Goal: Task Accomplishment & Management: Manage account settings

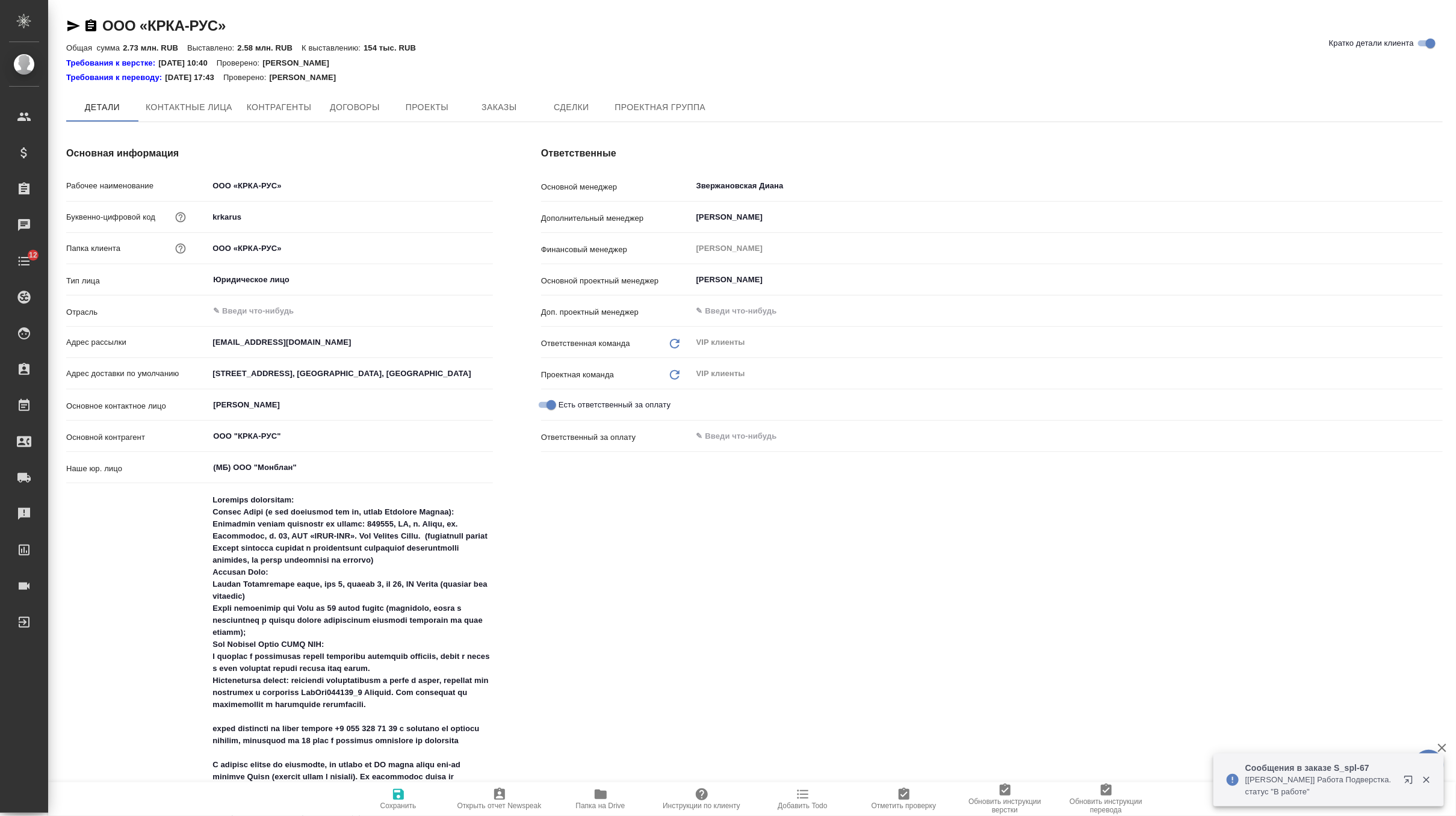
type textarea "x"
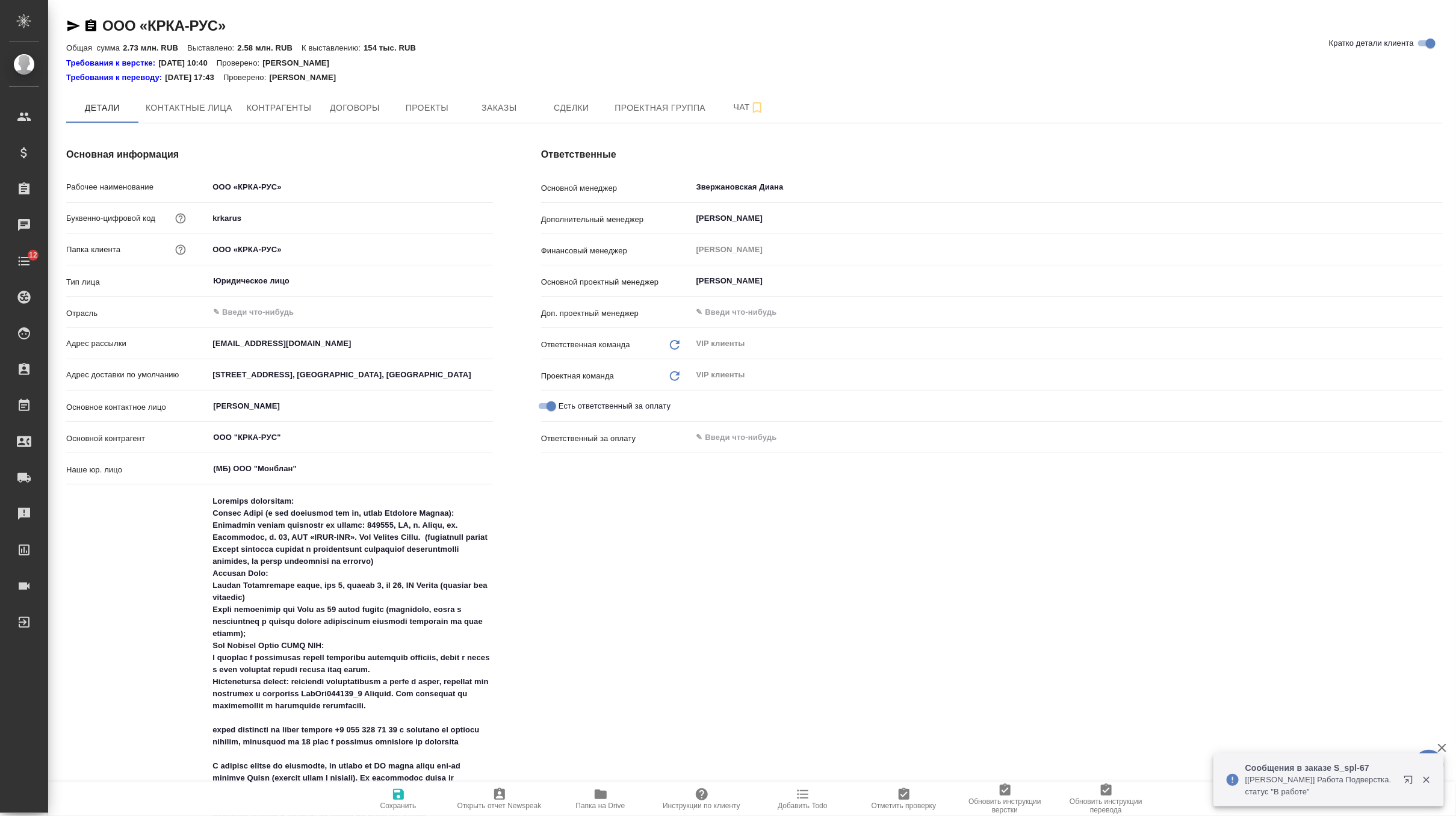
type textarea "x"
click at [490, 104] on span "Заказы" at bounding box center [499, 108] width 58 height 15
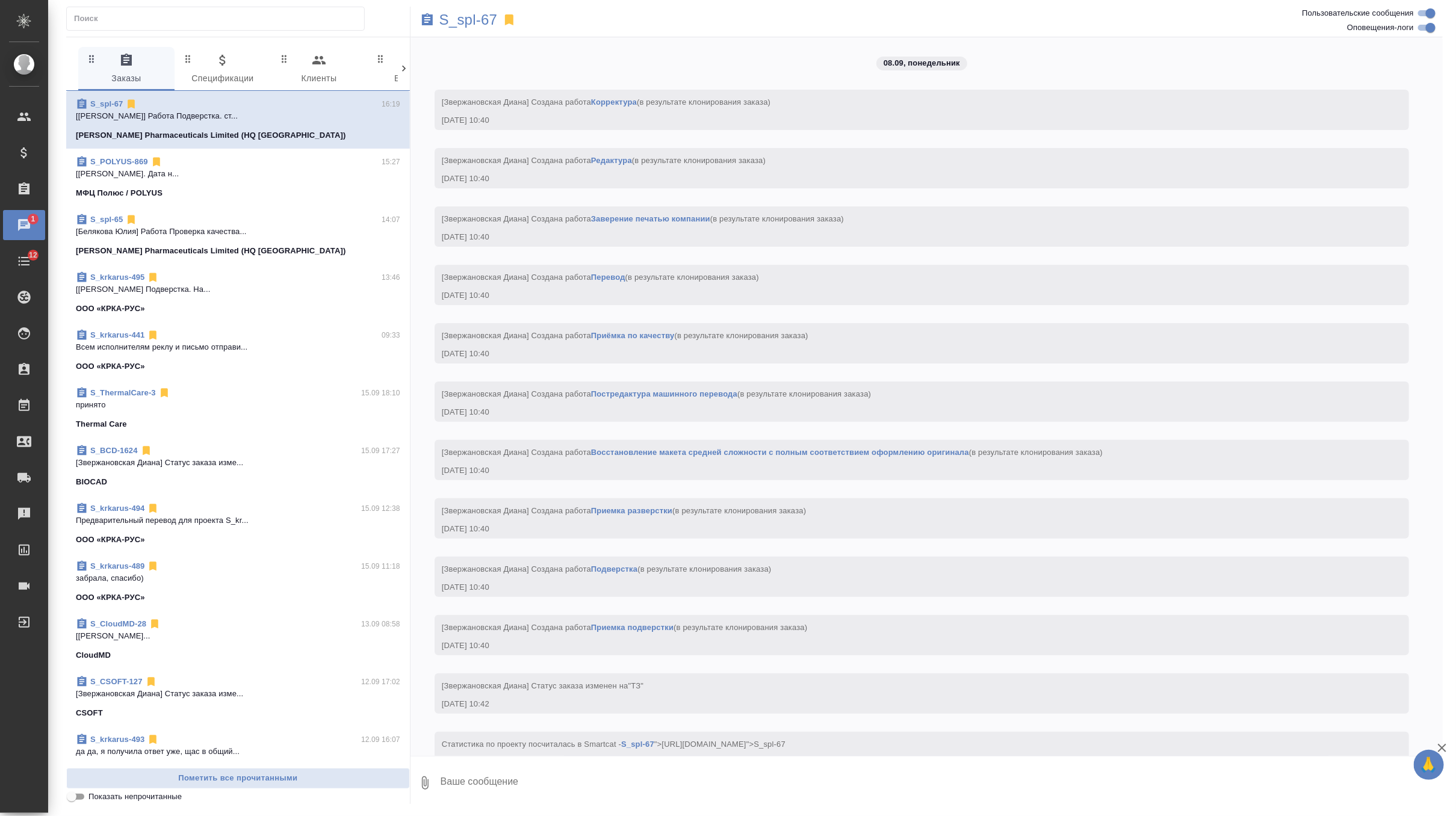
scroll to position [5432, 0]
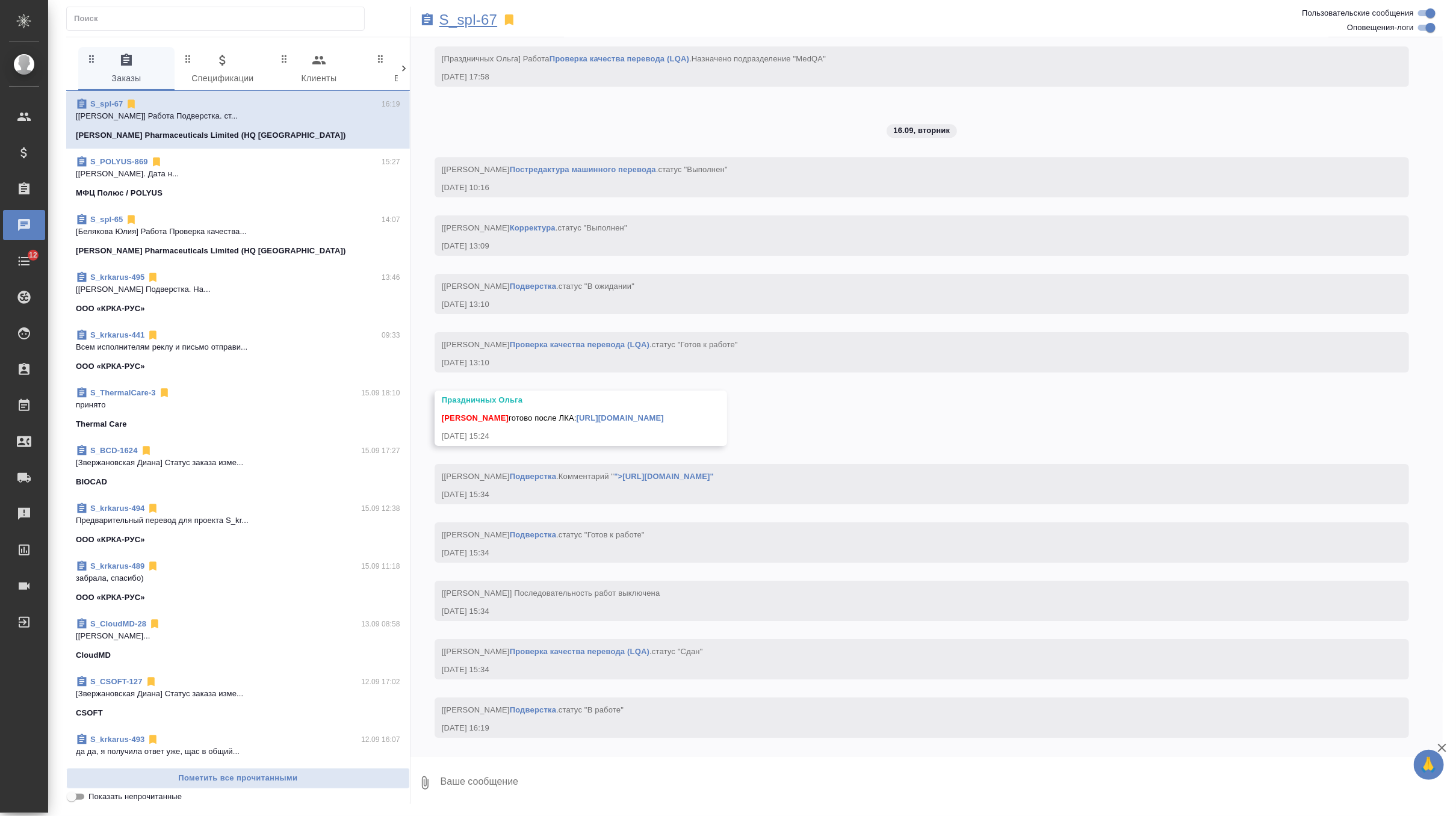
click at [472, 21] on p "S_spl-67" at bounding box center [468, 20] width 58 height 12
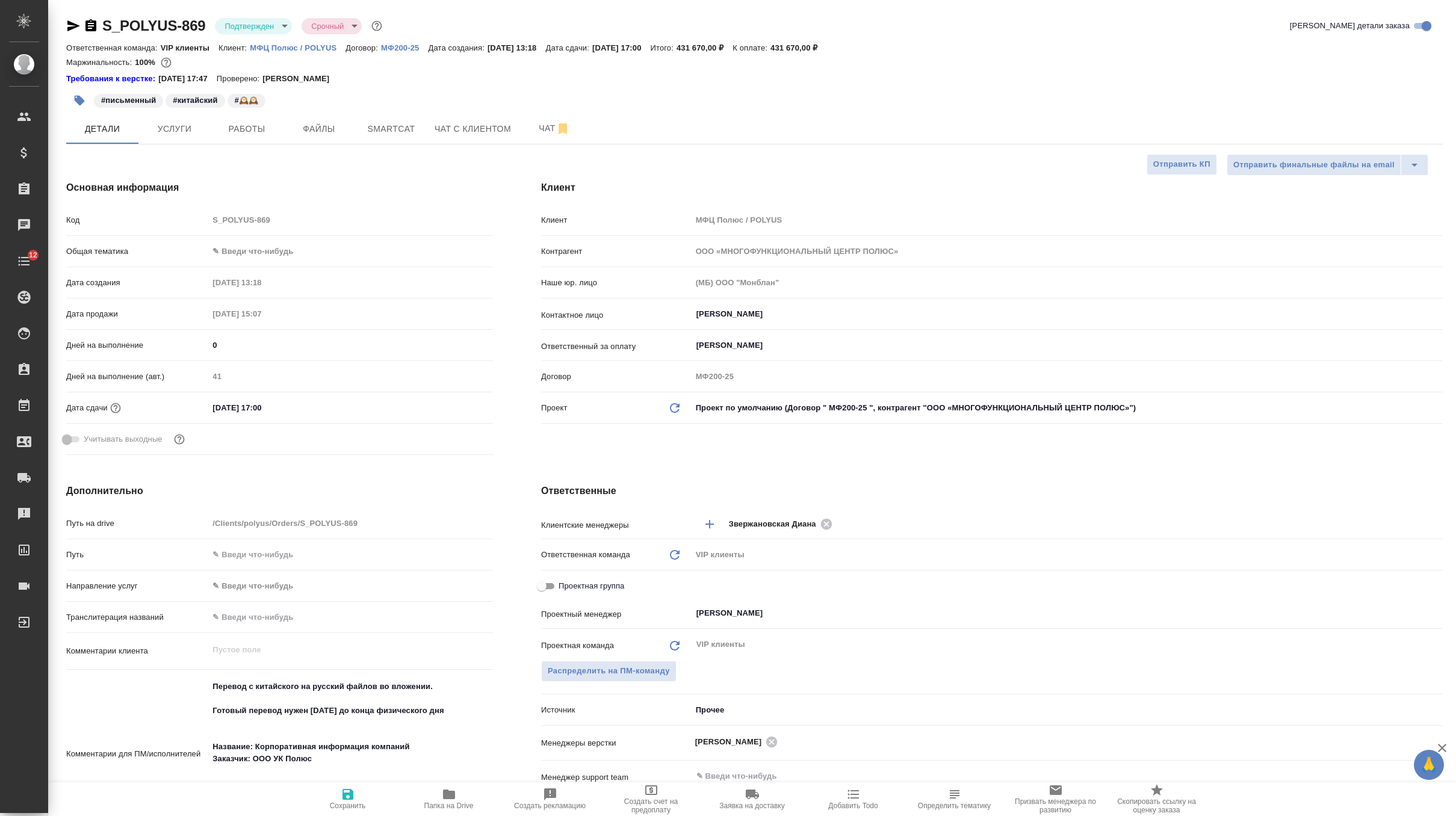
select select "RU"
click at [536, 118] on button "Чат" at bounding box center [555, 129] width 72 height 30
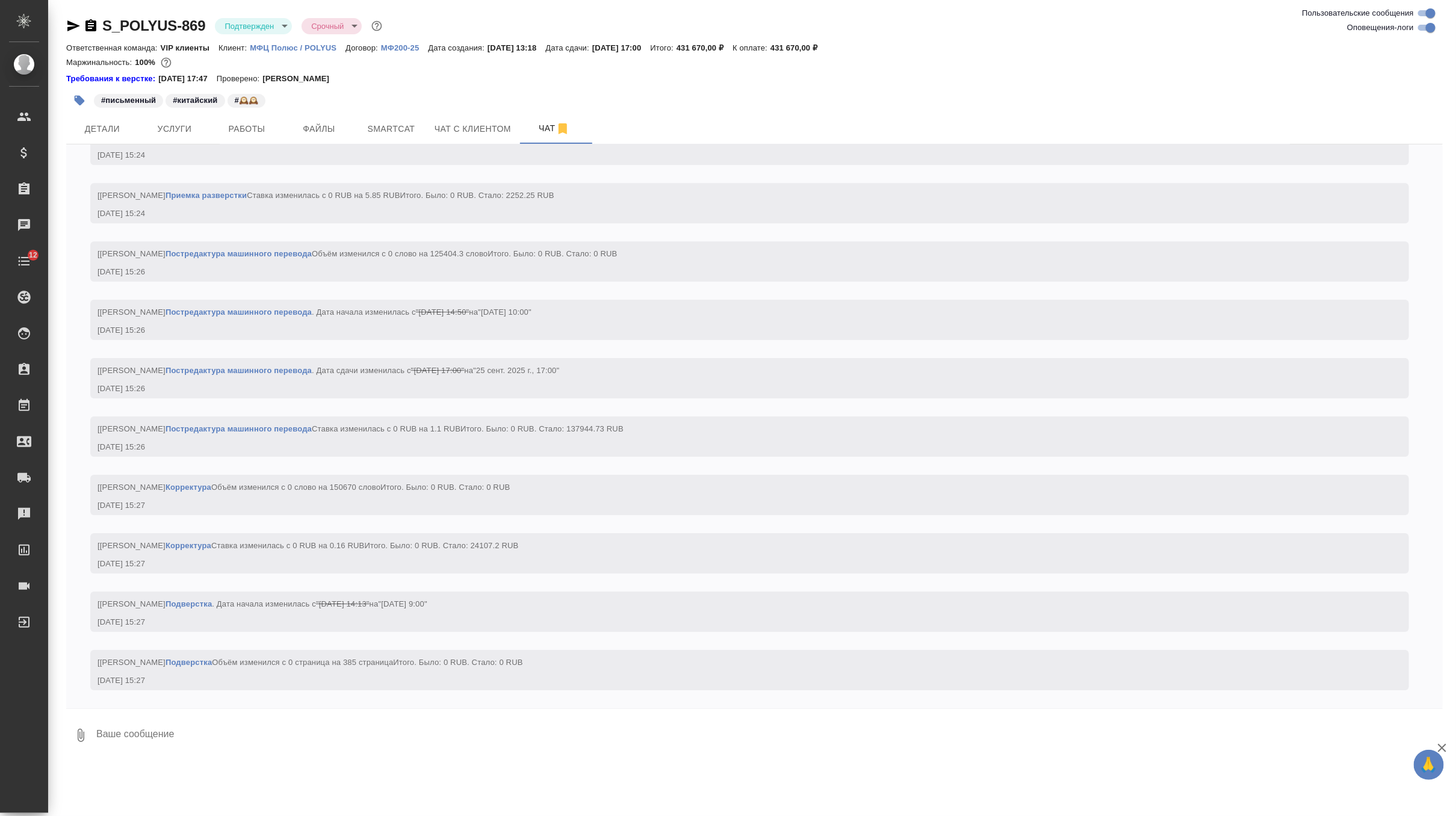
scroll to position [5533, 0]
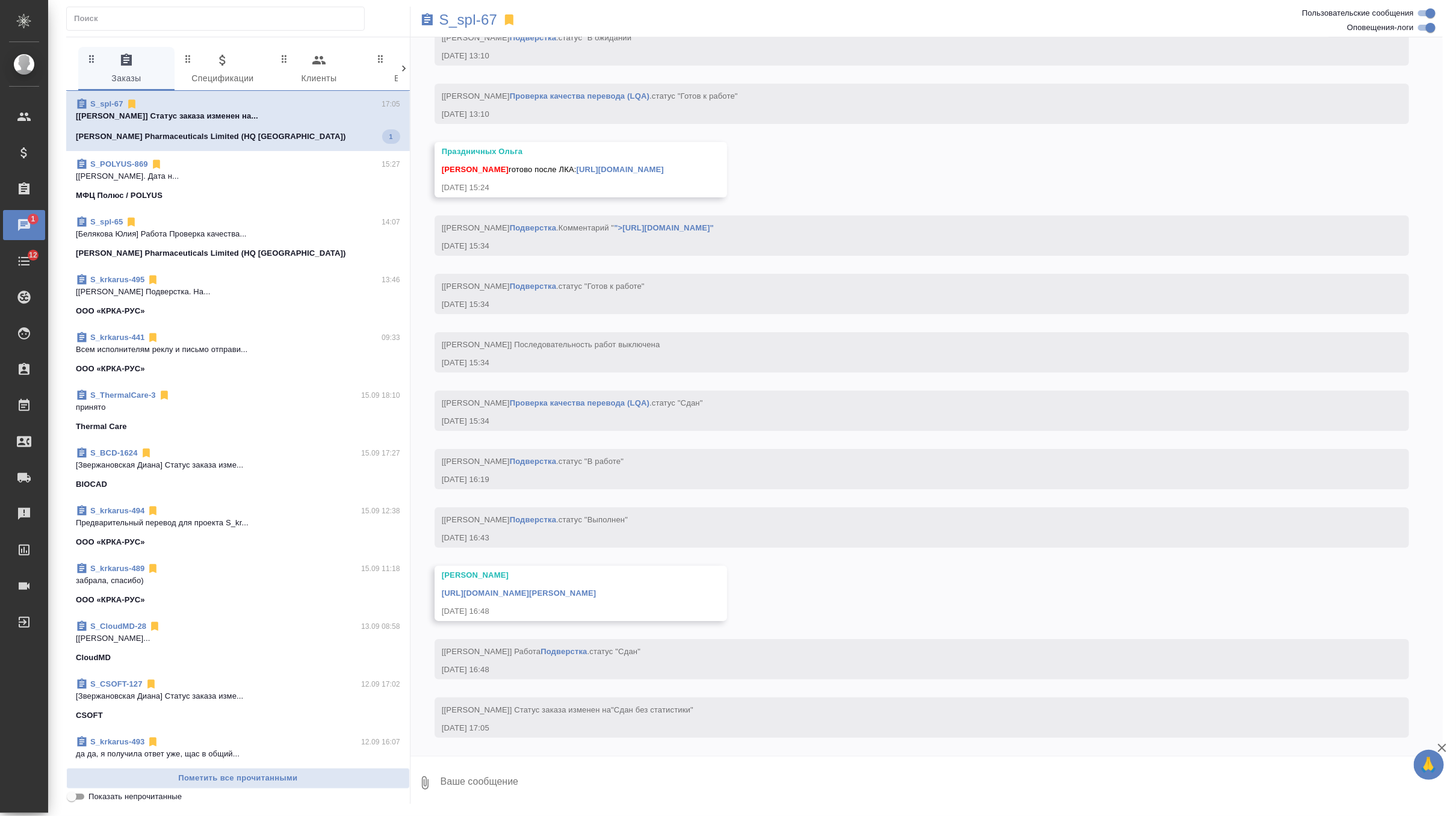
scroll to position [5681, 0]
click at [524, 591] on link "[URL][DOMAIN_NAME][PERSON_NAME]" at bounding box center [519, 592] width 155 height 9
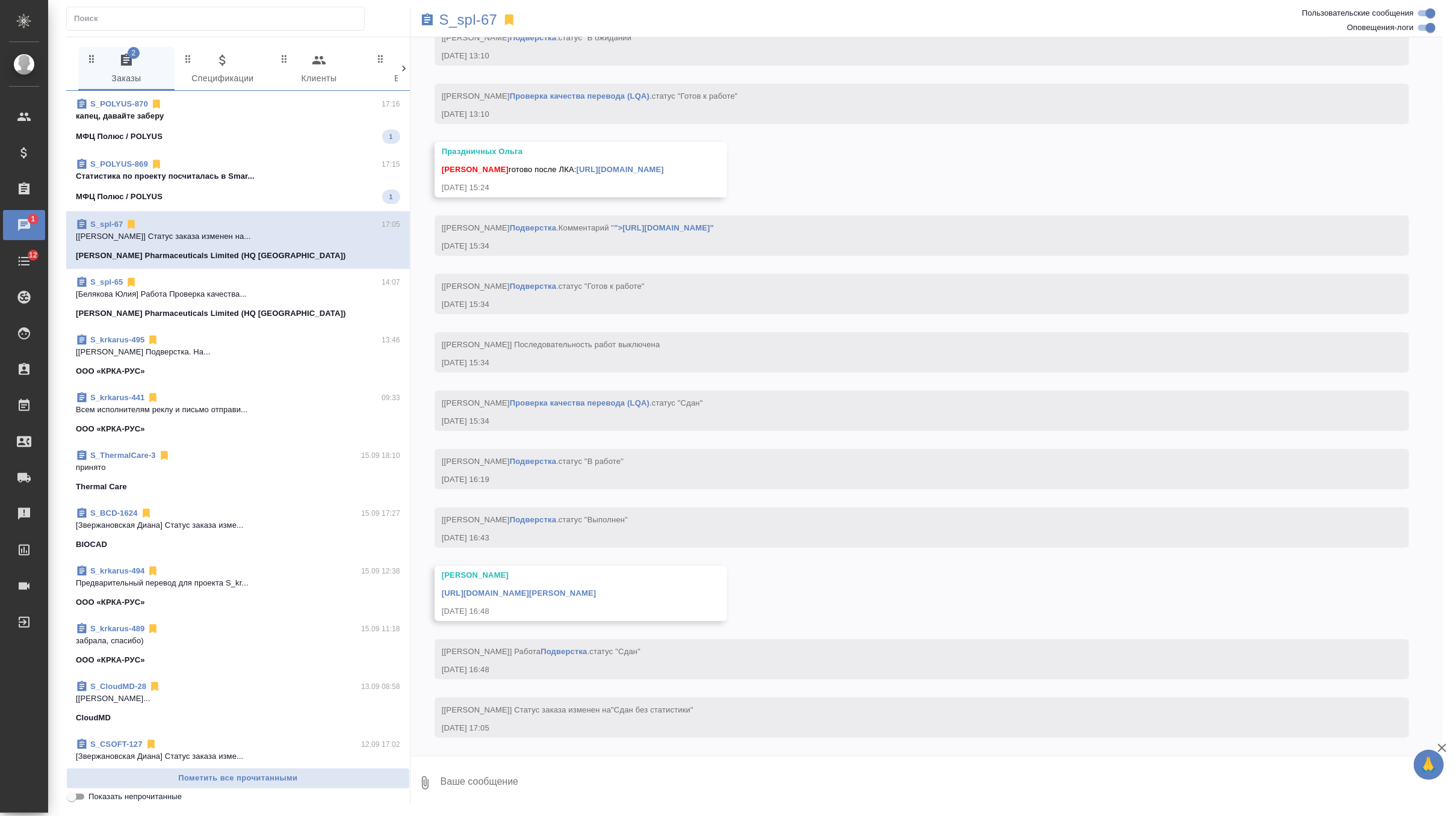
click at [326, 114] on p "капец, давайте заберу" at bounding box center [238, 116] width 324 height 12
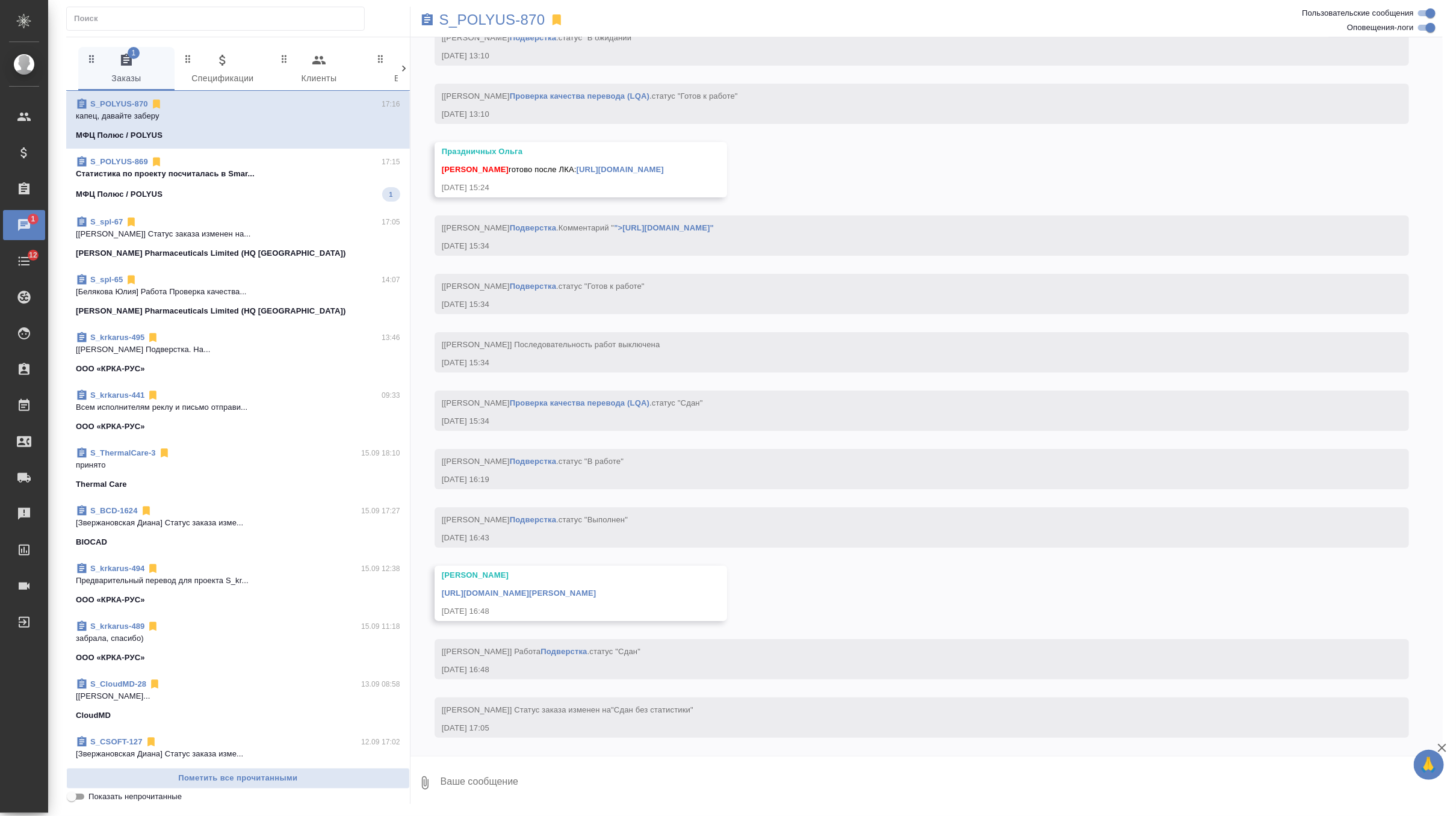
scroll to position [0, 0]
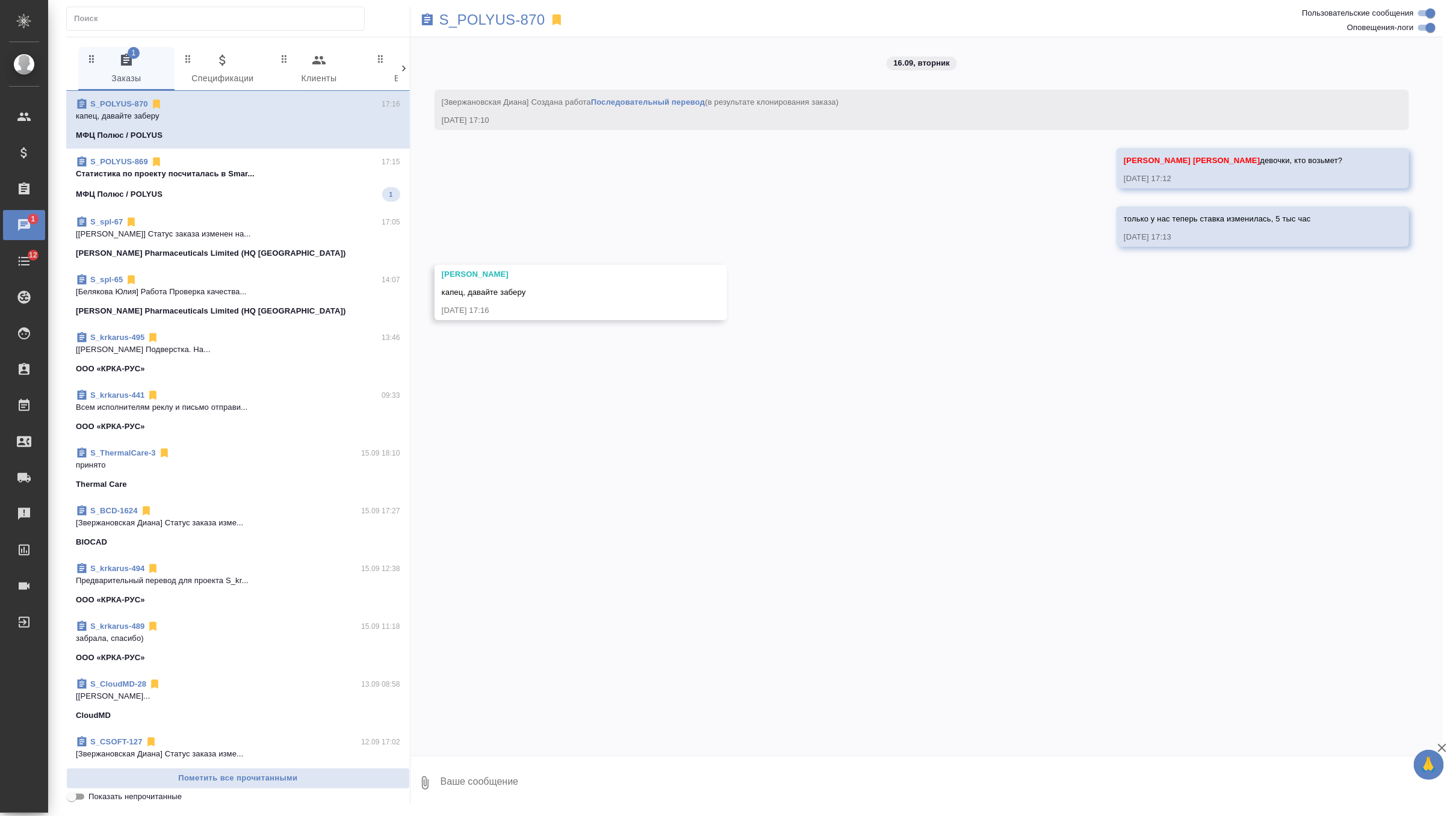
click at [572, 793] on textarea at bounding box center [941, 783] width 1003 height 41
type textarea "отбой, заказ отменили"
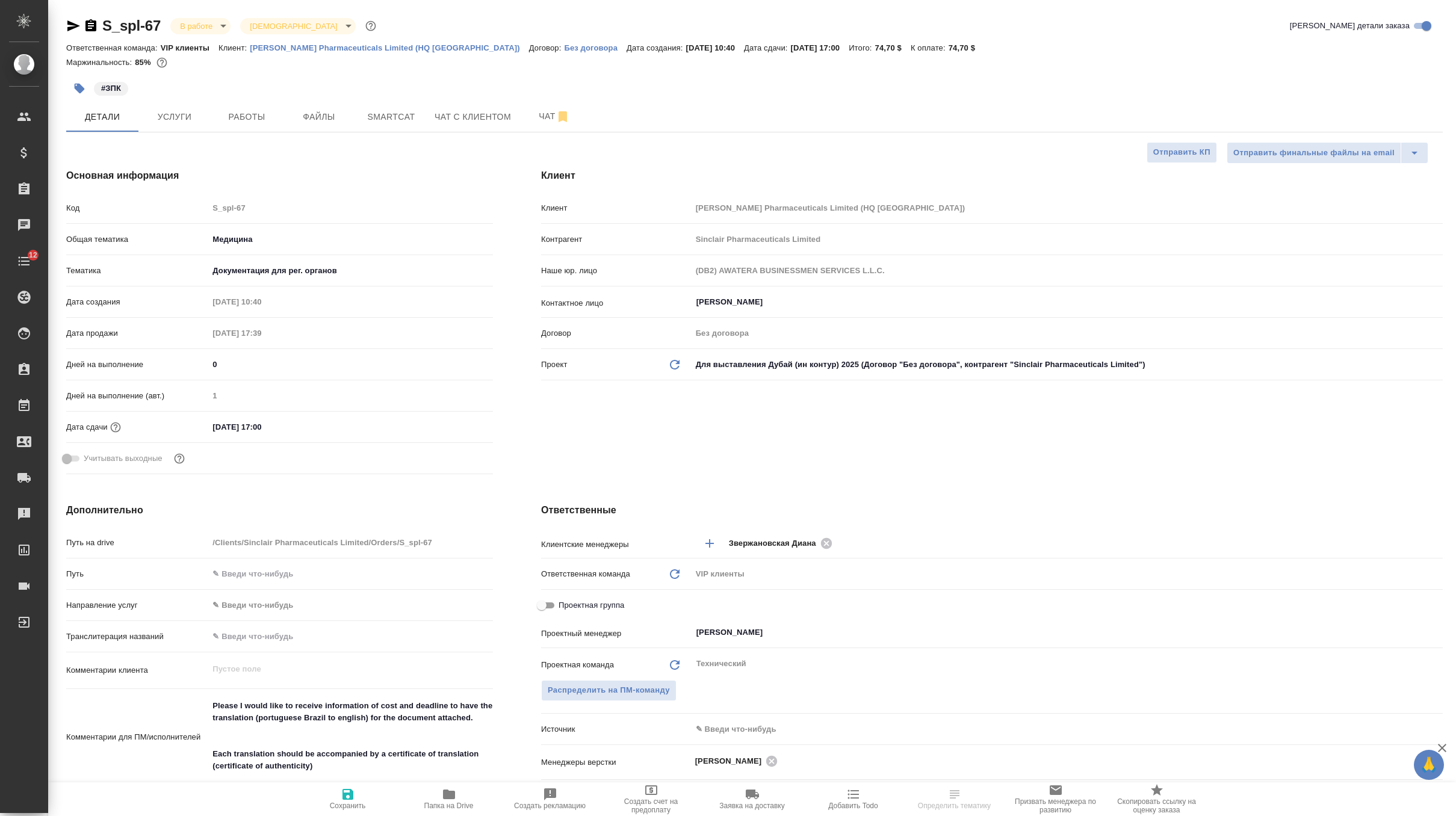
select select "RU"
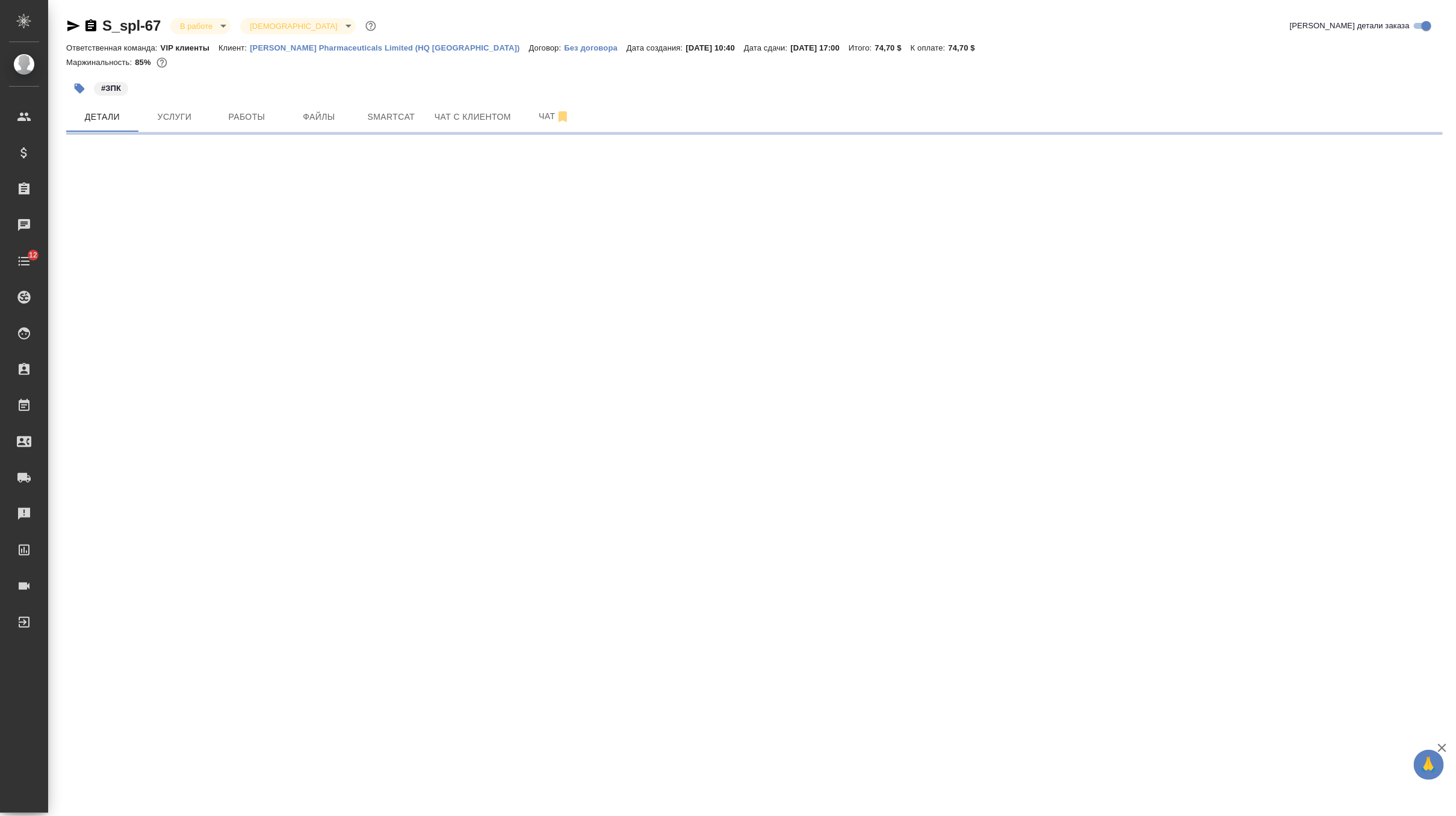
select select "RU"
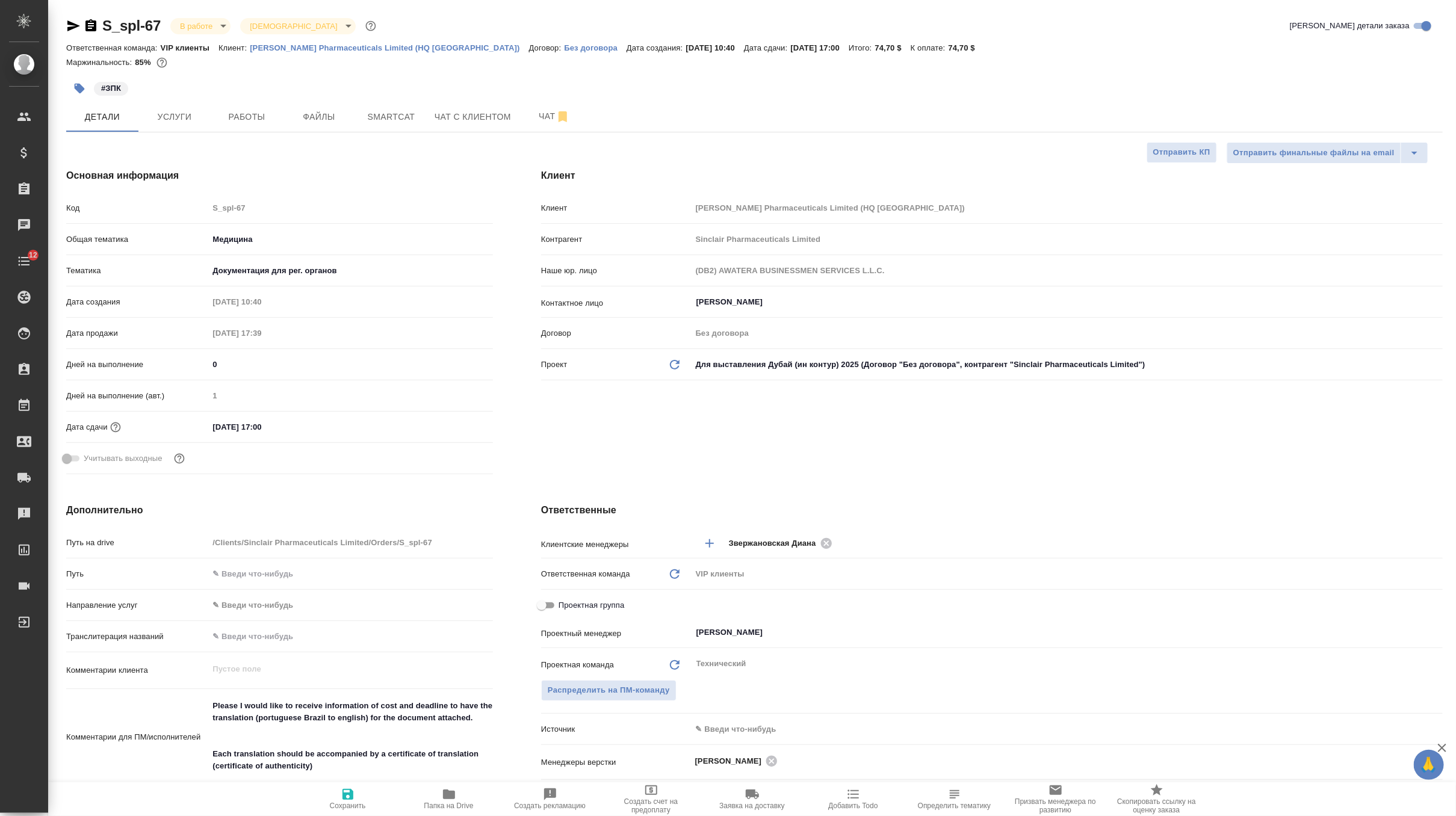
type textarea "x"
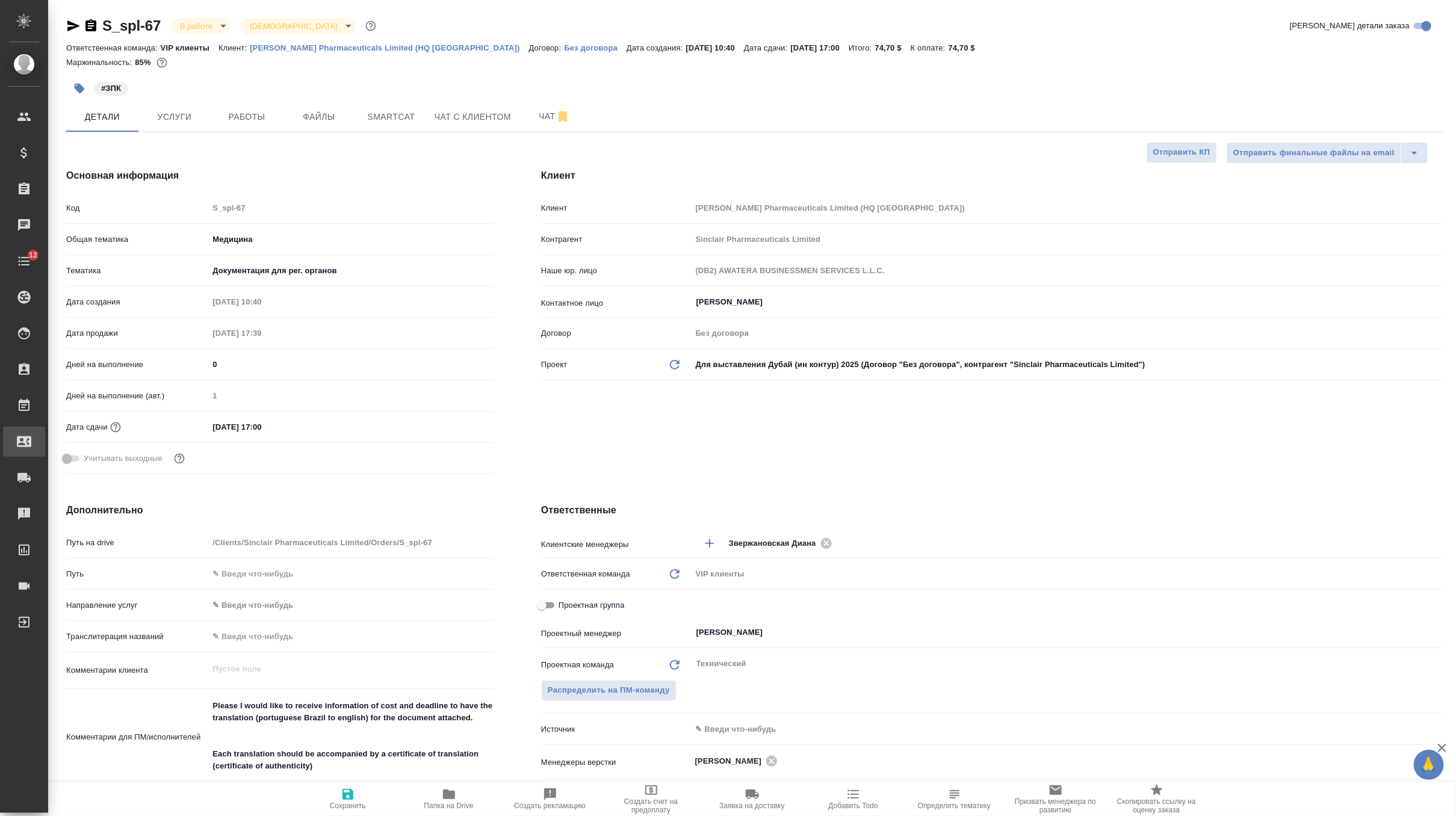
type textarea "x"
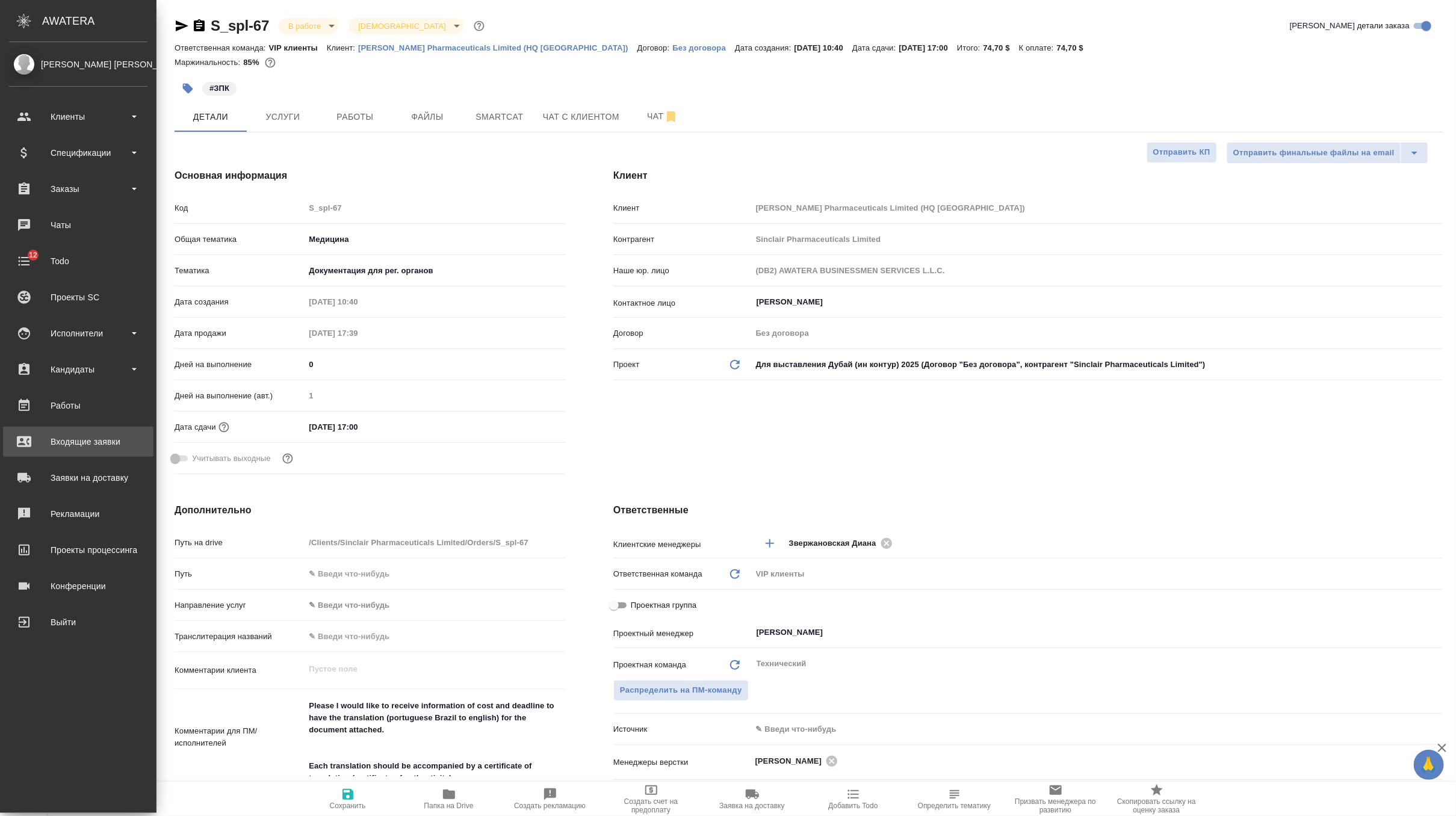
type textarea "x"
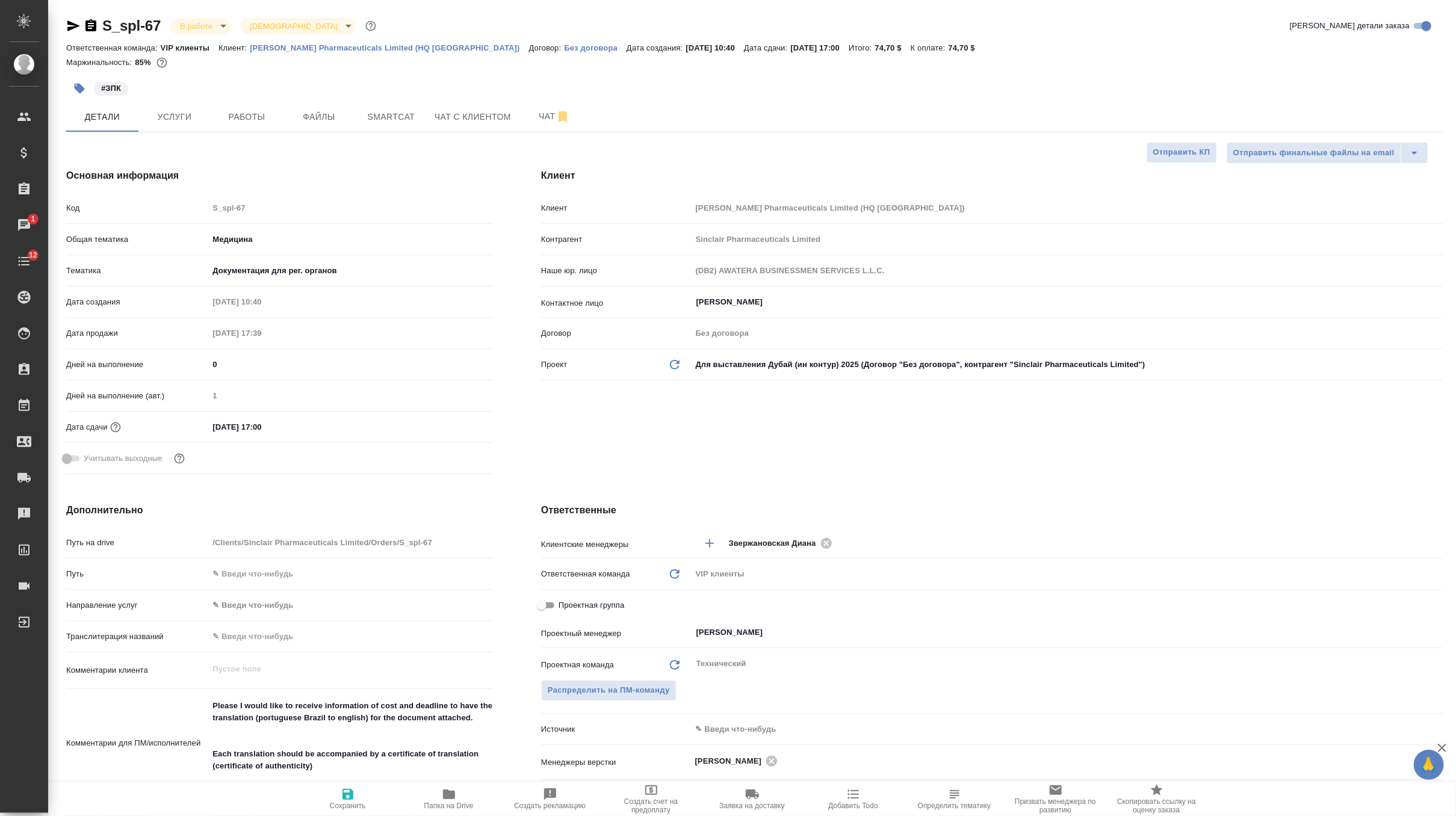
type textarea "x"
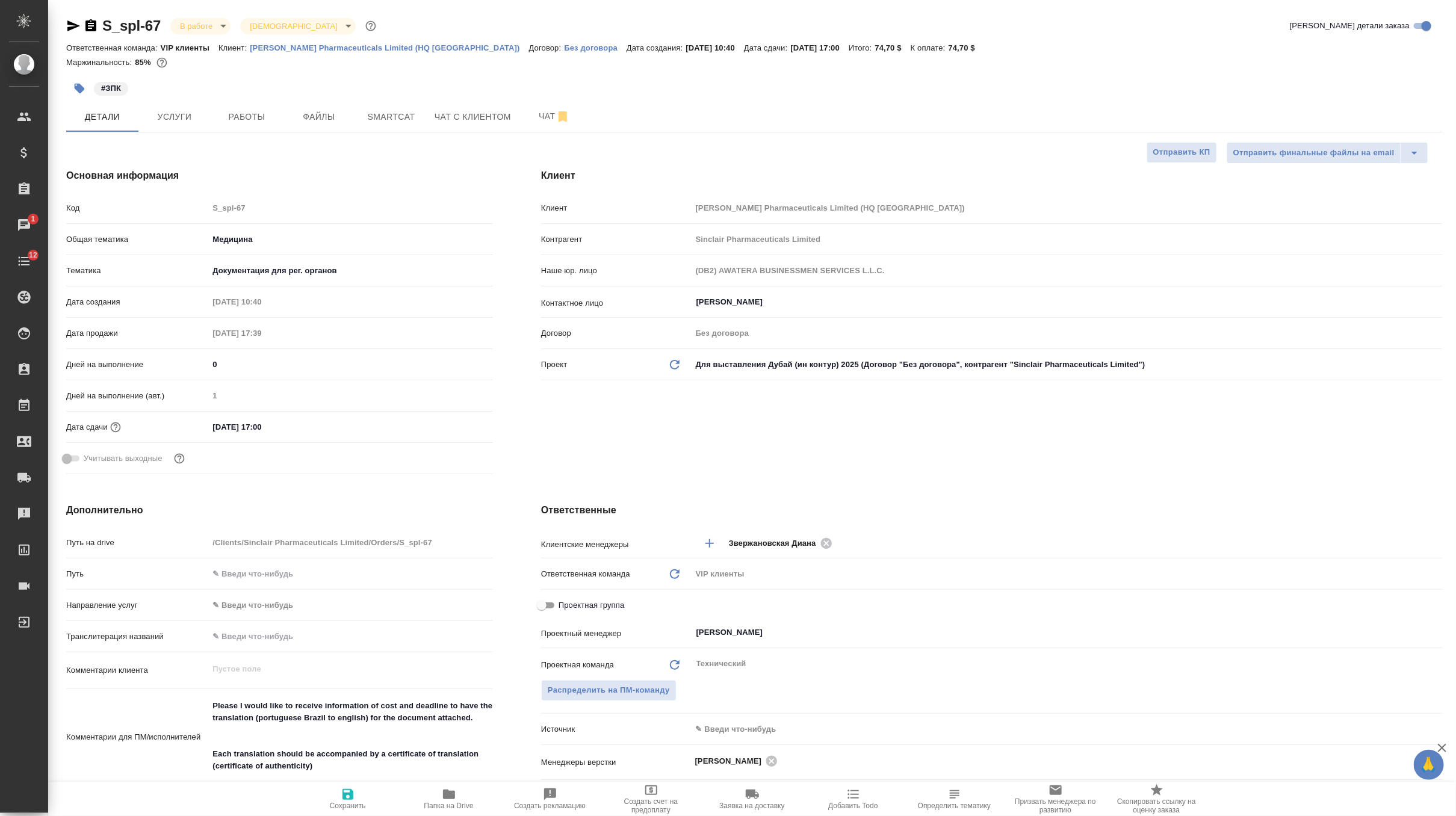
type textarea "x"
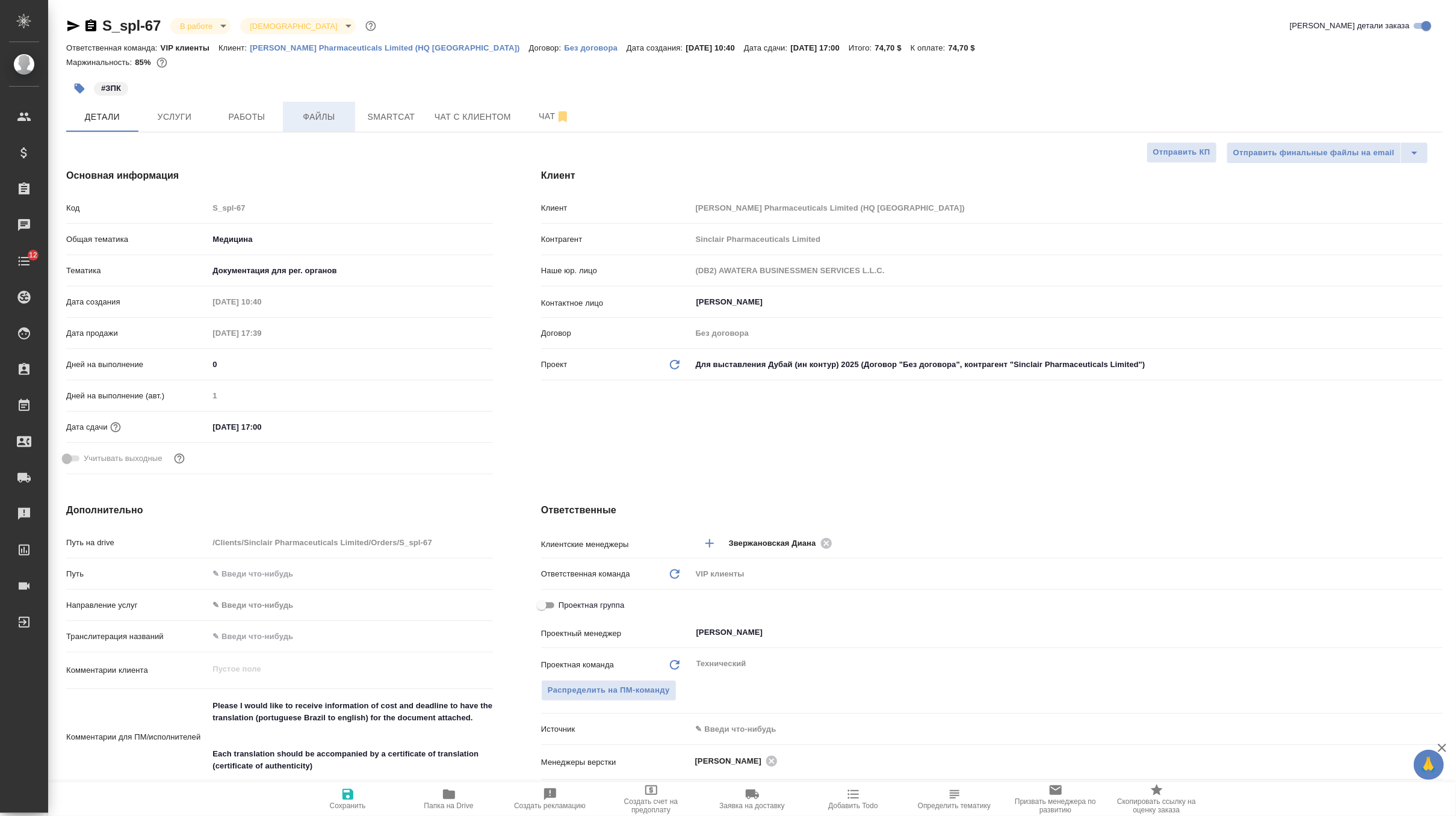
type textarea "x"
click at [540, 118] on span "Чат" at bounding box center [555, 116] width 58 height 15
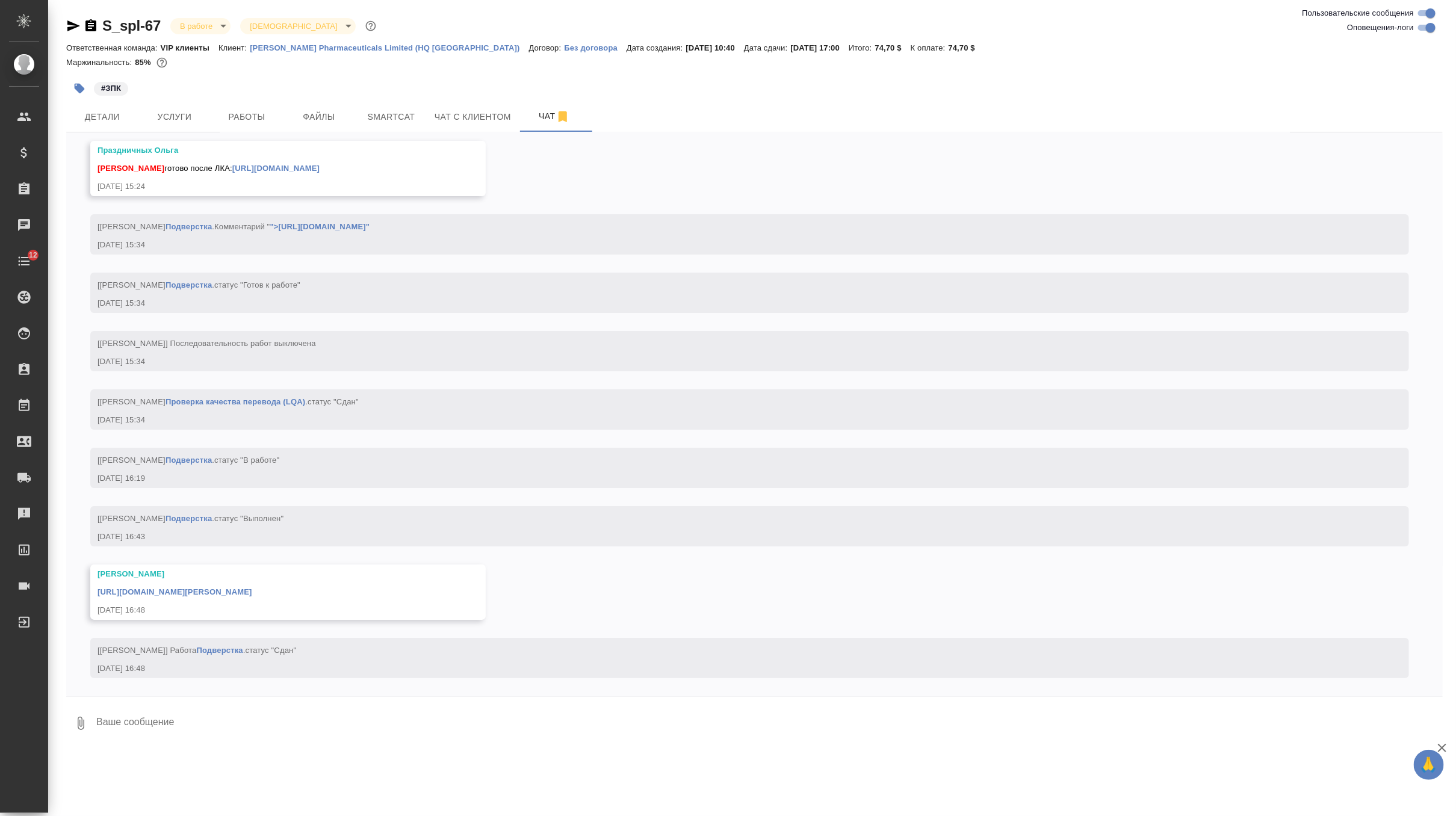
scroll to position [5776, 0]
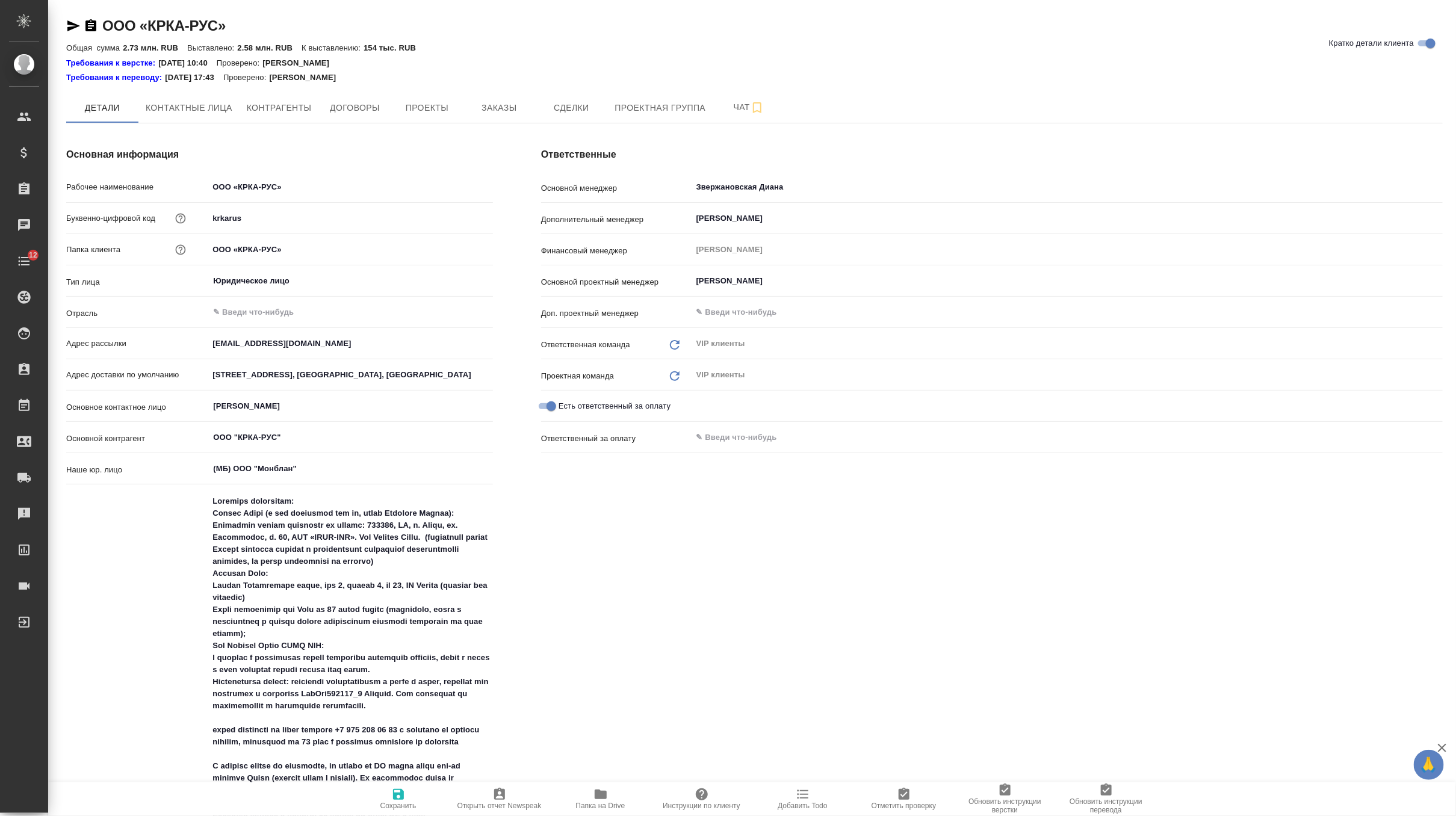
click at [725, 792] on span "Инструкции по клиенту" at bounding box center [701, 799] width 86 height 23
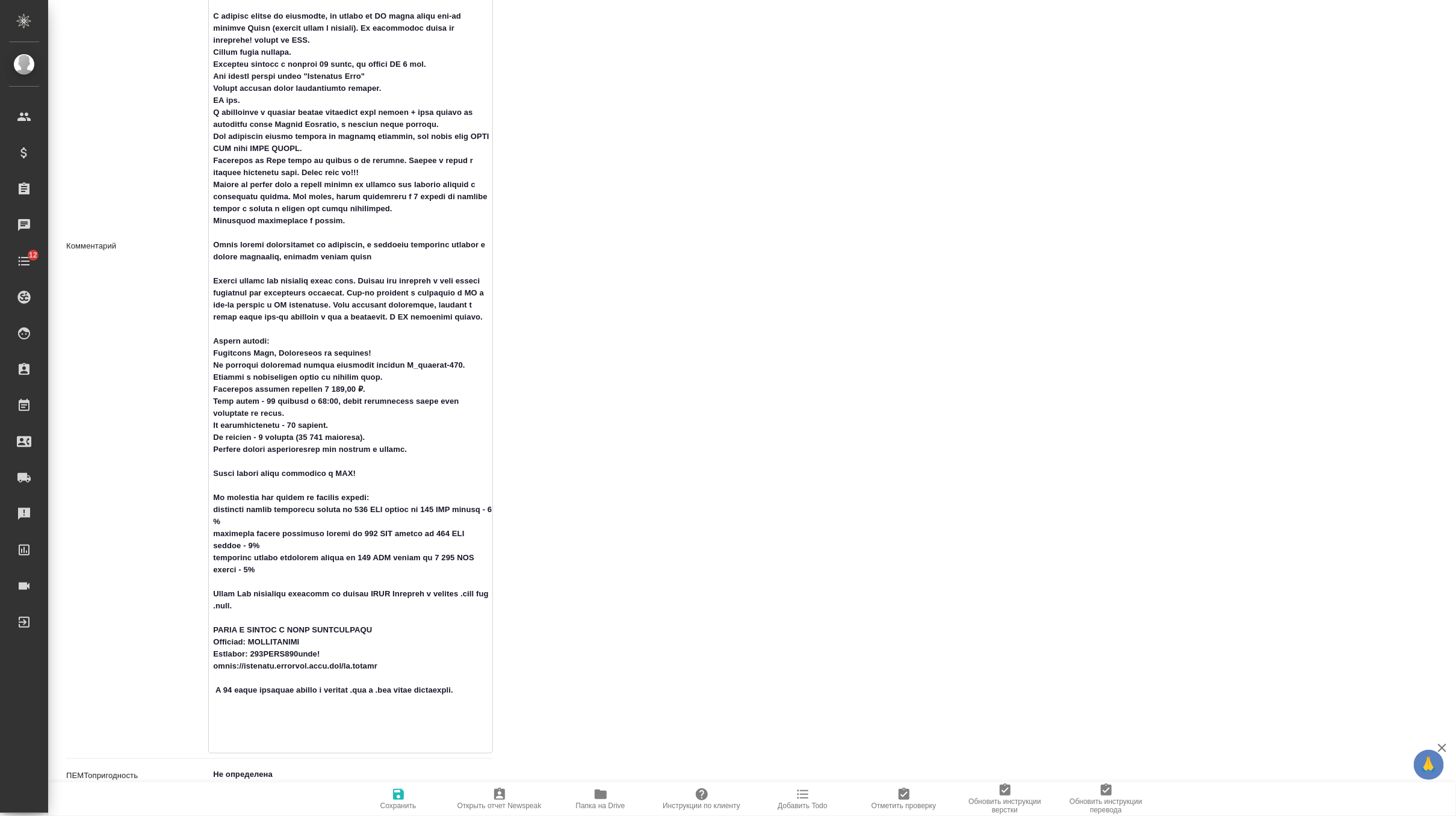
scroll to position [1380, 0]
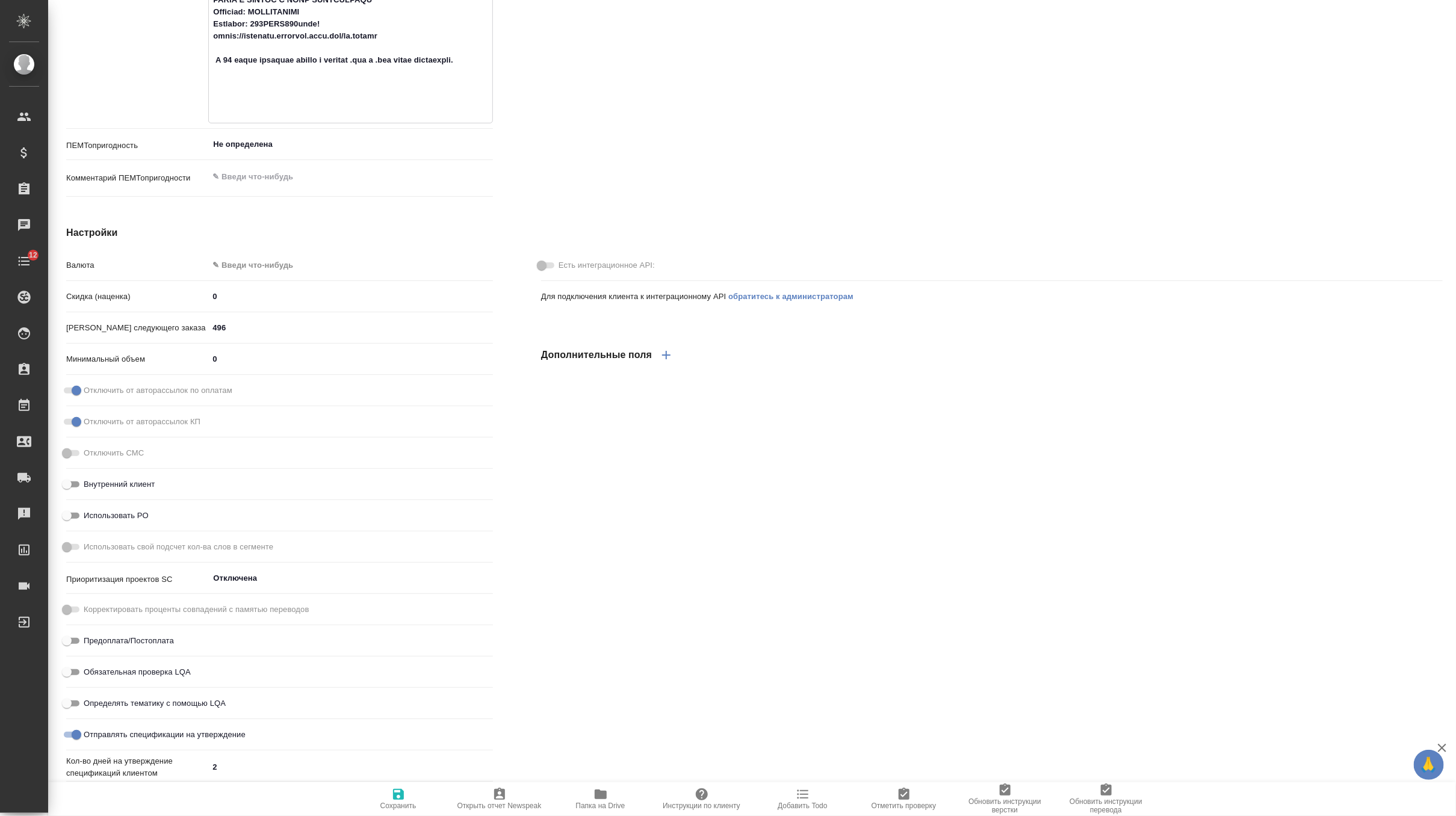
drag, startPoint x: 214, startPoint y: 331, endPoint x: 609, endPoint y: 158, distance: 431.2
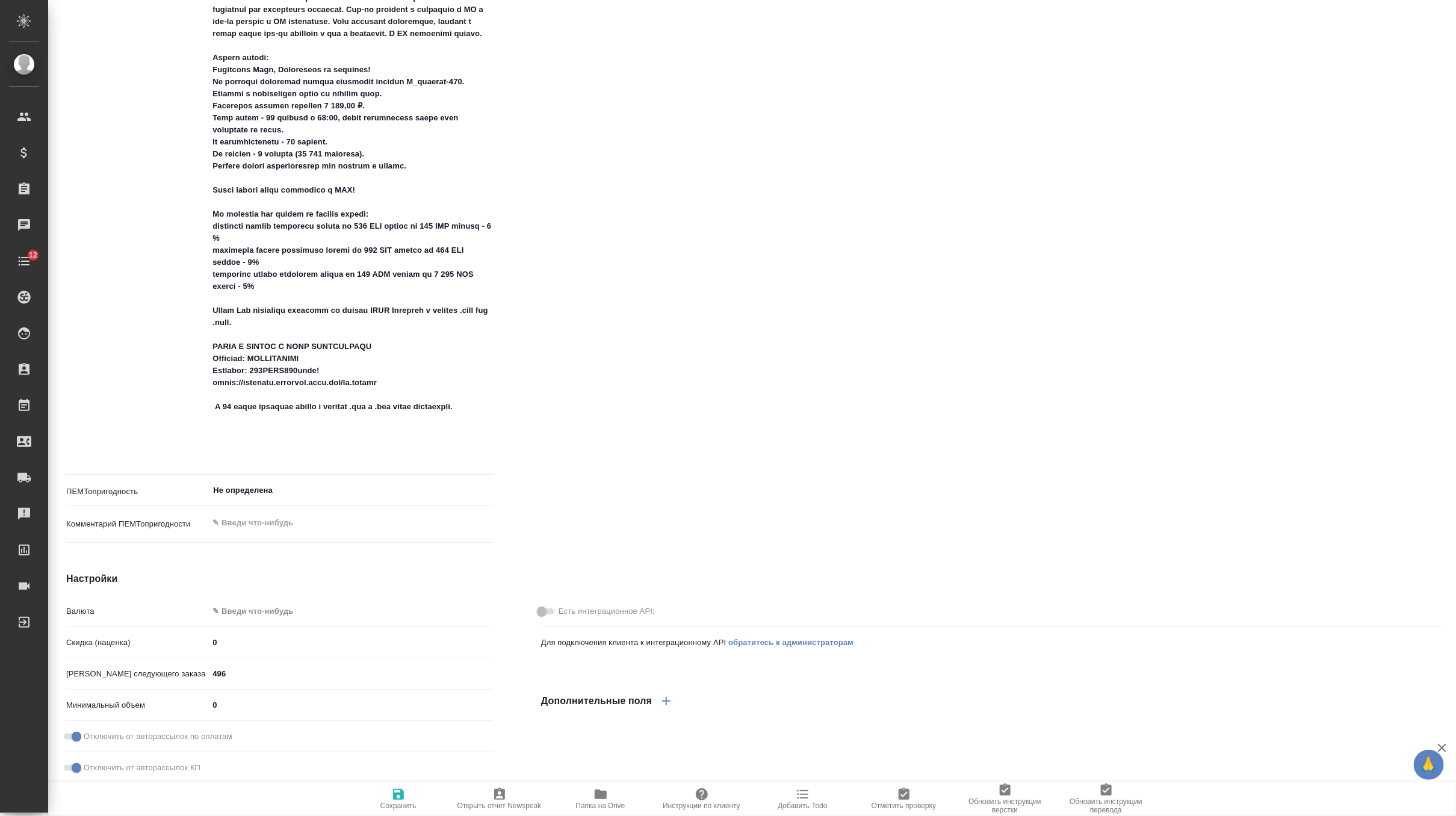
scroll to position [1034, 0]
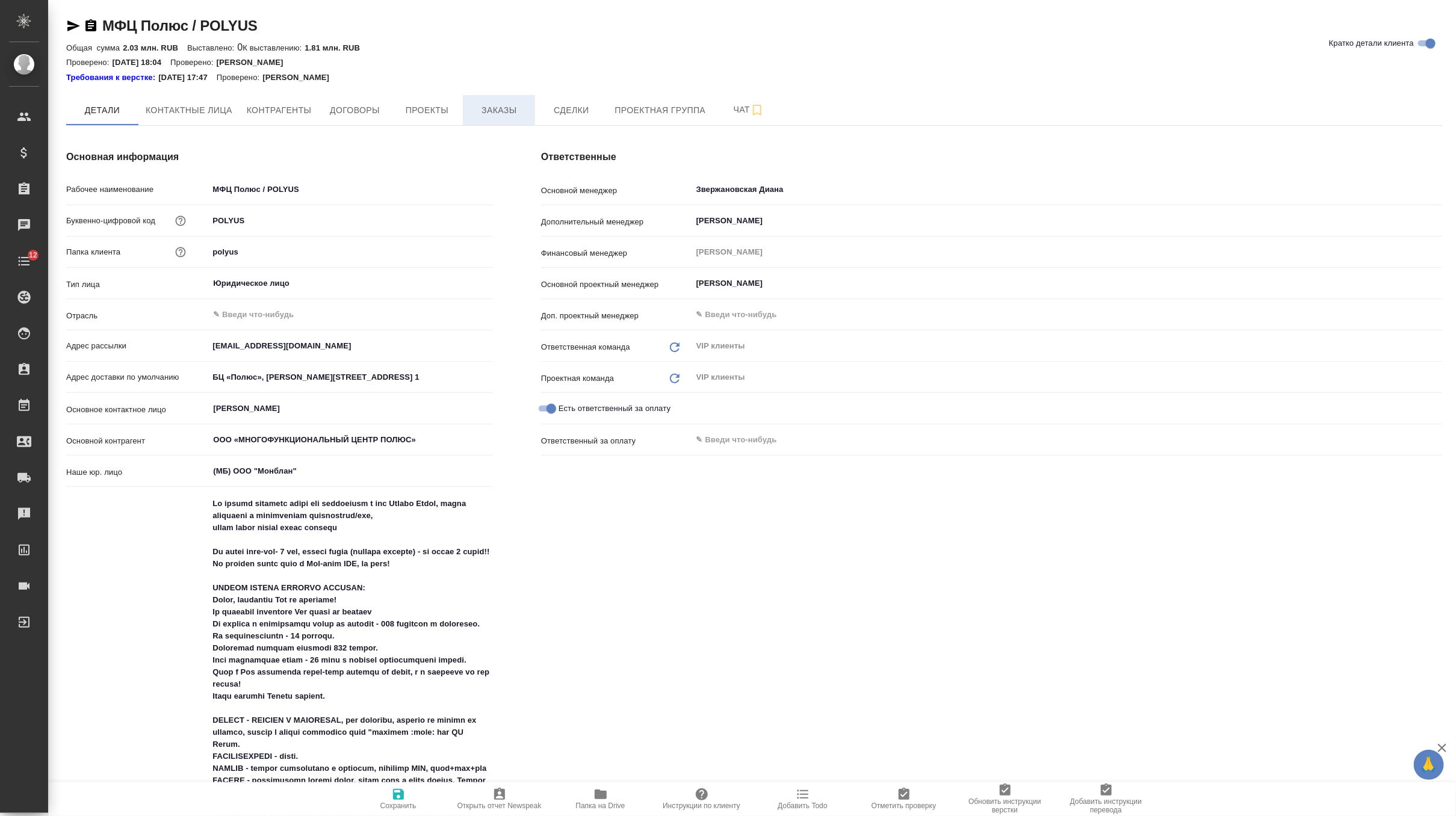
click at [506, 115] on span "Заказы" at bounding box center [499, 110] width 58 height 15
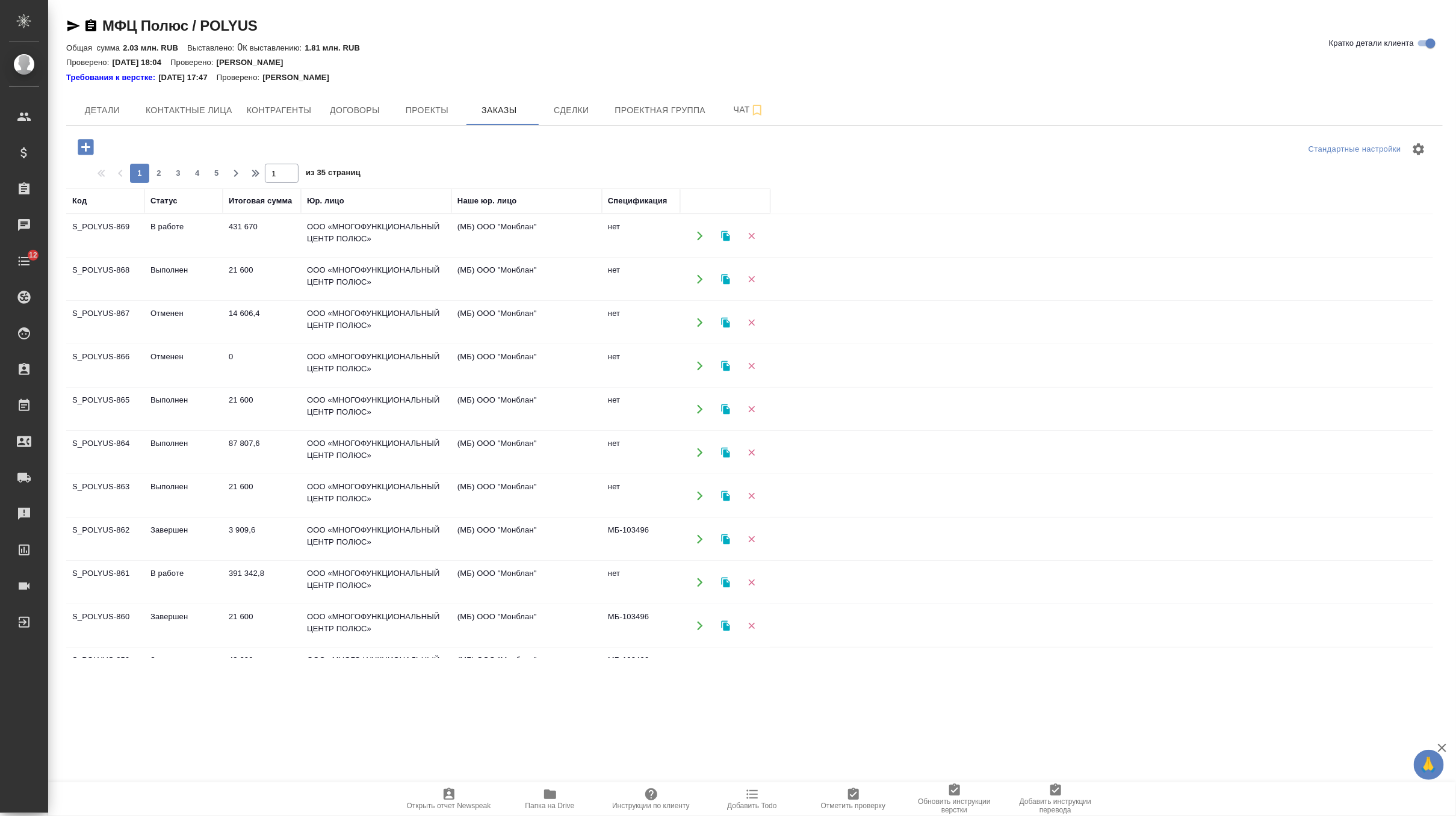
click at [728, 276] on icon "button" at bounding box center [726, 279] width 11 height 11
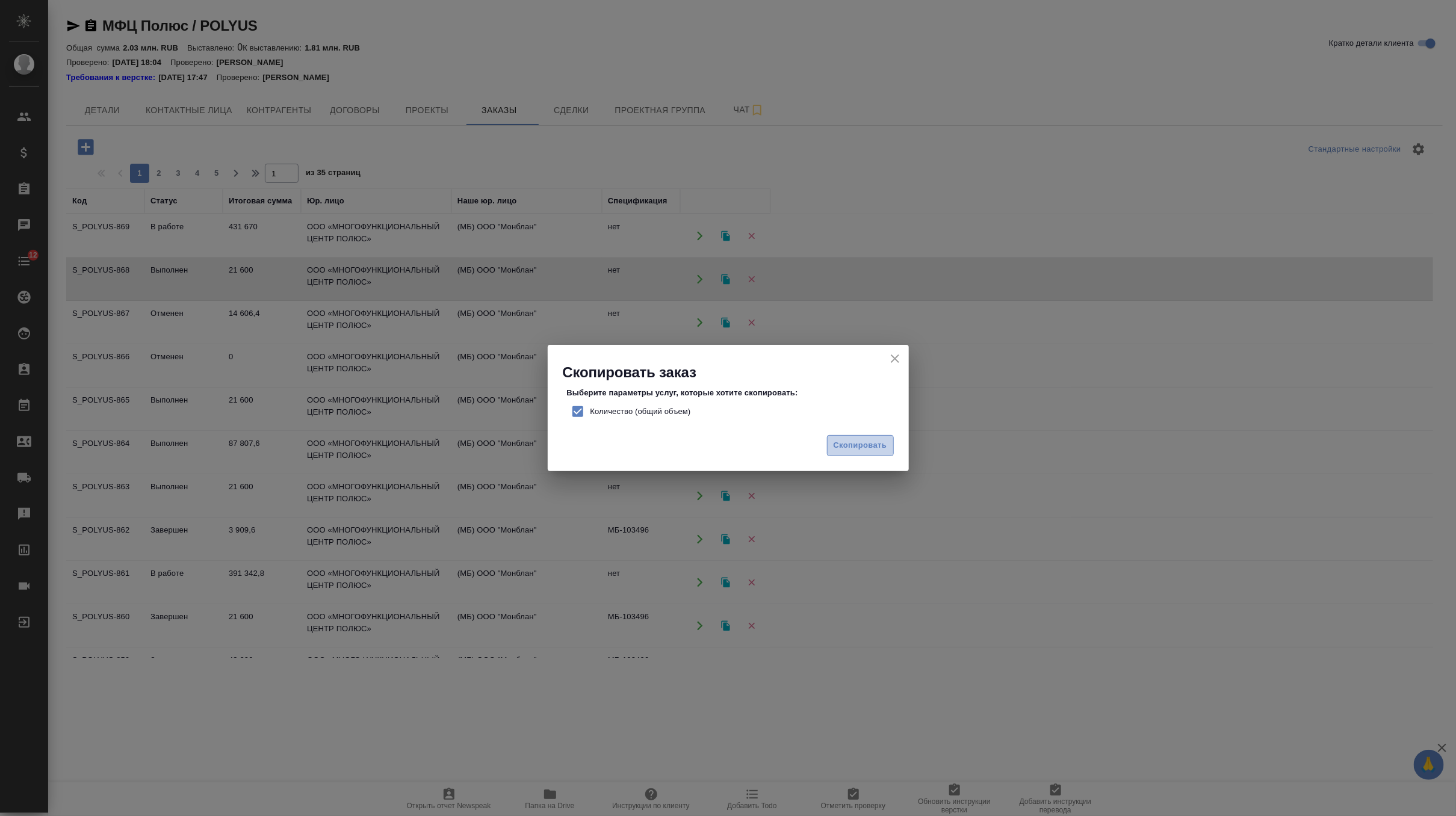
click at [841, 438] on span "Скопировать" at bounding box center [861, 445] width 54 height 14
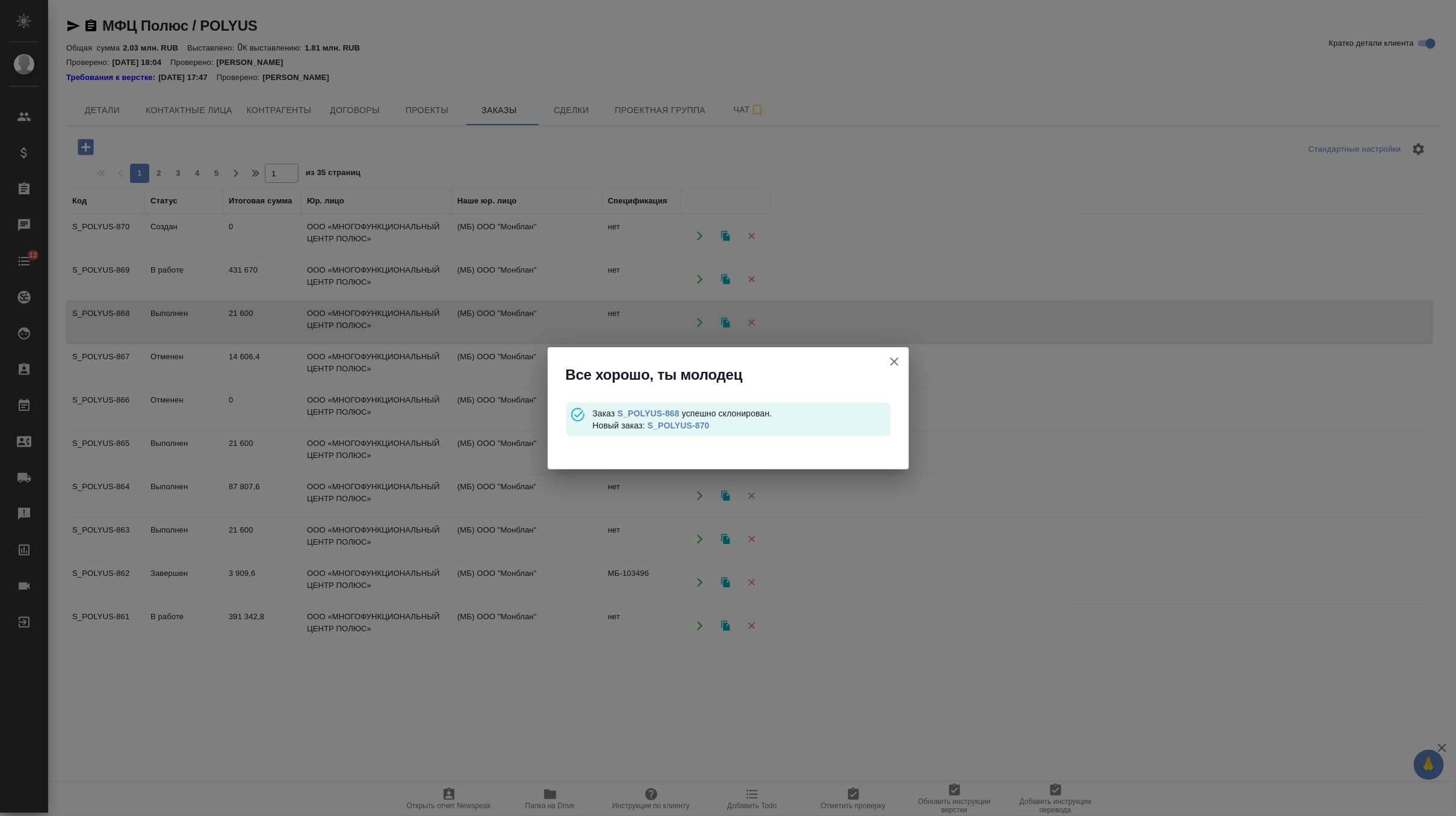
click at [688, 424] on link "S_POLYUS-870" at bounding box center [678, 425] width 62 height 9
click at [888, 365] on icon "button" at bounding box center [895, 361] width 15 height 15
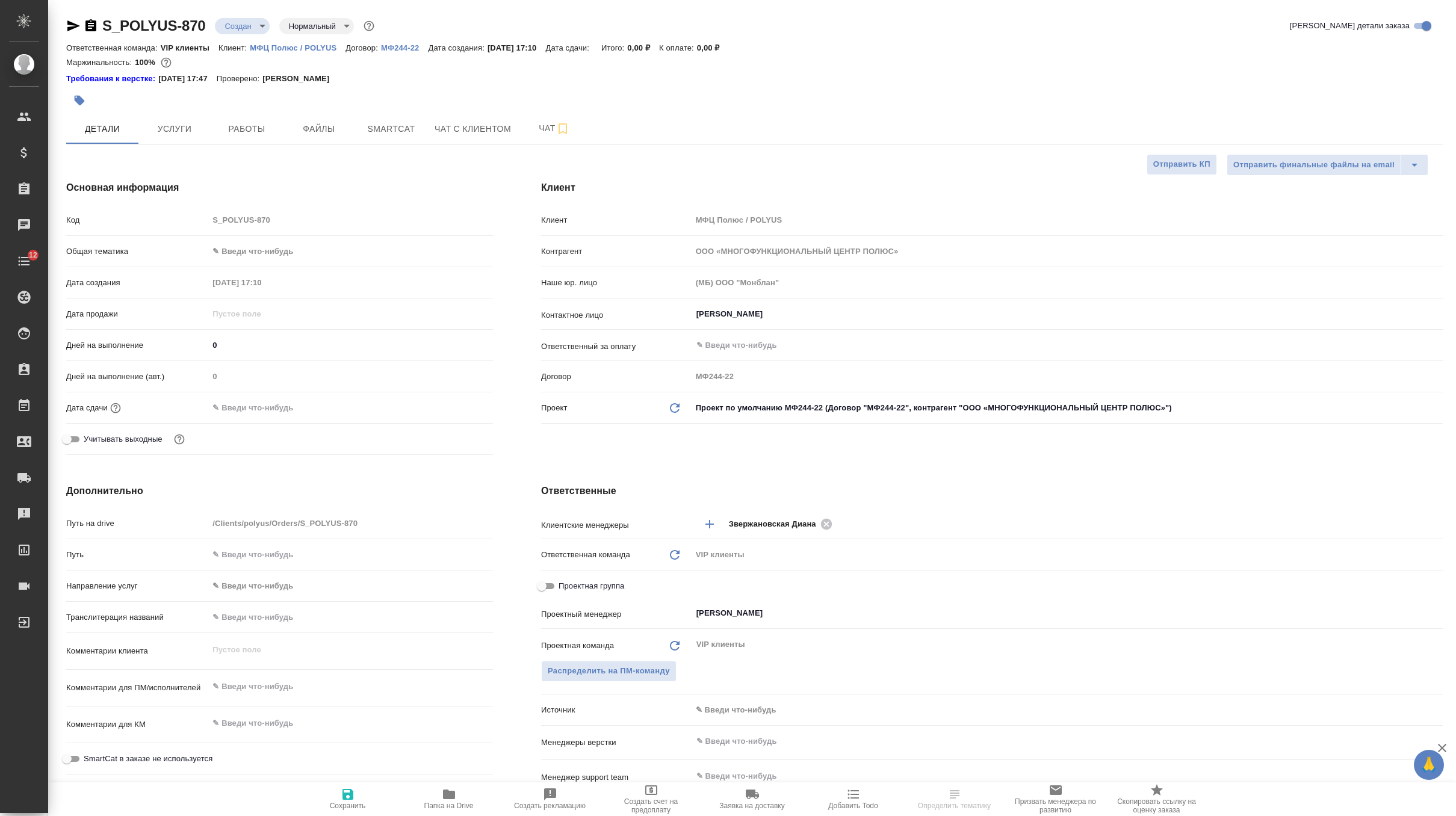
select select "RU"
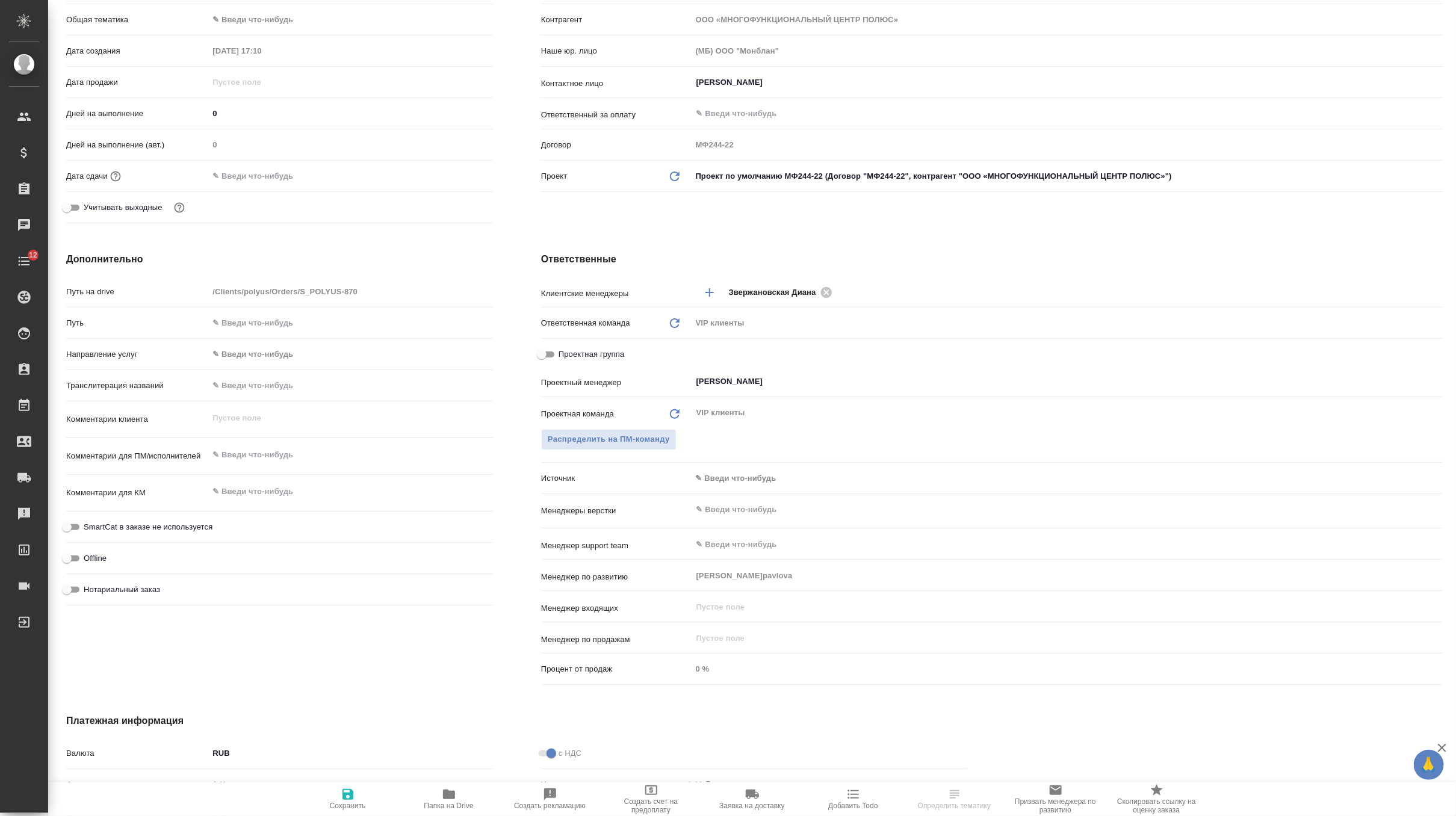
scroll to position [317, 0]
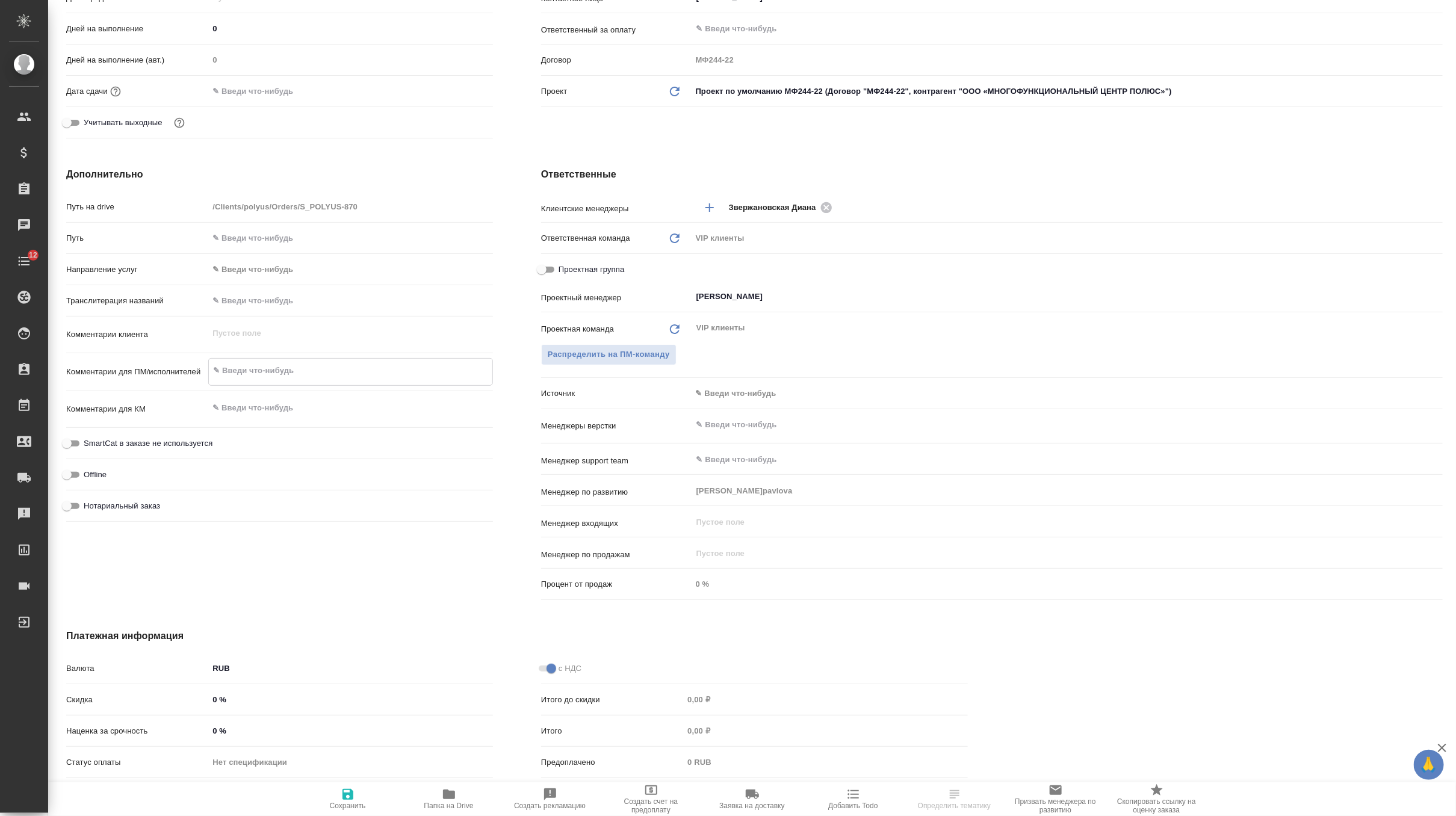
click at [300, 372] on textarea at bounding box center [350, 370] width 283 height 21
paste textarea "Прошу выделить переводчика китайского языка для онлайн-встречи завтра 17 сентяб…"
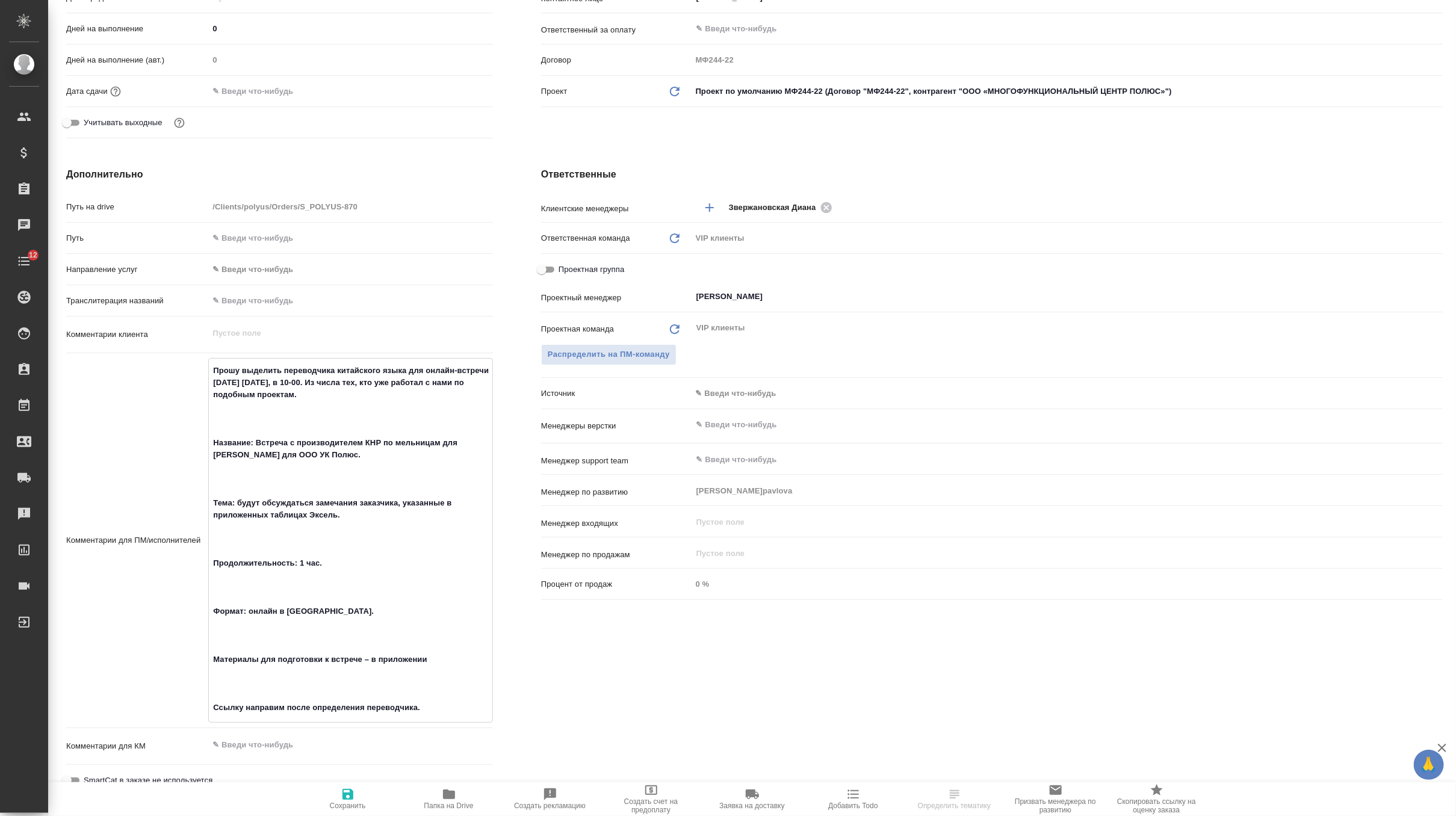
click at [250, 420] on textarea "Прошу выделить переводчика китайского языка для онлайн-встречи завтра 17 сентяб…" at bounding box center [350, 539] width 283 height 357
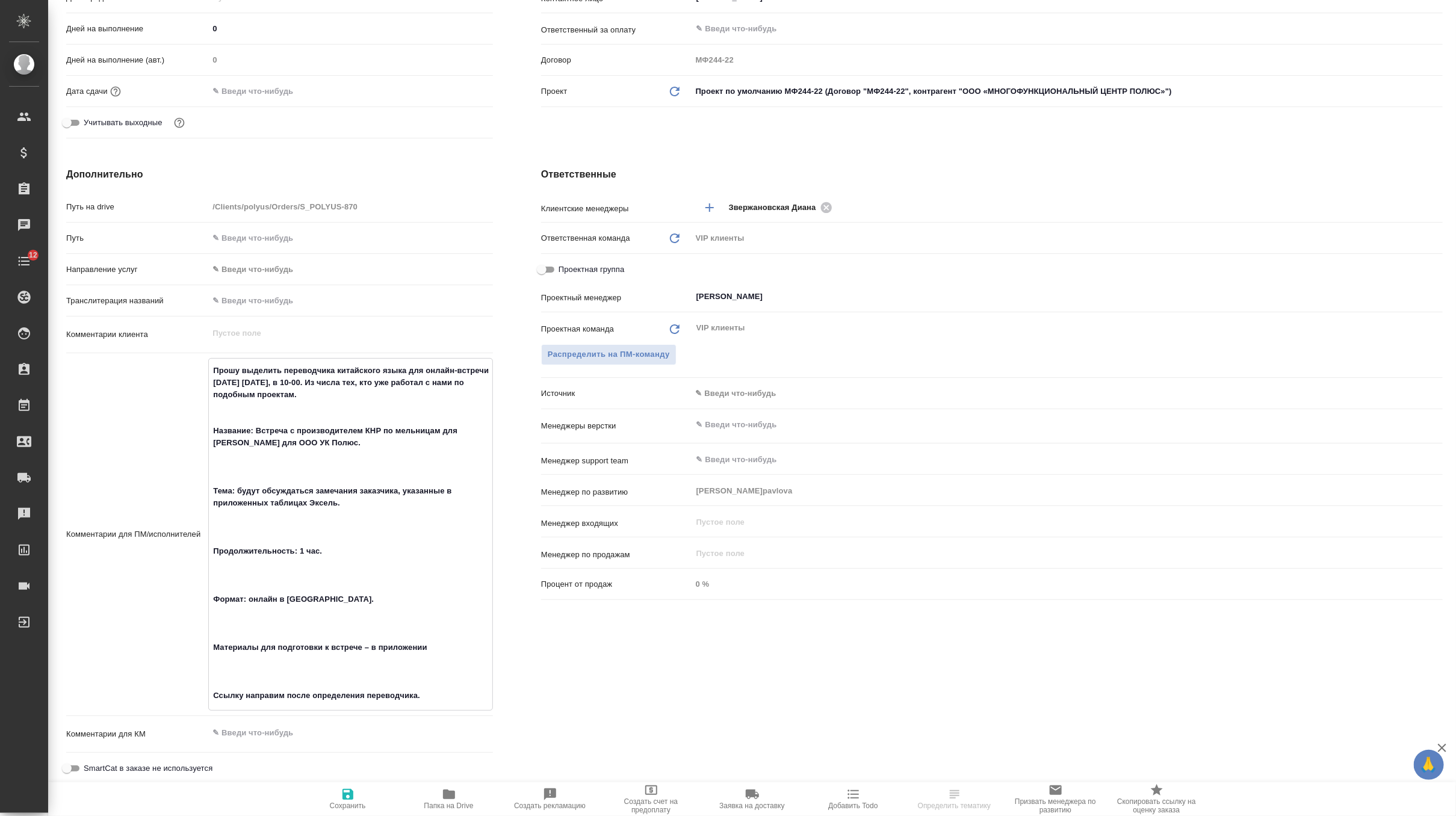
click at [257, 475] on textarea "Прошу выделить переводчика китайского языка для онлайн-встречи завтра 17 сентяб…" at bounding box center [350, 533] width 283 height 345
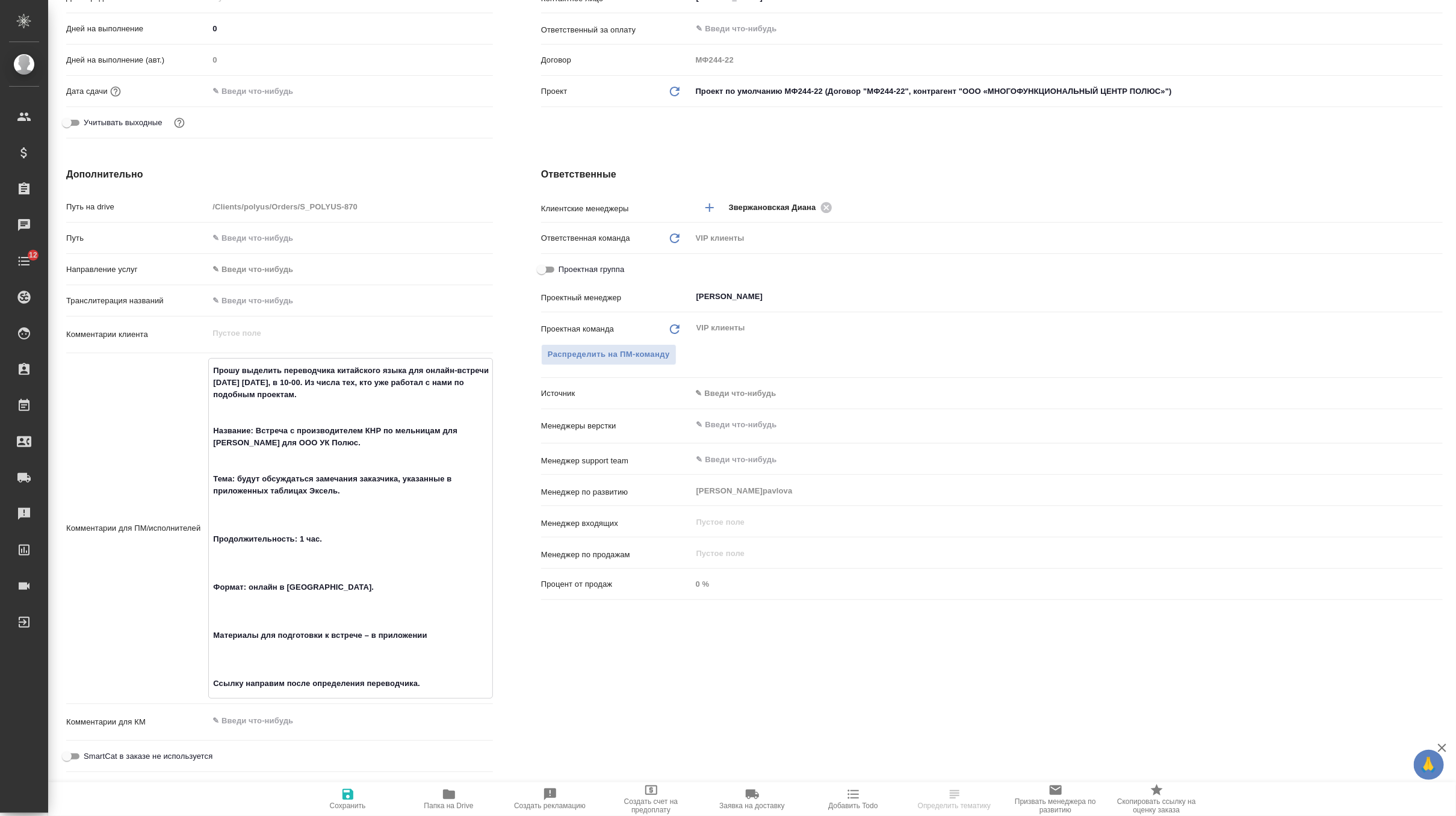
click at [263, 523] on textarea "Прошу выделить переводчика китайского языка для онлайн-встречи завтра 17 сентяб…" at bounding box center [350, 527] width 283 height 333
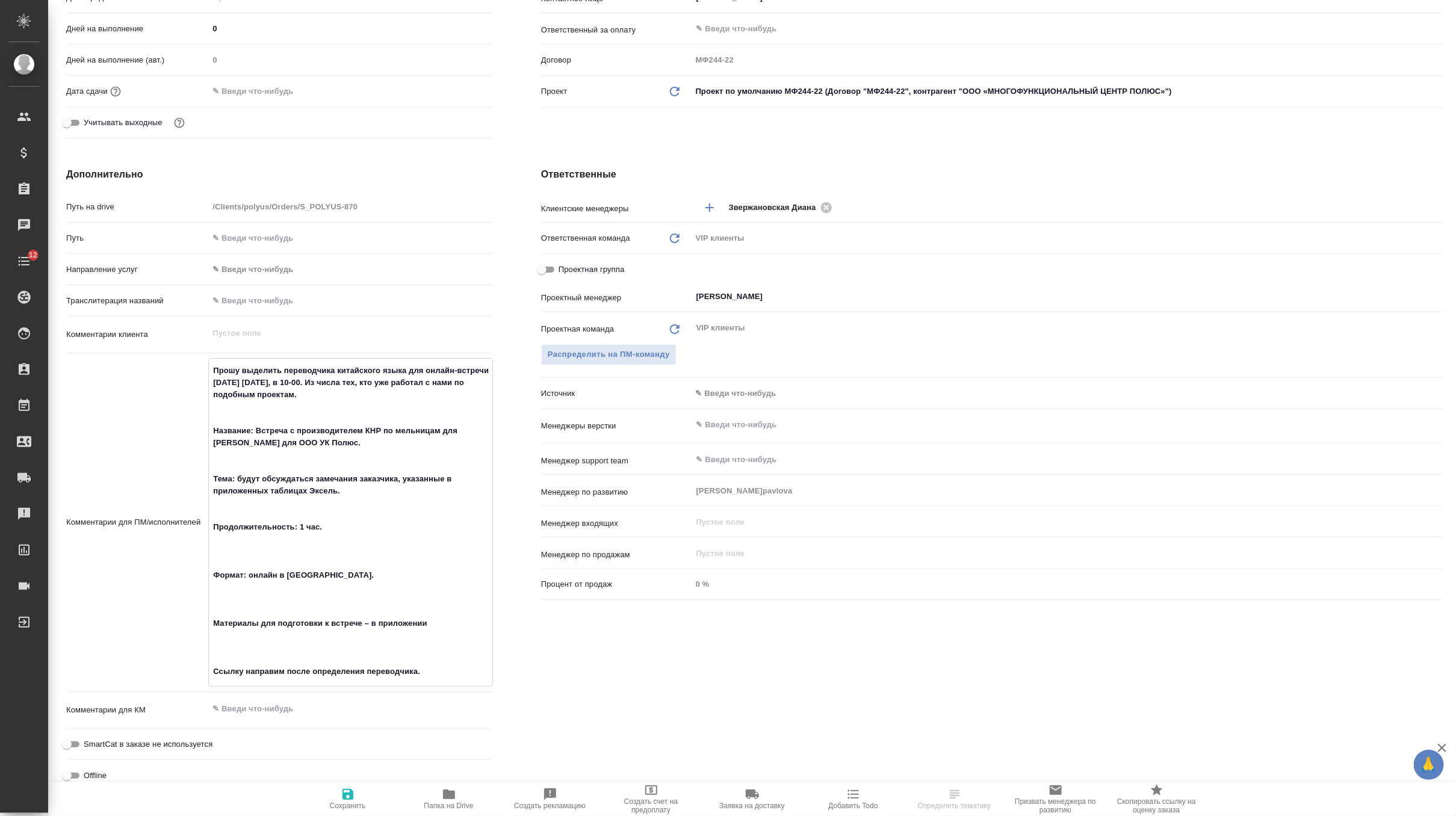
type textarea "Прошу выделить переводчика китайского языка для онлайн-встречи завтра 17 сентяб…"
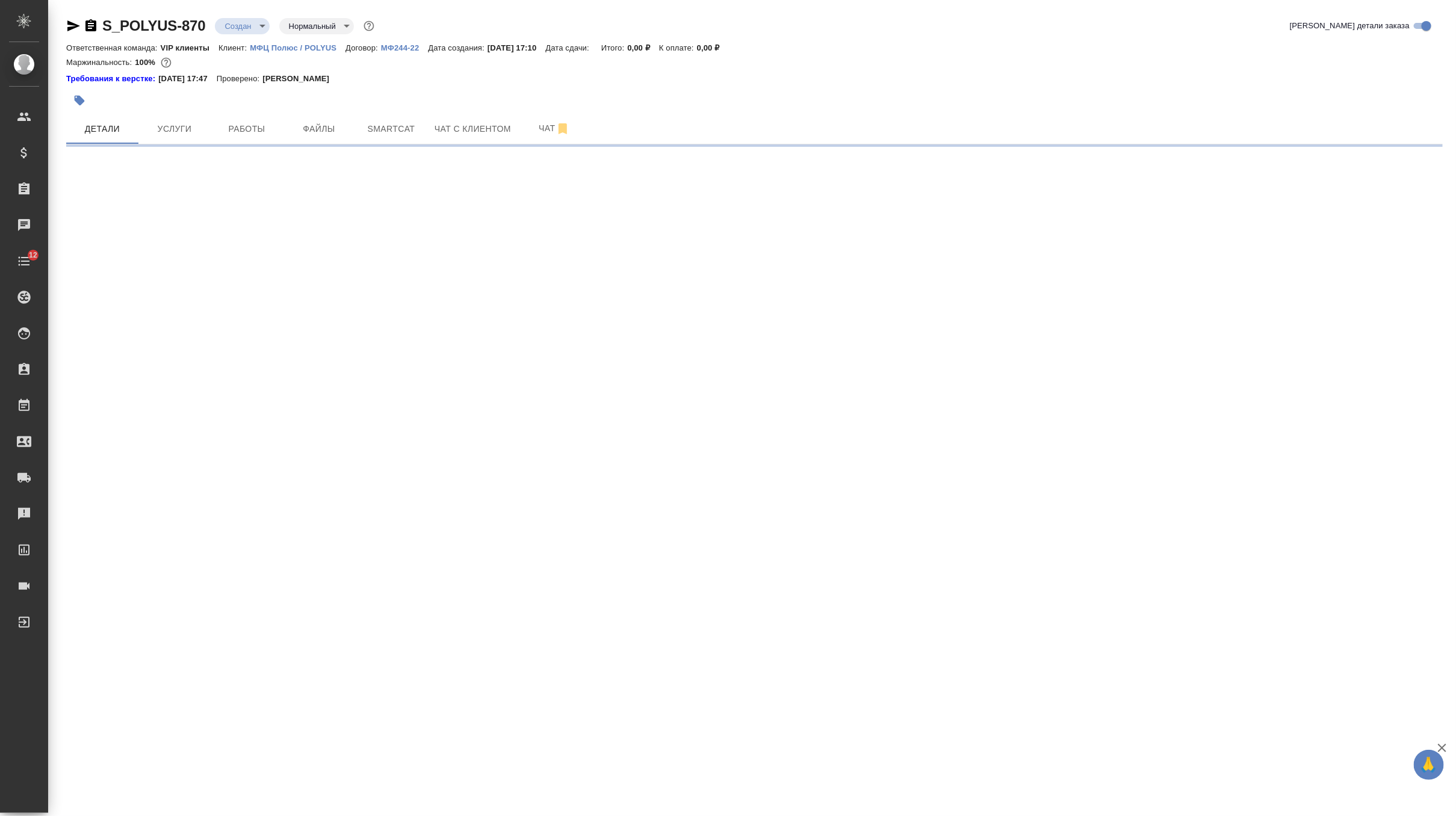
scroll to position [0, 0]
select select "RU"
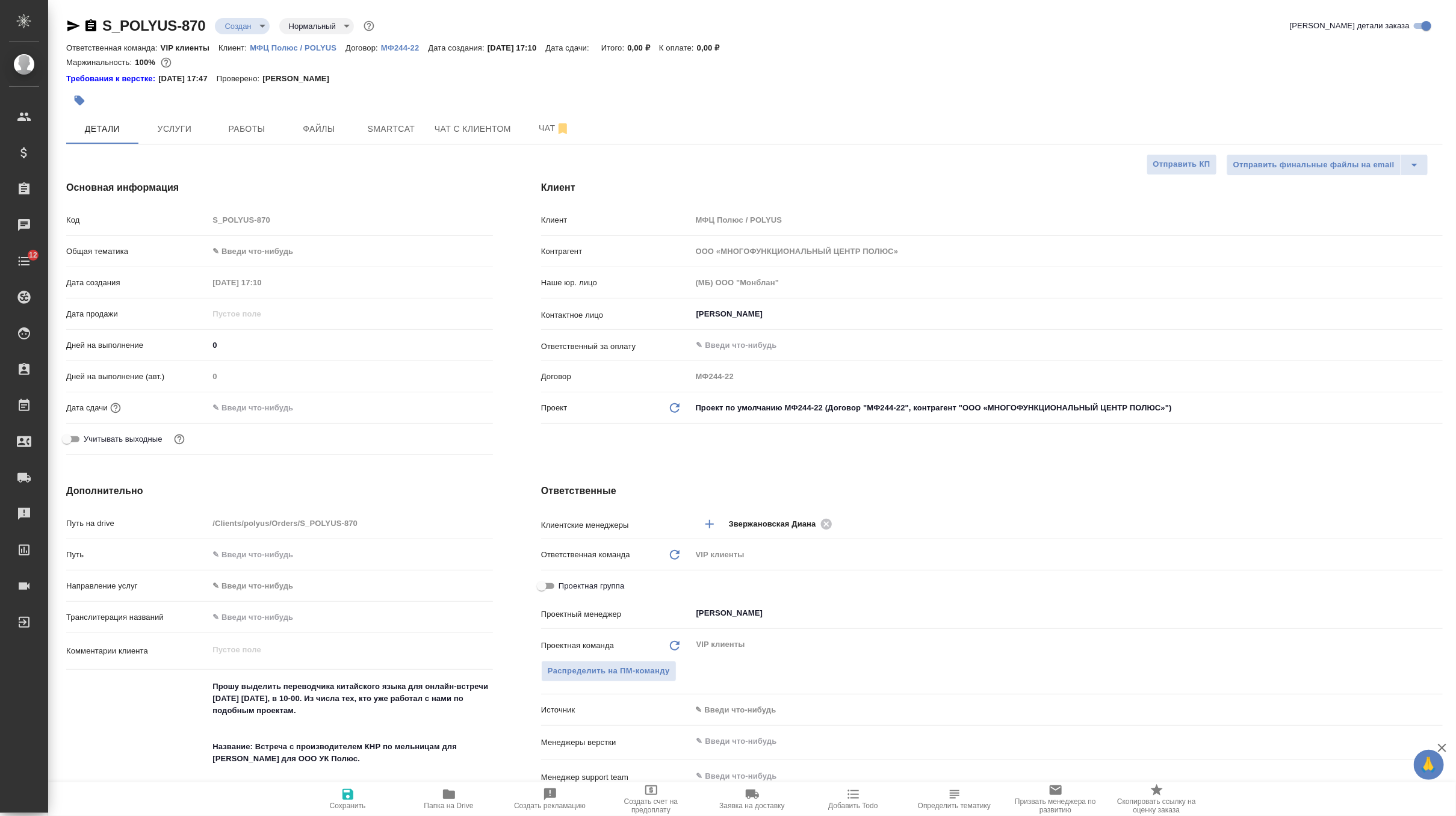
type textarea "x"
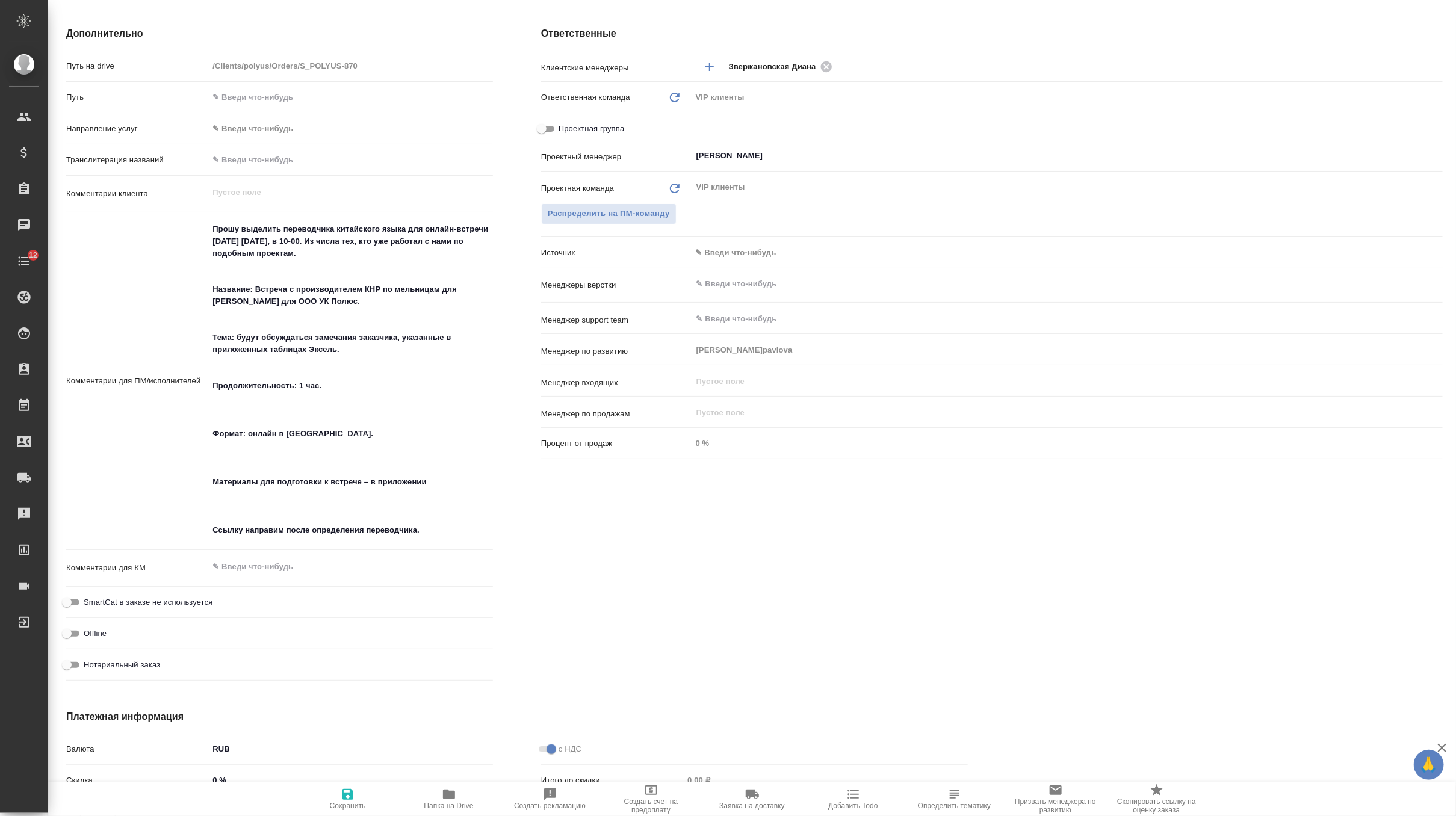
scroll to position [495, 0]
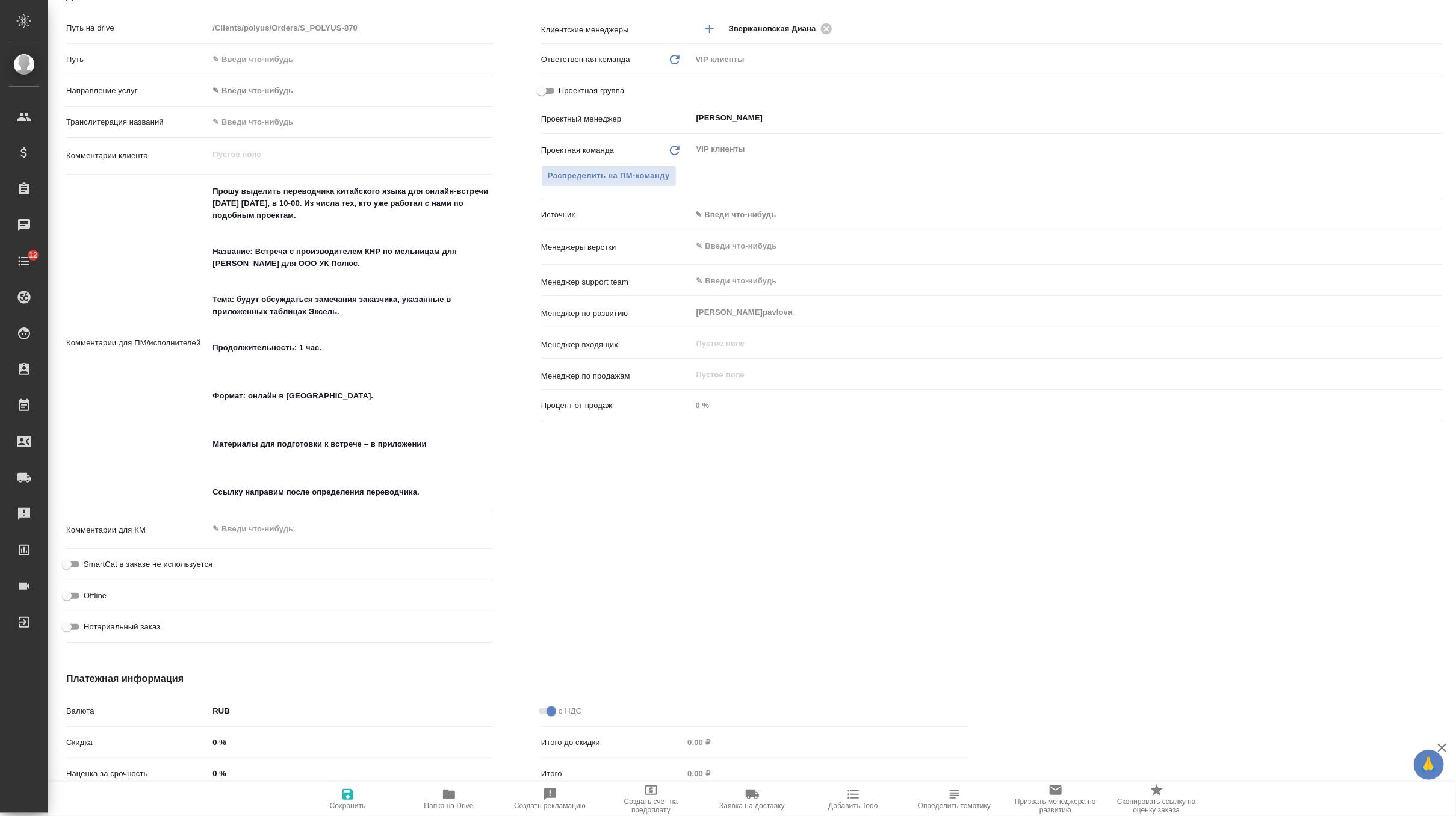
type textarea "x"
click at [279, 393] on textarea "Прошу выделить переводчика китайского языка для онлайн-встречи завтра 17 сентяб…" at bounding box center [350, 342] width 285 height 321
click at [271, 386] on textarea "Прошу выделить переводчика китайского языка для онлайн-встречи завтра 17 сентяб…" at bounding box center [350, 342] width 283 height 321
type textarea "Прошу выделить переводчика китайского языка для онлайн-встречи завтра 17 сентяб…"
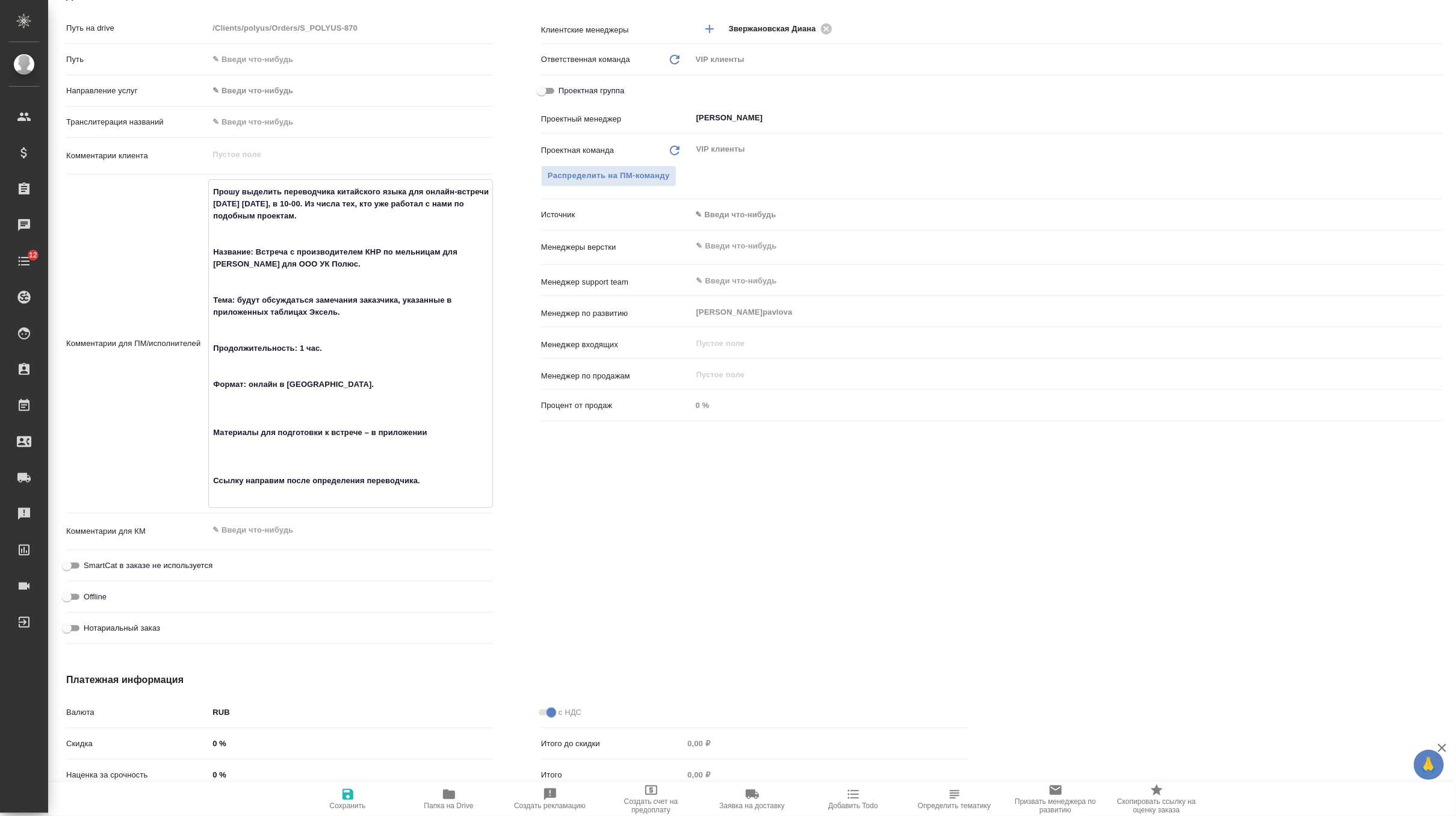
type textarea "x"
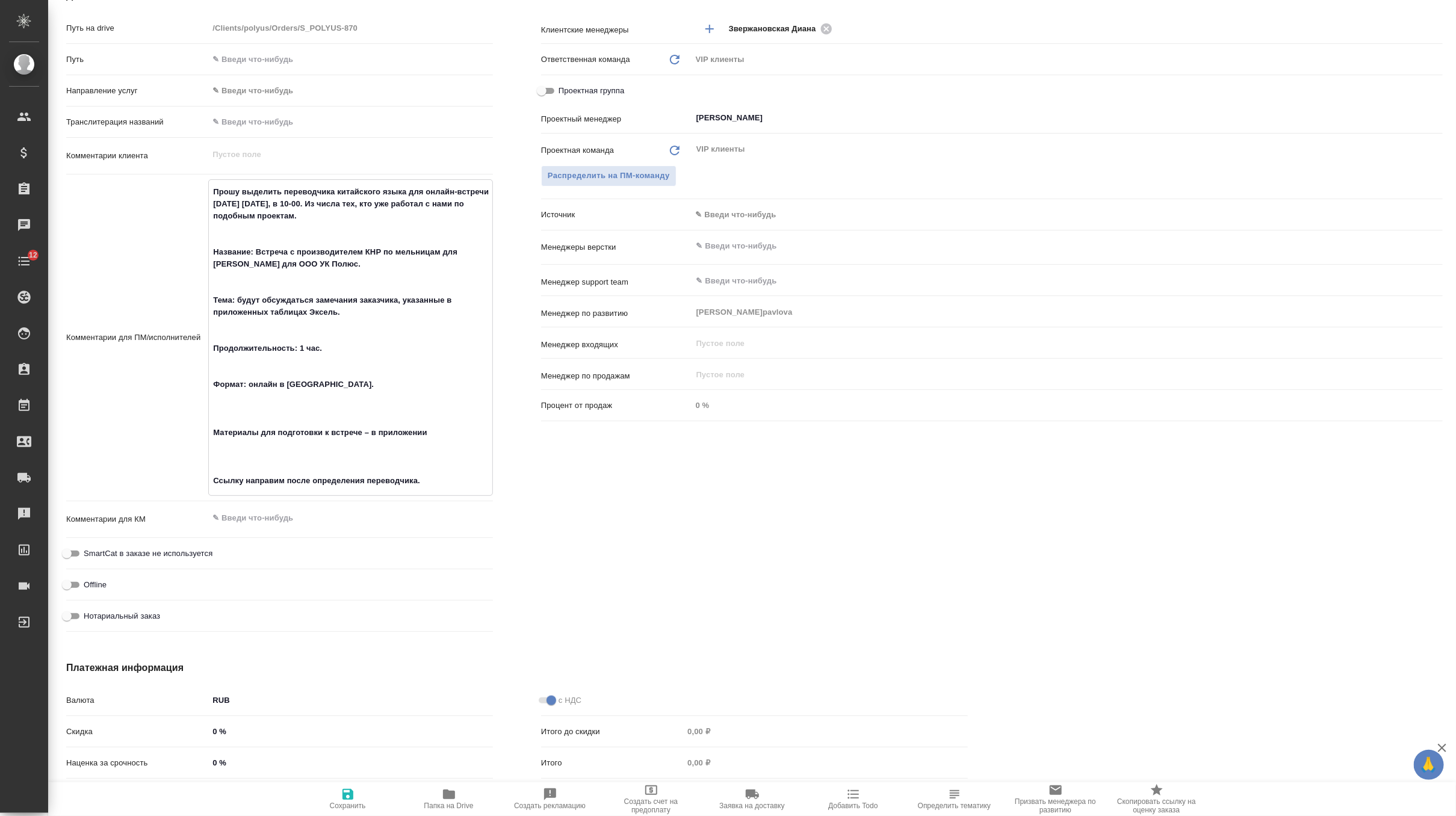
type textarea "Прошу выделить переводчика китайского языка для онлайн-встречи завтра 17 сентяб…"
type textarea "x"
type textarea "Прошу выделить переводчика китайского языка для онлайн-встречи завтра 17 сентяб…"
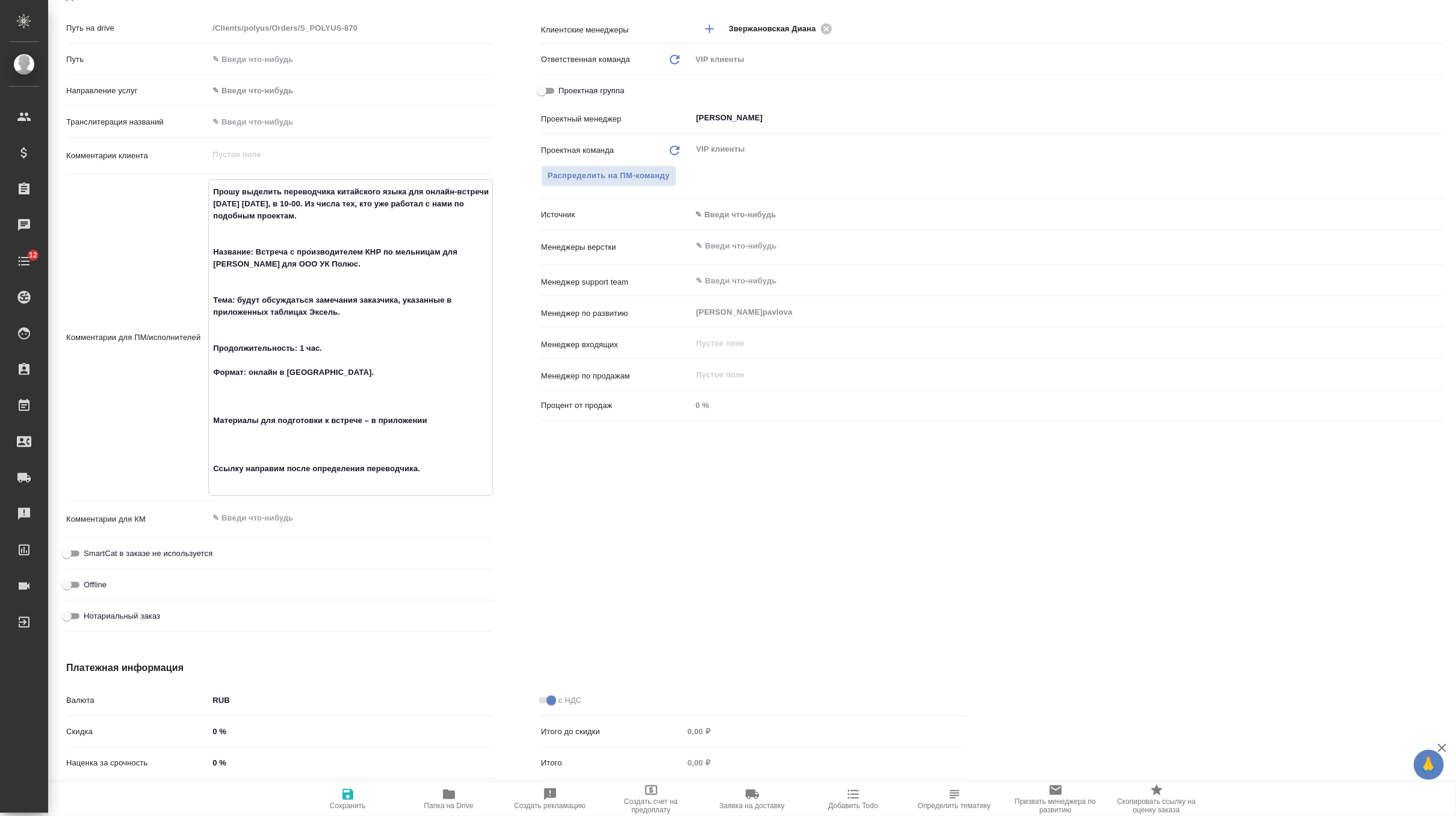
type textarea "x"
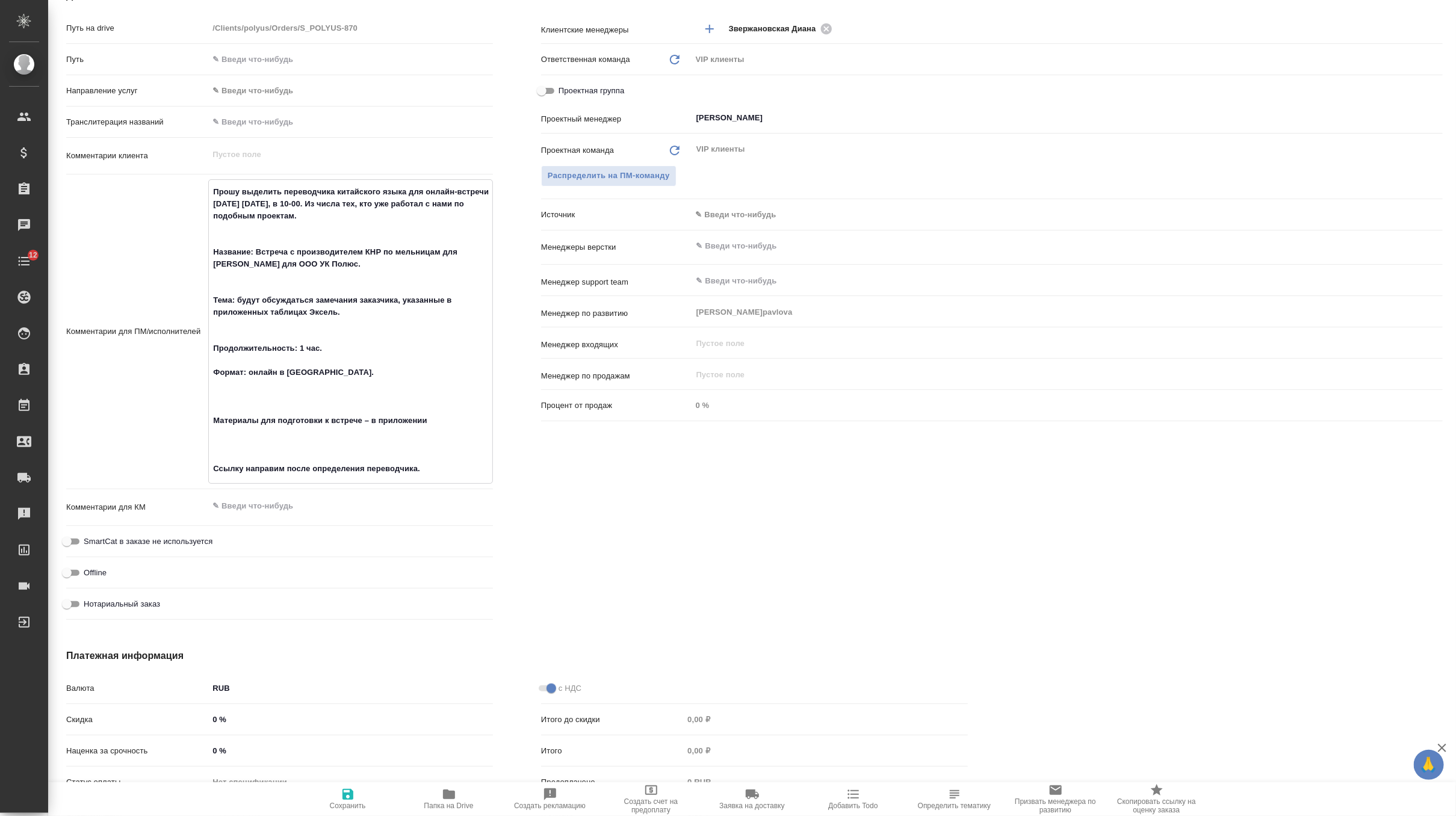
click at [250, 456] on textarea "Прошу выделить переводчика китайского языка для онлайн-встречи завтра 17 сентяб…" at bounding box center [350, 330] width 283 height 297
type textarea "Прошу выделить переводчика китайского языка для онлайн-встречи завтра 17 сентяб…"
type textarea "x"
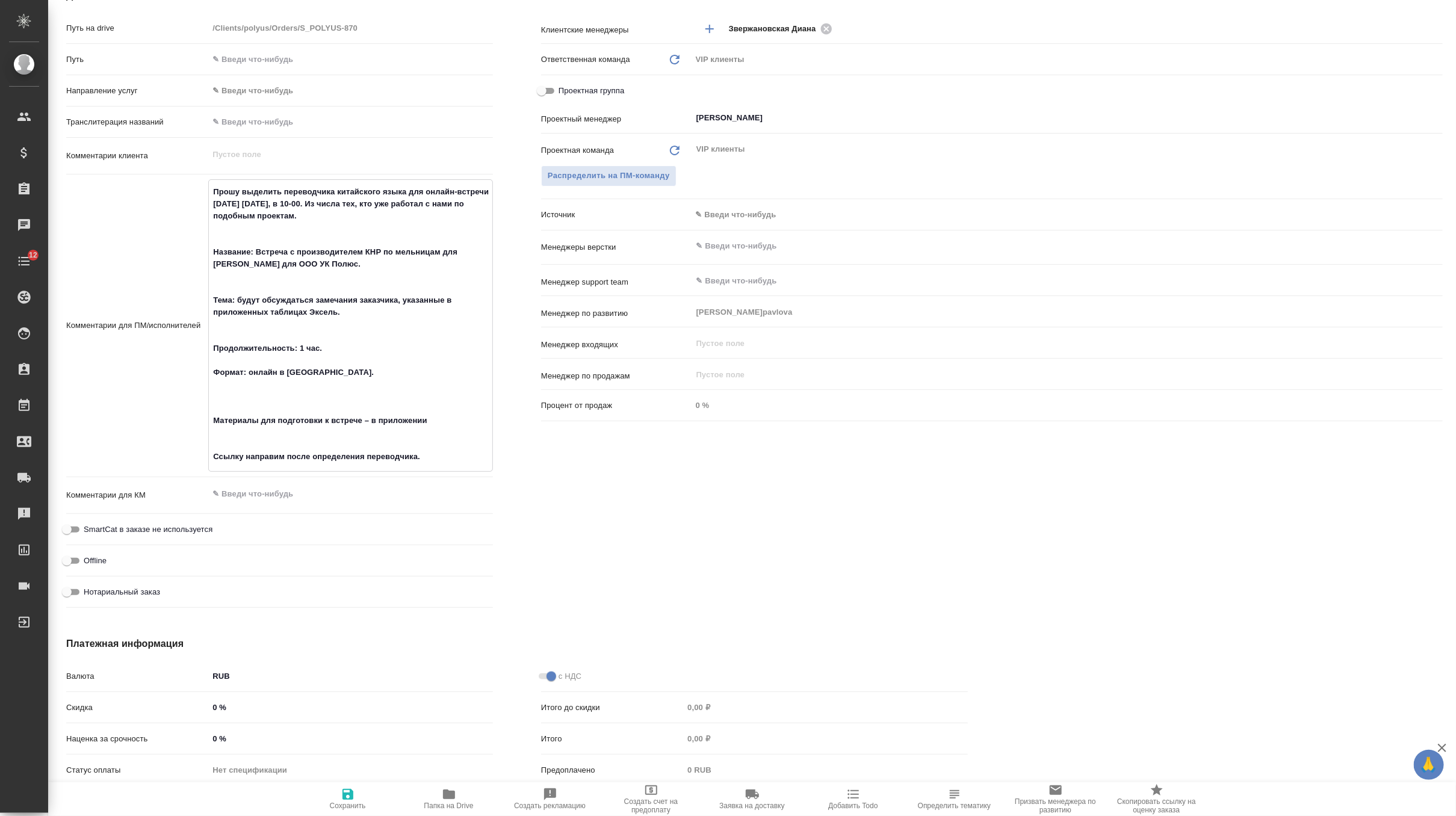
type textarea "Прошу выделить переводчика китайского языка для онлайн-встречи завтра 17 сентяб…"
type textarea "x"
type textarea "Прошу выделить переводчика китайского языка для онлайн-встречи завтра 17 сентяб…"
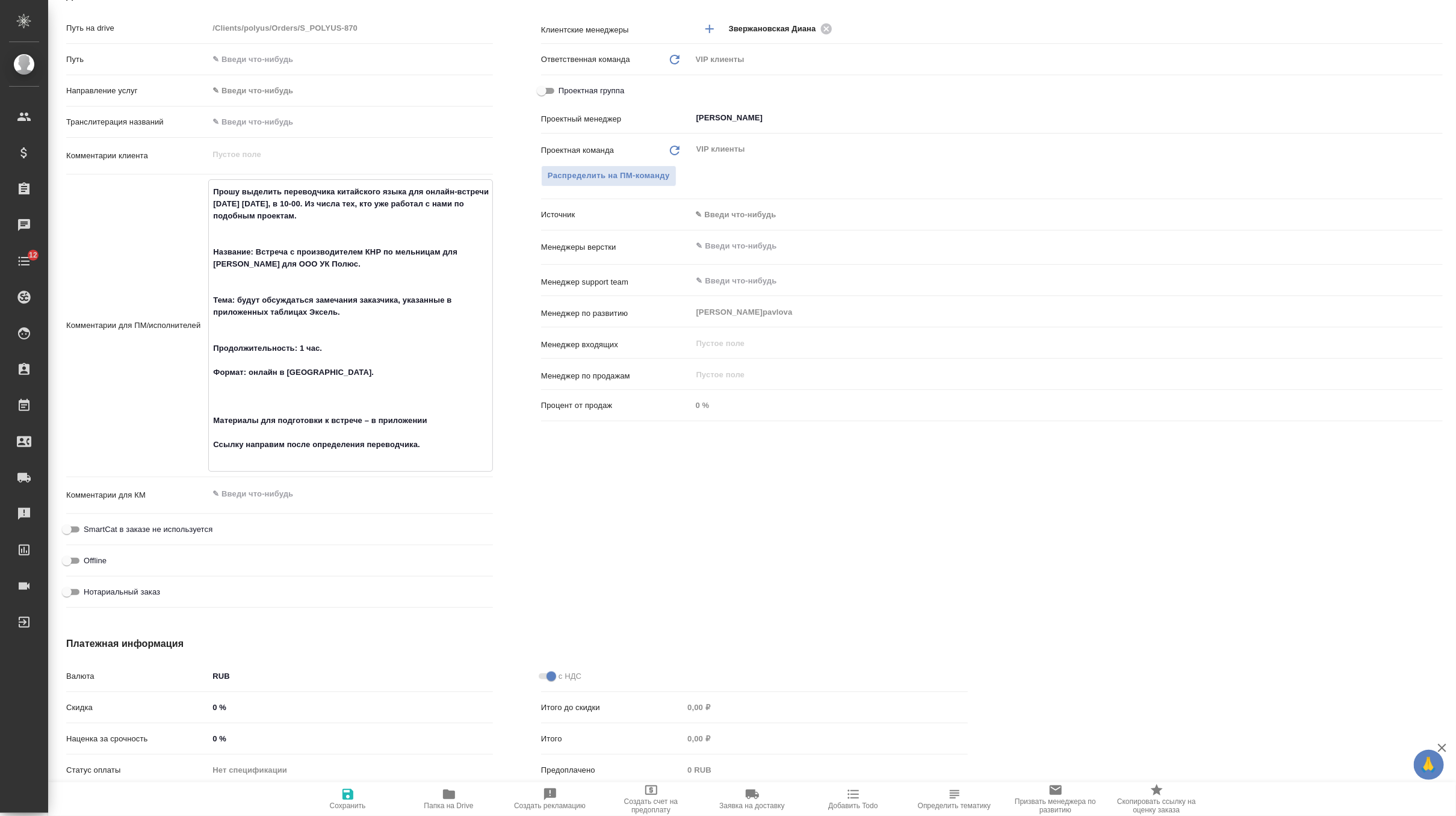
type textarea "x"
click at [256, 408] on textarea "Прошу выделить переводчика китайского языка для онлайн-встречи завтра 17 сентяб…" at bounding box center [350, 318] width 283 height 273
type textarea "x"
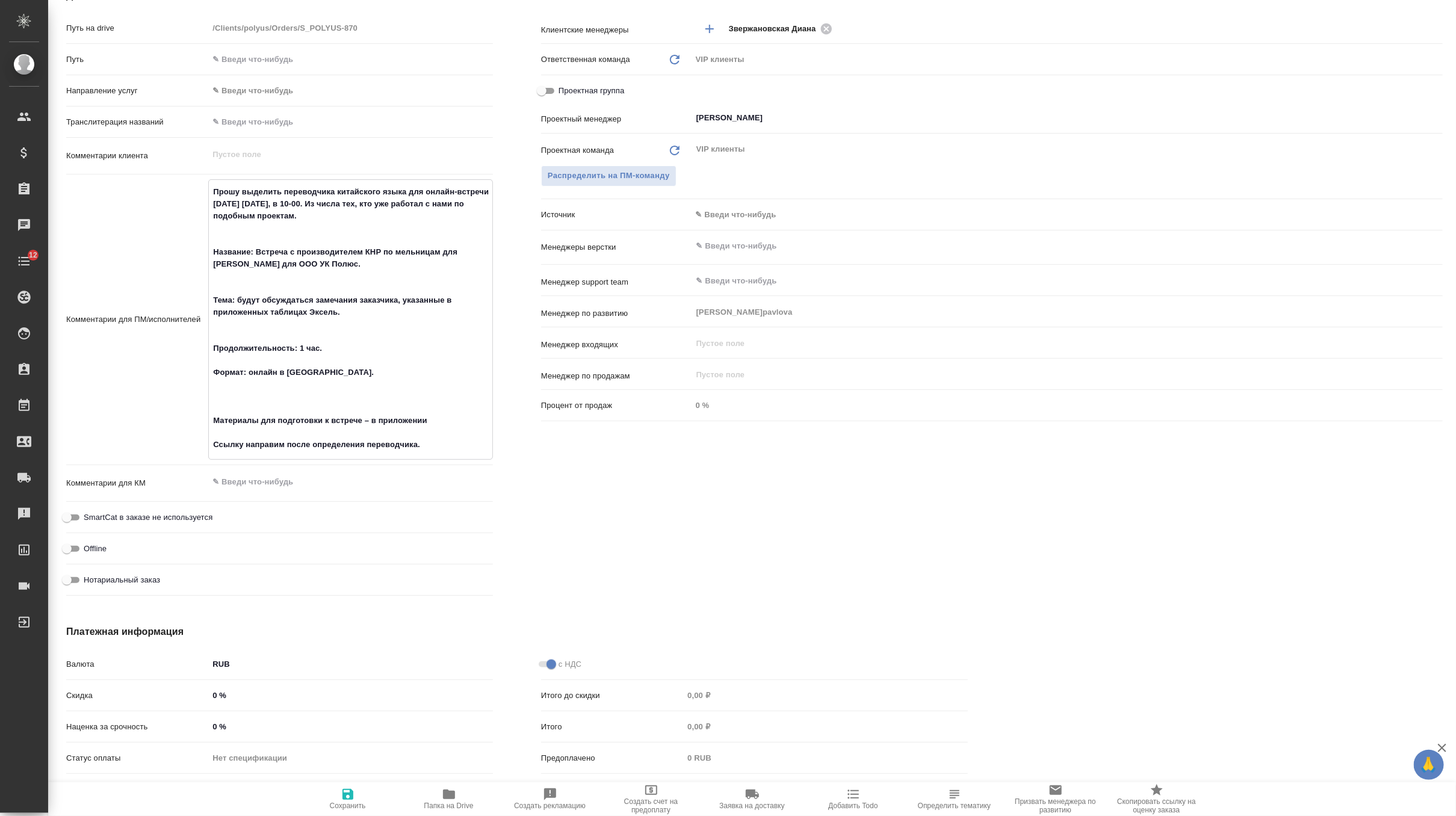
type textarea "Прошу выделить переводчика китайского языка для онлайн-встречи завтра 17 сентяб…"
type textarea "x"
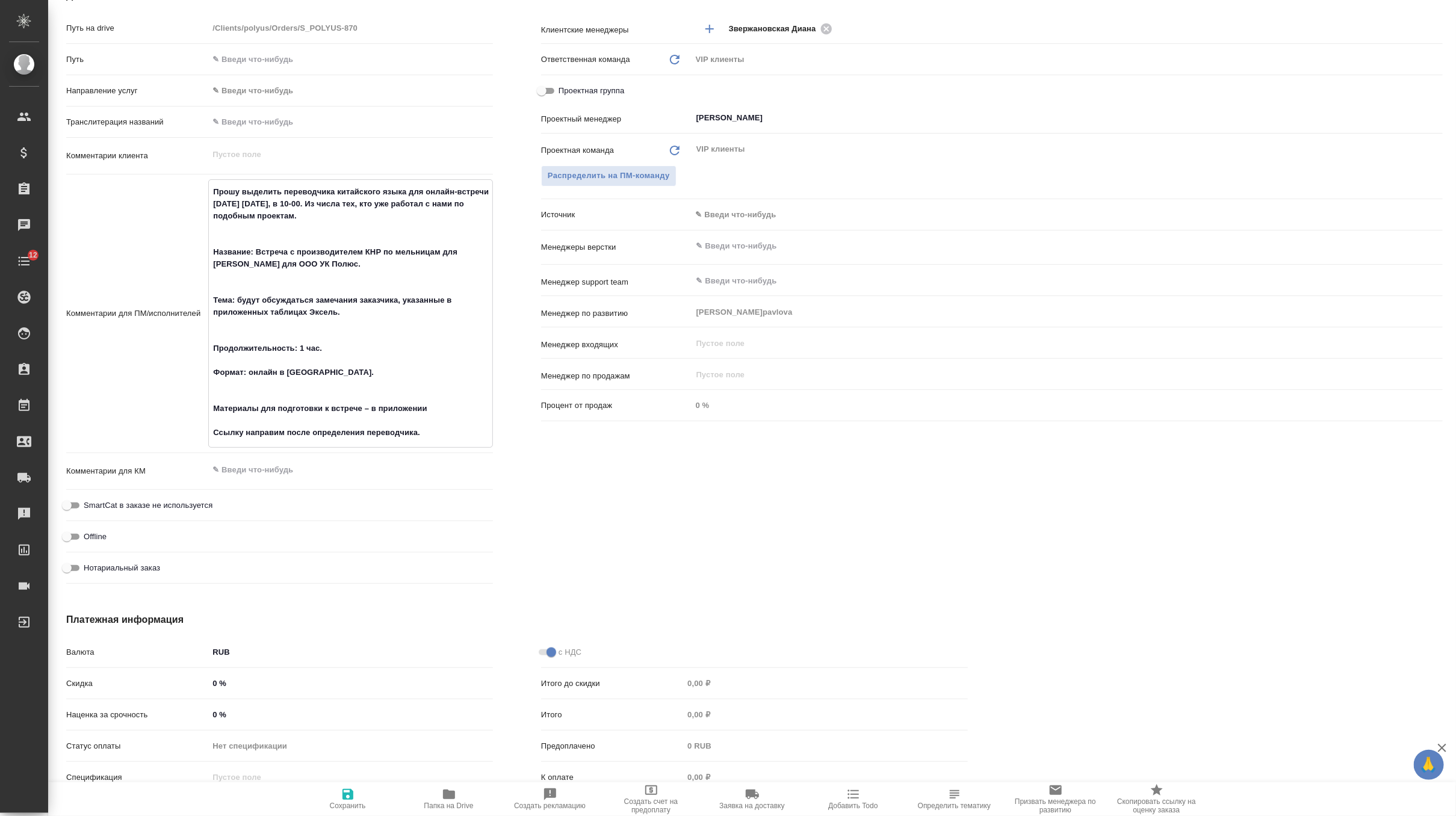
type textarea "Прошу выделить переводчика китайского языка для онлайн-встречи завтра 17 сентяб…"
type textarea "x"
click at [348, 799] on icon "button" at bounding box center [348, 795] width 15 height 15
type textarea "x"
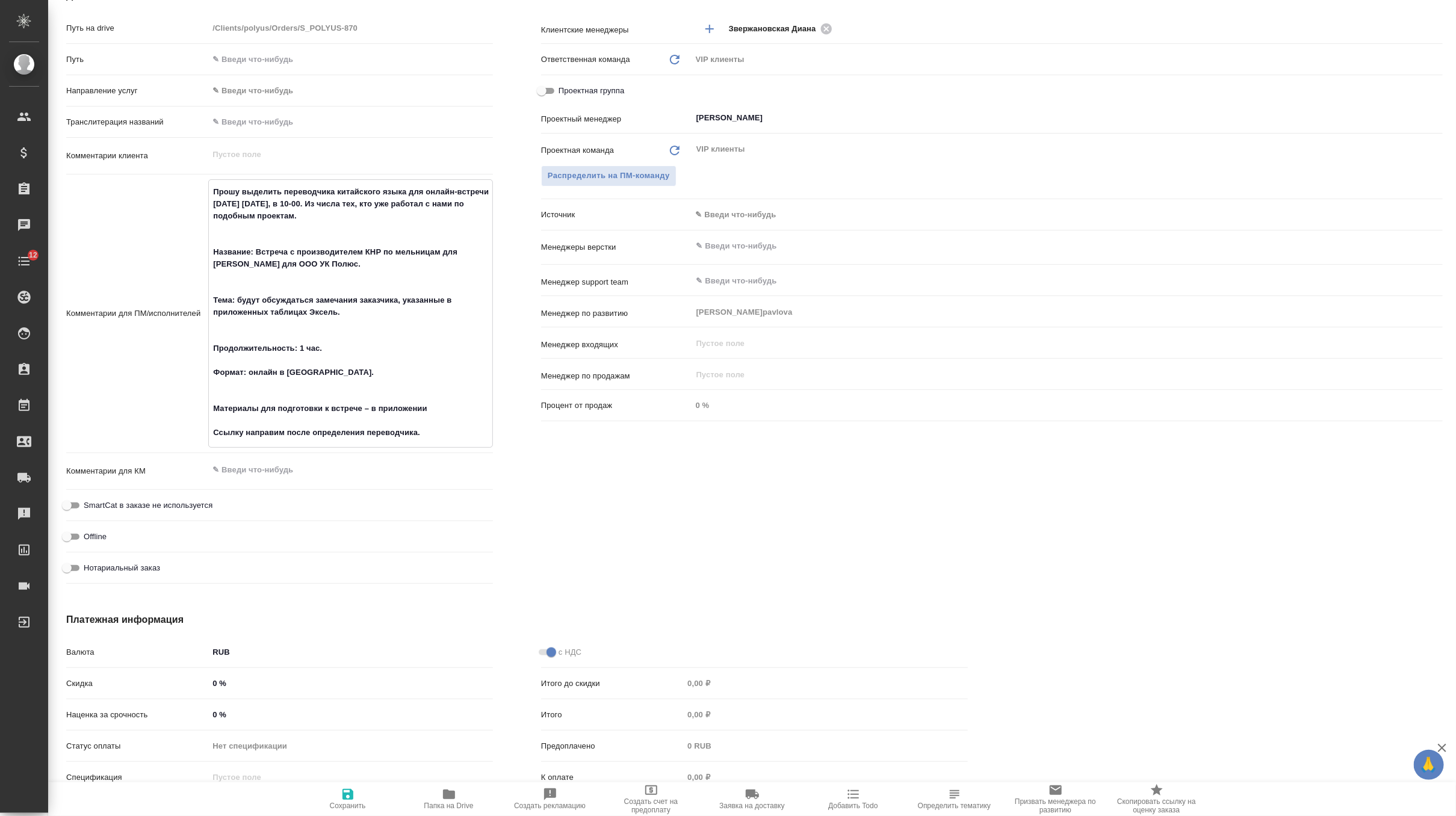
type textarea "x"
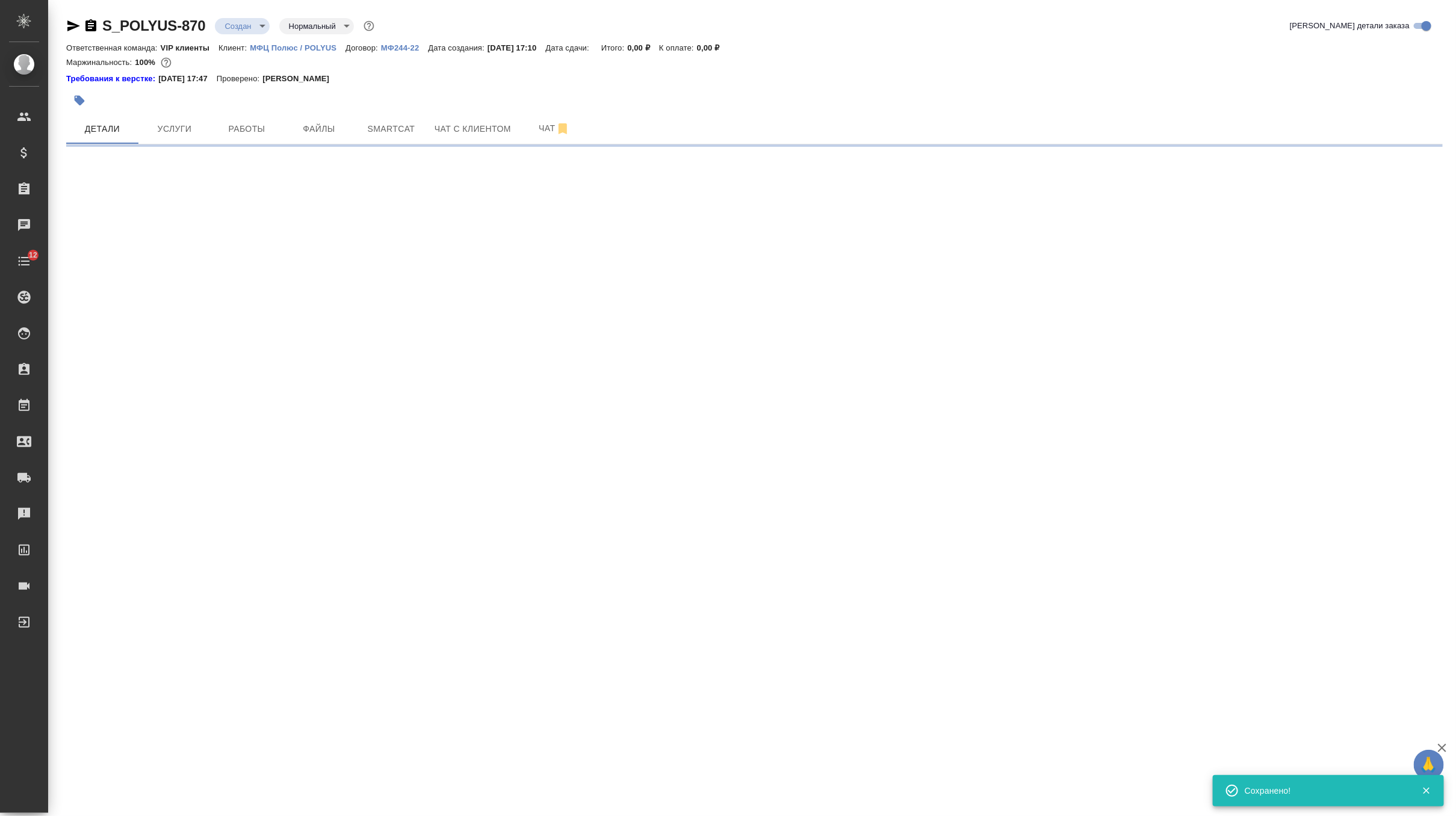
scroll to position [0, 0]
select select "RU"
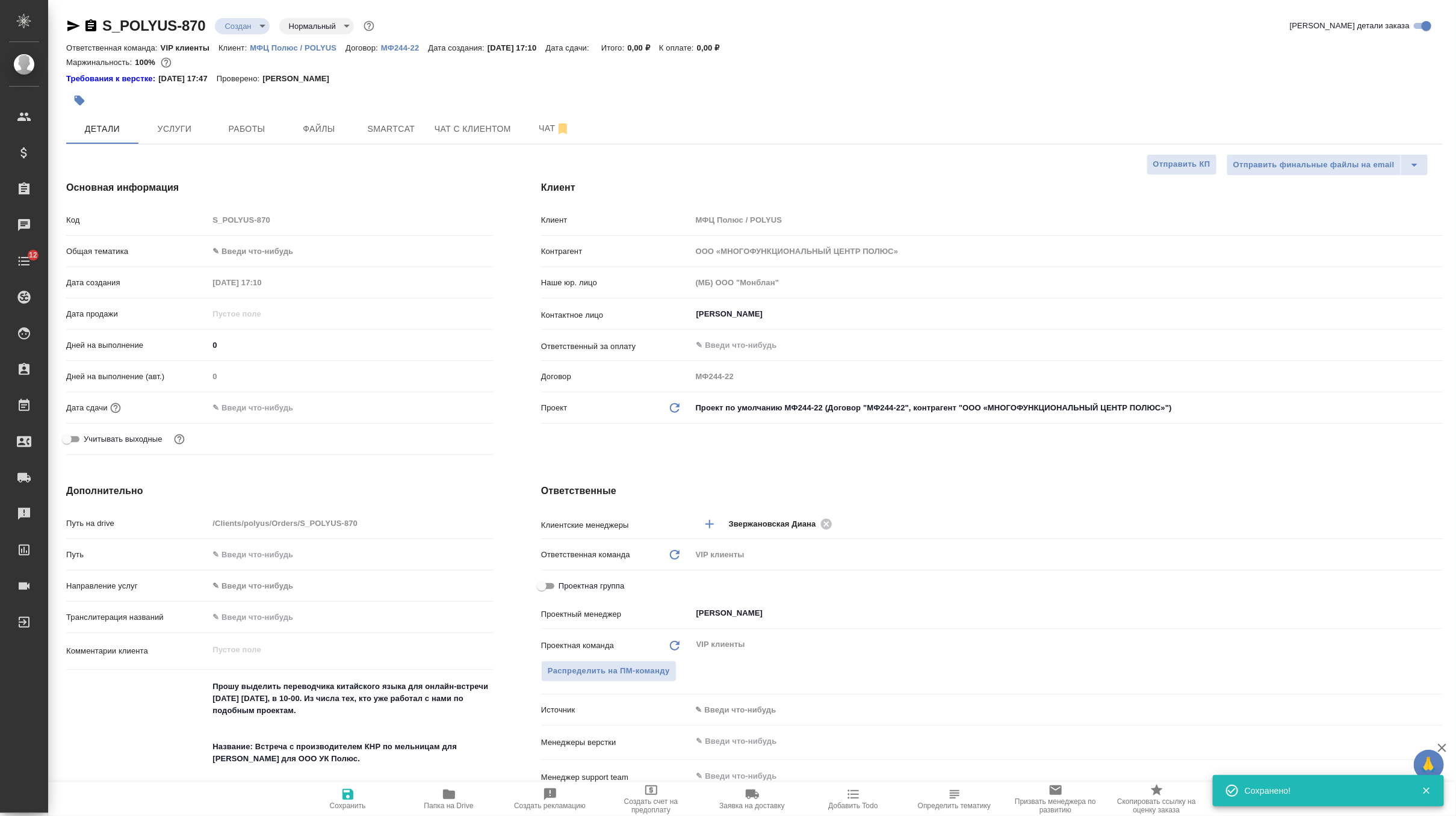
type textarea "x"
click at [317, 412] on div at bounding box center [350, 408] width 285 height 17
click at [261, 406] on input "text" at bounding box center [261, 408] width 105 height 17
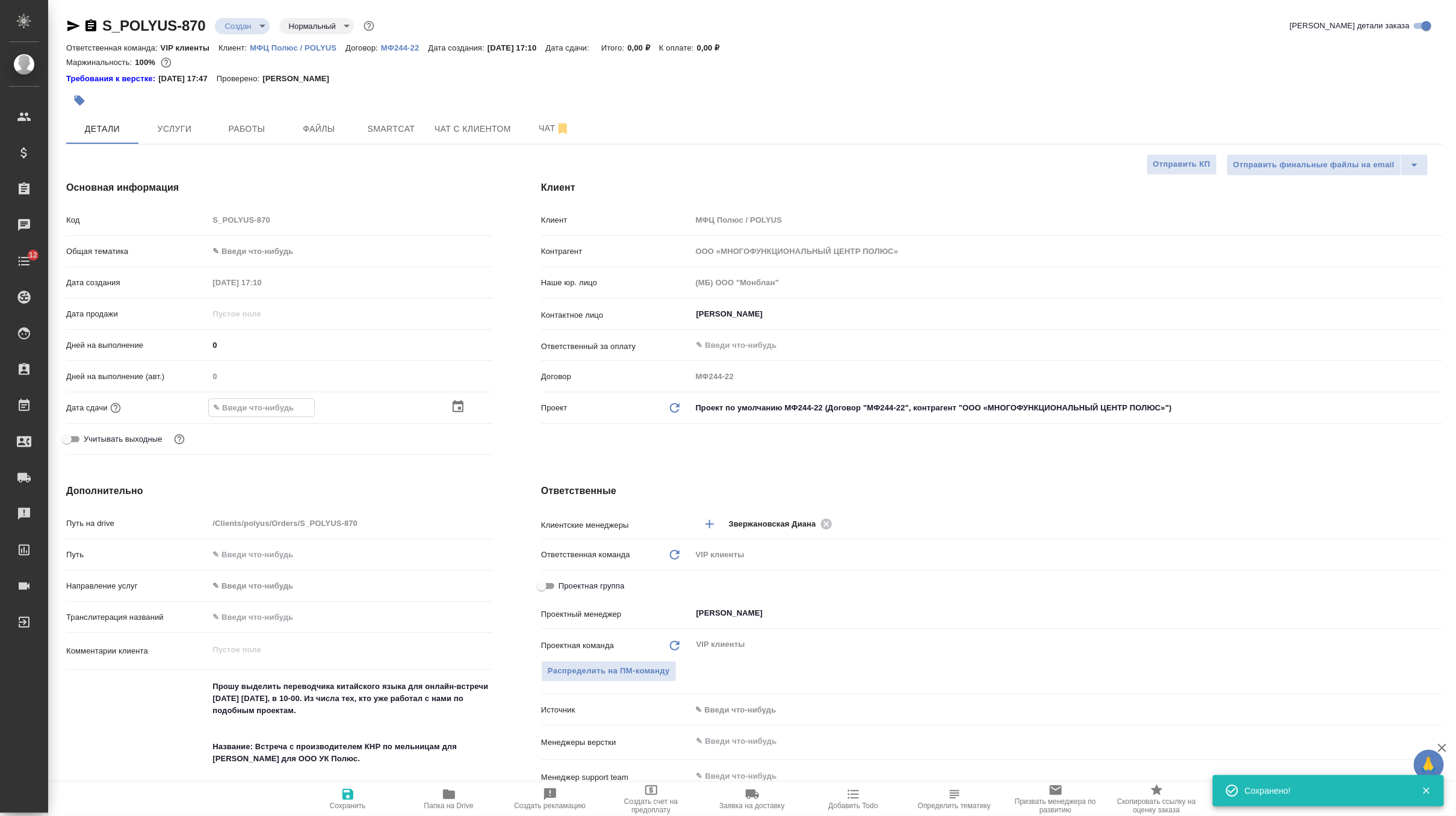
click at [461, 404] on icon "button" at bounding box center [458, 407] width 15 height 15
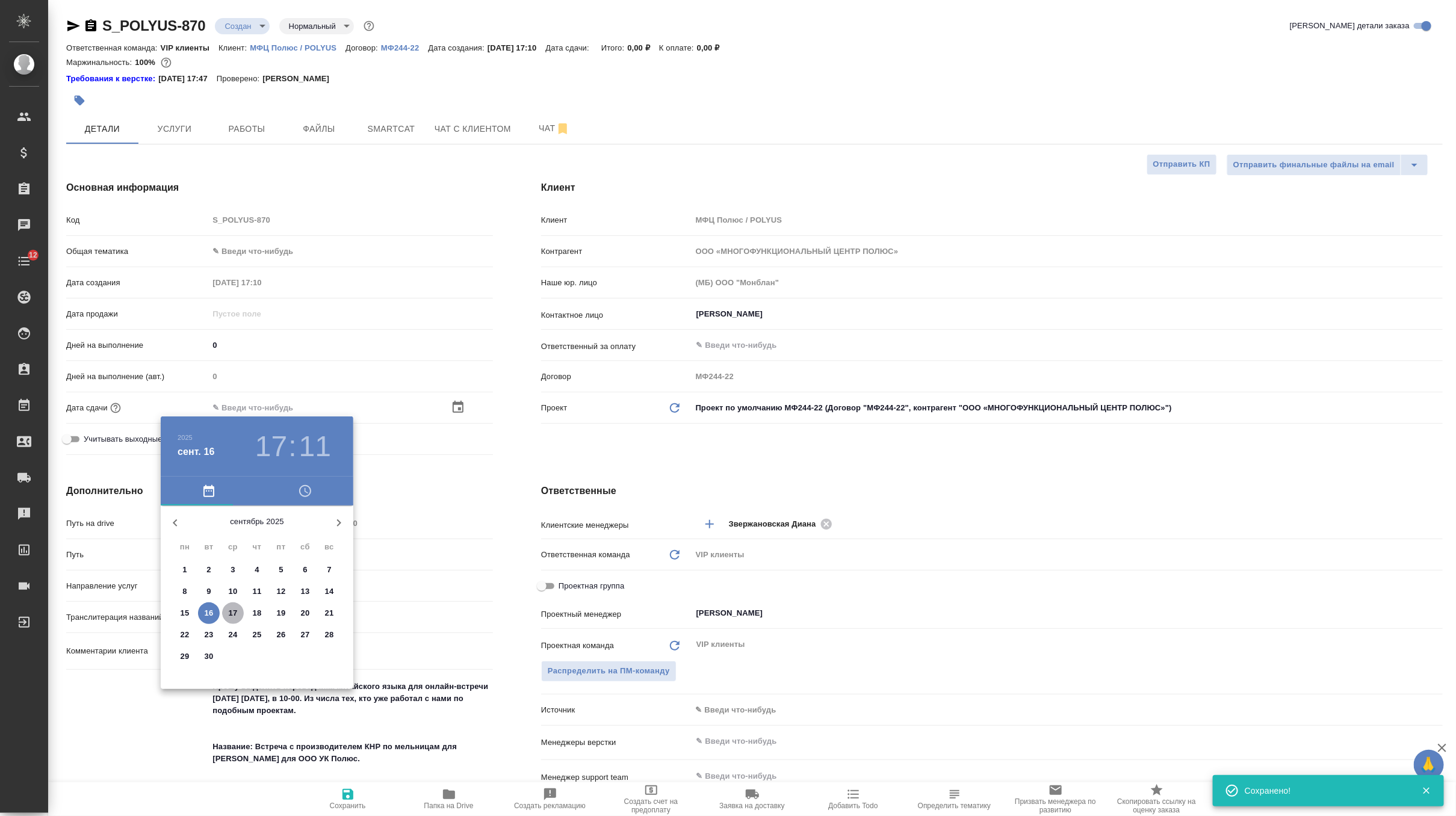
click at [236, 608] on p "17" at bounding box center [233, 613] width 9 height 12
type input "17.09.2025 17:11"
type textarea "x"
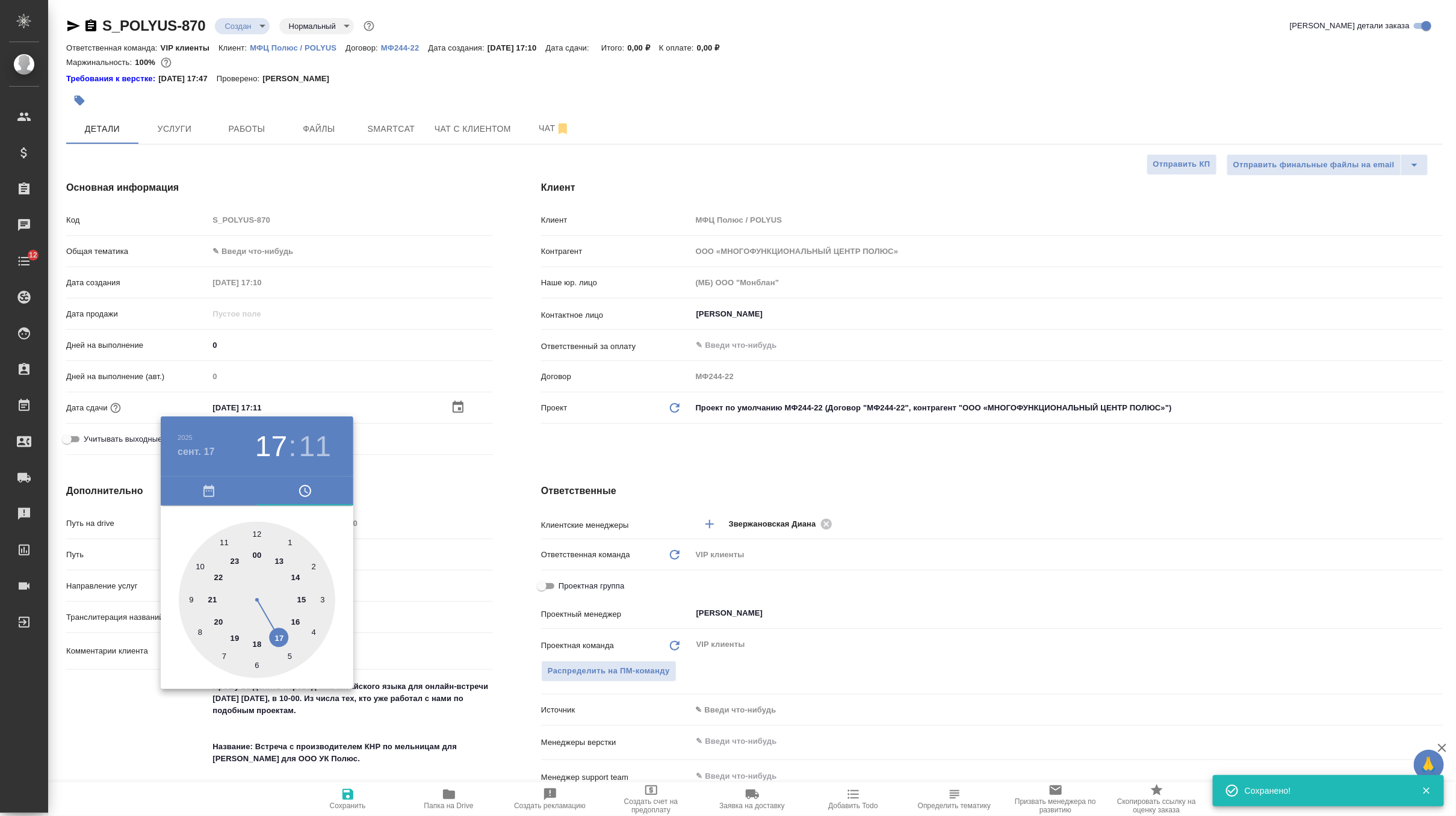
click at [200, 567] on div at bounding box center [257, 600] width 157 height 157
type input "17.09.2025 10:11"
type textarea "x"
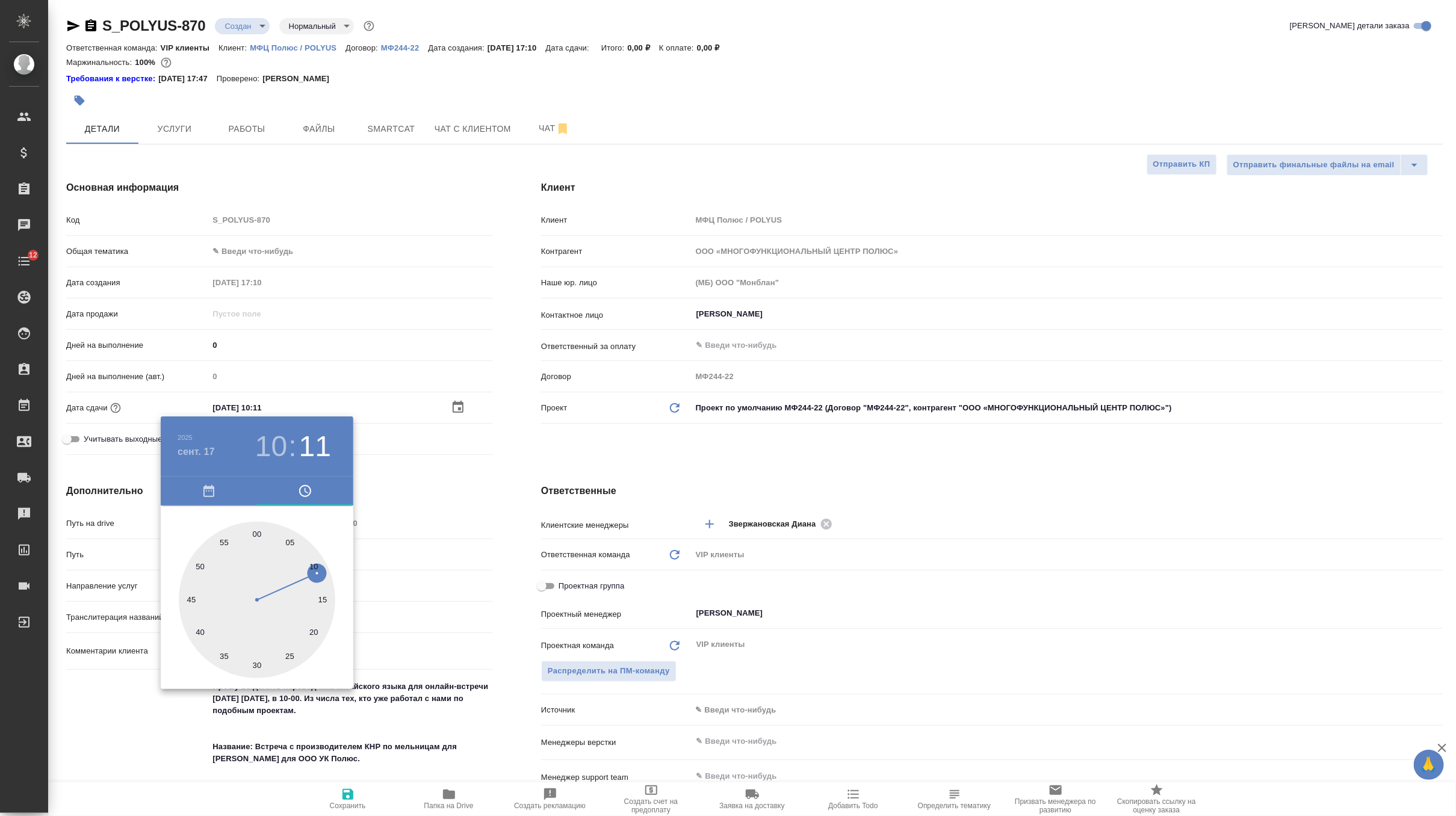
type input "17.09.2025 10:00"
type textarea "x"
click at [255, 536] on div at bounding box center [257, 600] width 157 height 157
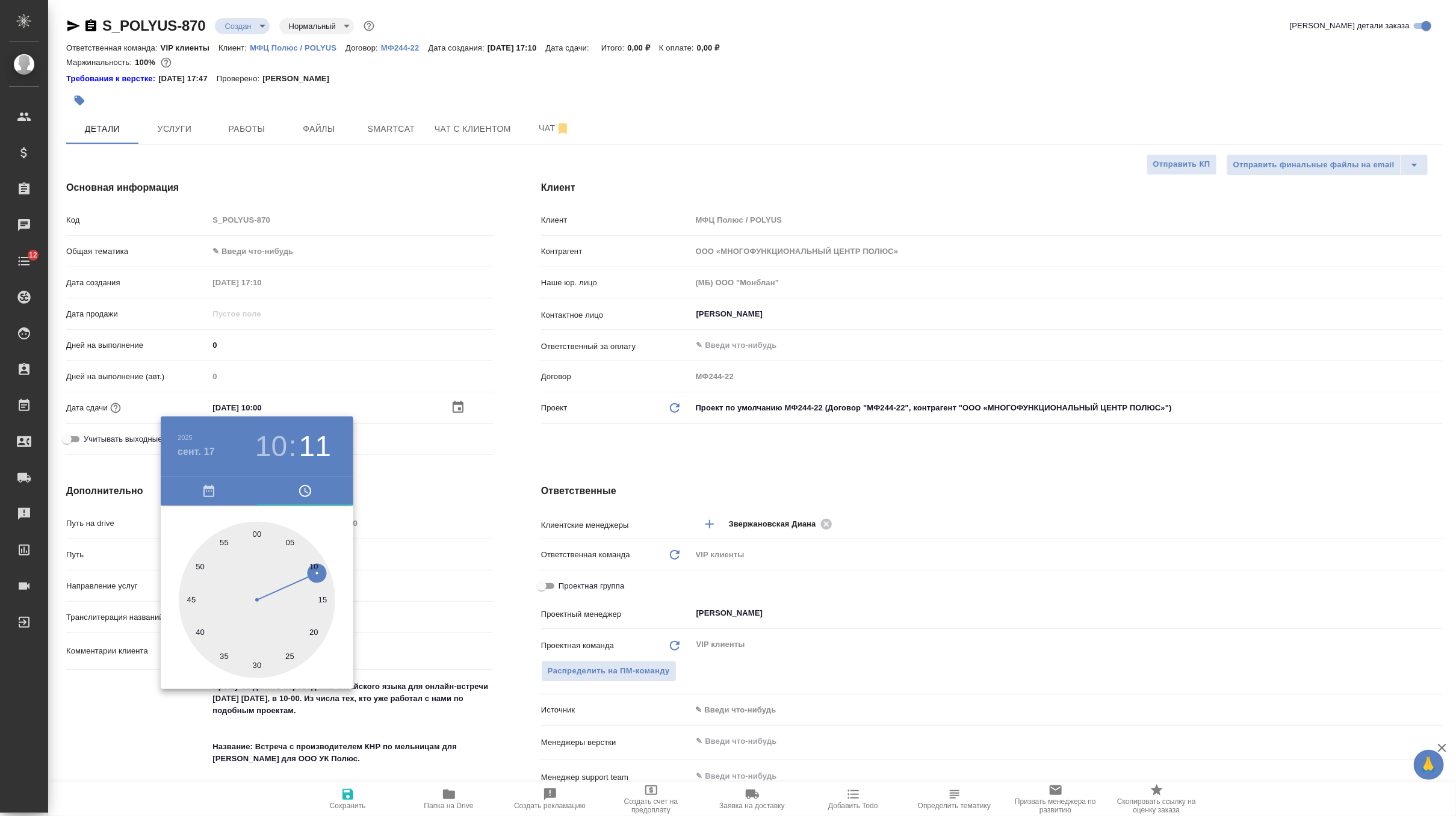
type textarea "x"
click at [494, 448] on div at bounding box center [728, 408] width 1456 height 816
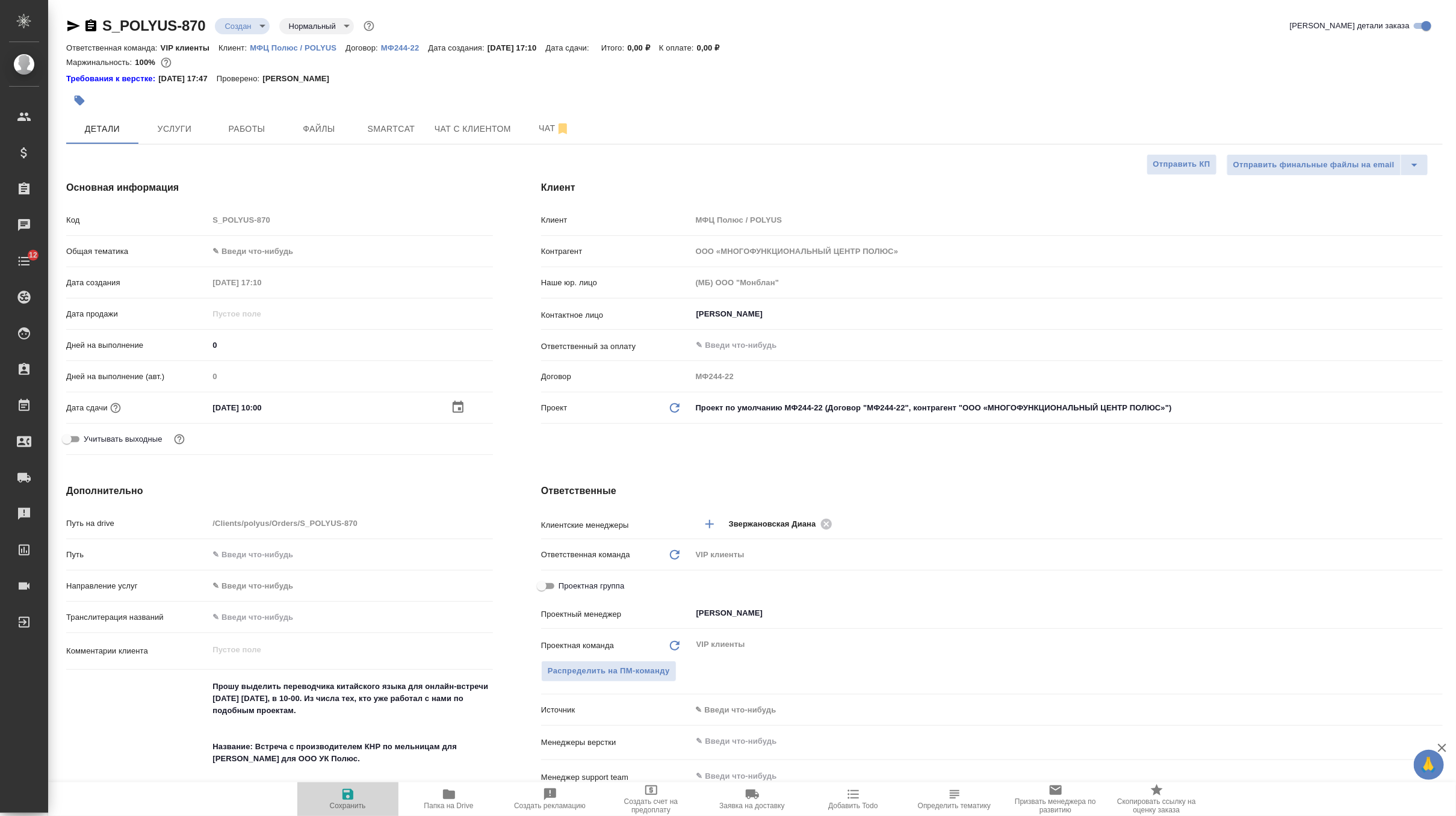
click at [340, 807] on span "Сохранить" at bounding box center [348, 805] width 36 height 9
type textarea "x"
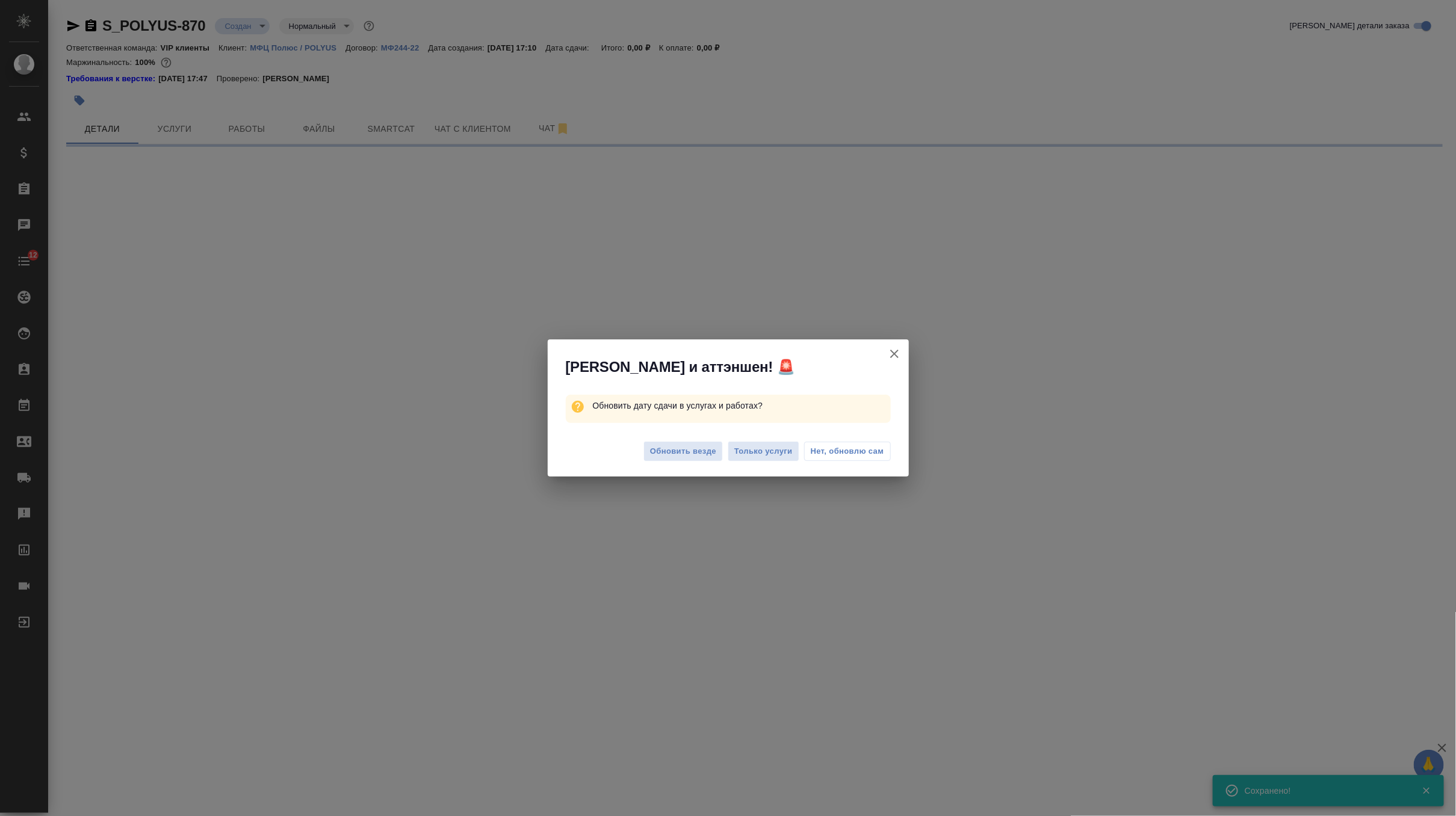
select select "RU"
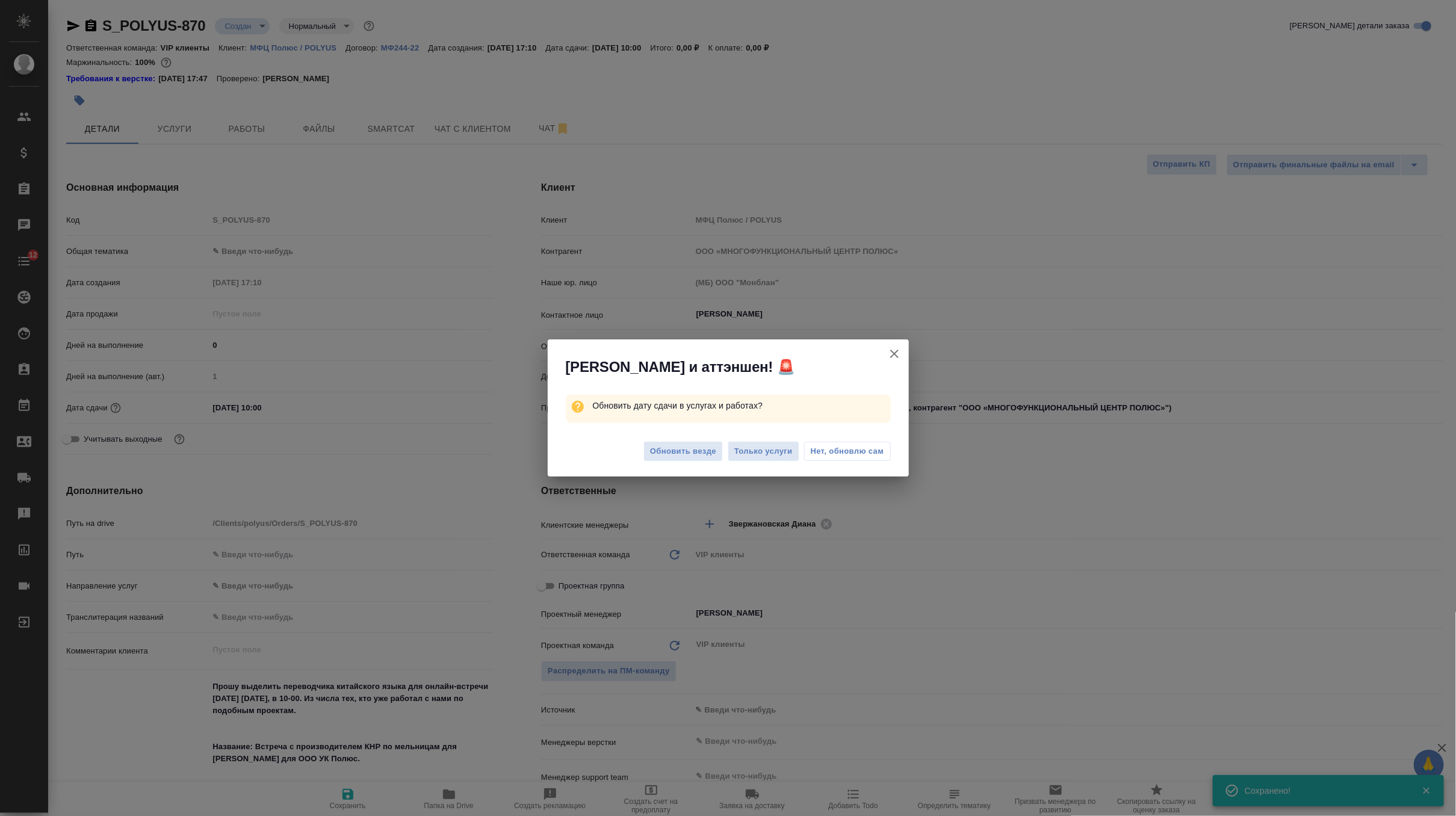
type textarea "x"
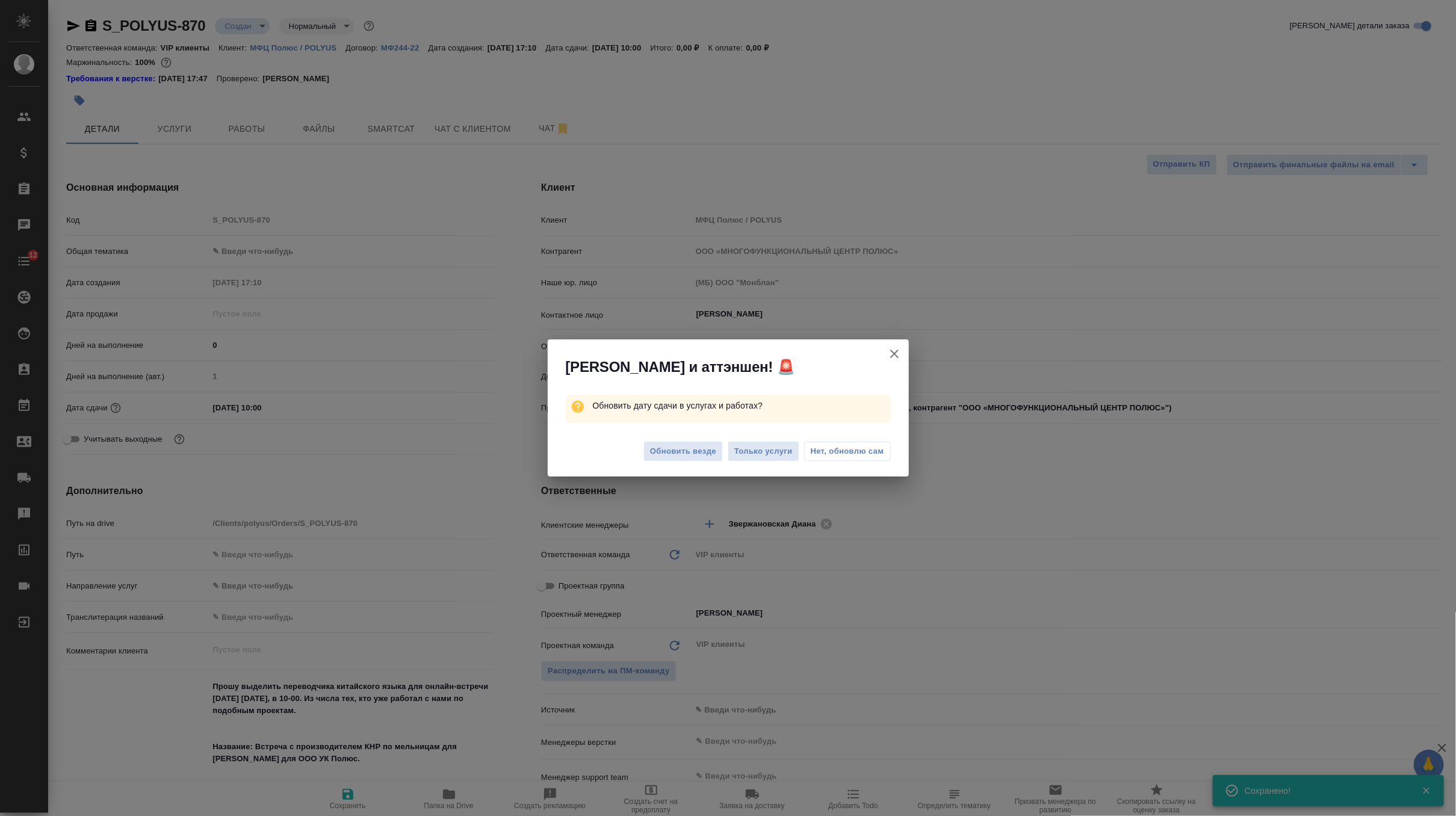
type textarea "x"
click at [668, 457] on span "Обновить везде" at bounding box center [683, 451] width 66 height 14
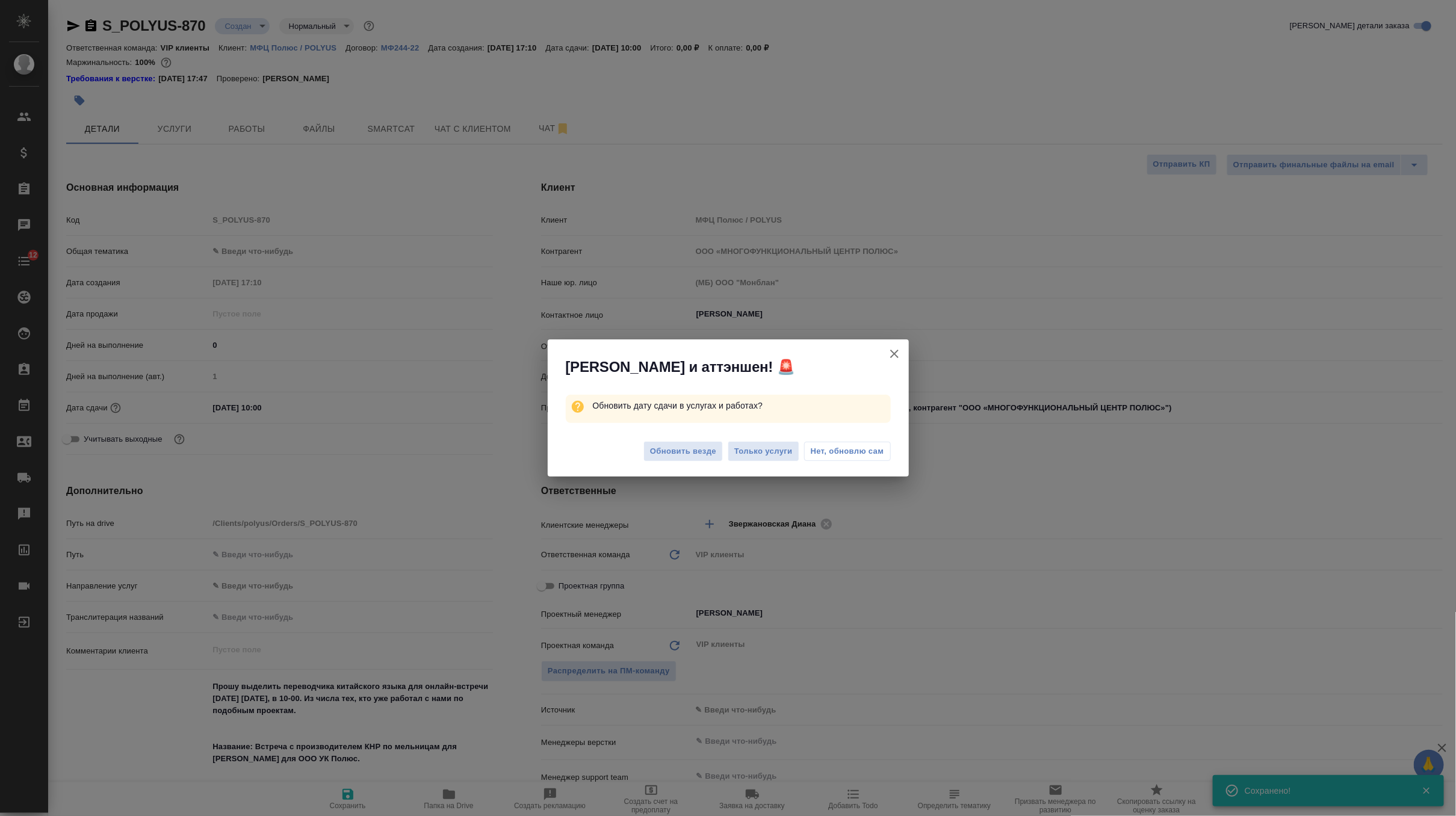
type textarea "x"
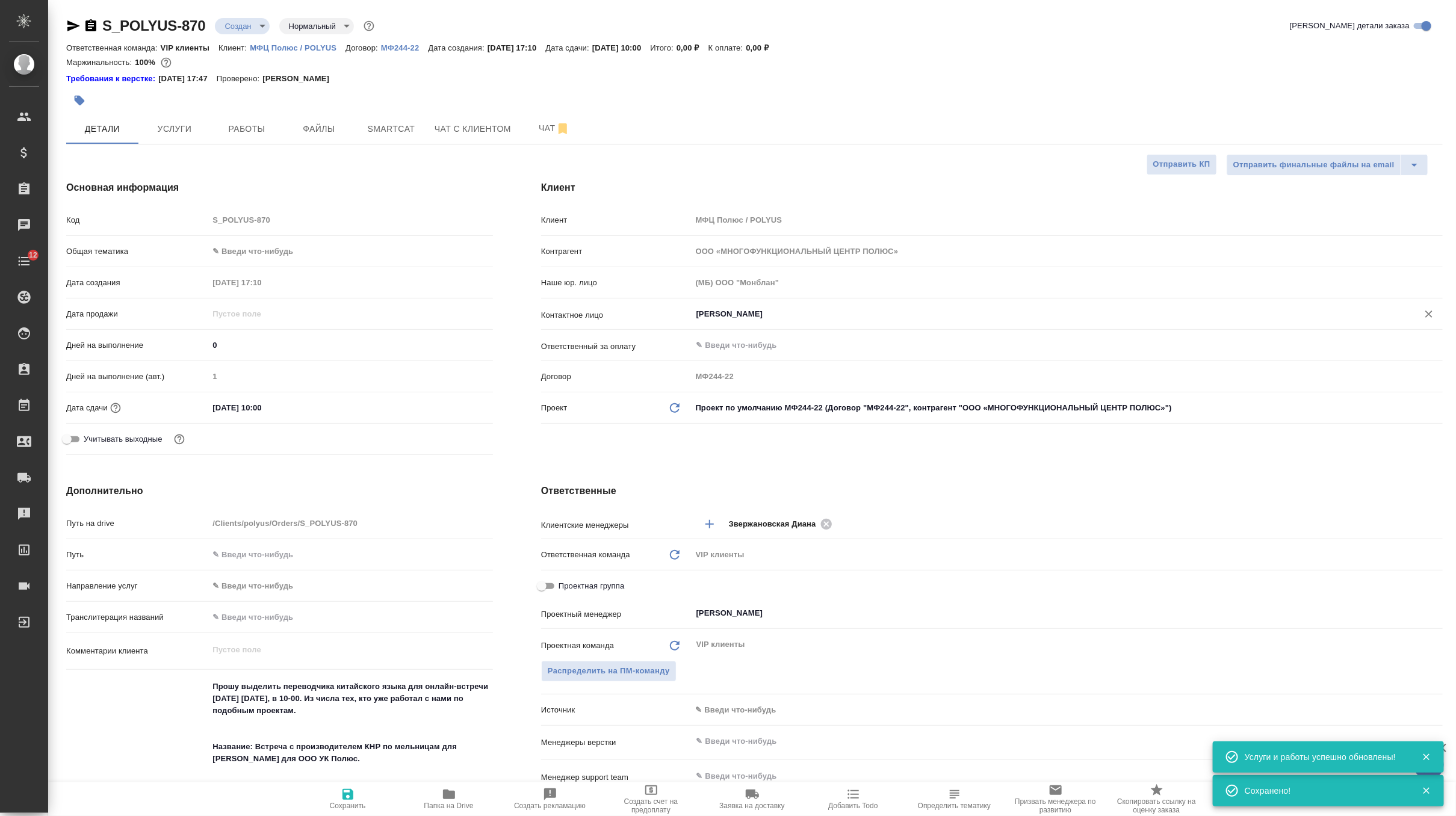
click at [741, 313] on input "Григоренко Мария" at bounding box center [1047, 314] width 704 height 15
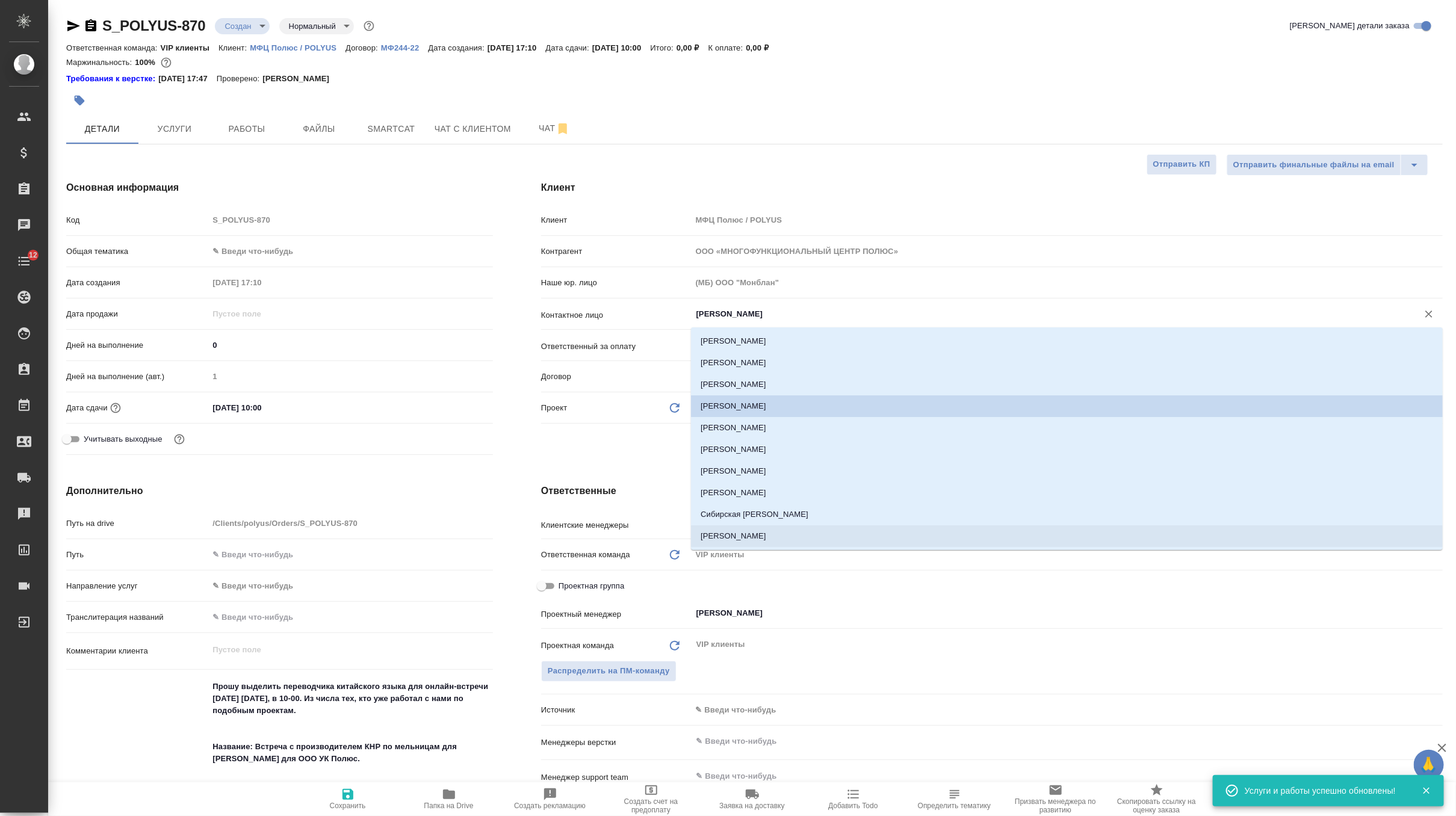
click at [768, 532] on li "Ярощук Дмитрий Игоревич" at bounding box center [1067, 536] width 751 height 21
type input "Ярощук Дмитрий Игоревич"
type textarea "x"
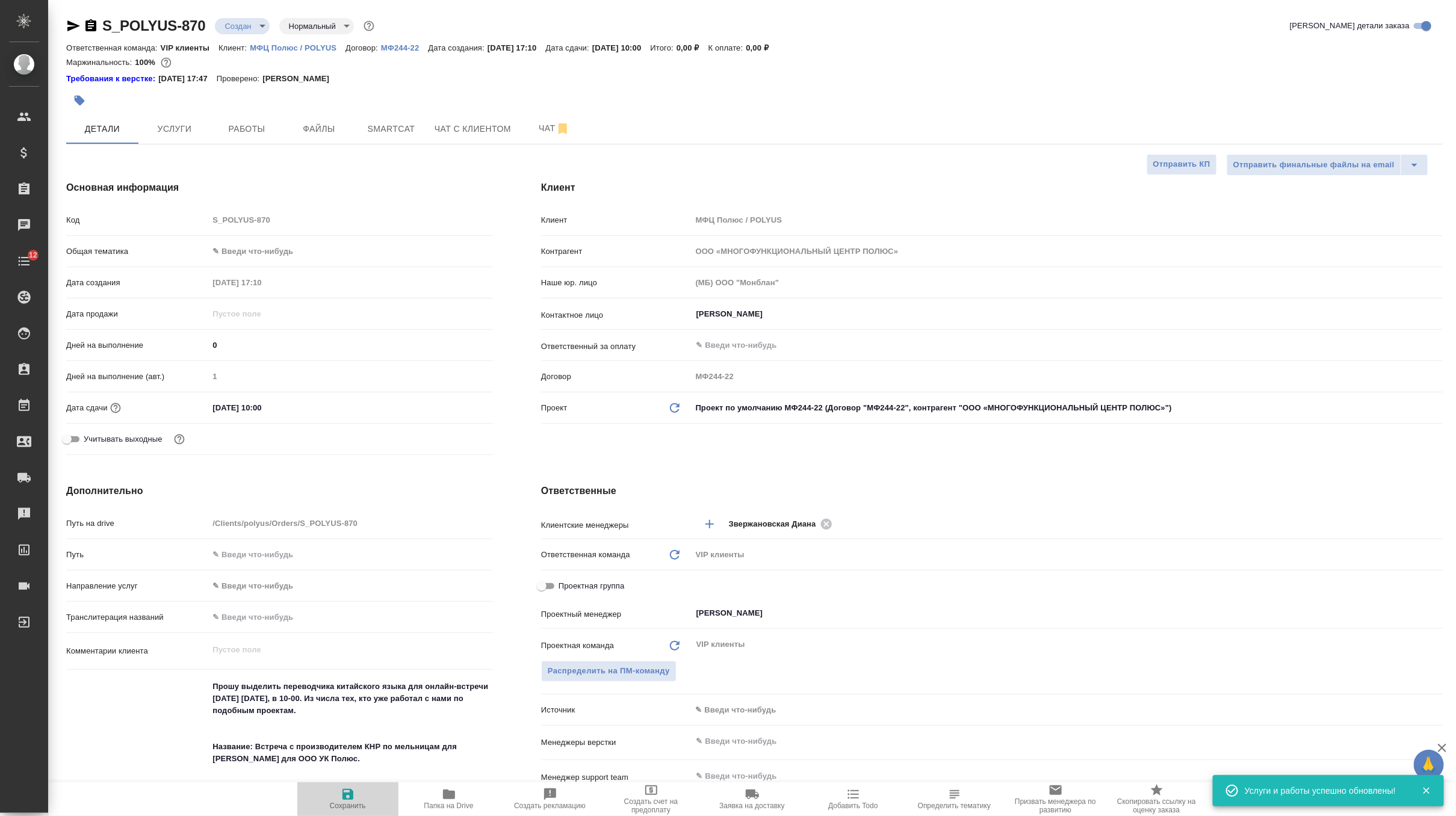
click at [348, 796] on icon "button" at bounding box center [348, 795] width 15 height 15
type textarea "x"
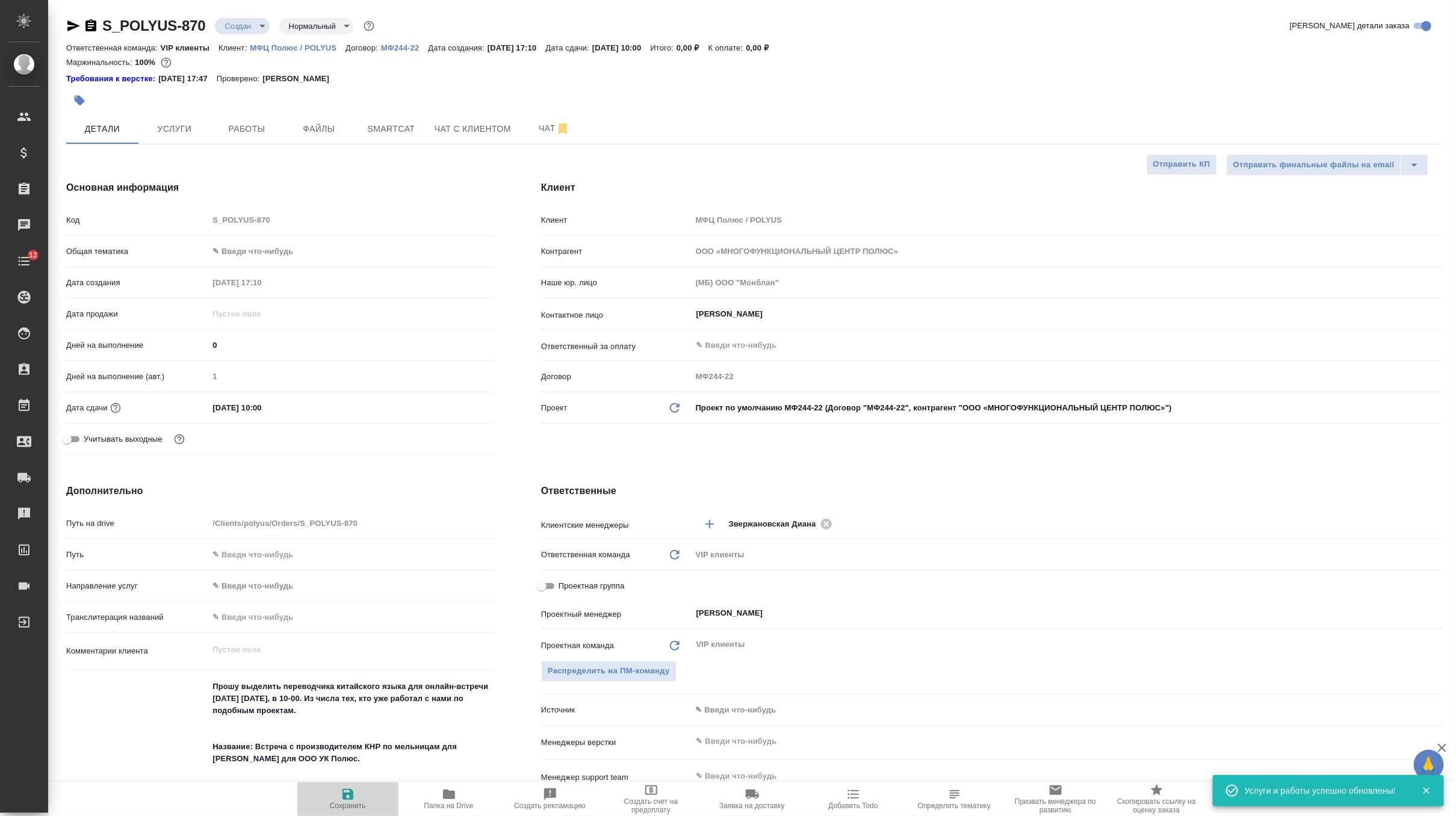
type textarea "x"
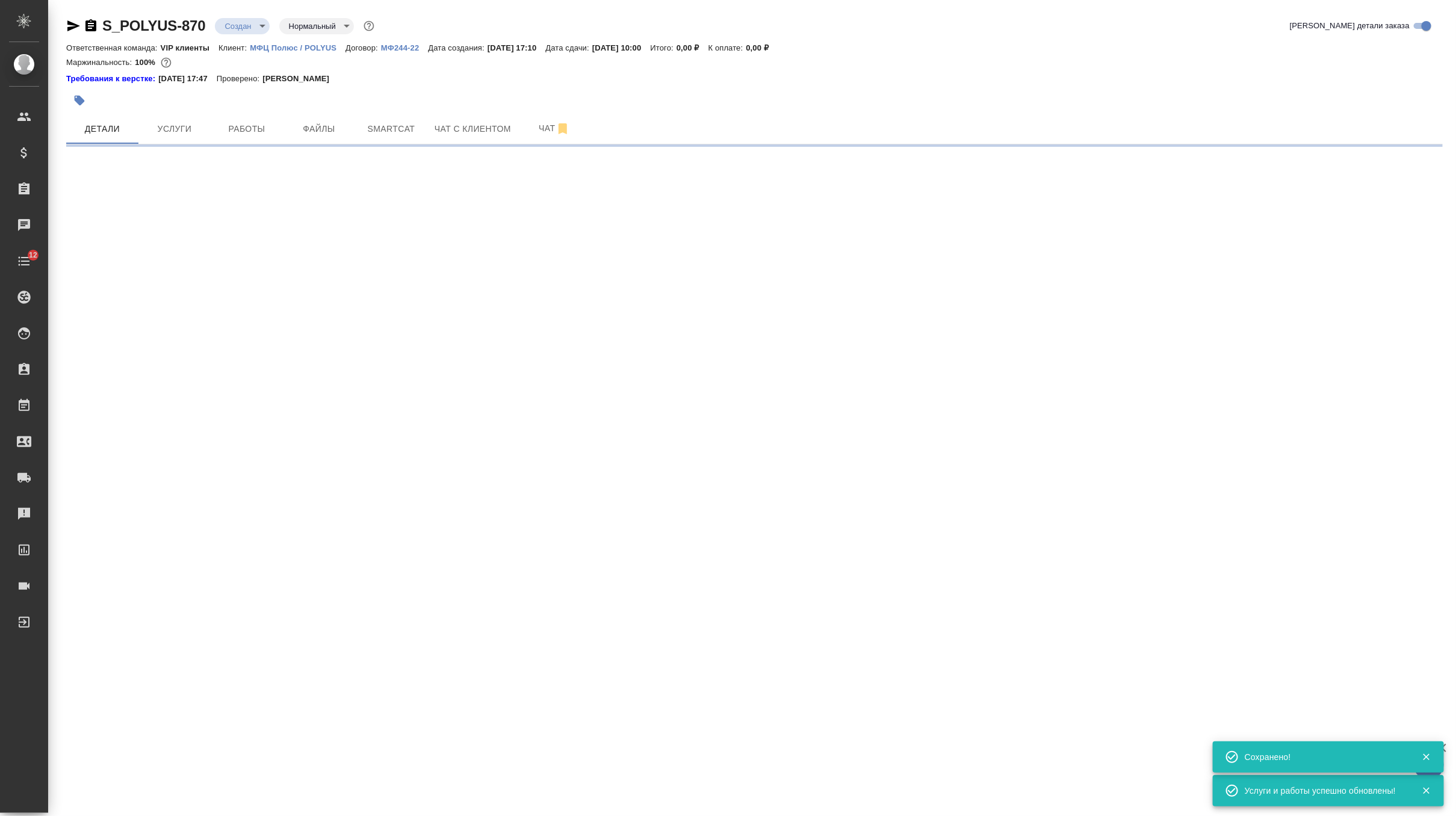
select select "RU"
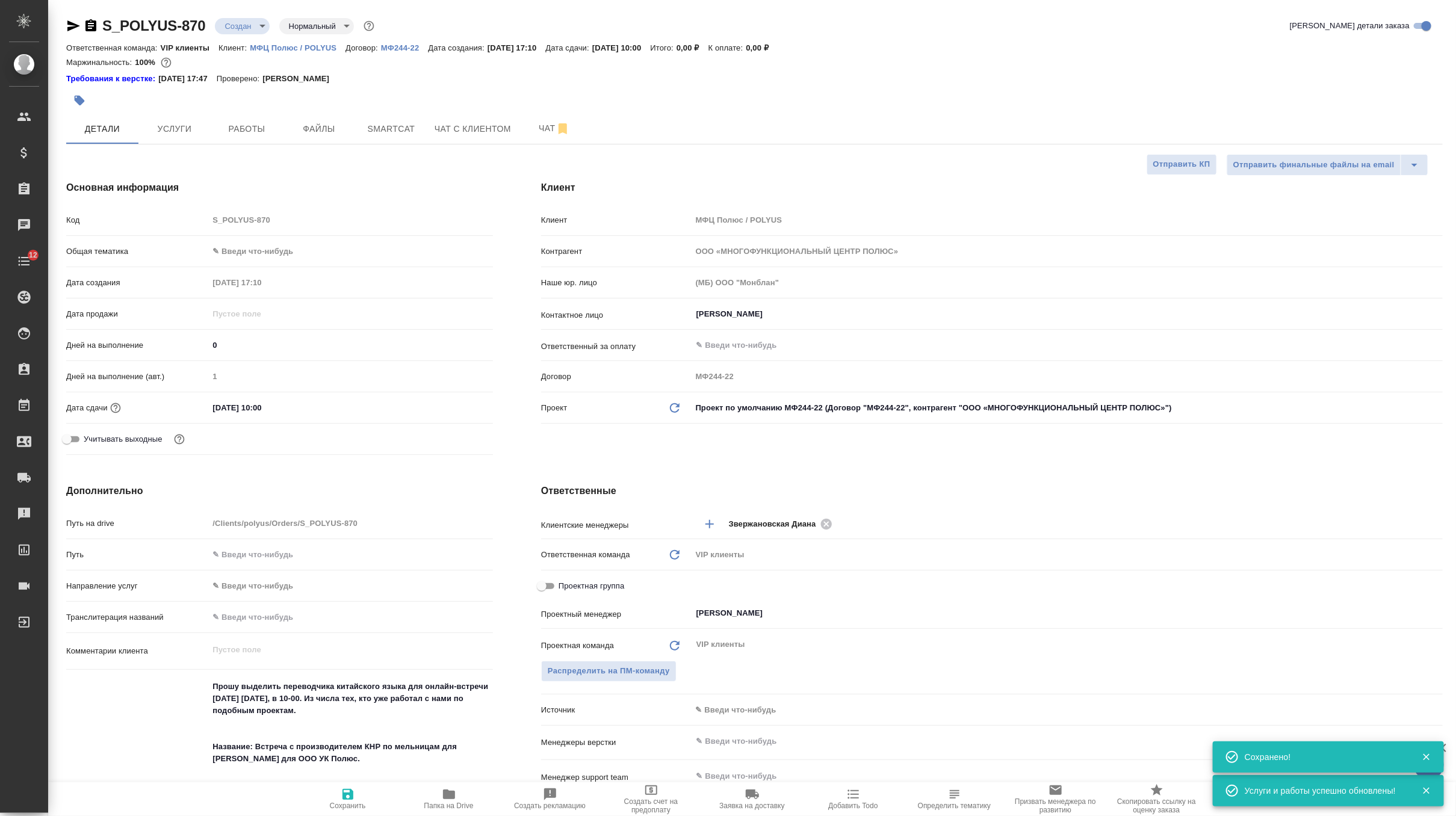
type textarea "x"
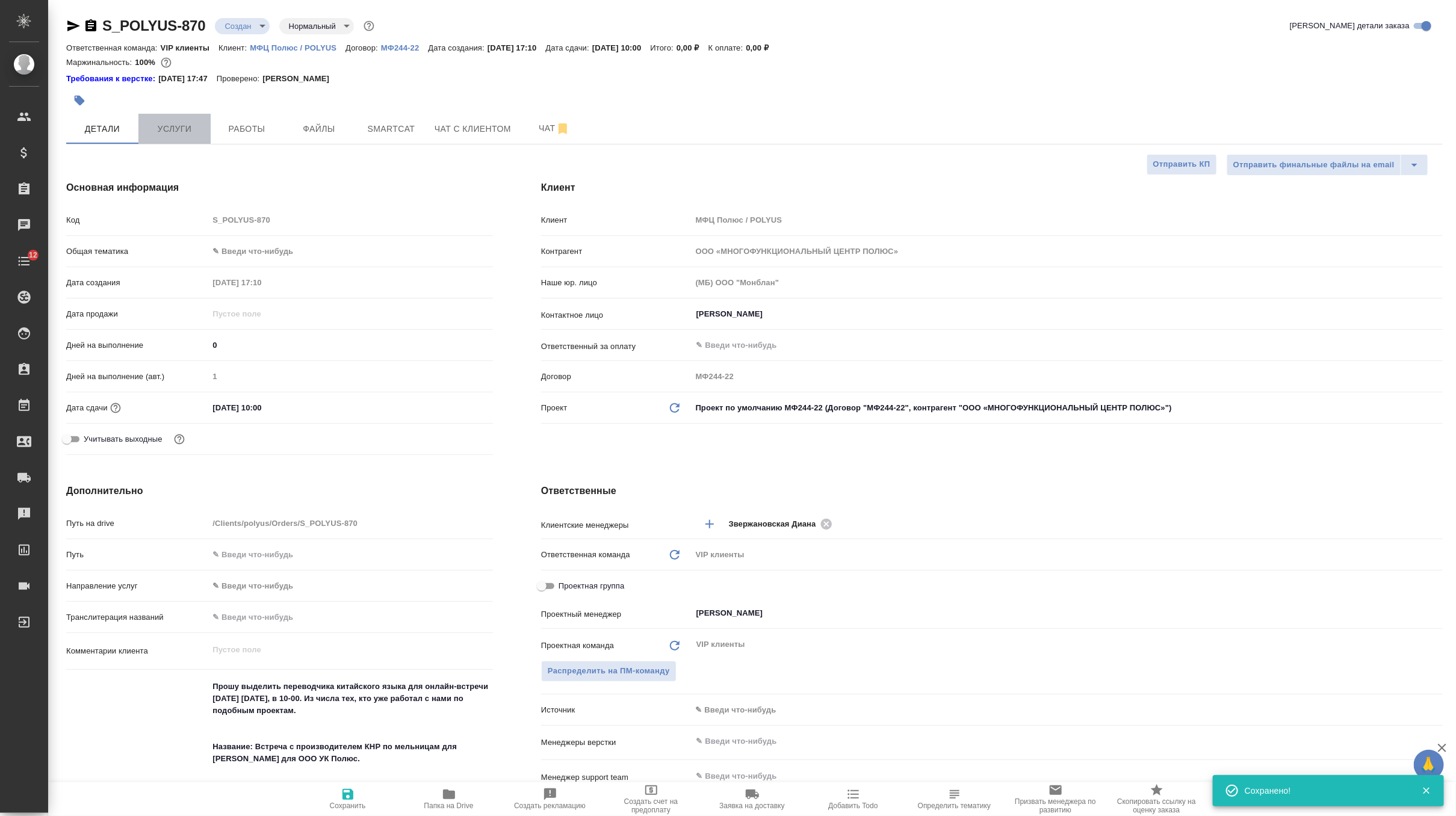
click at [181, 134] on span "Услуги" at bounding box center [174, 129] width 58 height 15
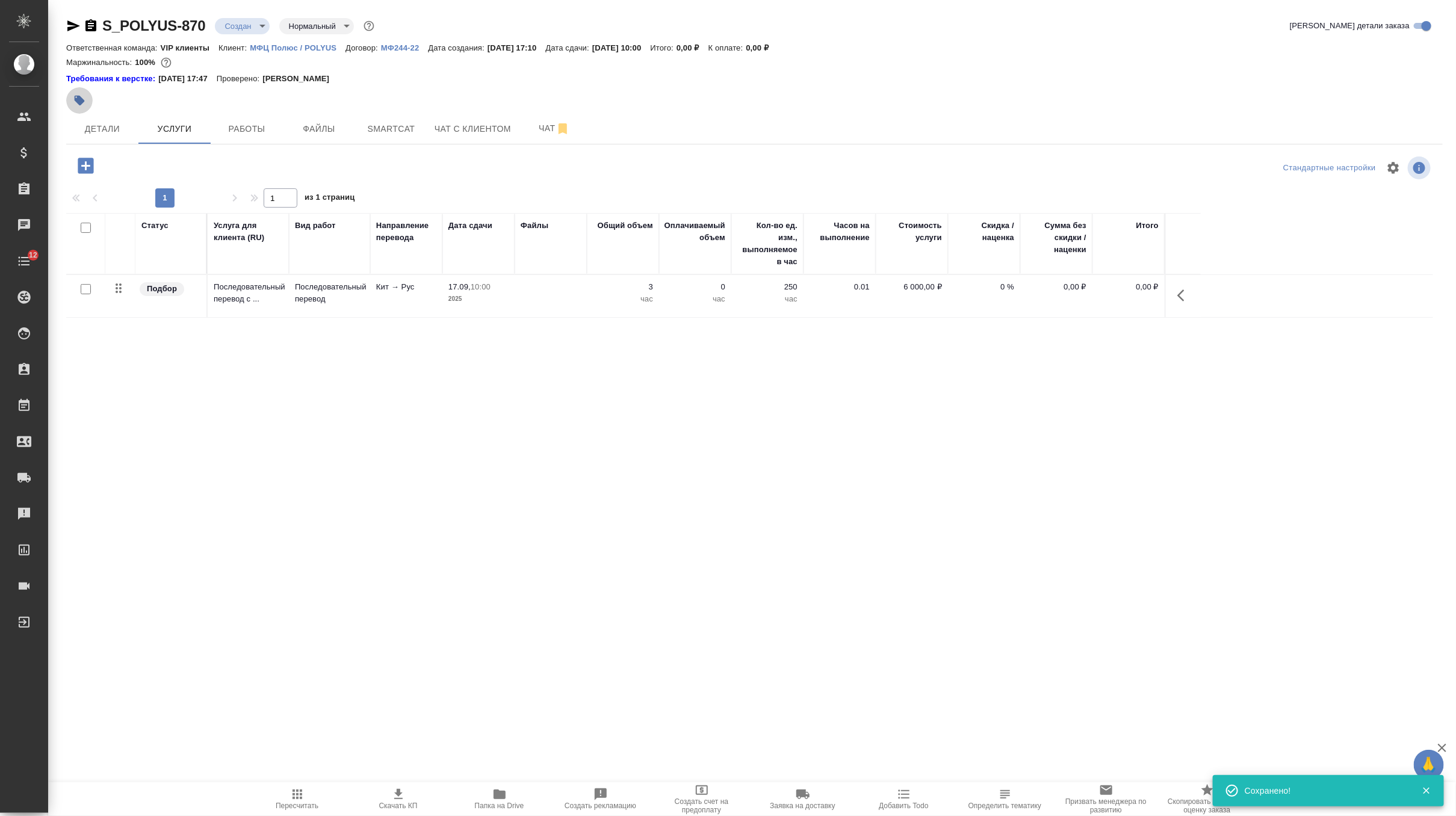
click at [76, 94] on icon "button" at bounding box center [80, 100] width 12 height 12
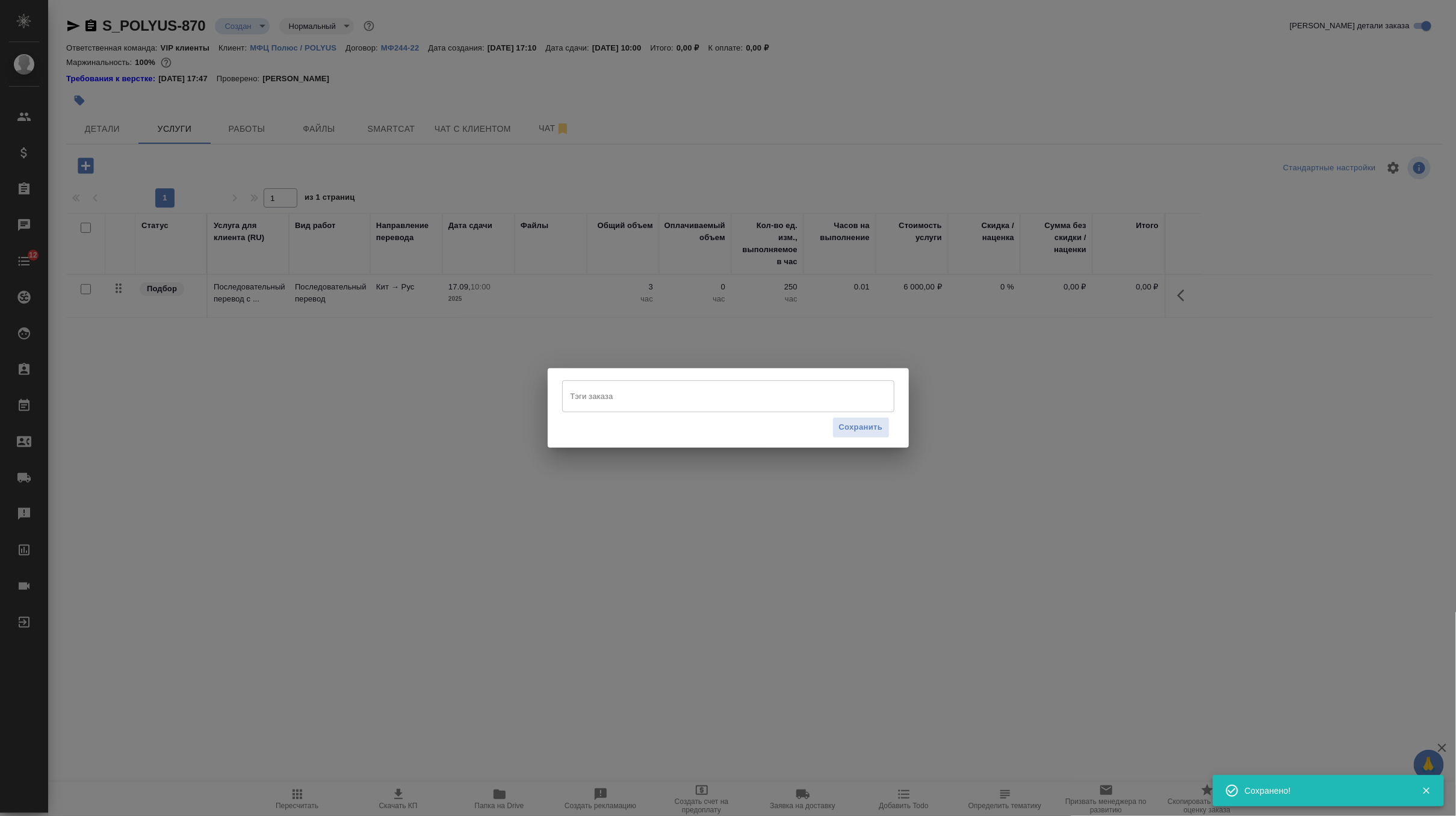
click at [610, 398] on input "Тэги заказа" at bounding box center [717, 396] width 299 height 21
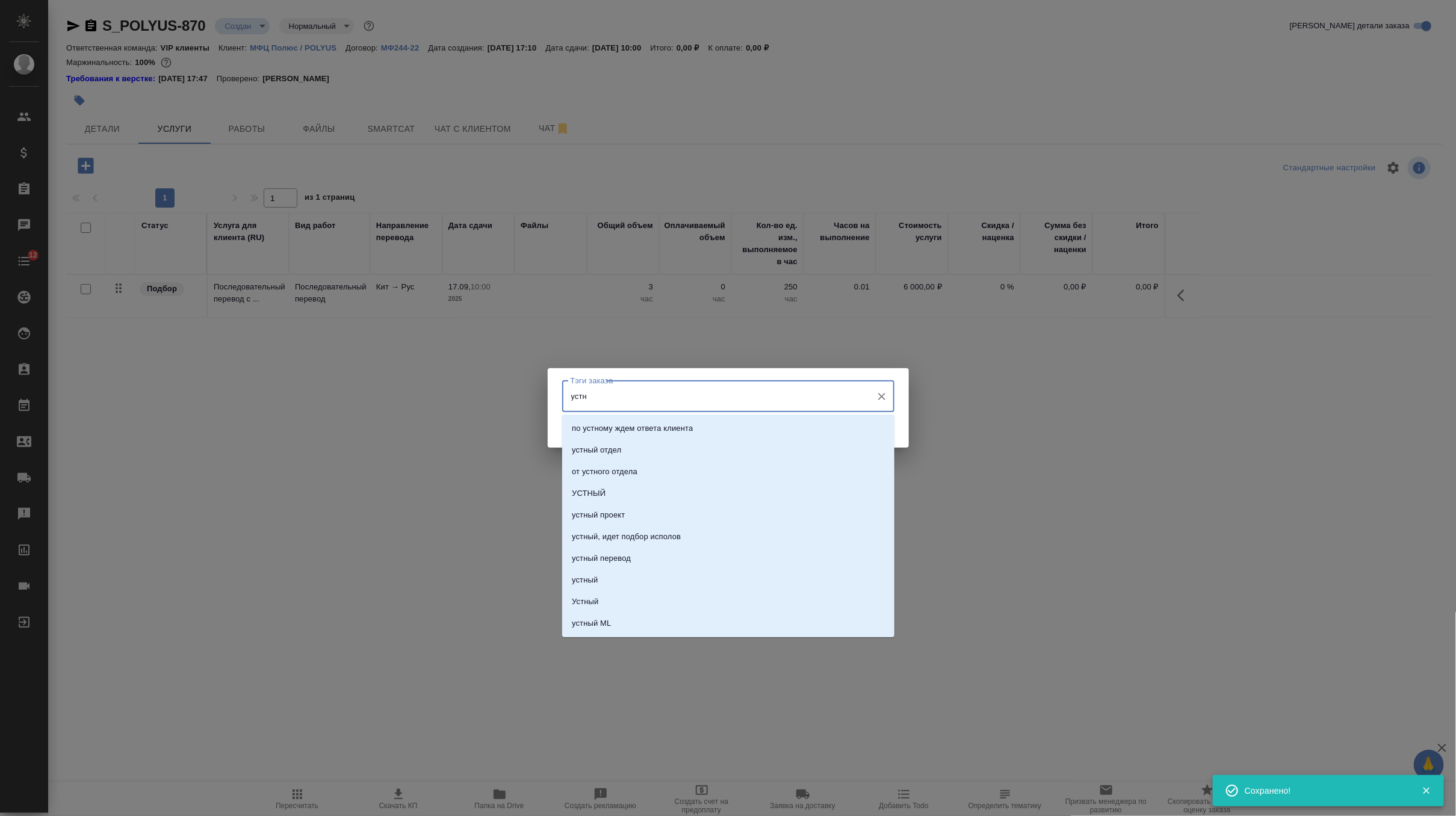
type input "устны"
click at [603, 459] on li "УСТНЫЙ" at bounding box center [728, 450] width 332 height 21
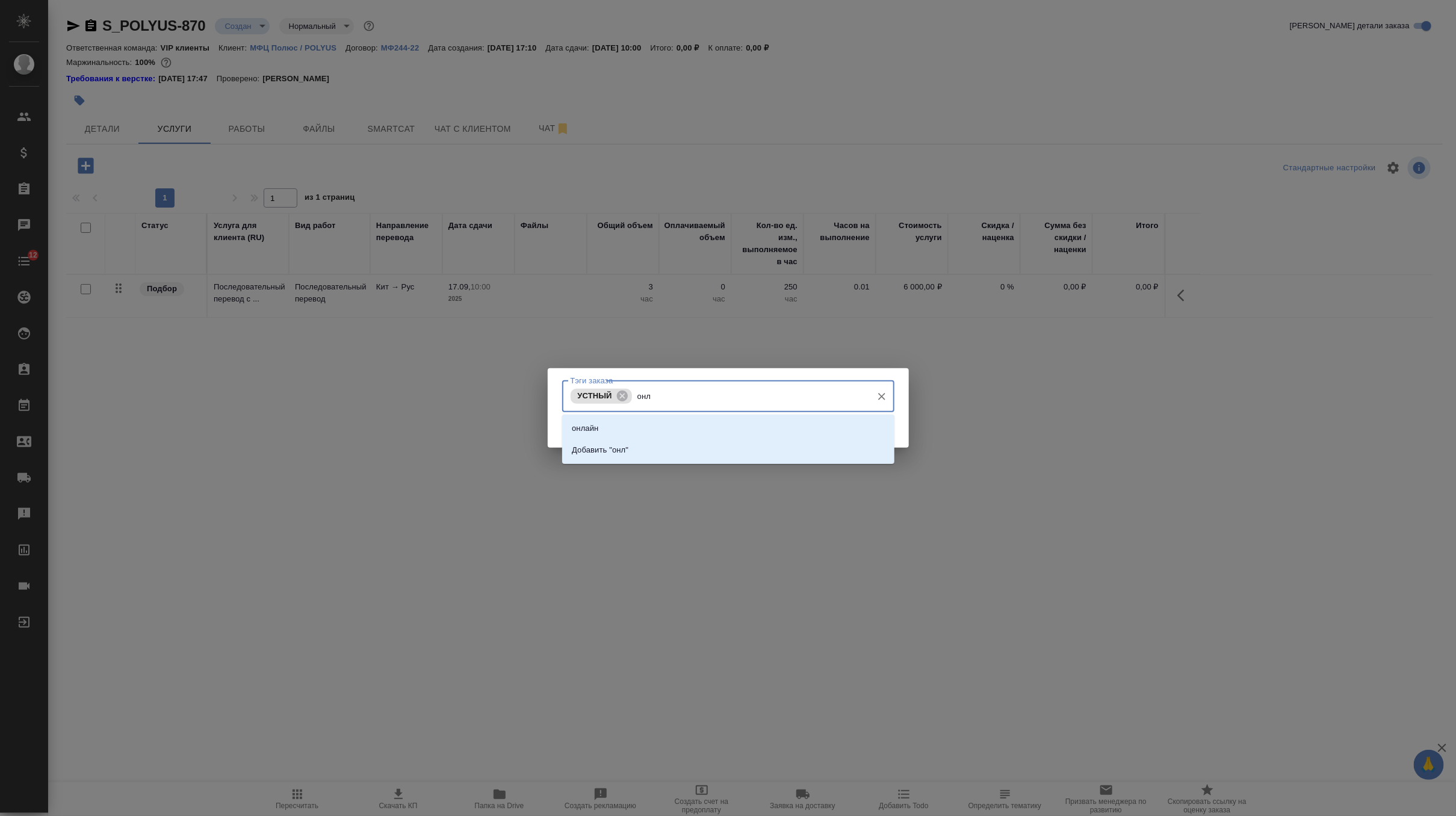
type input "онла"
click at [644, 428] on li "онлайн" at bounding box center [728, 428] width 332 height 21
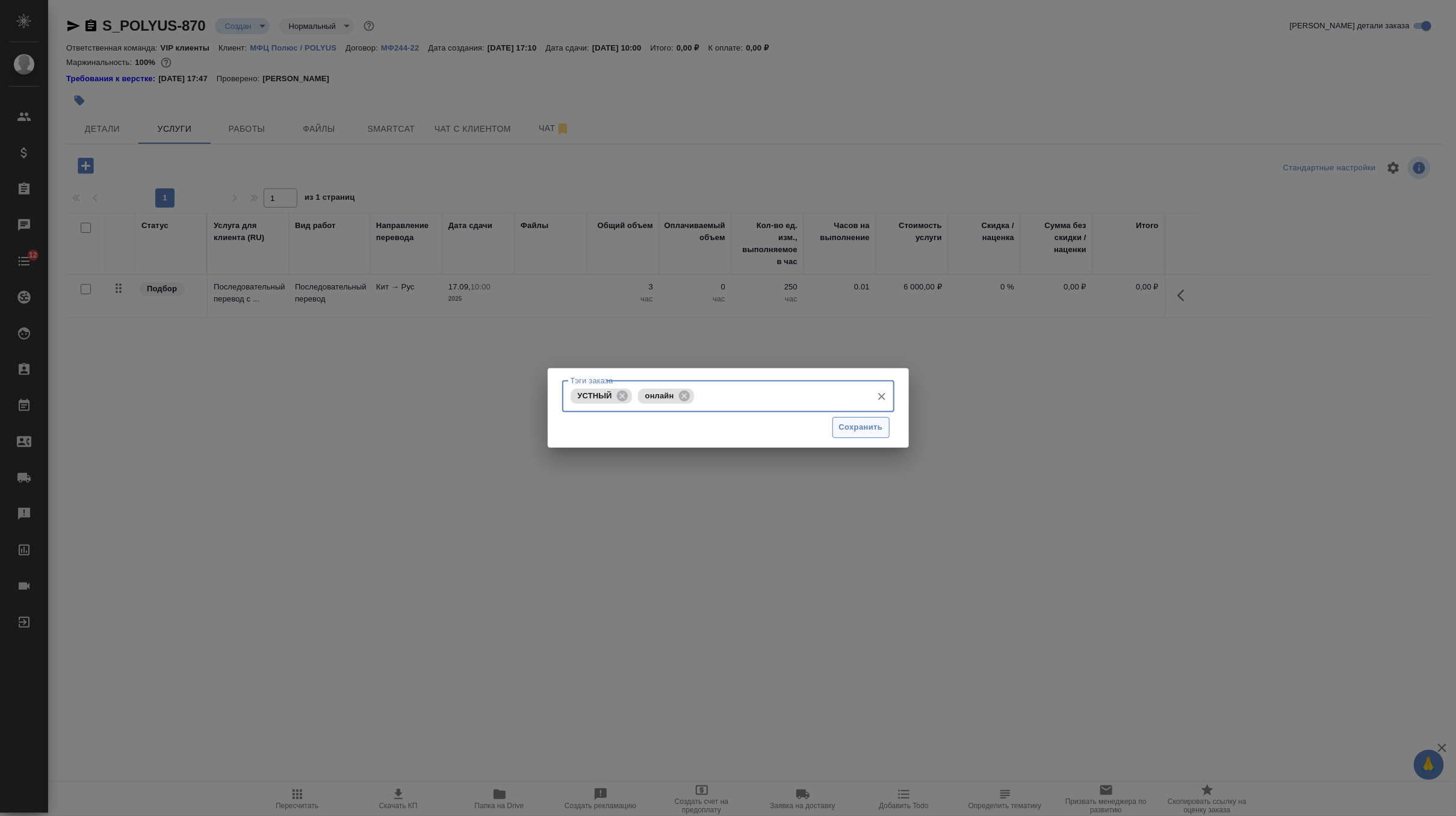
click at [883, 422] on button "Сохранить" at bounding box center [861, 427] width 57 height 21
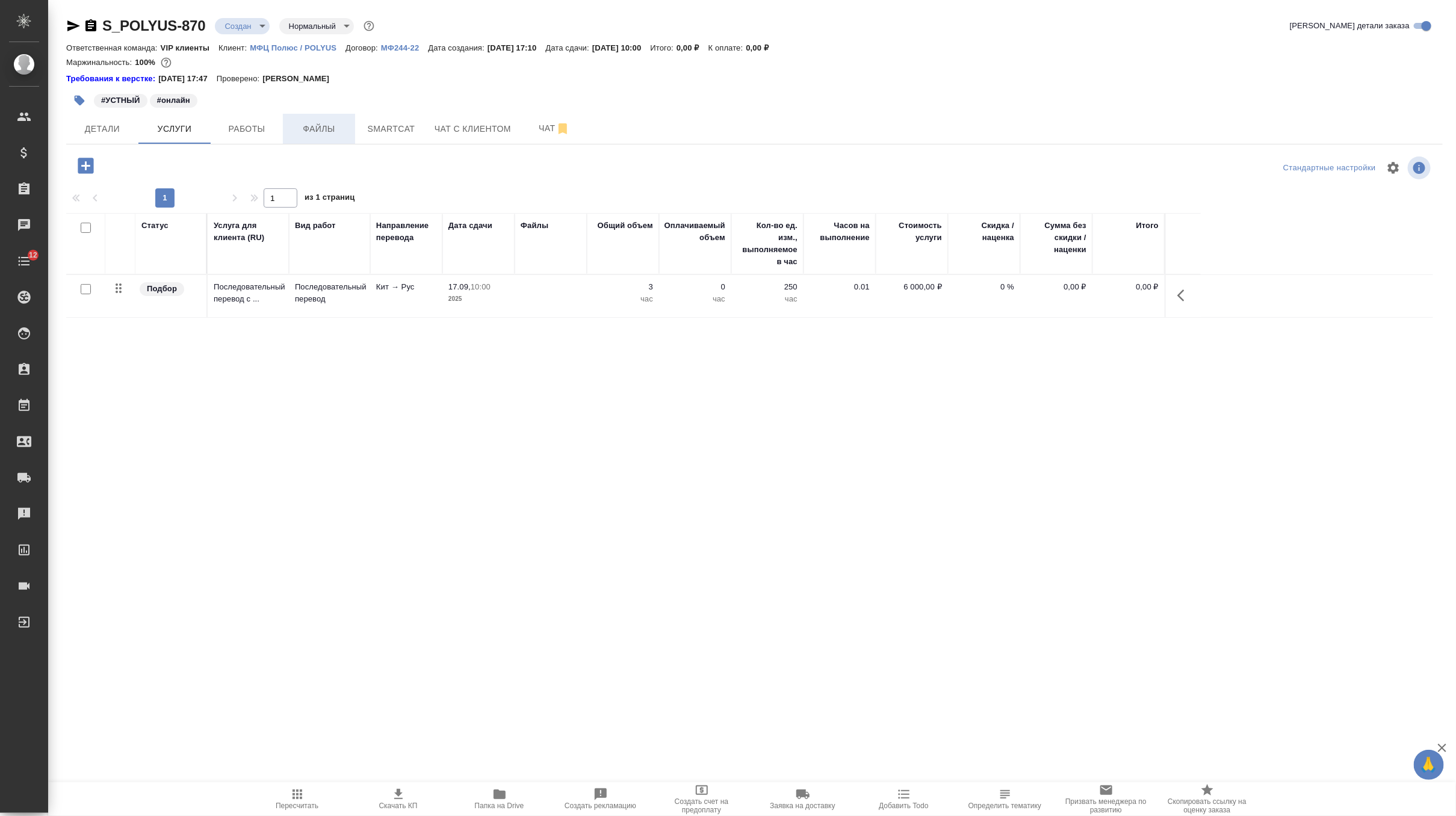
click at [309, 119] on button "Файлы" at bounding box center [319, 129] width 72 height 30
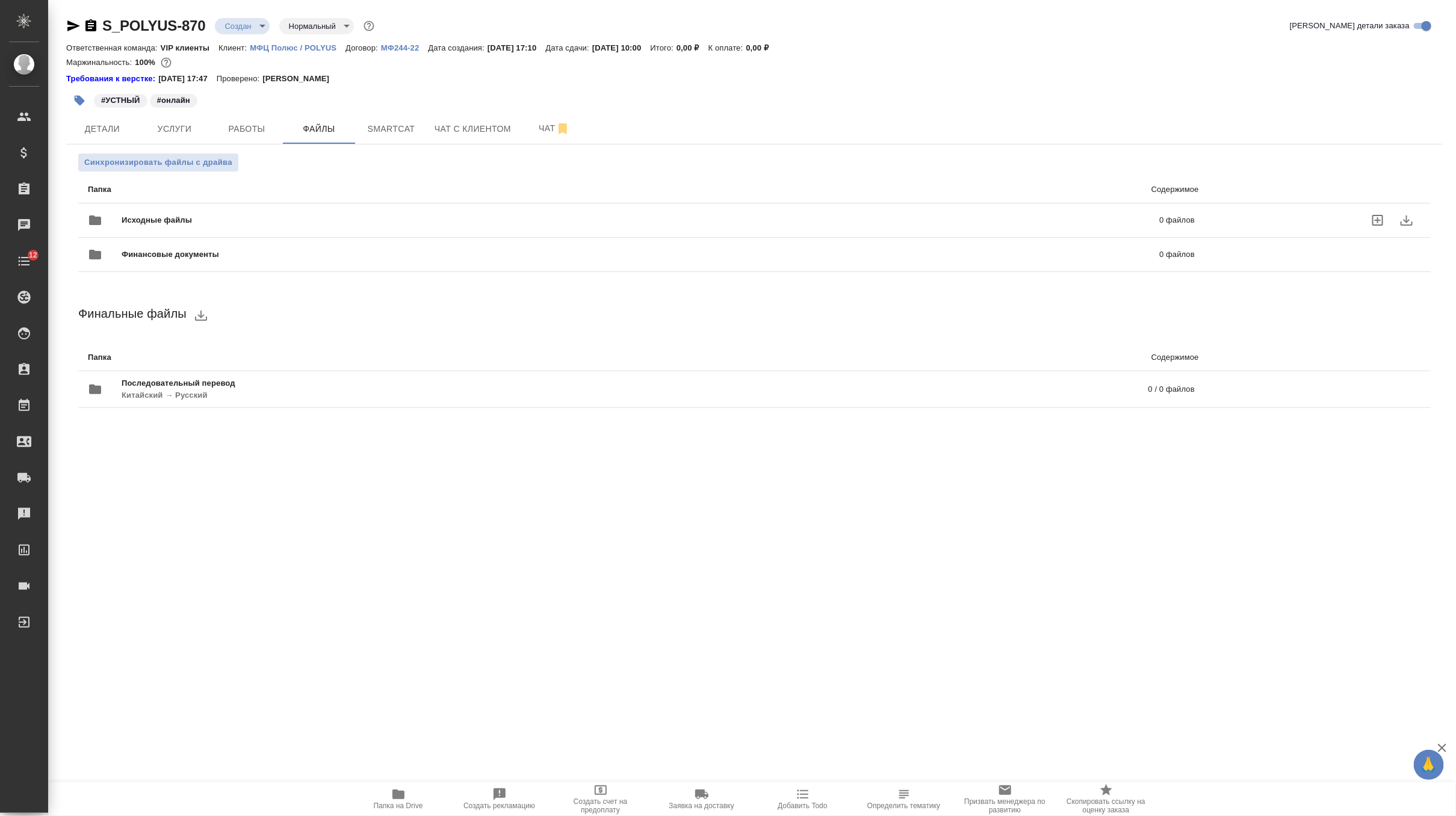
click at [177, 225] on span "Исходные файлы" at bounding box center [399, 220] width 555 height 12
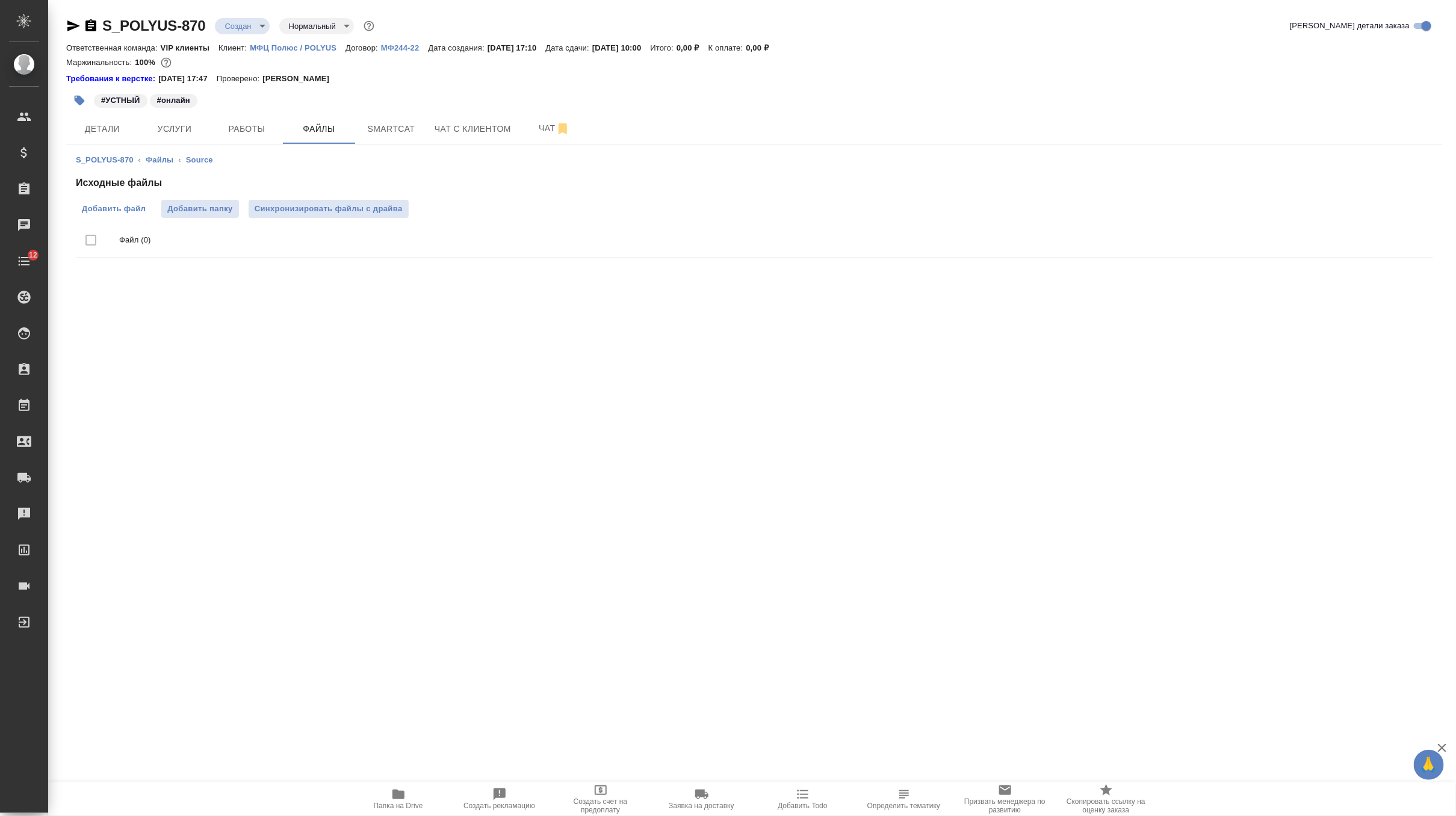
click at [115, 201] on label "Добавить файл" at bounding box center [113, 208] width 76 height 18
click at [0, 0] on input "Добавить файл" at bounding box center [0, 0] width 0 height 0
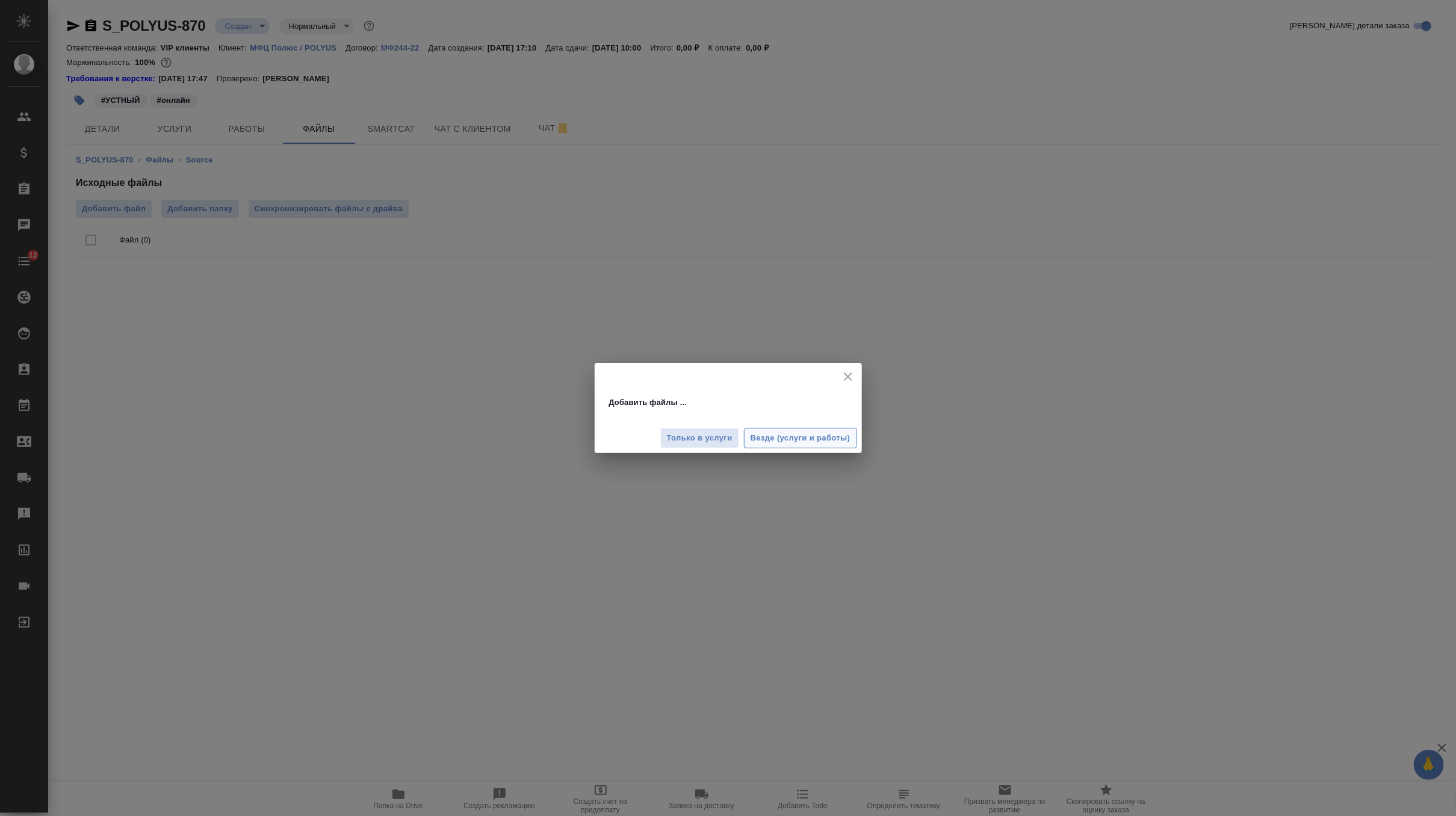
click at [766, 432] on span "Везде (услуги и работы)" at bounding box center [800, 438] width 100 height 14
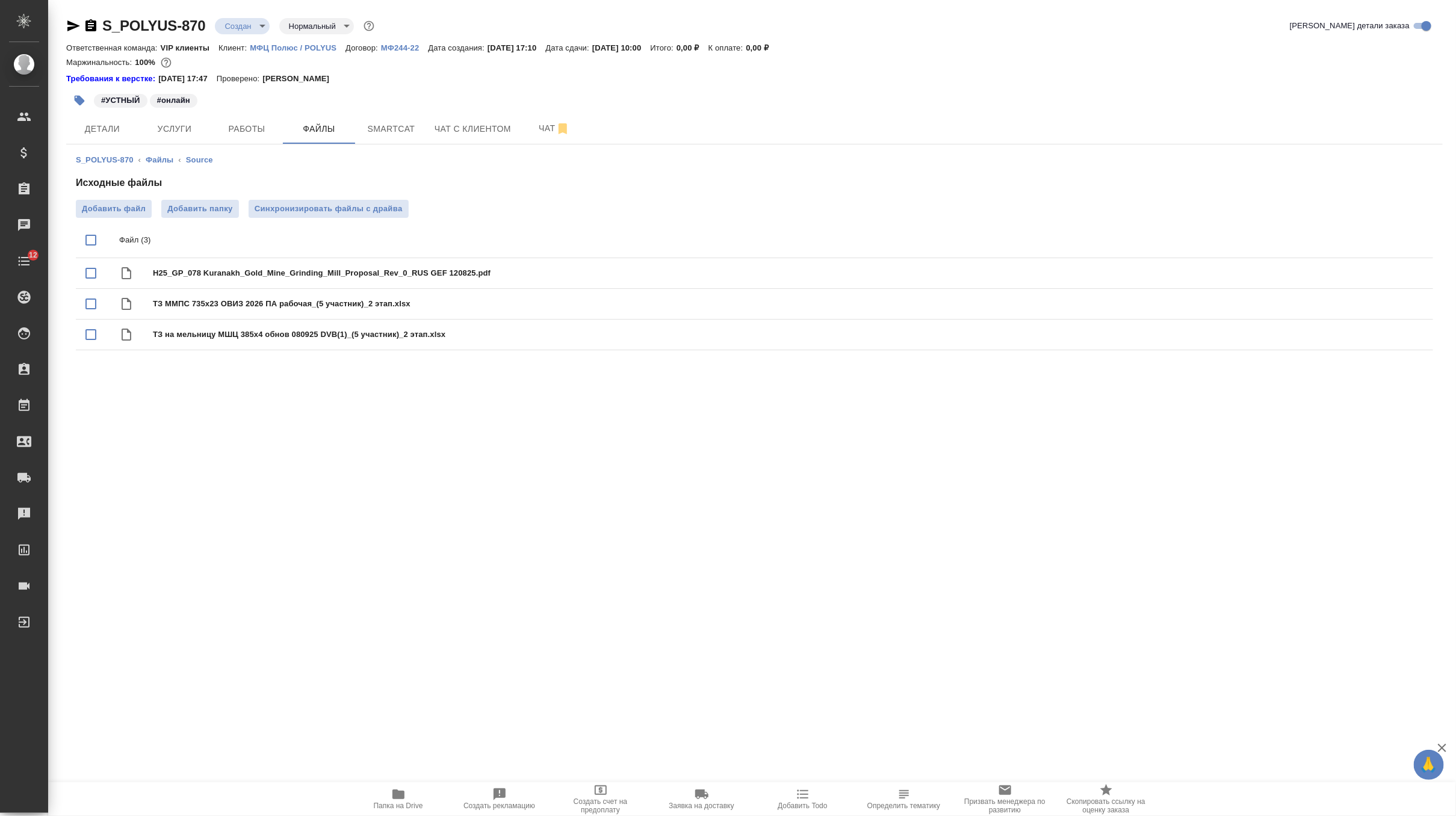
click at [544, 129] on span "Чат" at bounding box center [555, 129] width 58 height 15
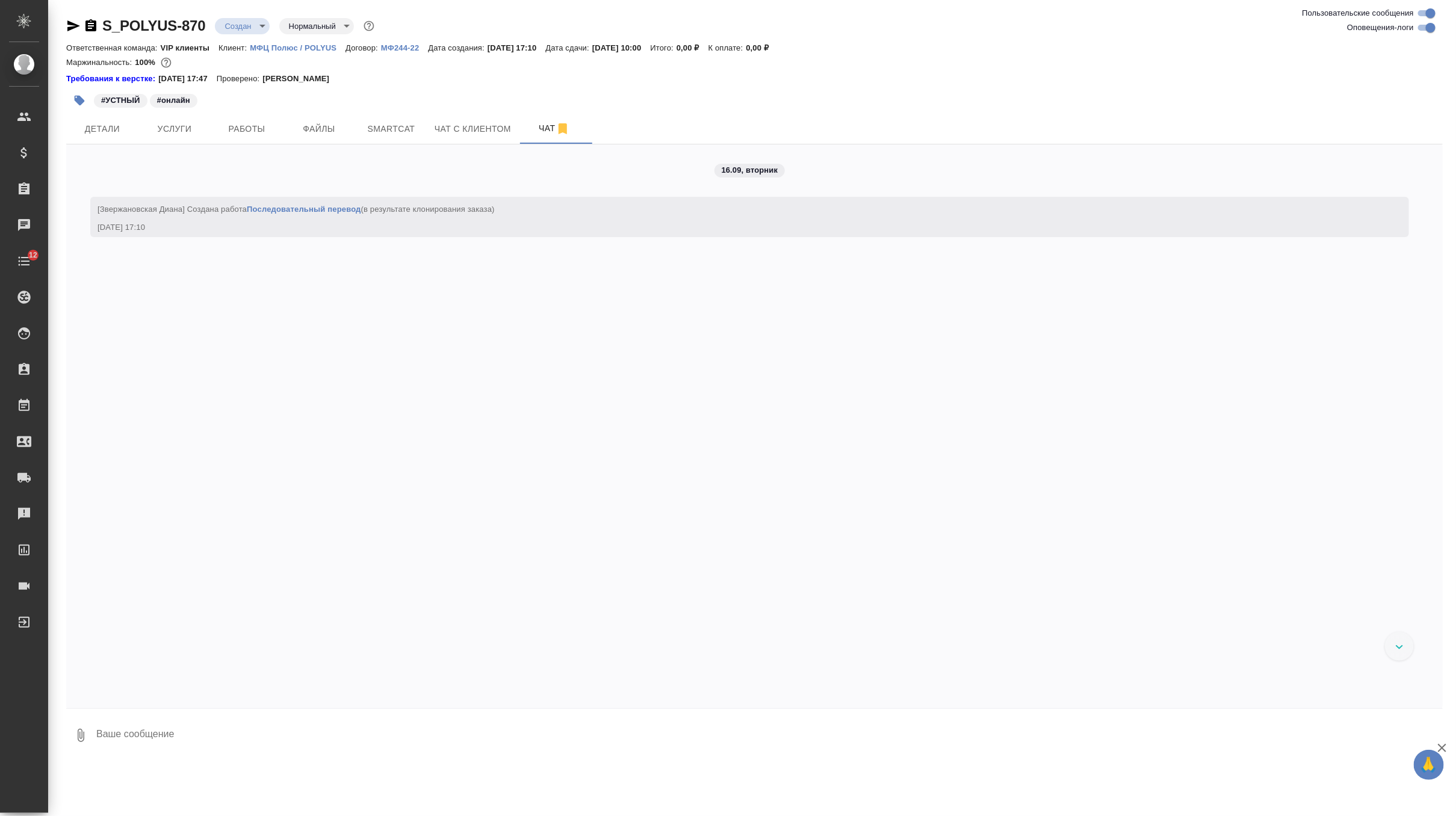
click at [304, 734] on textarea at bounding box center [769, 735] width 1348 height 41
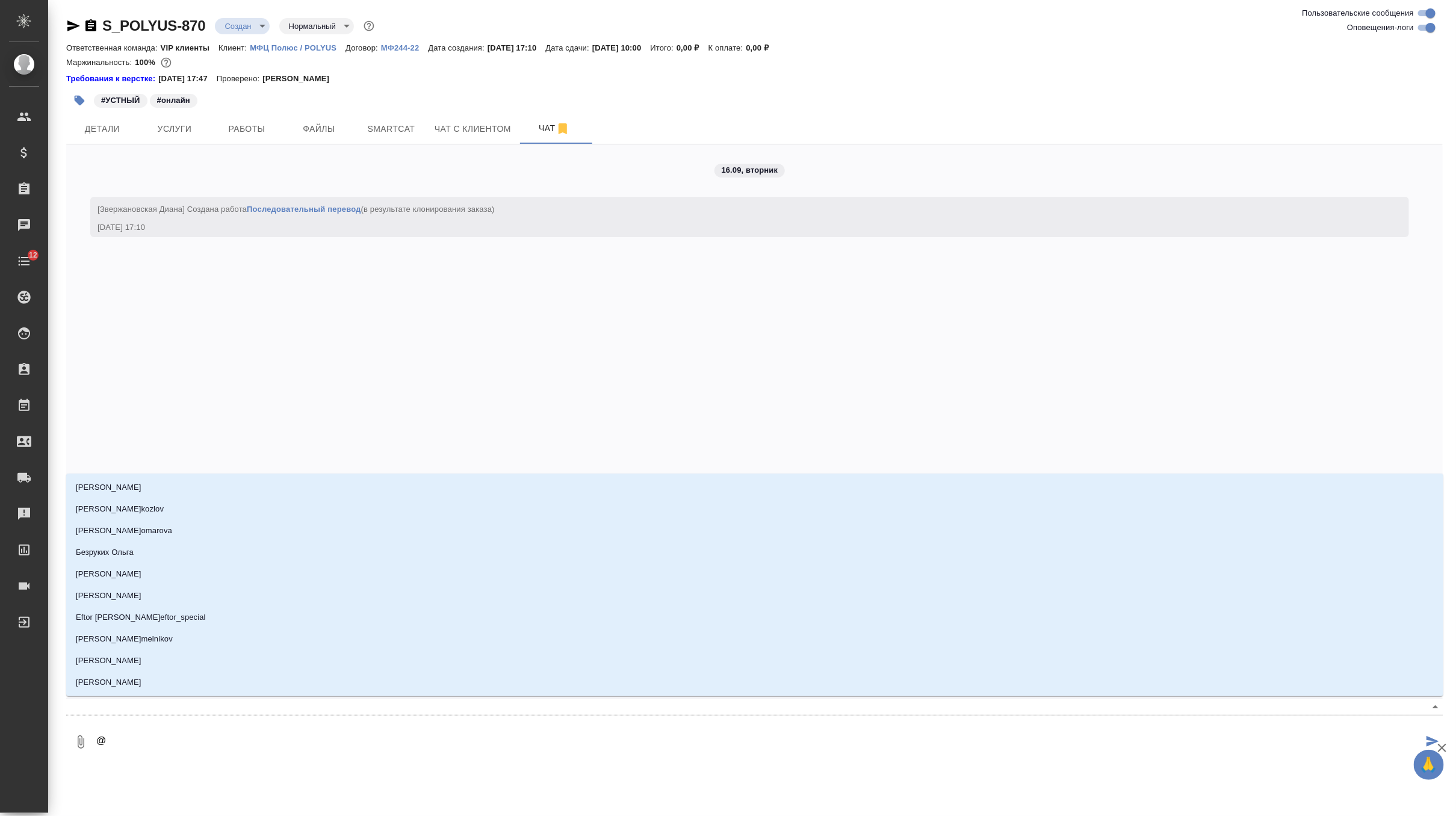
type textarea "@г"
type input "г"
type textarea "@го"
type input "го"
type textarea "@гор"
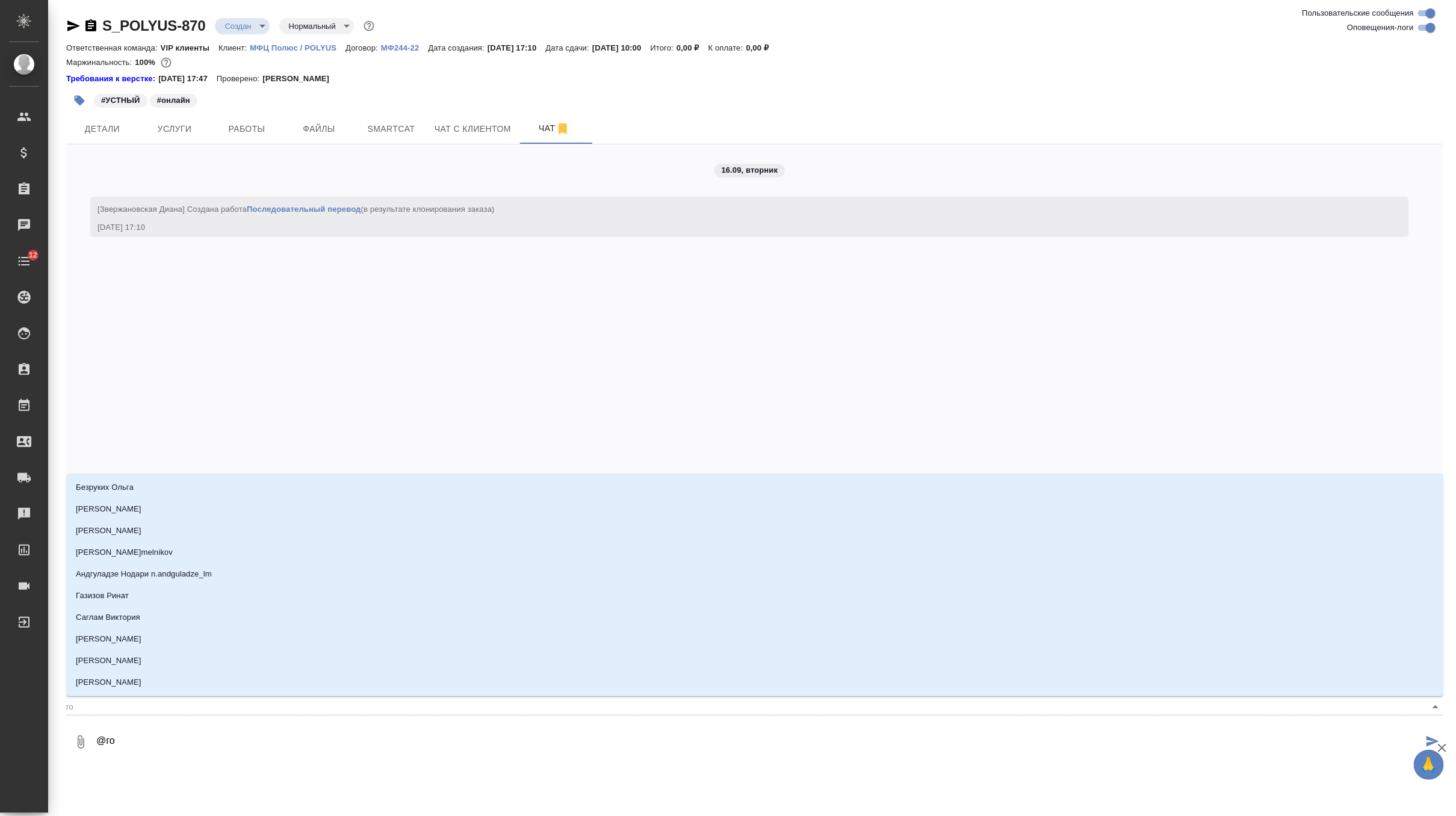
type input "гор"
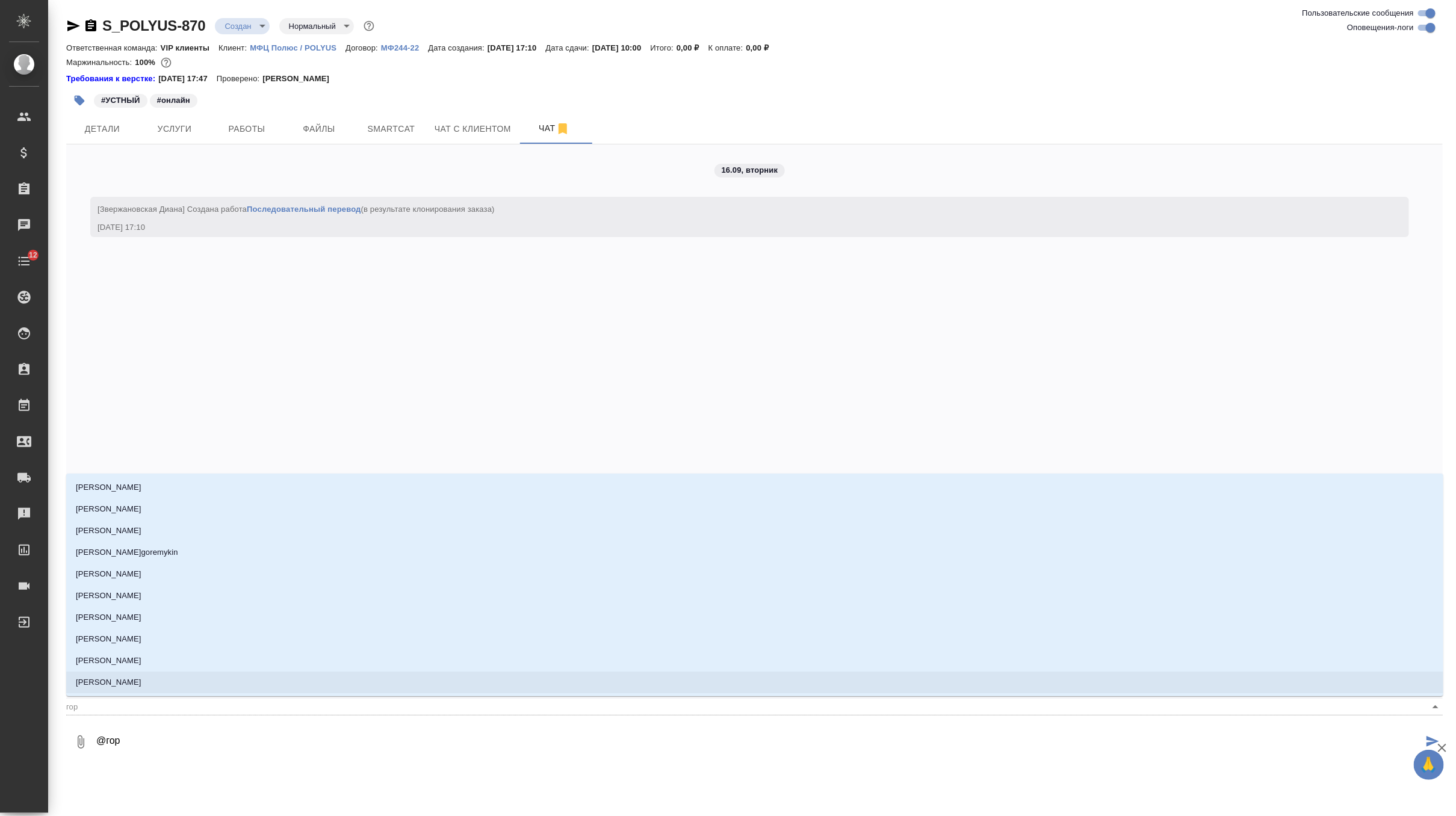
type textarea "@горш"
type input "горш"
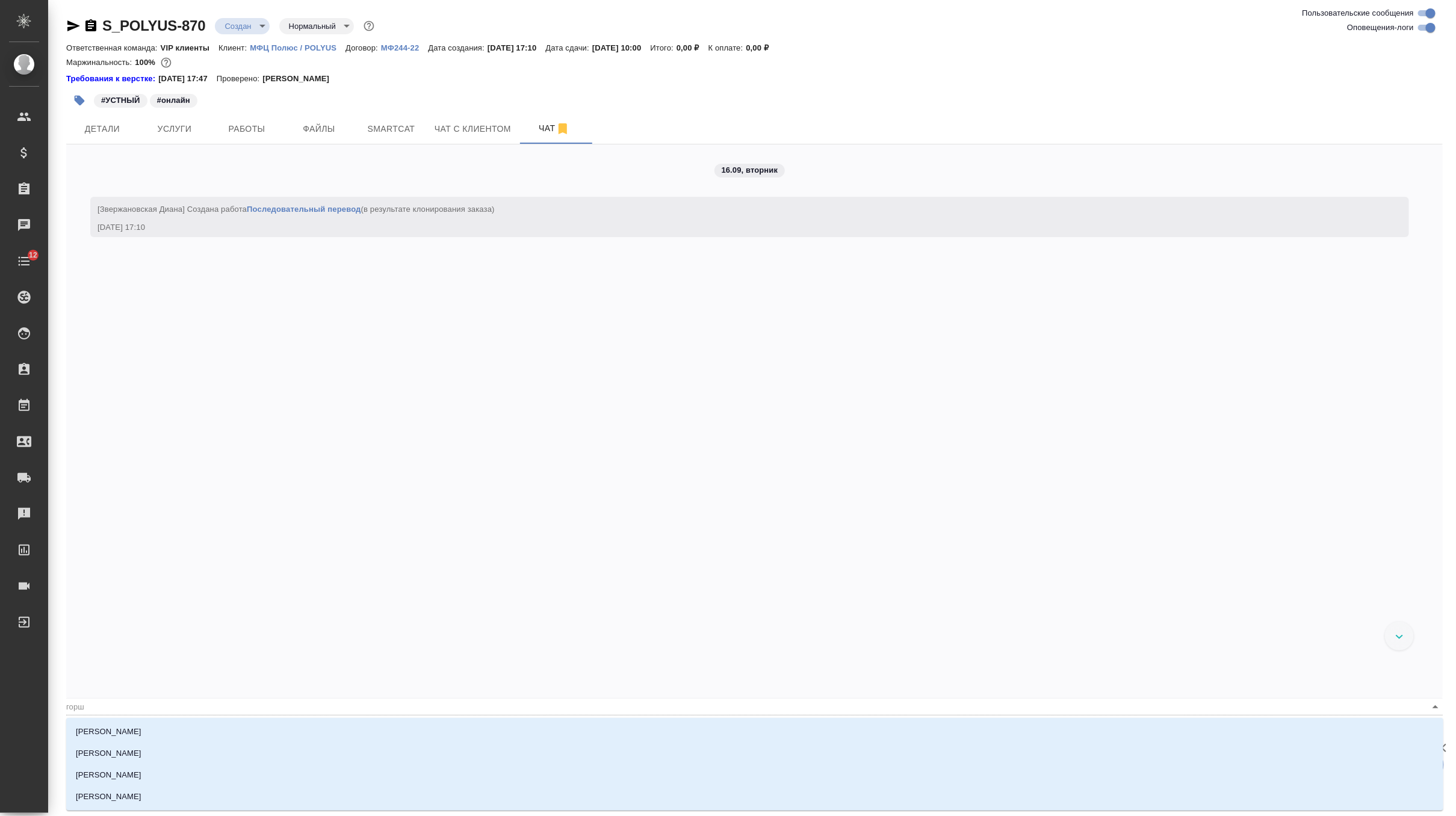
type textarea "@горшк"
type input "горшк"
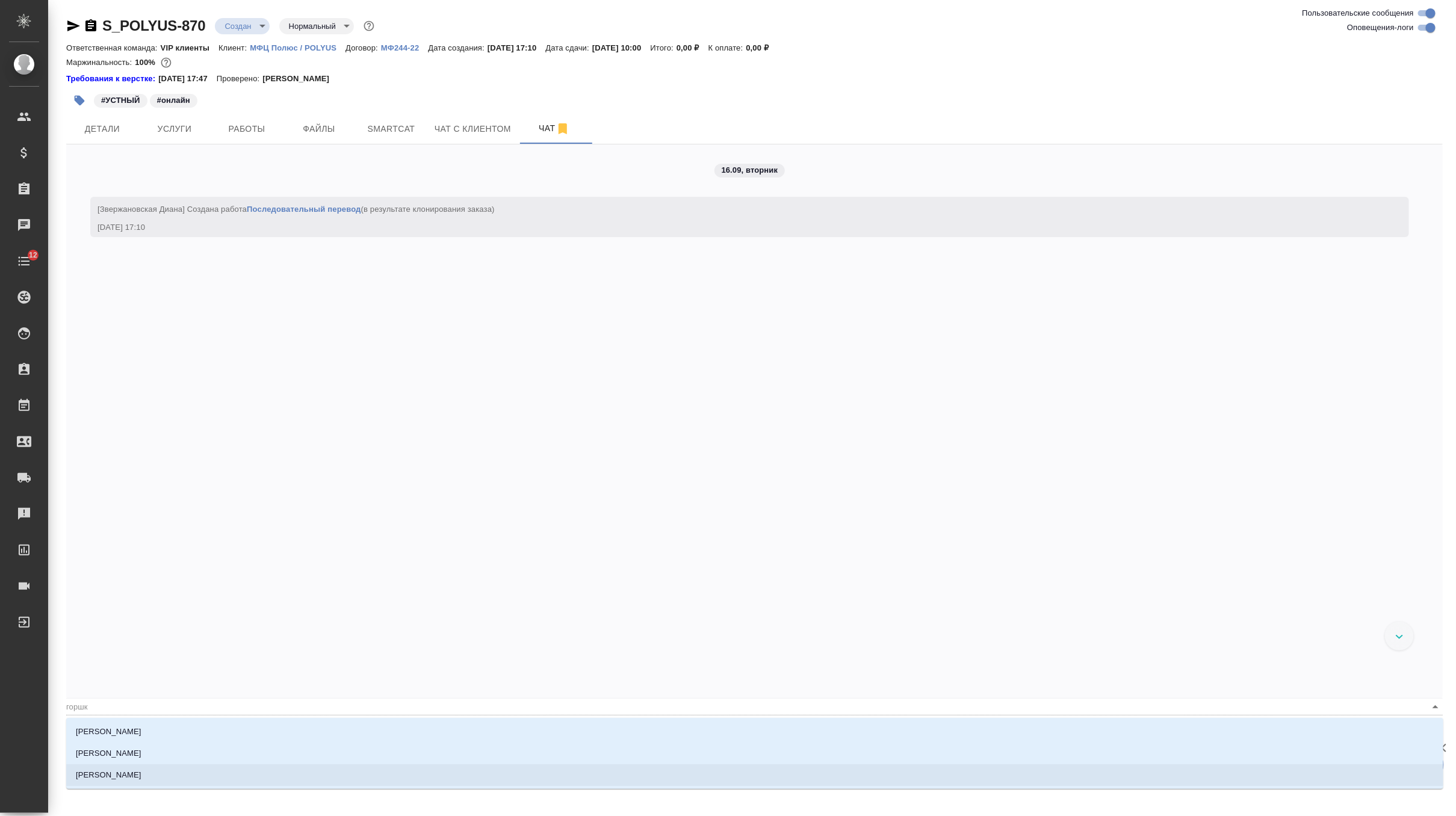
click at [217, 774] on li "Горшкова Валентина" at bounding box center [755, 774] width 1377 height 21
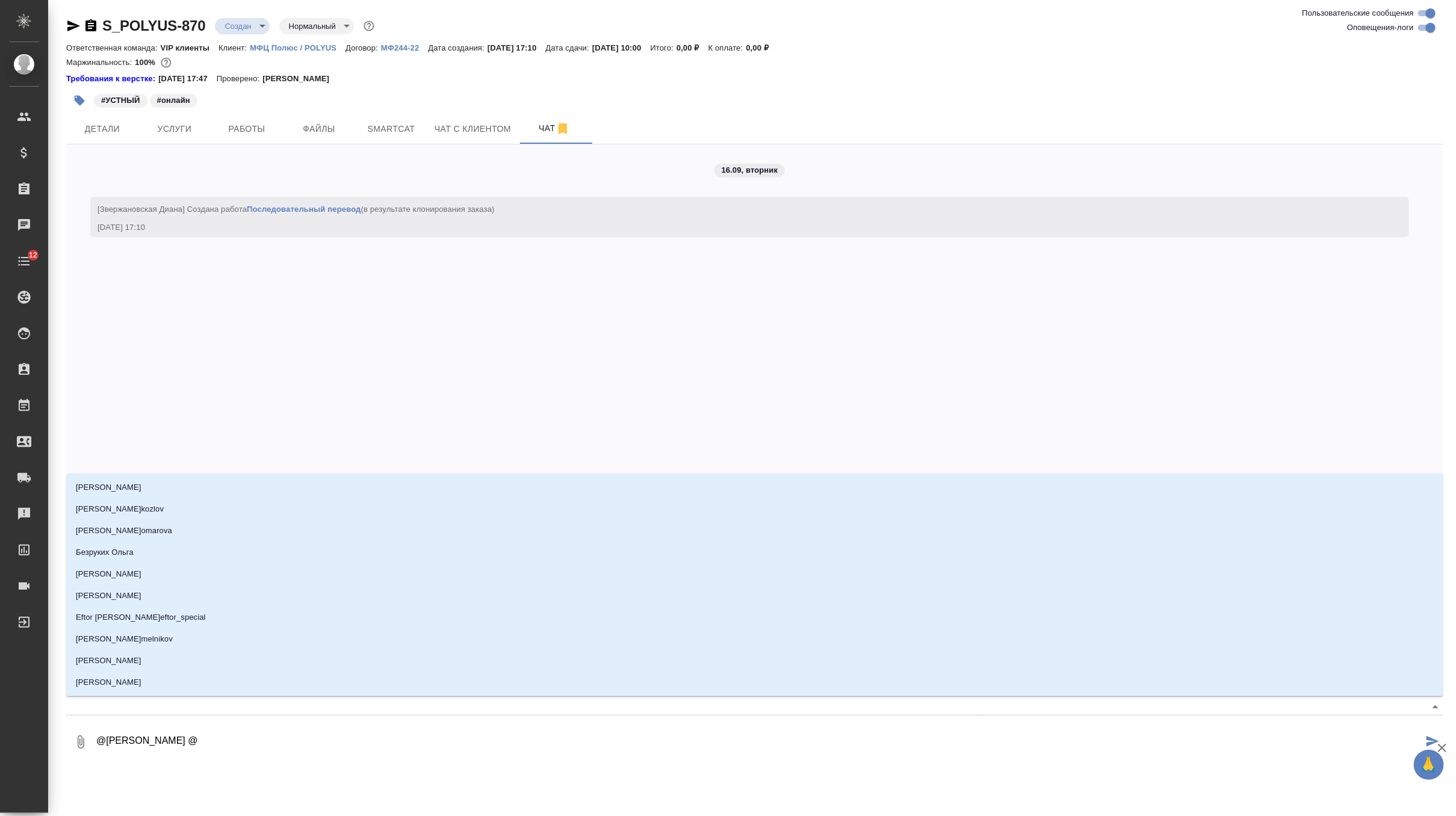
type textarea "@Горшкова Валентина @u"
type input "u"
type textarea "@Горшкова Валентина @uh"
type input "uh"
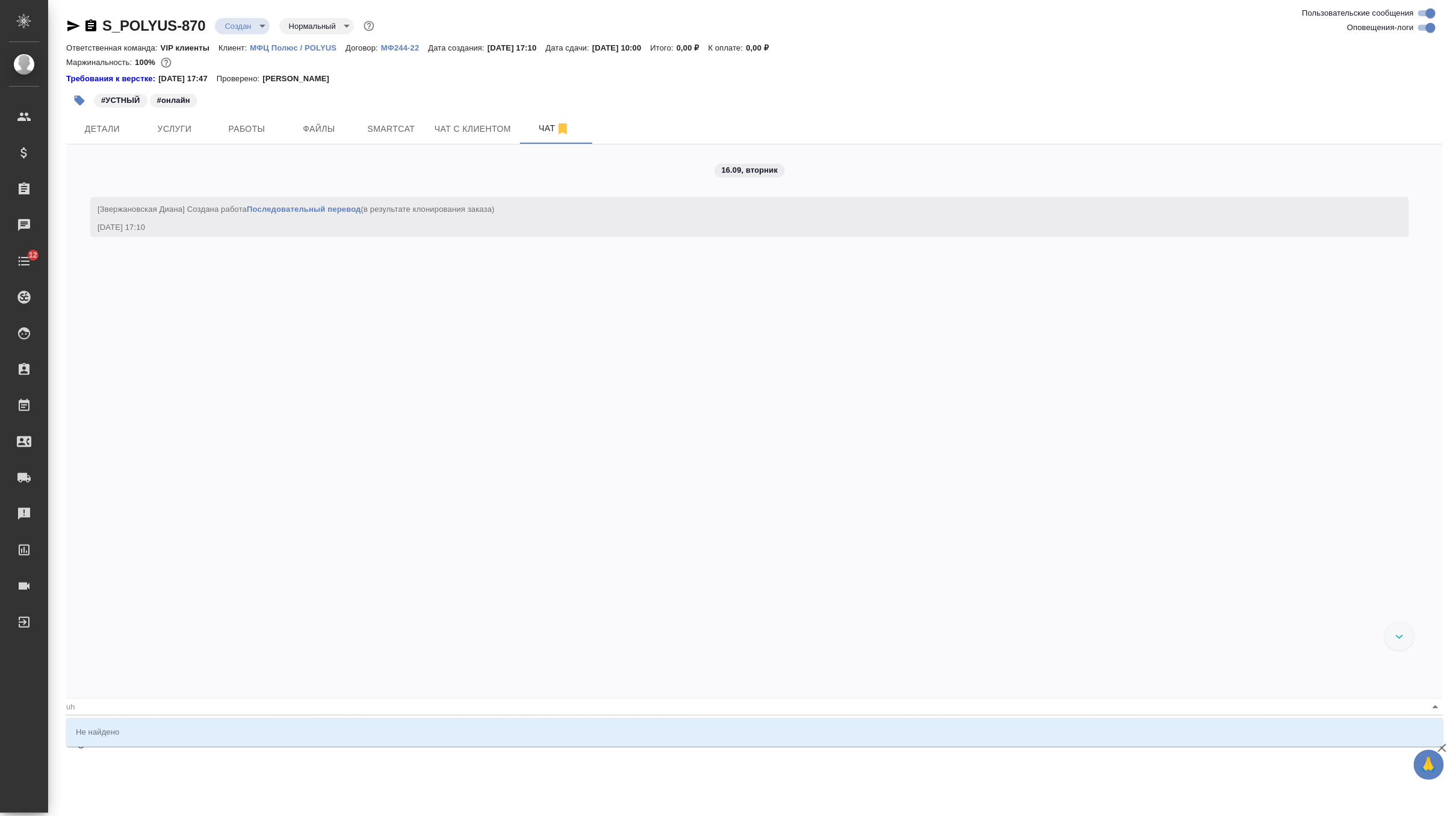
type textarea "@Горшкова Валентина @uhf"
type input "uhf"
type textarea "@Горшкова Валентина @uhf,"
type input "uhf,"
type textarea "@Горшкова Валентина @uhf,r"
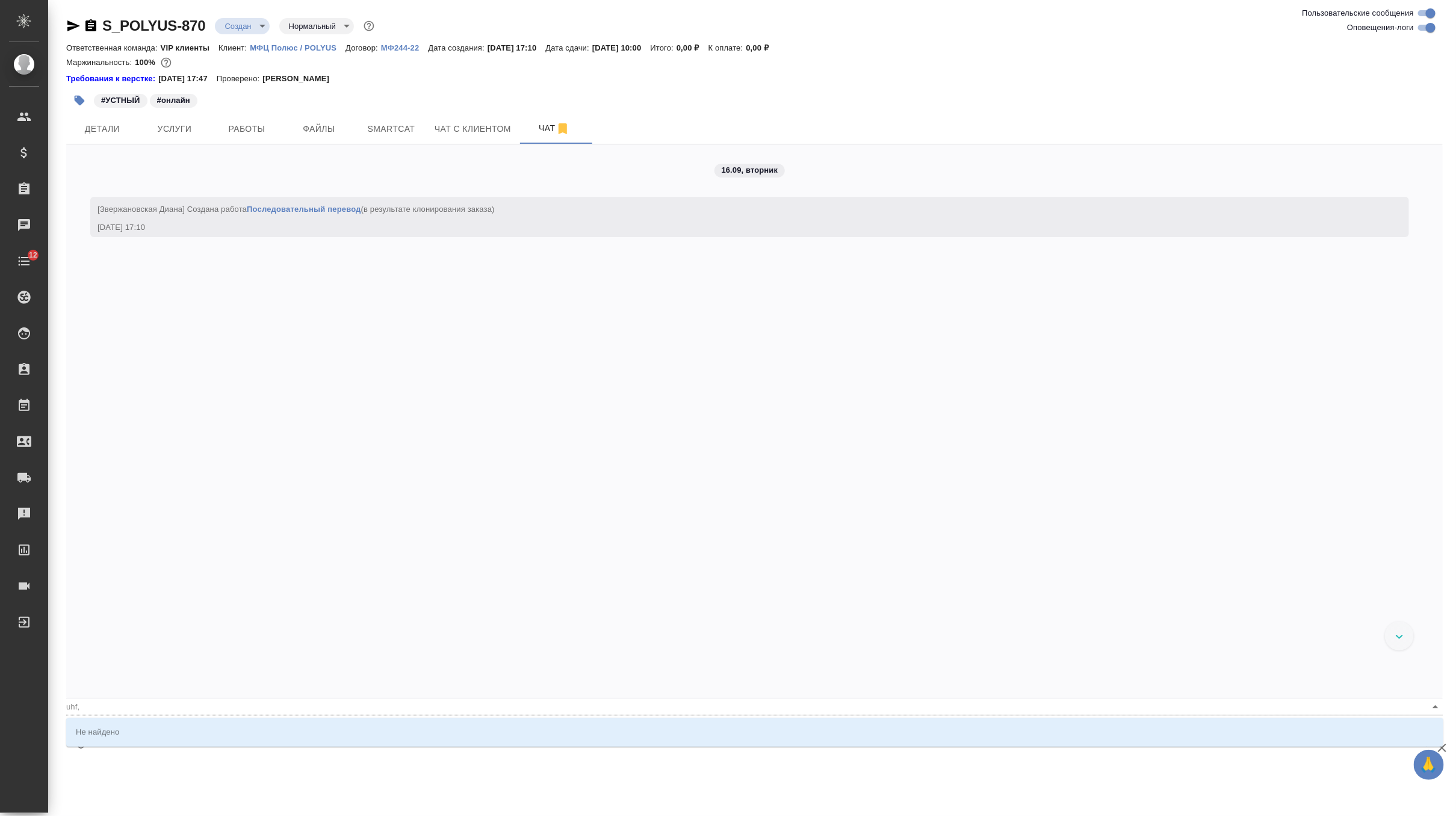
type input "uhf,r"
type textarea "@Горшкова Валентина @uhf,r="
type input "uhf,r="
type textarea "@Горшкова Валентина @uhf,r"
type input "uhf,r"
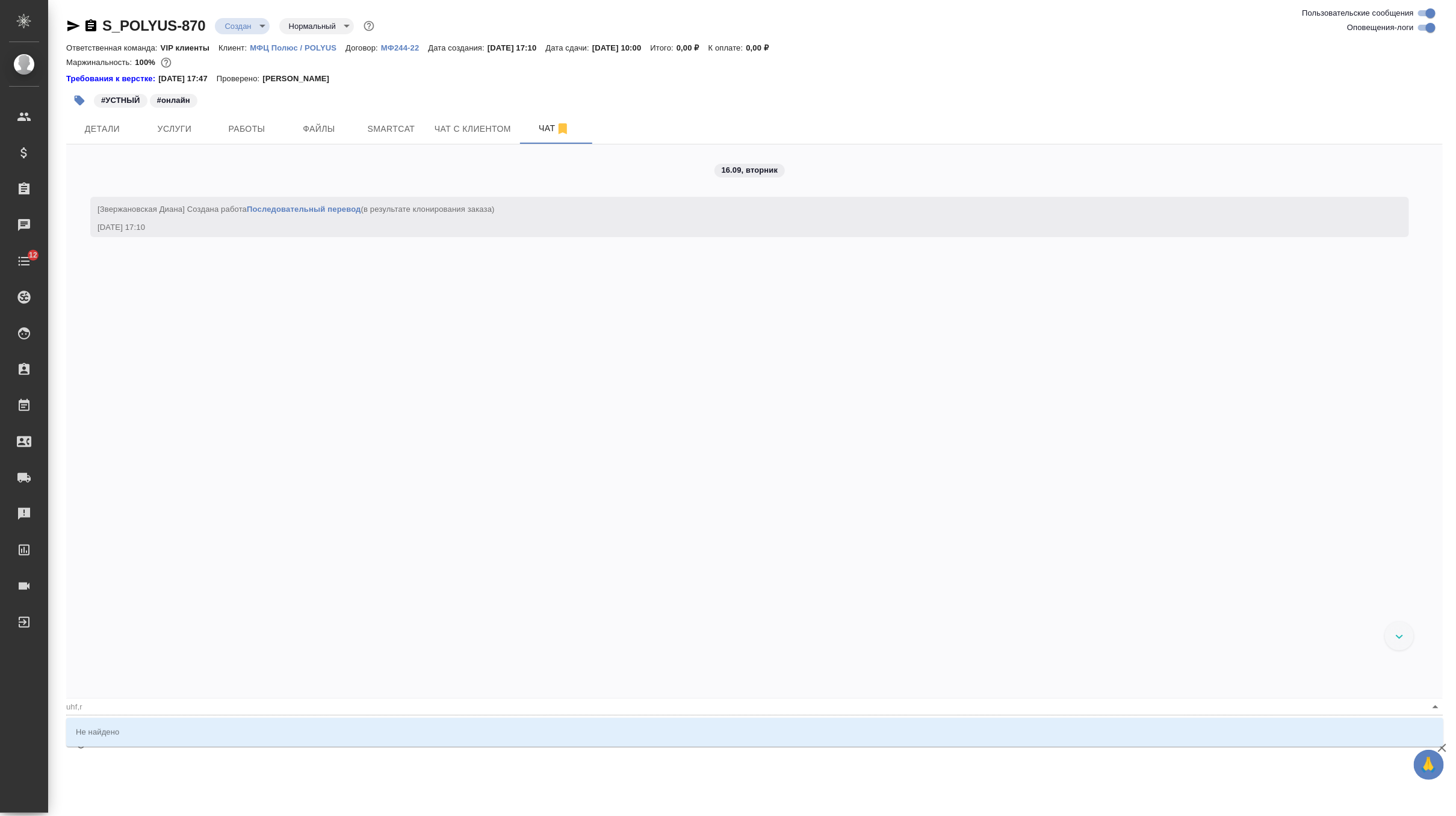
type textarea "@Горшкова Валентина @uhf,"
type input "uhf,"
type textarea "@Горшкова Валентина @uhf"
type input "uhf"
type textarea "@Горшкова Валентина @uh"
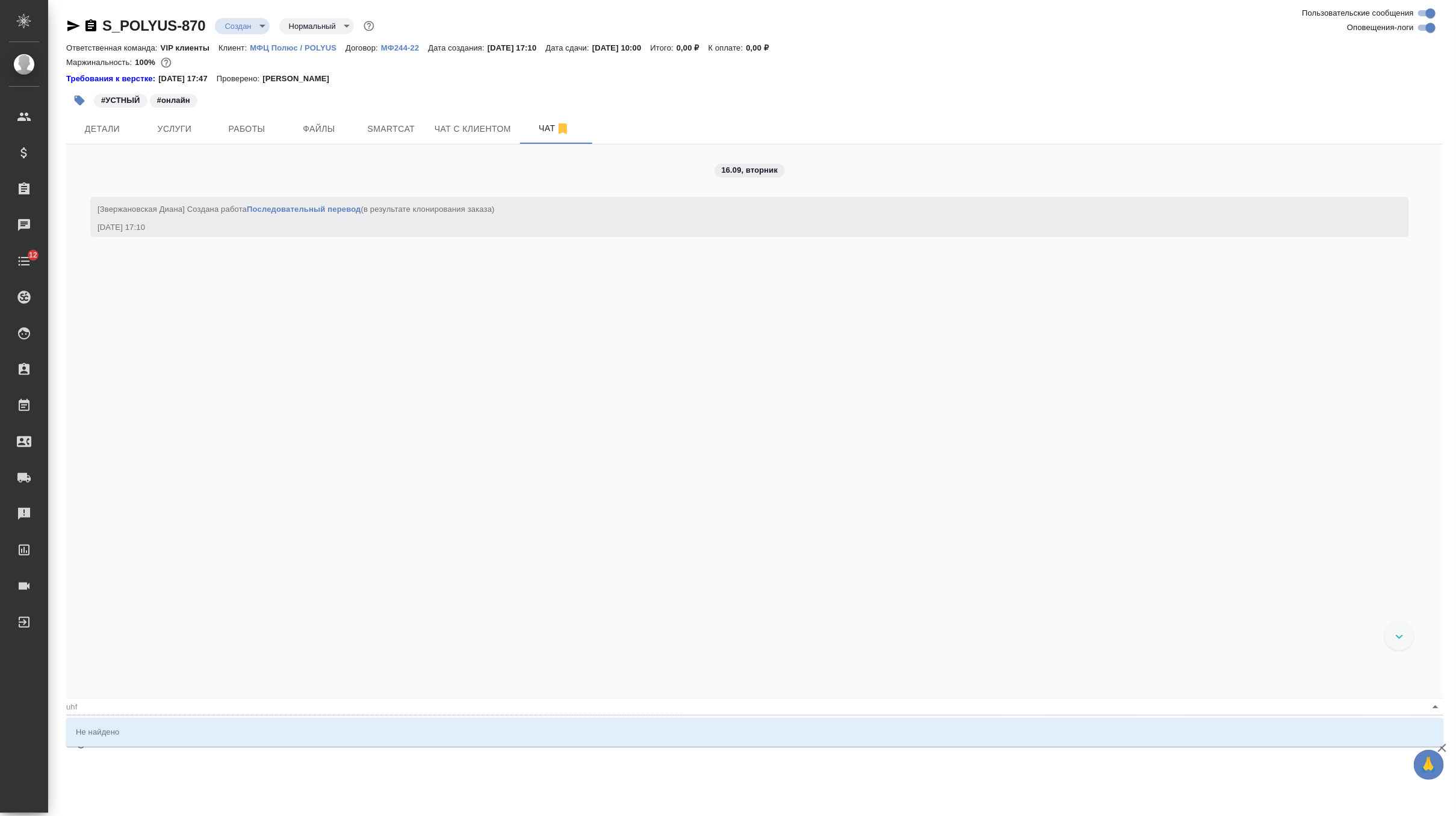
type input "uh"
type textarea "@Горшкова Валентина @u"
type input "u"
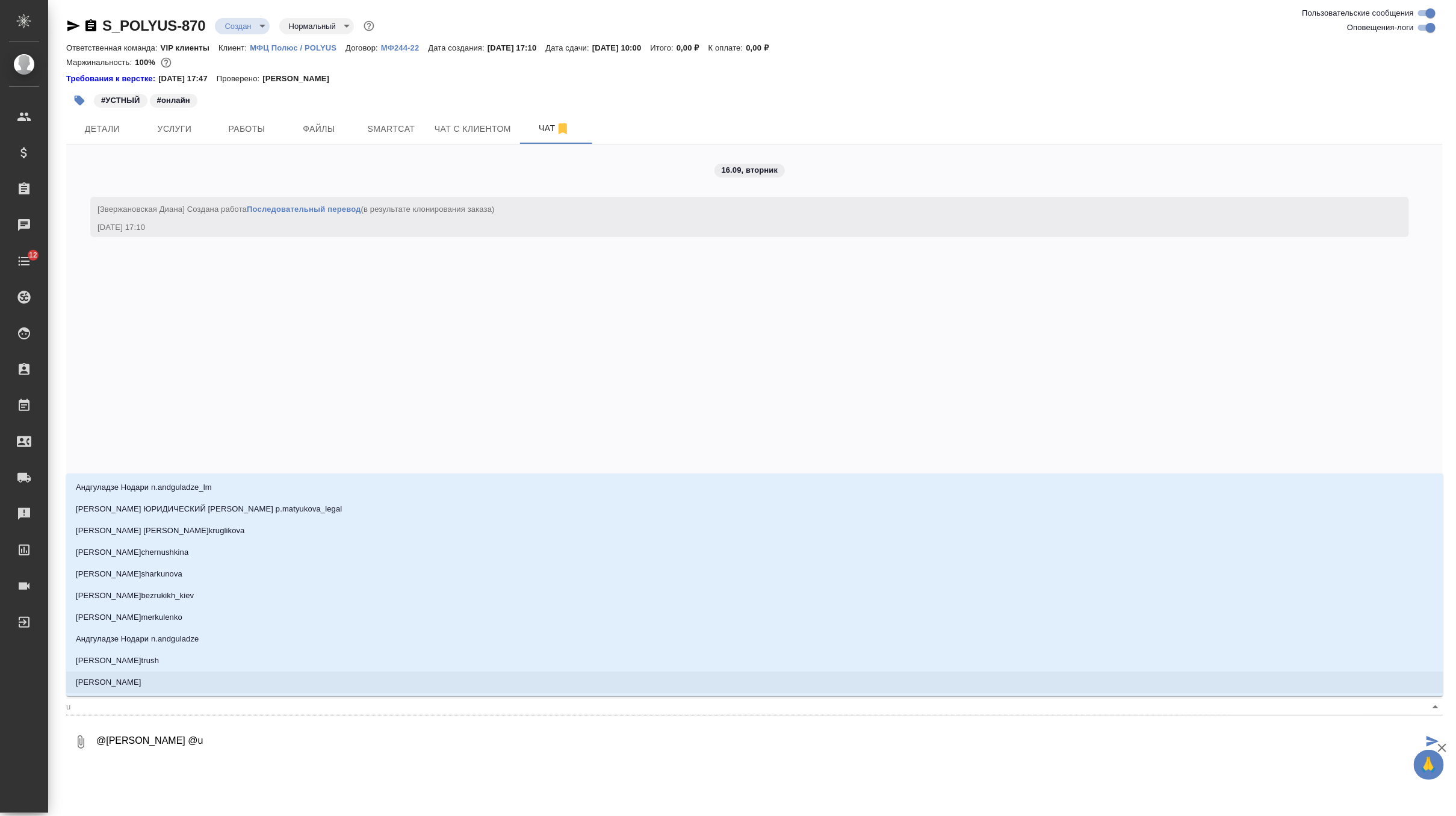
type textarea "@Горшкова Валентина @"
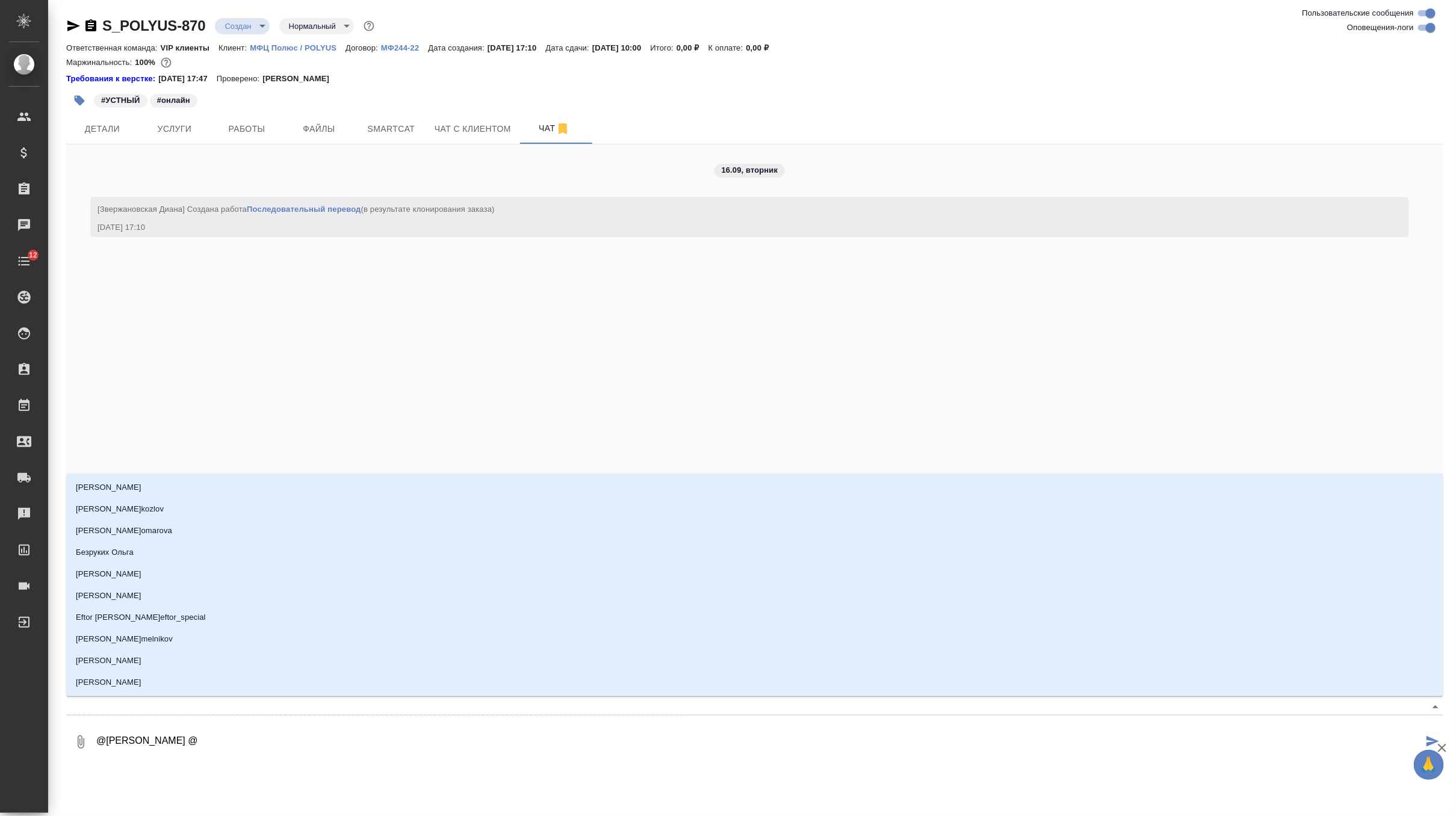
type textarea "@Горшкова Валентина @г"
type input "г"
type textarea "@Горшкова Валентина @гр"
type input "гр"
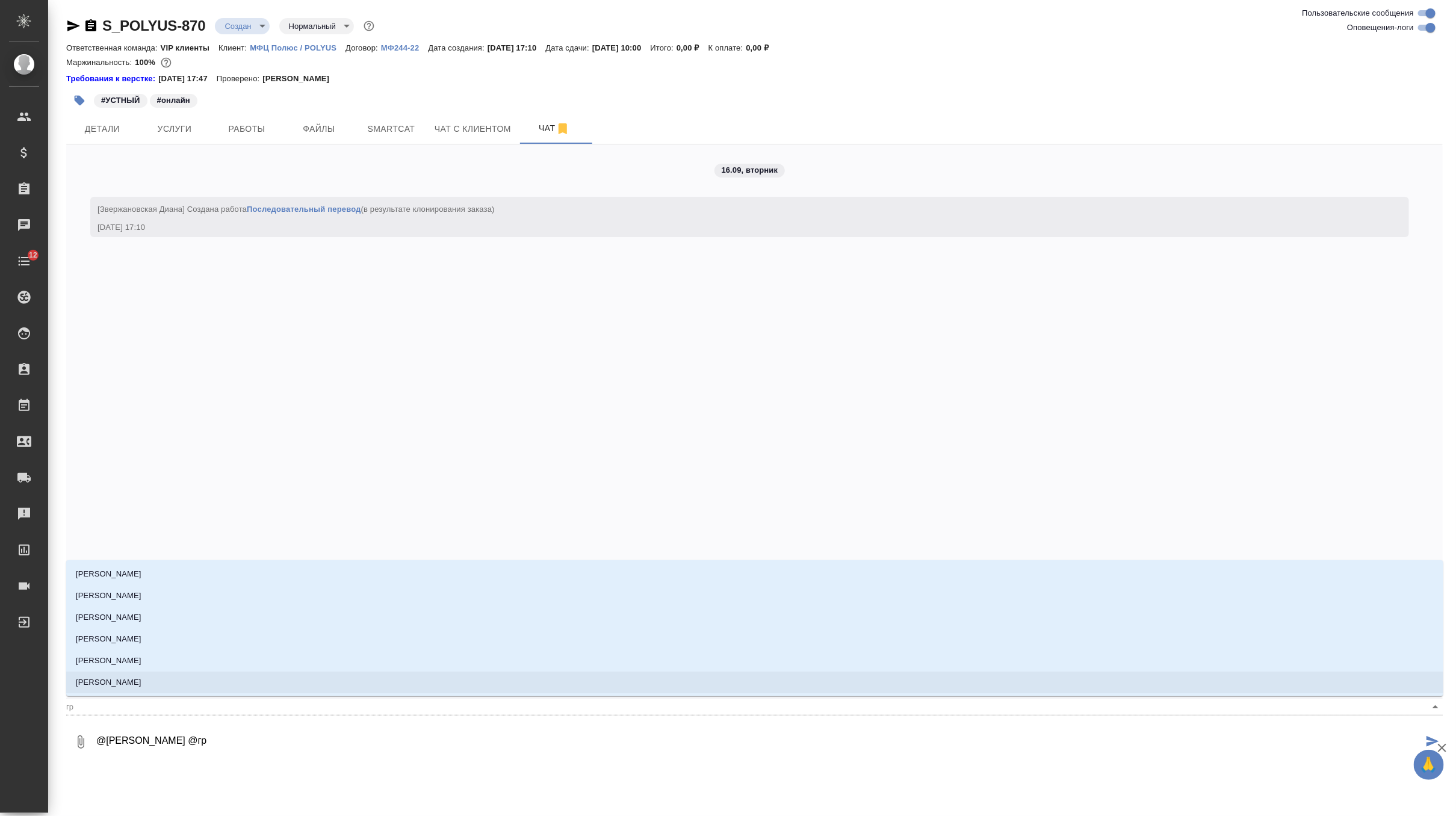
type textarea "@Горшкова Валентина @гра"
type input "гра"
type textarea "@Горшкова Валентина @граб"
type input "граб"
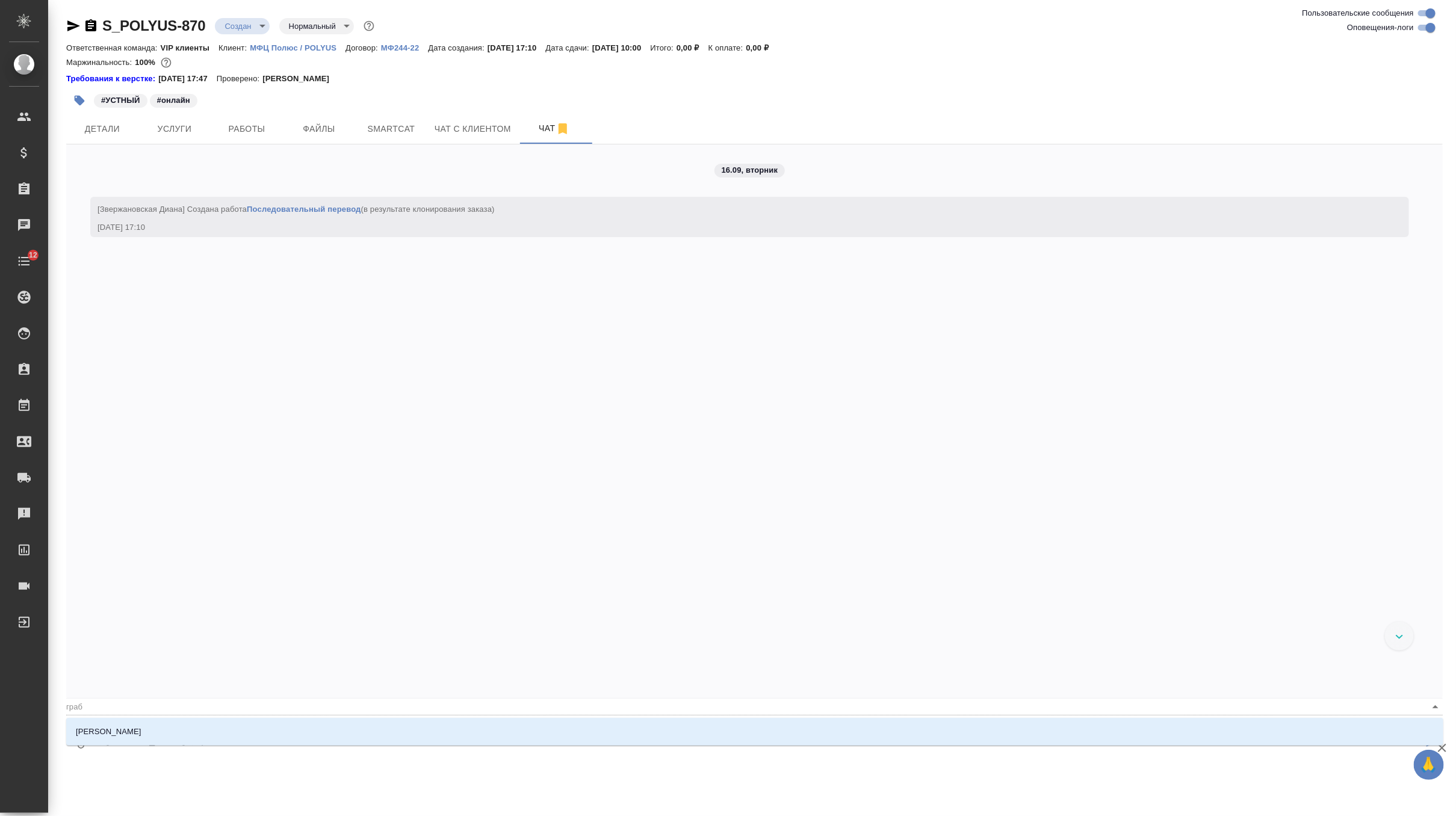
type textarea "@Горшкова Валентина @грабк"
type input "грабк"
type textarea "@Горшкова Валентина @грабко"
type input "грабко"
click at [208, 718] on div "Грабко Мария" at bounding box center [755, 731] width 1377 height 27
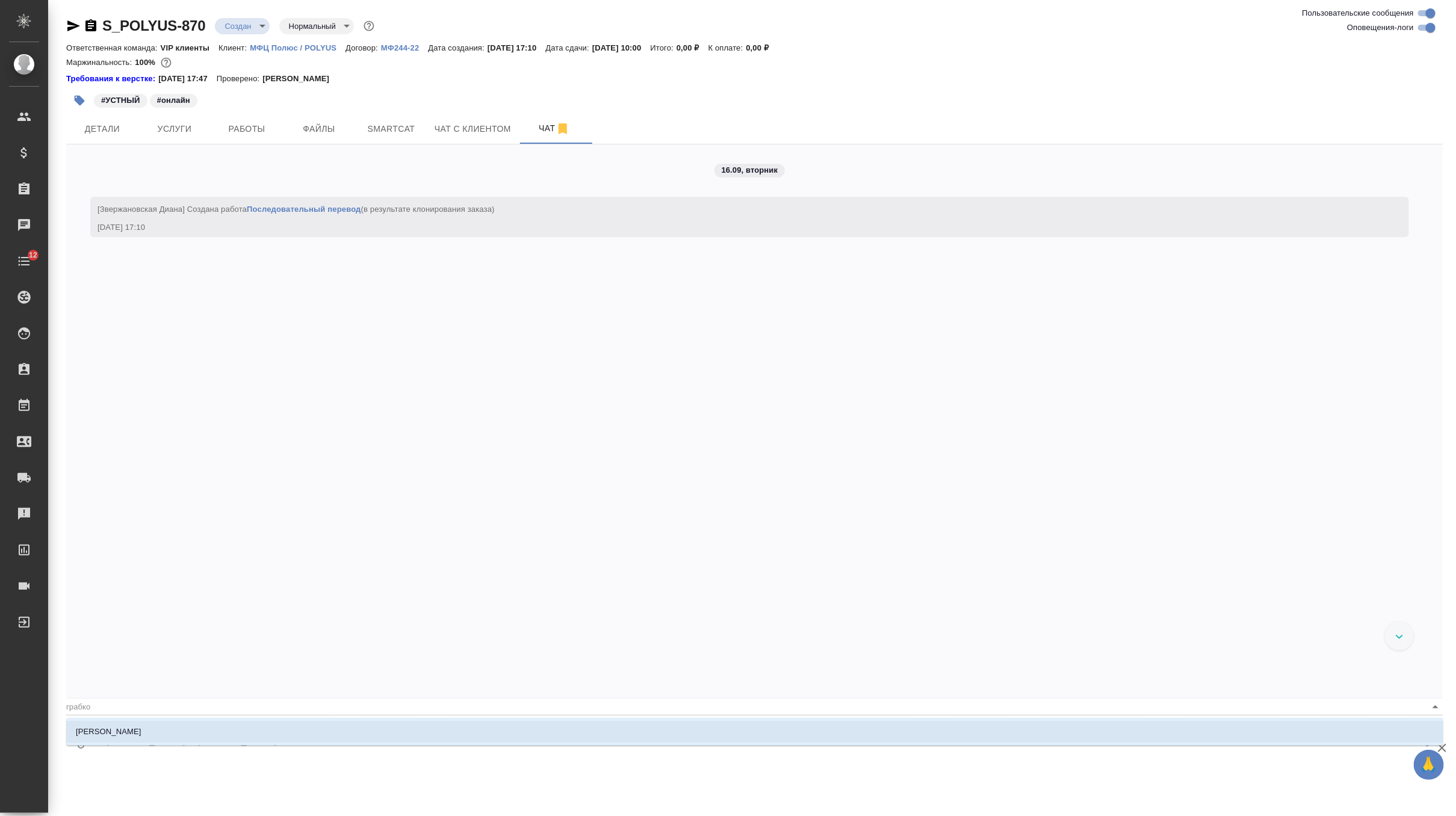
click at [204, 731] on li "Грабко Мария" at bounding box center [755, 732] width 1377 height 21
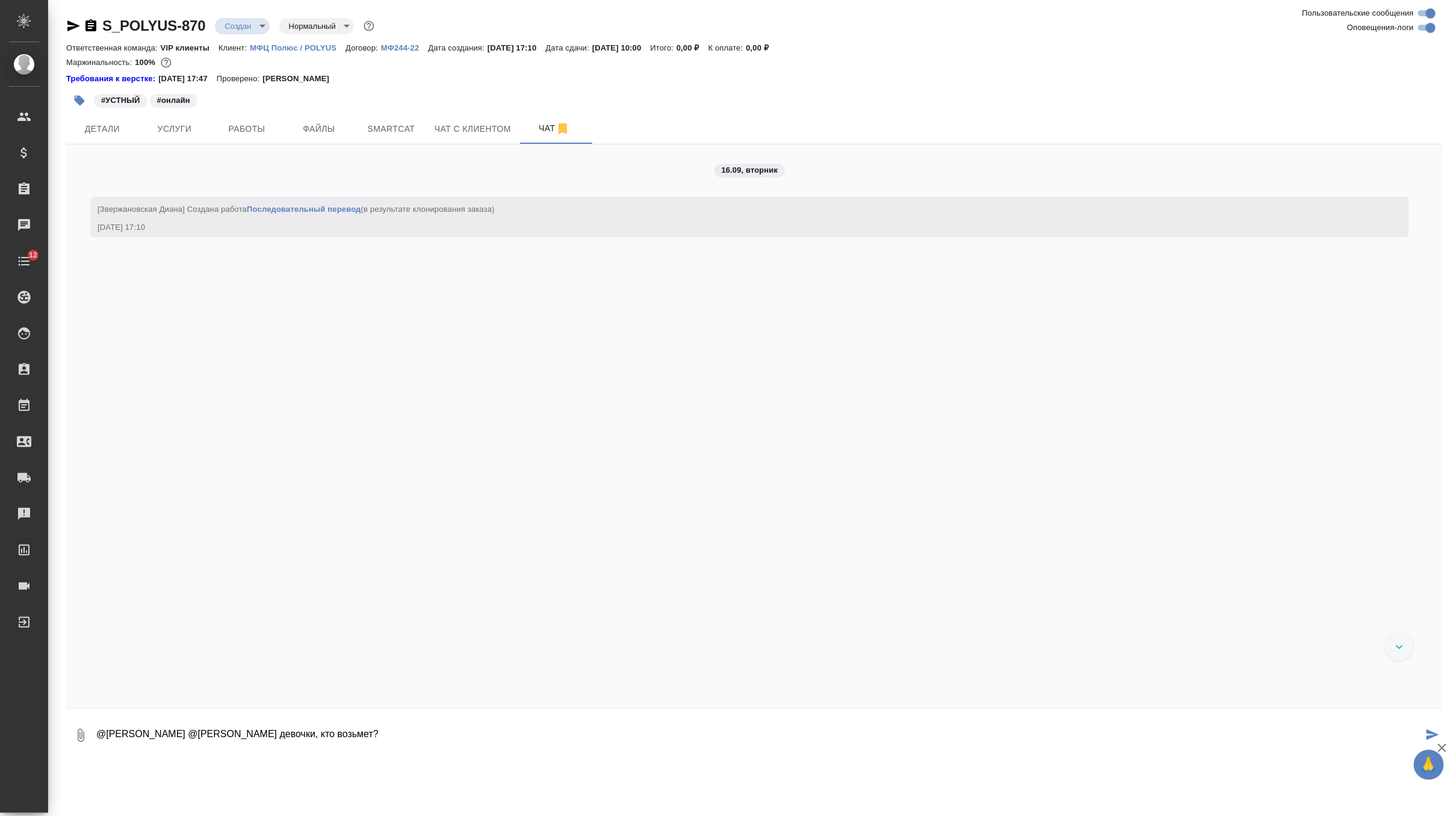
type textarea "@Горшкова Валентина @Грабко Мария девочки, кто возьмет?"
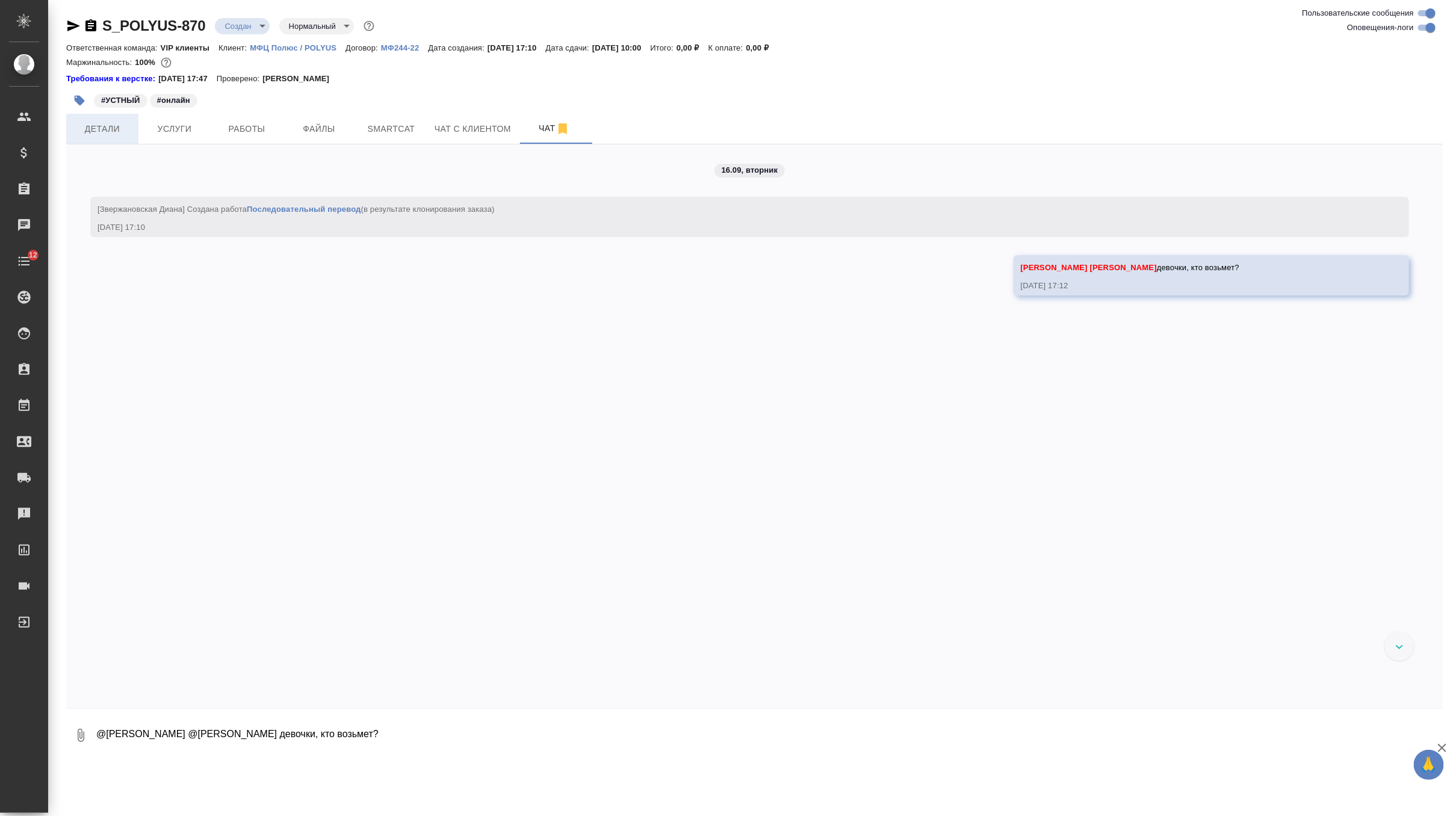
click at [110, 117] on button "Детали" at bounding box center [102, 129] width 72 height 30
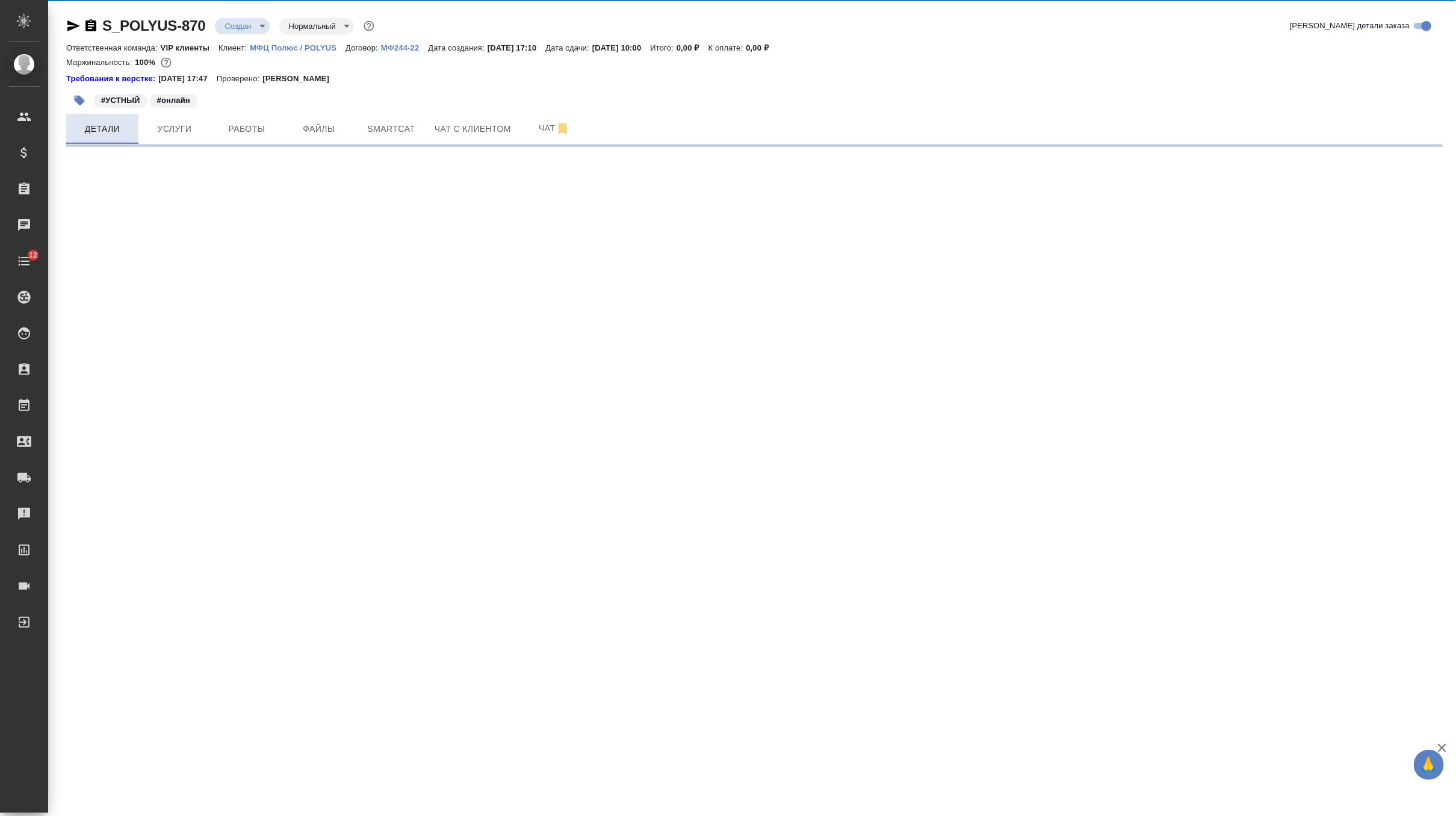
select select "RU"
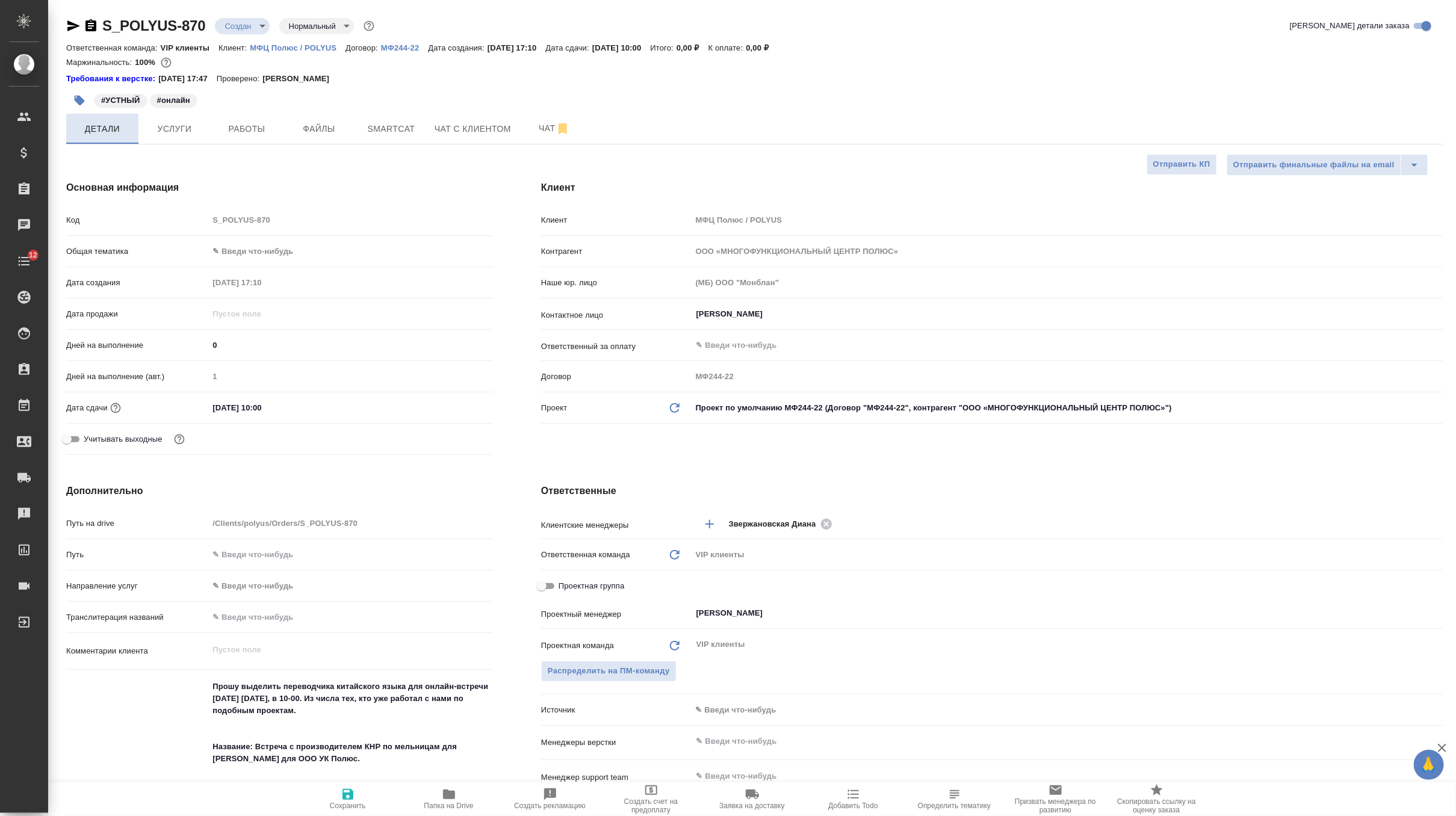
type textarea "x"
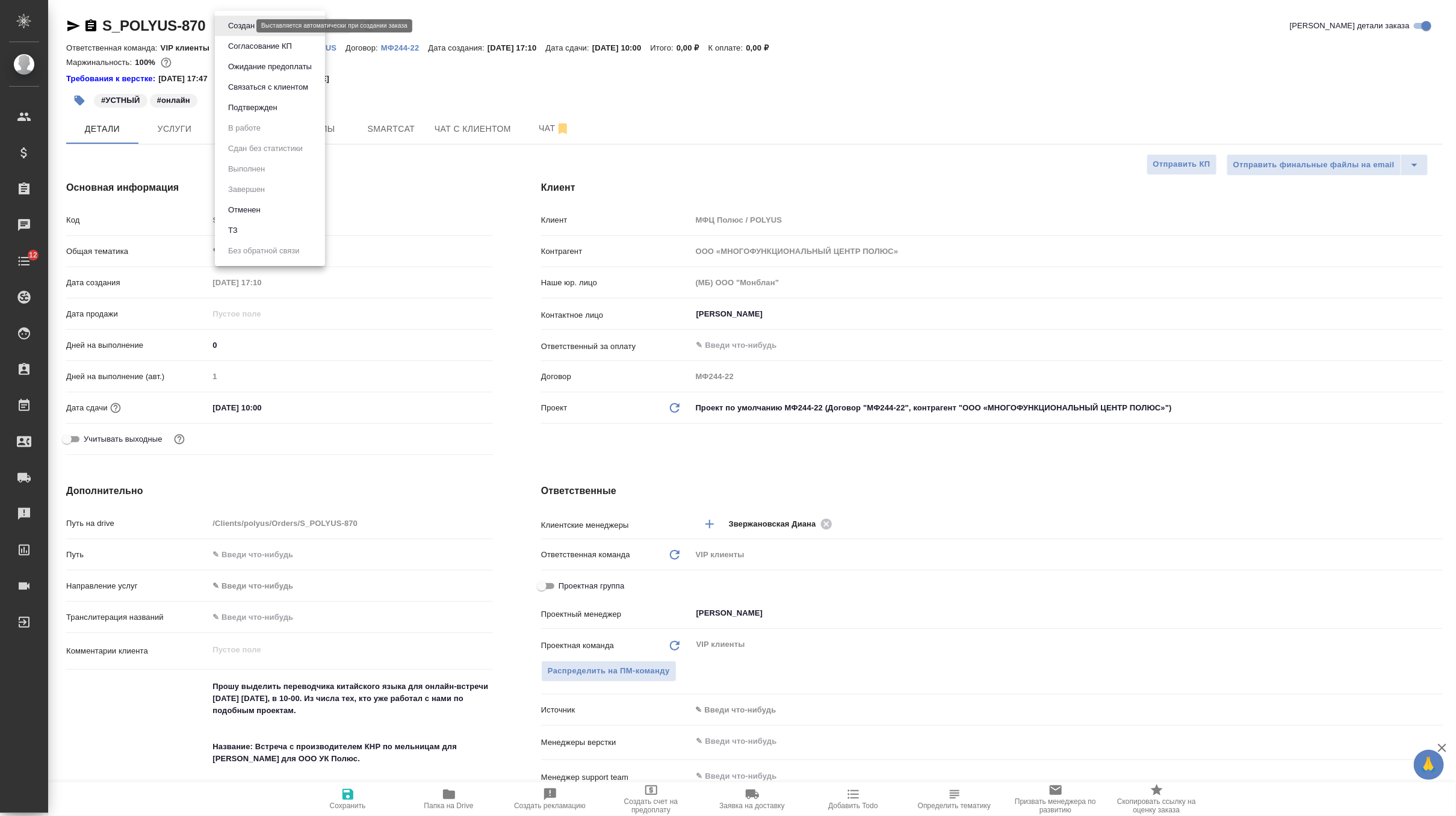
click at [237, 23] on body "🙏 .cls-1 fill:#fff; AWATERA Zverzhanovskaya Diana Клиенты Спецификации Заказы 0…" at bounding box center [728, 408] width 1456 height 816
click at [237, 23] on button "Создан" at bounding box center [241, 26] width 33 height 13
click at [193, 123] on span "Услуги" at bounding box center [174, 129] width 58 height 15
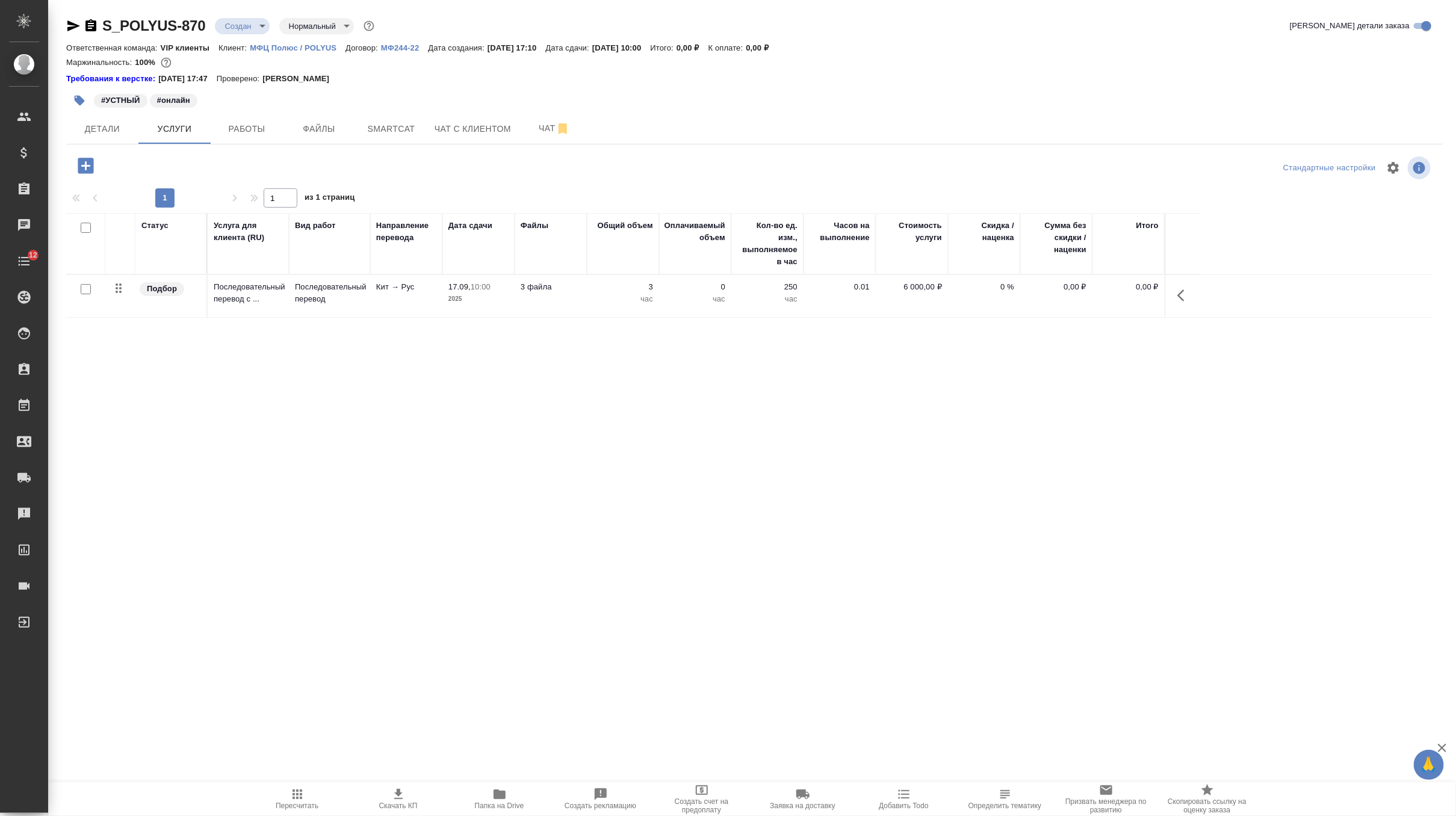
click at [304, 794] on span "Пересчитать" at bounding box center [297, 799] width 86 height 23
click at [745, 286] on p "250" at bounding box center [768, 287] width 60 height 12
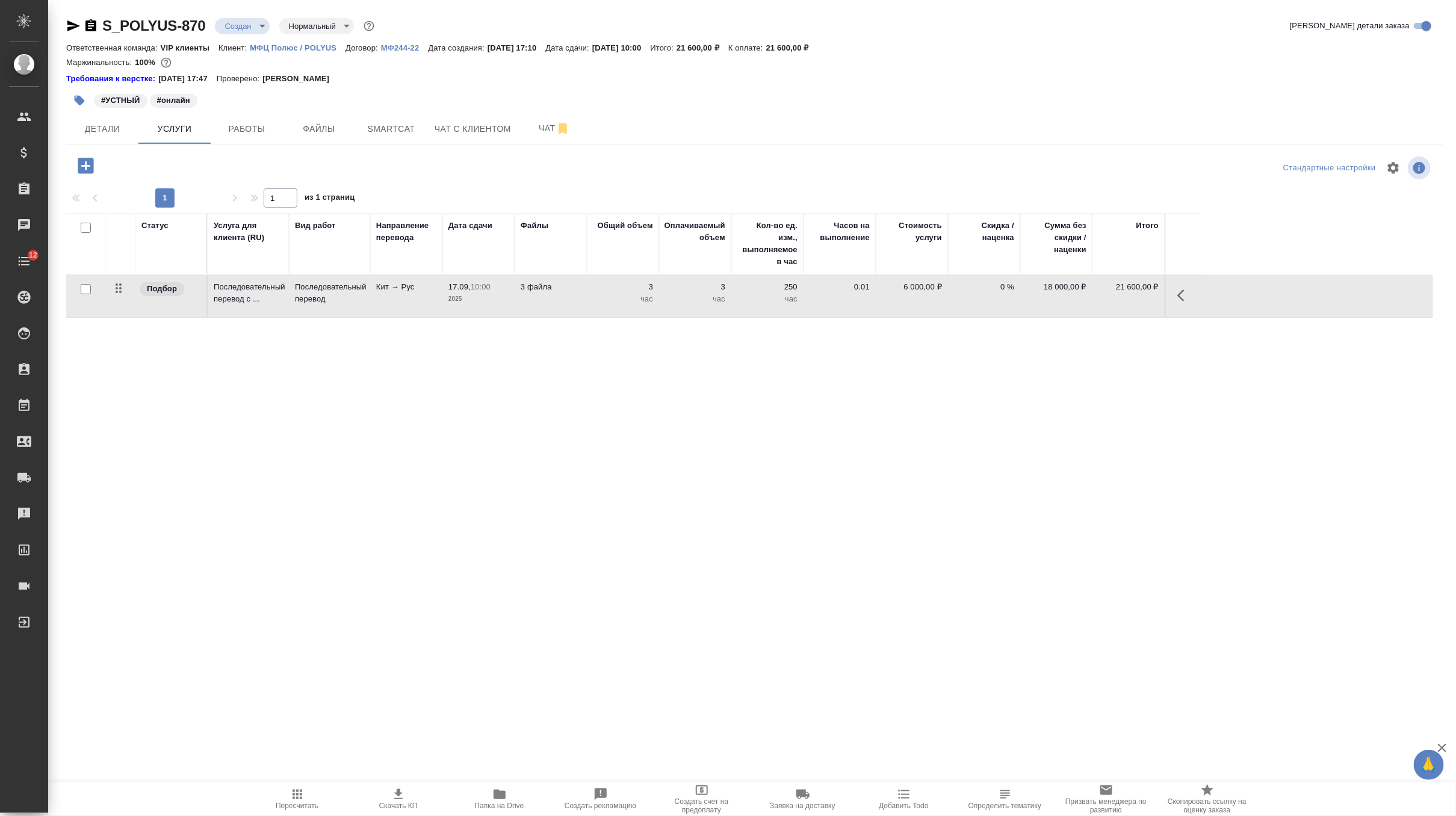
click at [745, 286] on p "250" at bounding box center [768, 287] width 60 height 12
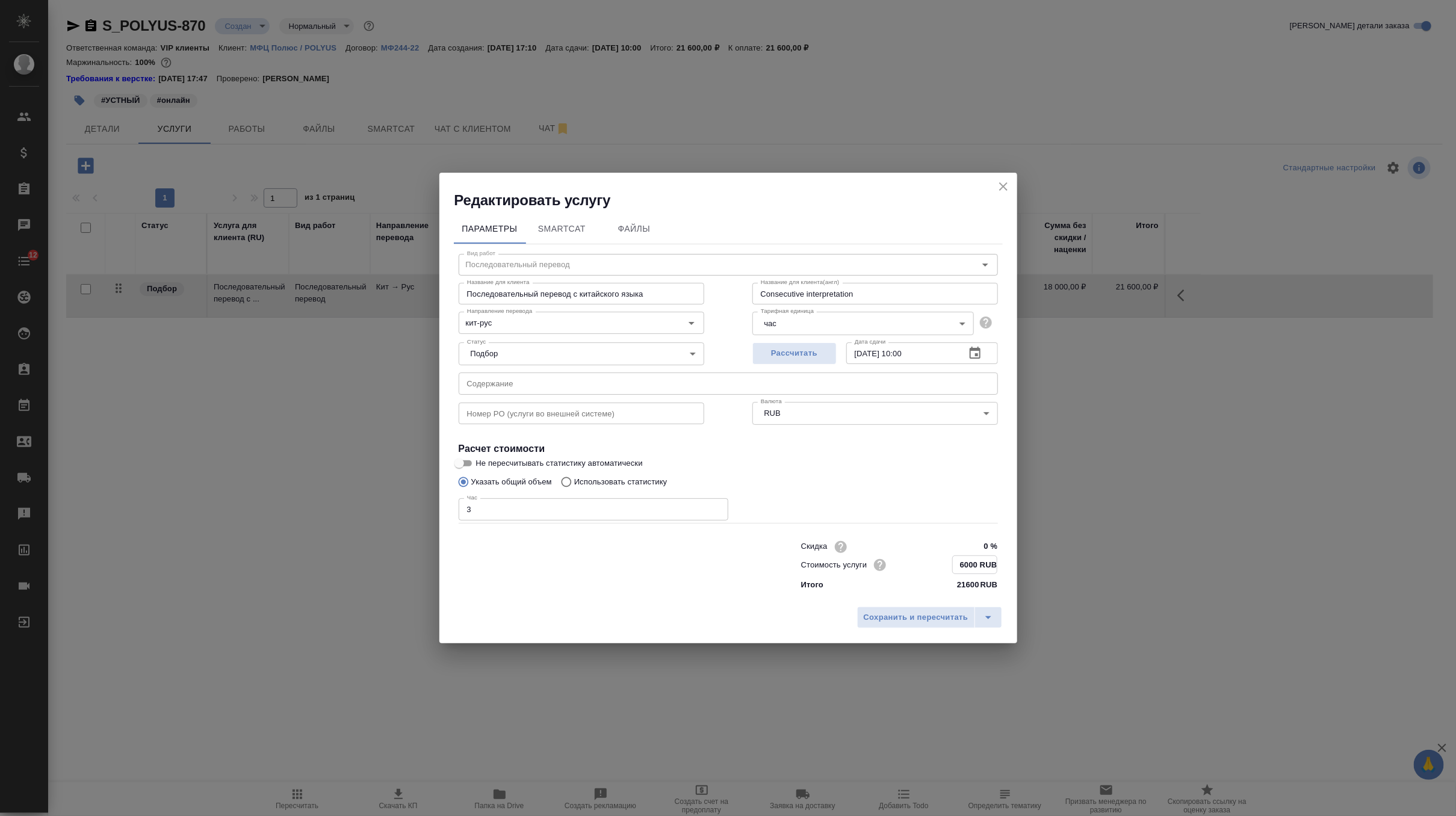
click at [965, 570] on input "6000 RUB" at bounding box center [975, 564] width 44 height 17
type input "5000 RUB"
click at [914, 617] on span "Сохранить и пересчитать" at bounding box center [916, 617] width 104 height 14
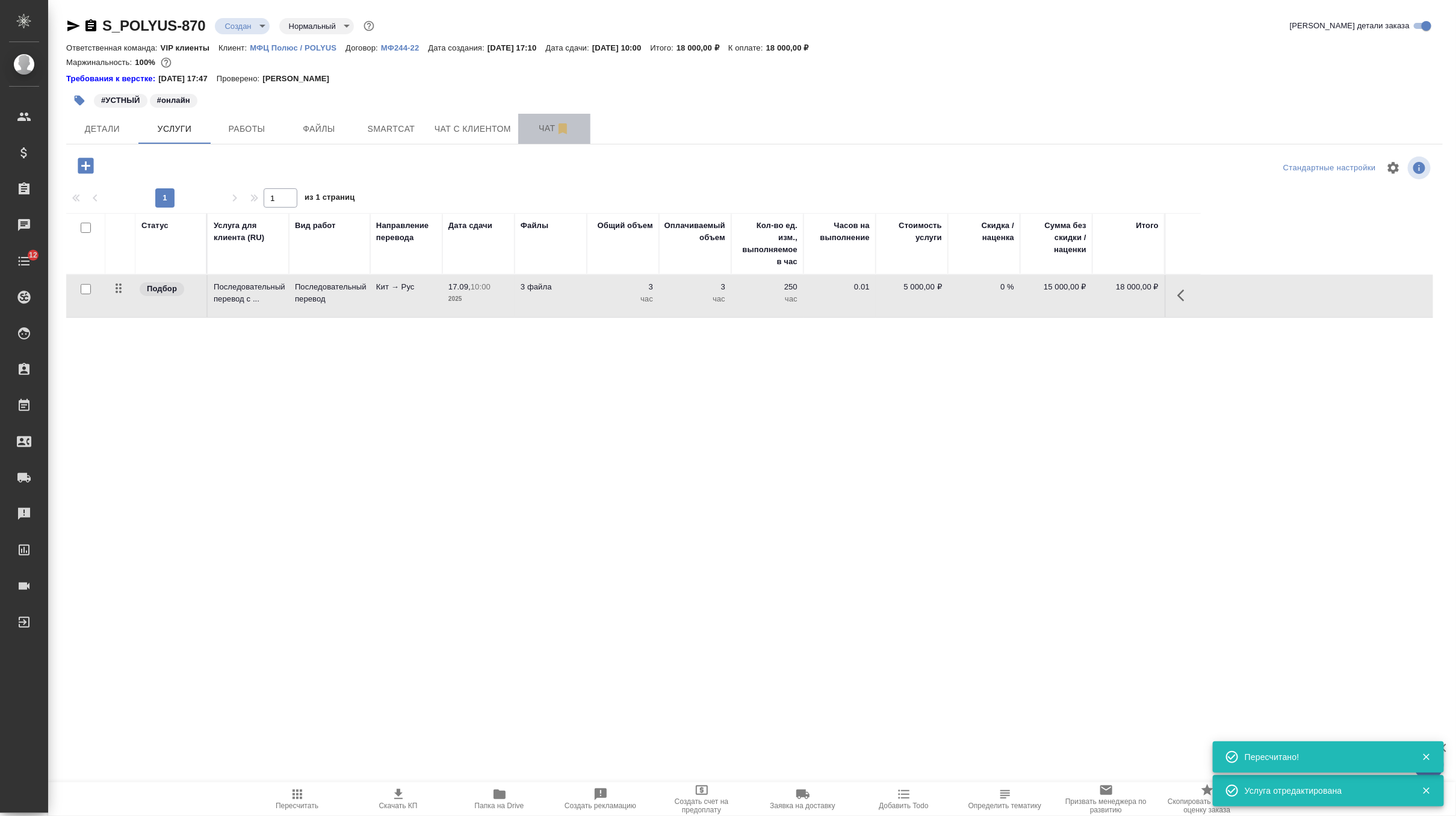
click at [542, 125] on span "Чат" at bounding box center [555, 129] width 58 height 15
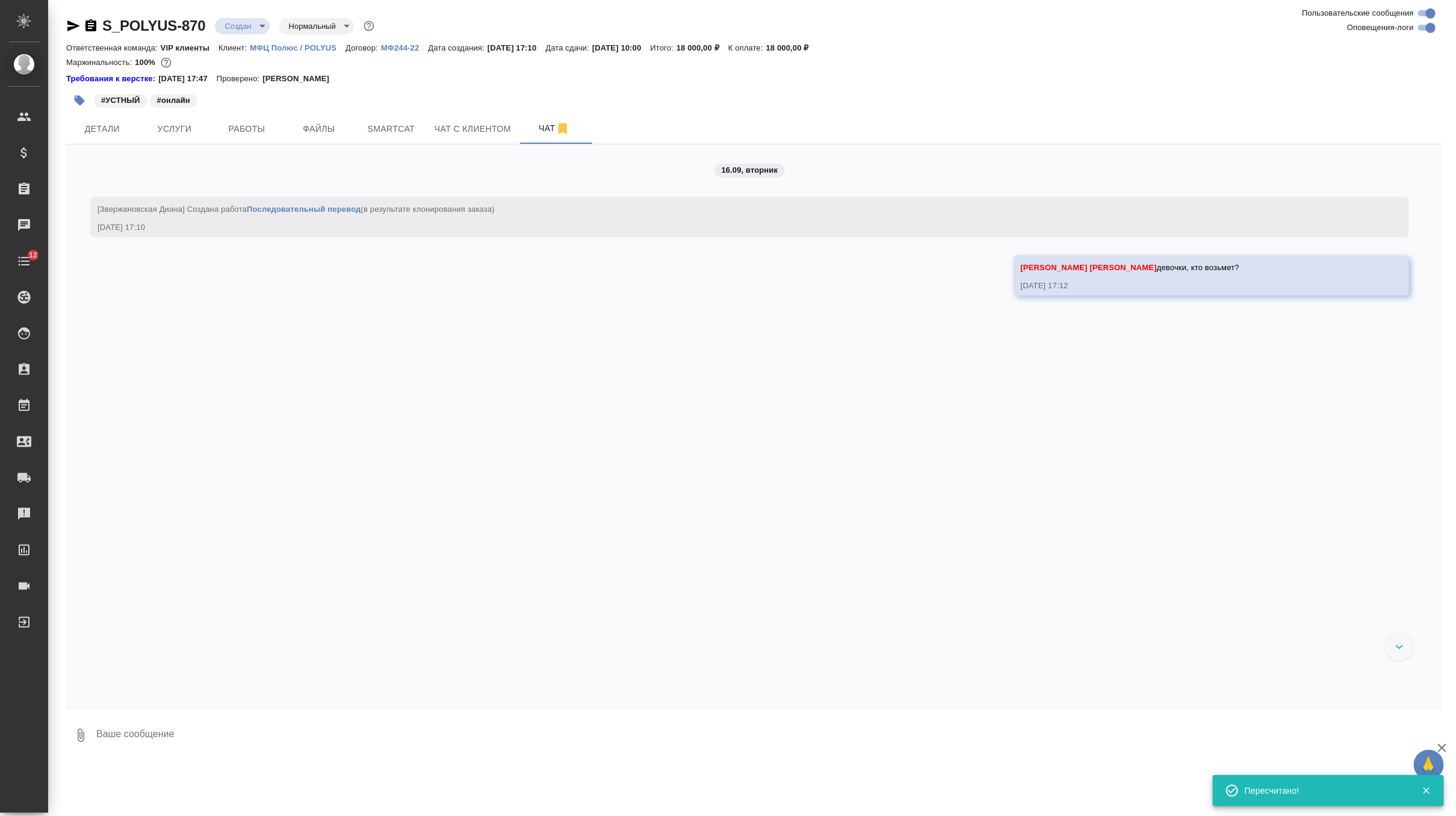
click at [268, 728] on textarea at bounding box center [769, 735] width 1348 height 41
type textarea "только у нас теперь ставка изменилась, 5 тыс час"
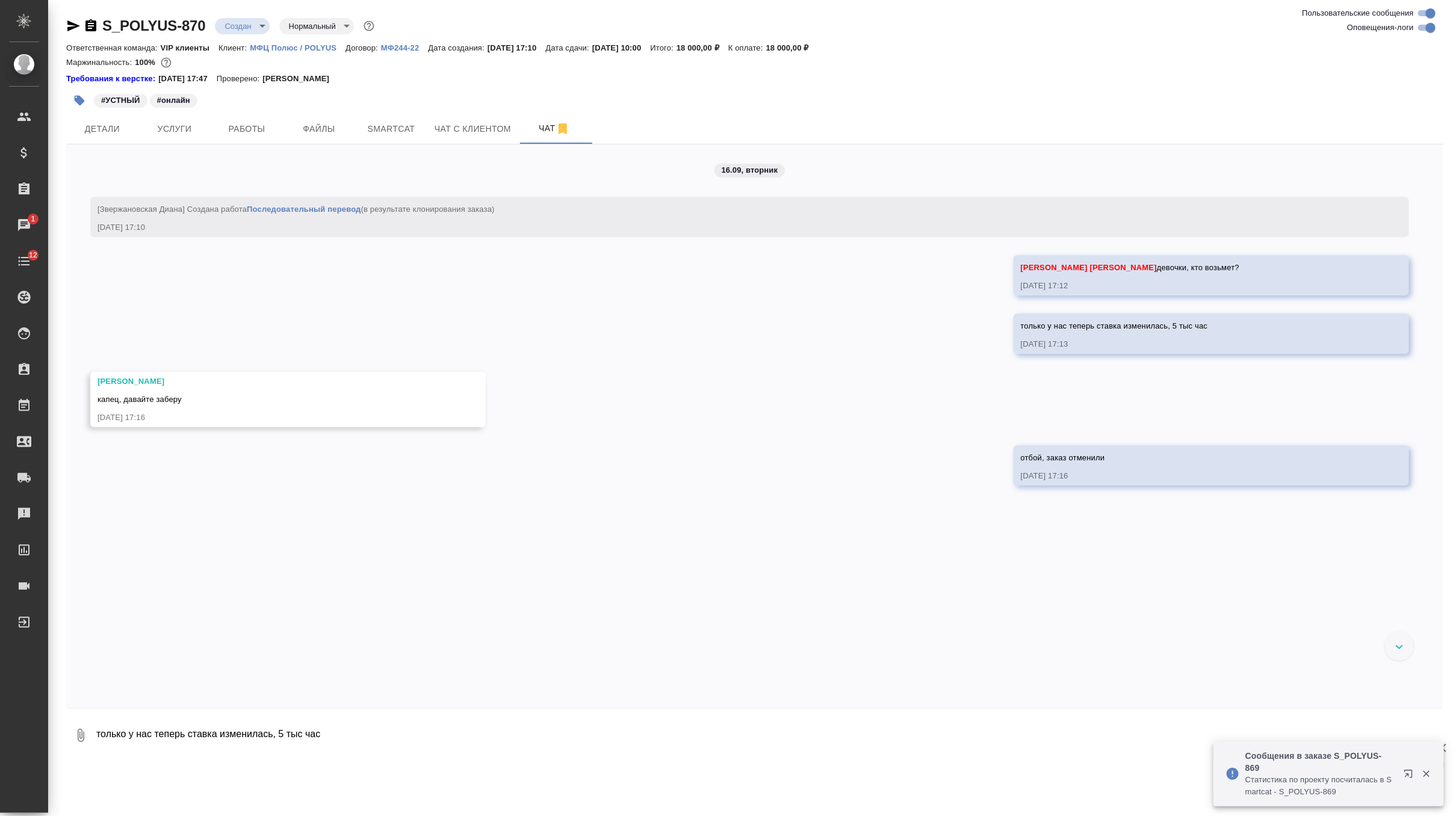
click at [256, 18] on body "🙏 .cls-1 fill:#fff; AWATERA Zverzhanovskaya Diana Клиенты Спецификации Заказы 1…" at bounding box center [728, 408] width 1456 height 816
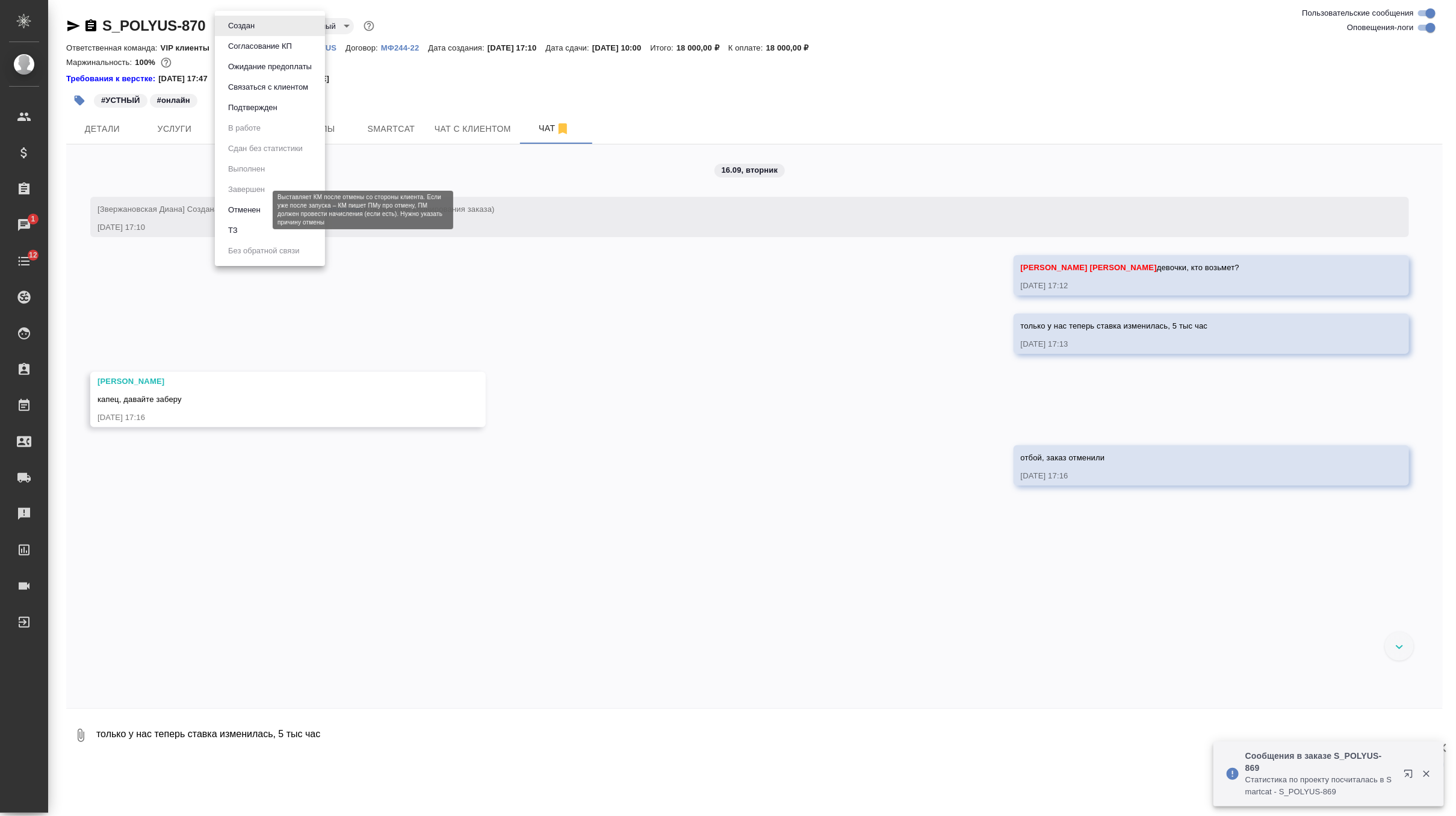
click at [250, 210] on button "Отменен" at bounding box center [244, 210] width 40 height 13
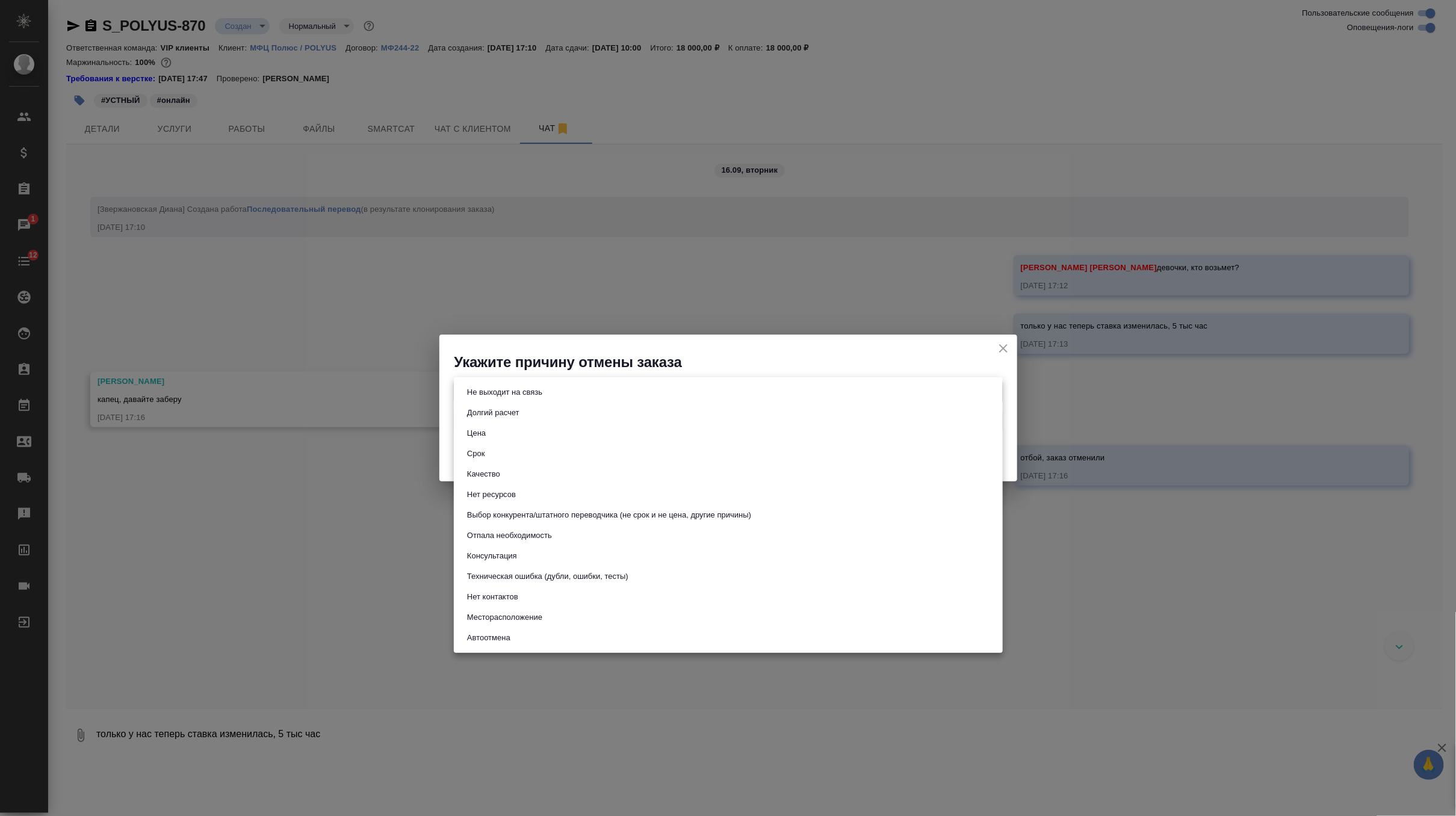
click at [498, 390] on body "🙏 .cls-1 fill:#fff; AWATERA Zverzhanovskaya Diana Клиенты Спецификации Заказы 1…" at bounding box center [728, 408] width 1456 height 816
click at [531, 533] on button "Отпала необходимость" at bounding box center [510, 536] width 92 height 13
type input "noNeed"
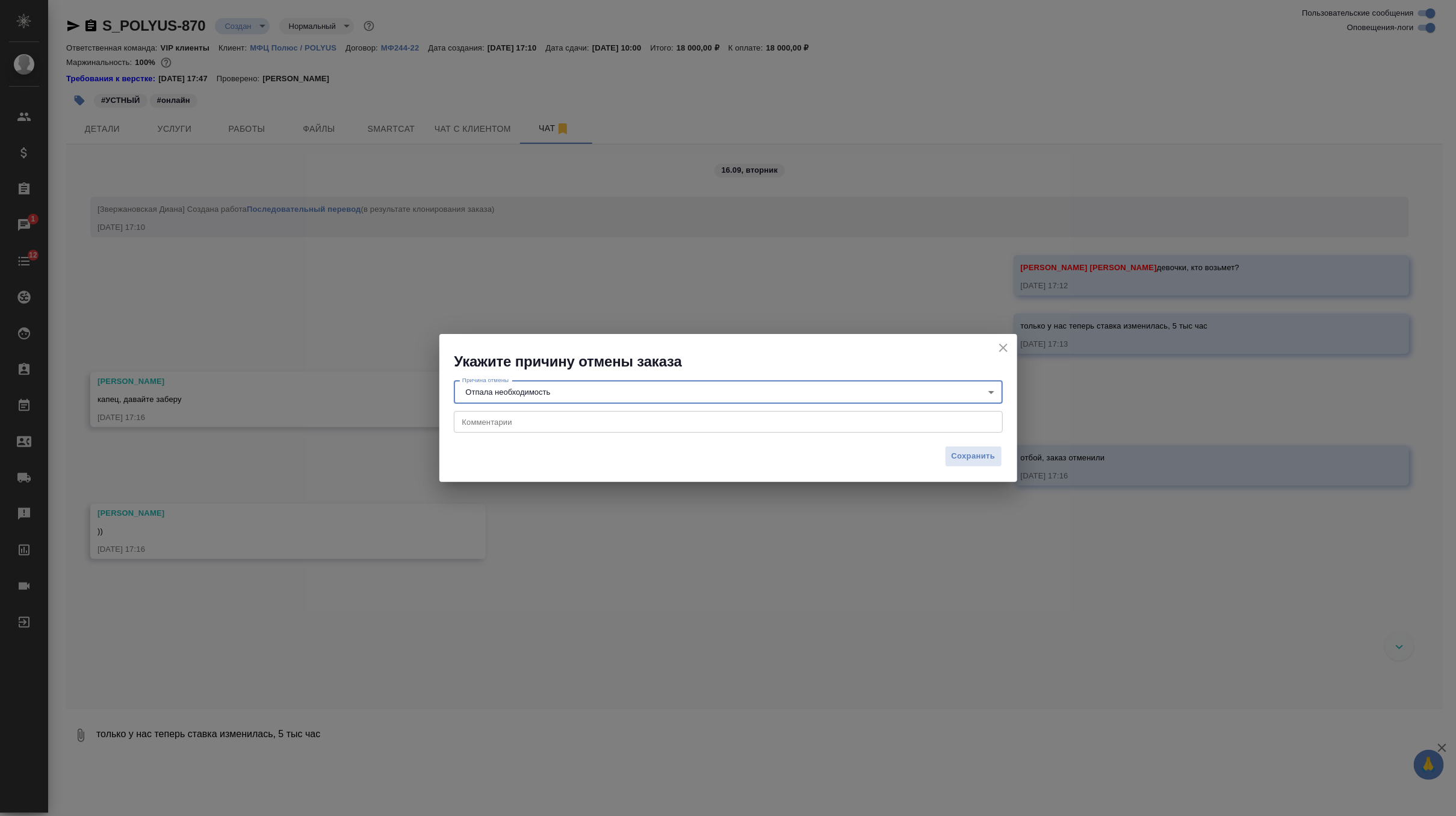
click at [656, 419] on textarea at bounding box center [728, 422] width 532 height 9
paste textarea "Коллеги, прошу прощения, внутренний заказчик отменил встречу, поэтому заказ отм…"
type textarea "Коллеги, прошу прощения, внутренний заказчик отменил встречу, поэтому заказ отм…"
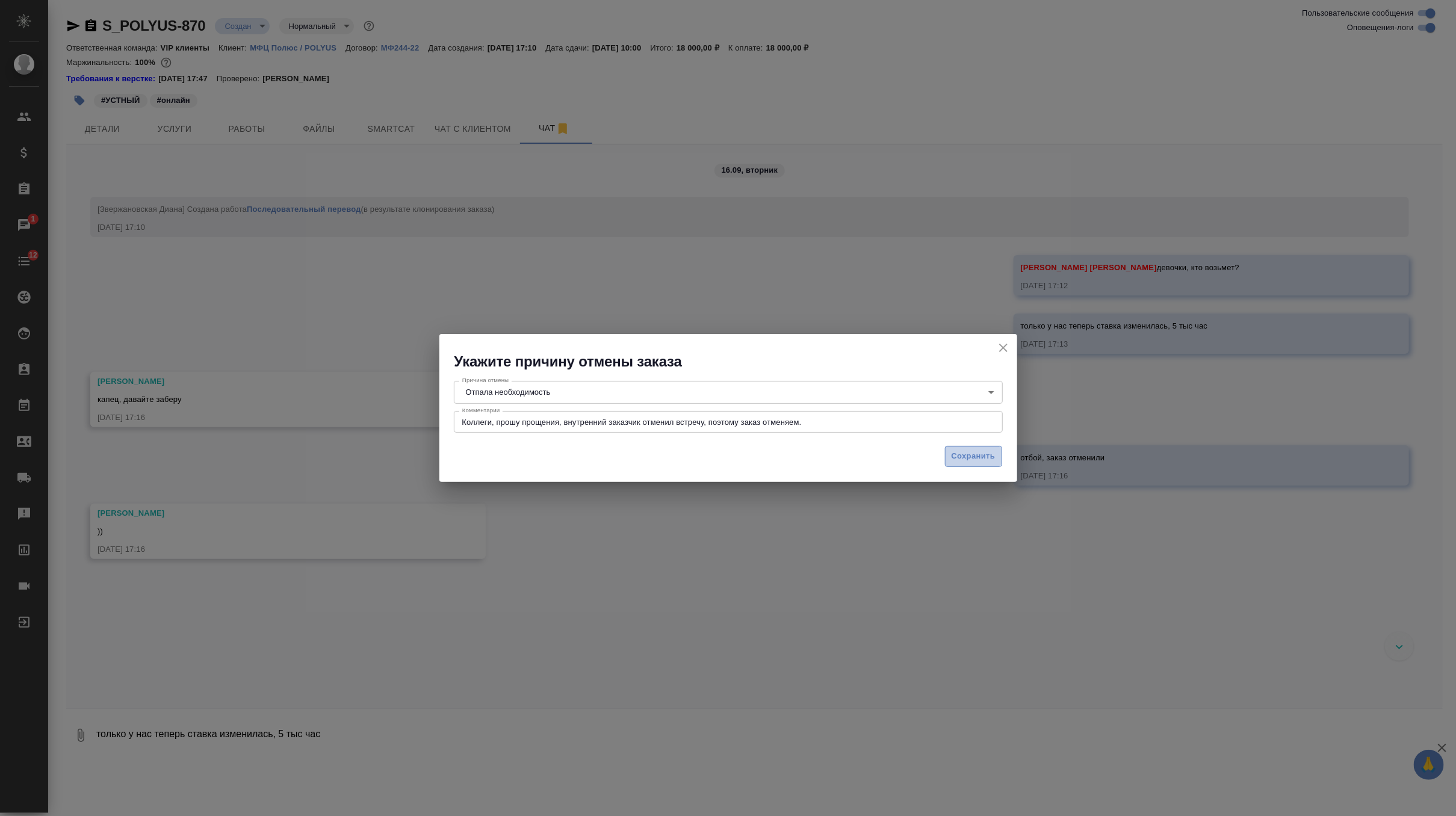
click at [962, 456] on span "Сохранить" at bounding box center [974, 456] width 44 height 14
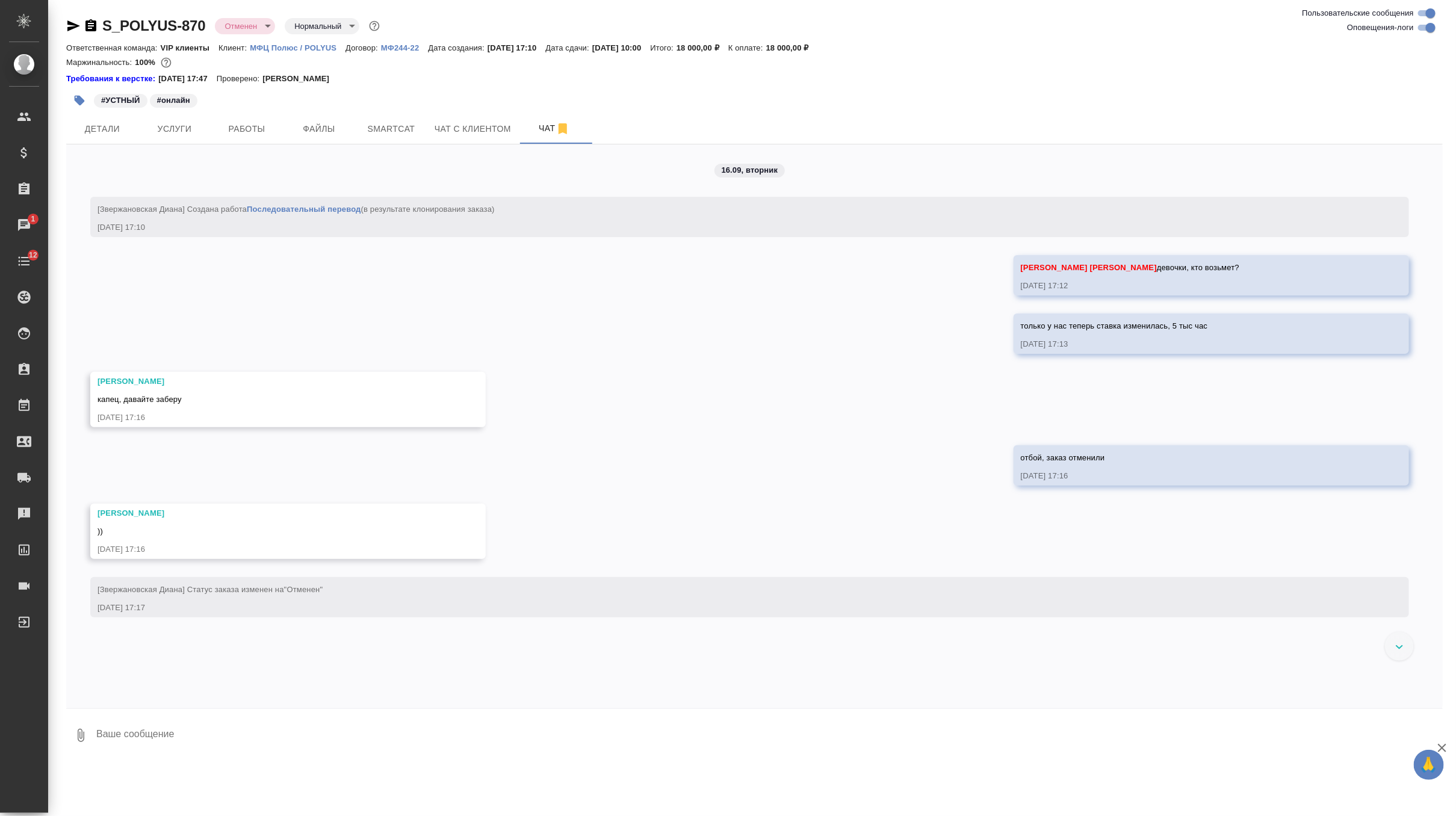
click at [314, 722] on textarea at bounding box center [769, 735] width 1348 height 41
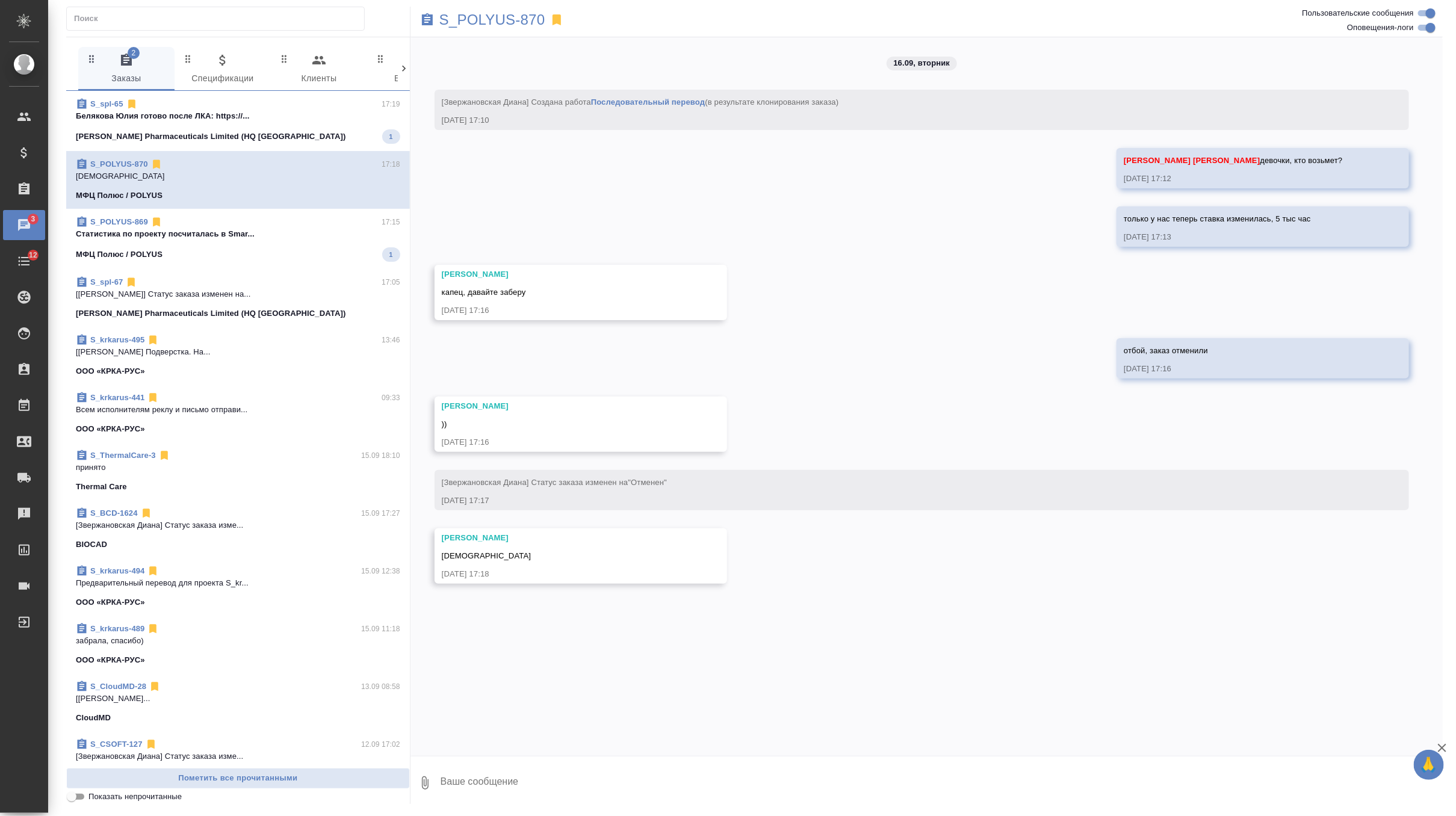
click at [272, 119] on p "Белякова Юлия готово после ЛКА: https://..." at bounding box center [238, 116] width 324 height 12
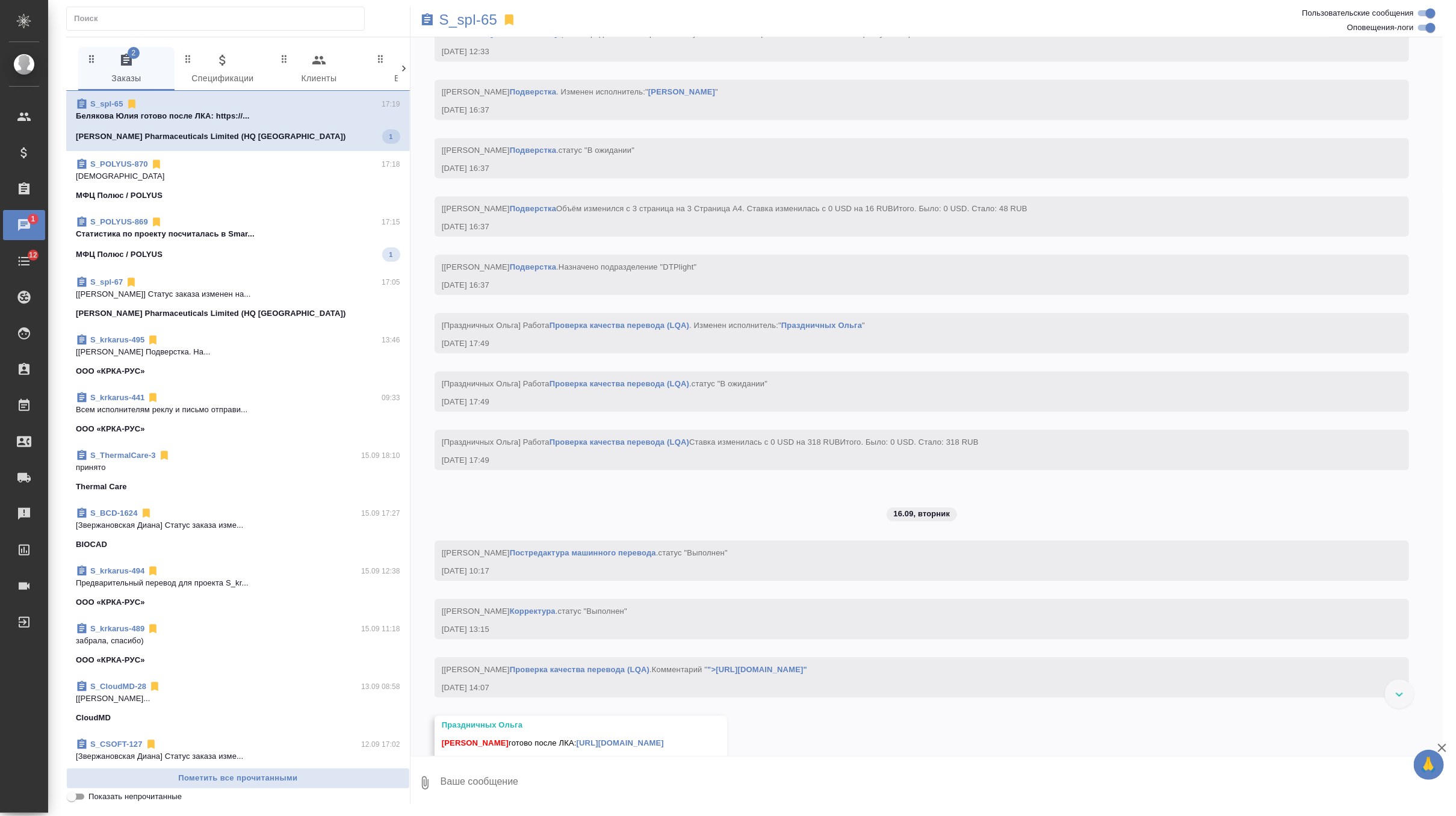
scroll to position [4642, 0]
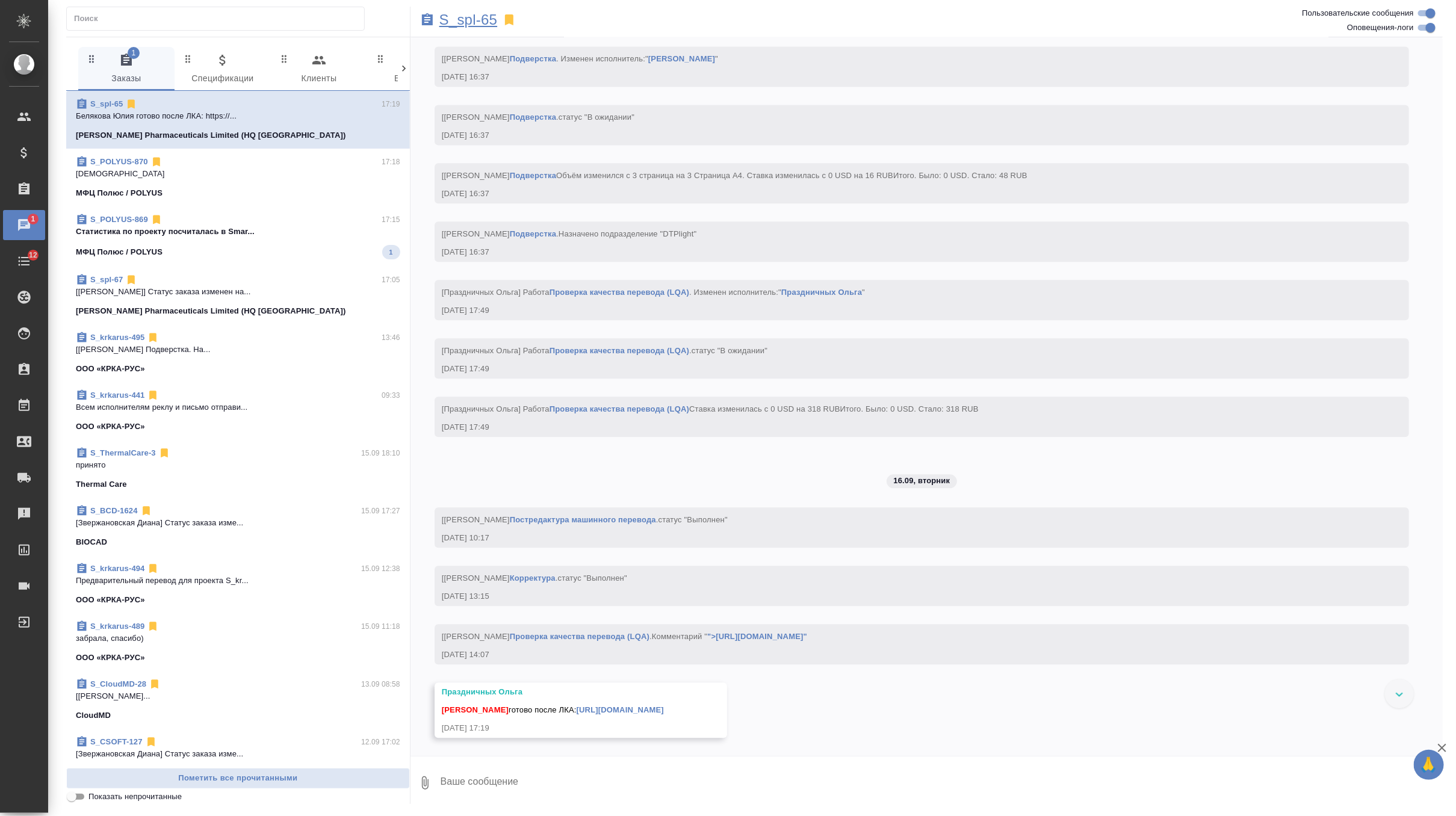
click at [484, 22] on p "S_spl-65" at bounding box center [468, 20] width 58 height 12
click at [271, 281] on div "S_spl-67 17:05" at bounding box center [238, 280] width 324 height 12
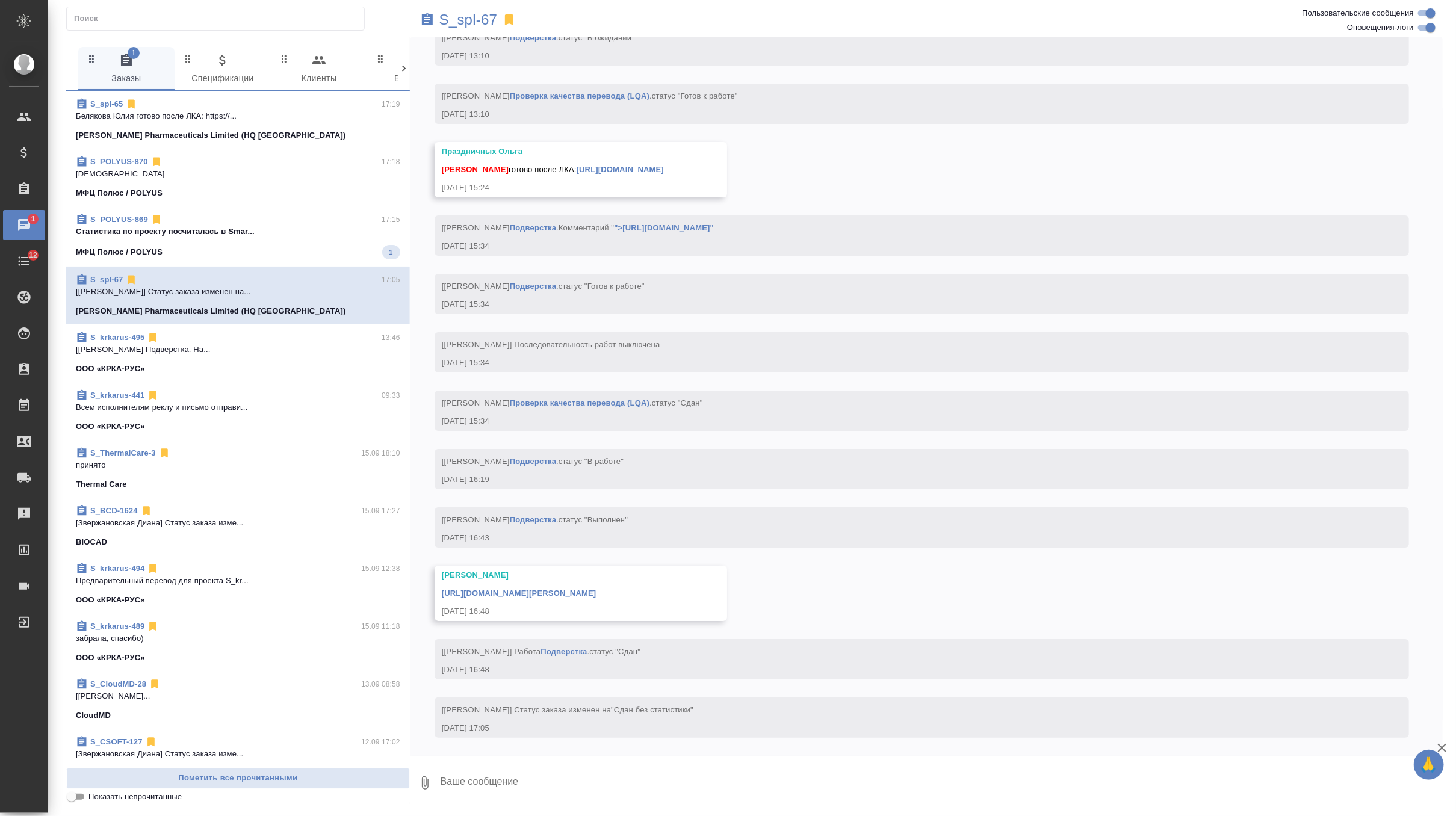
scroll to position [5681, 0]
click at [485, 21] on p "S_spl-67" at bounding box center [468, 20] width 58 height 12
click at [317, 259] on div "S_POLYUS-869 17:15 Cтатистика по проекту посчиталась в Smar... МФЦ Полюс / POLY…" at bounding box center [238, 236] width 344 height 60
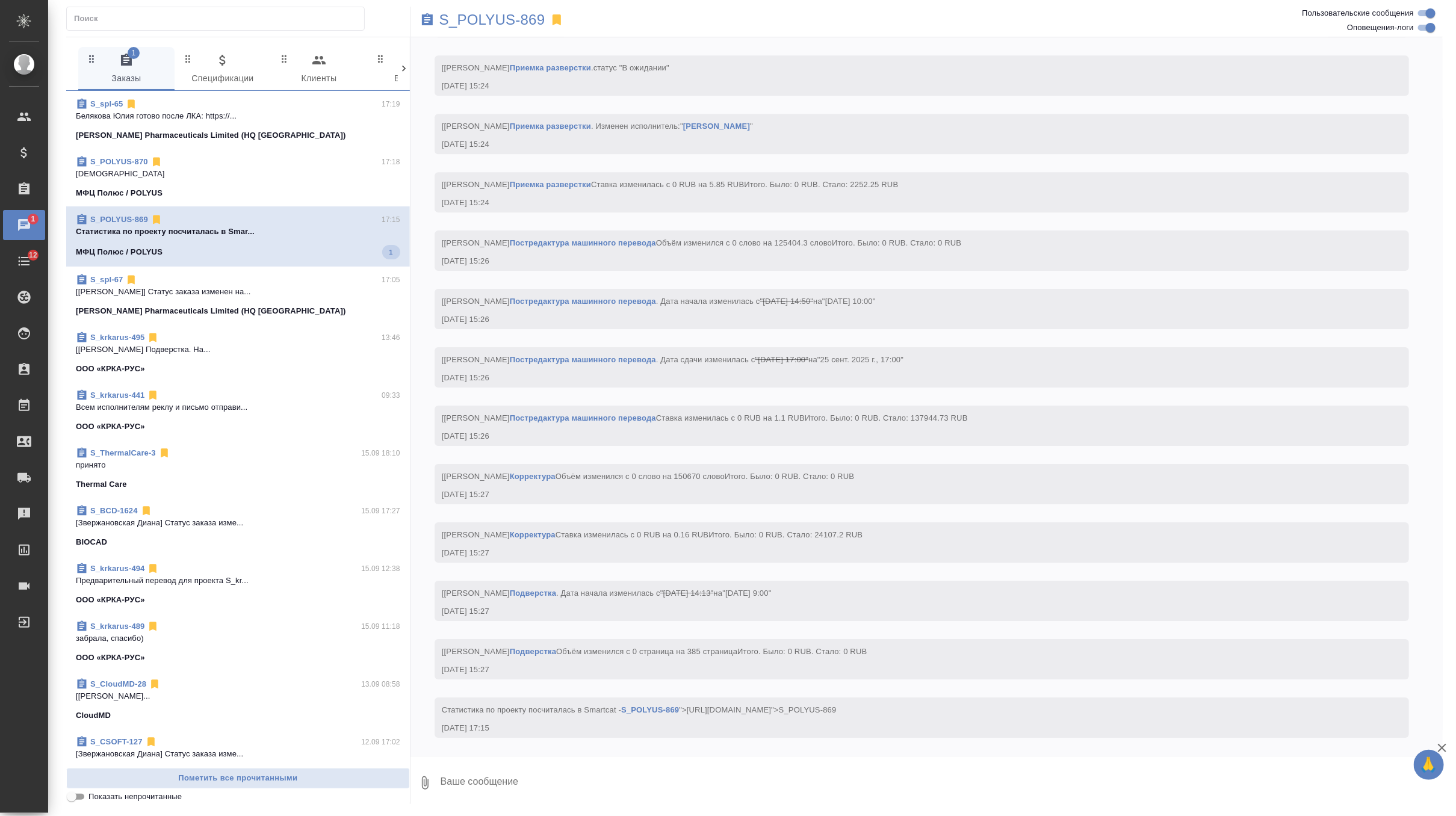
scroll to position [5437, 0]
click at [313, 131] on div "Sinclair Pharmaceuticals Limited (HQ UK) 3" at bounding box center [238, 137] width 324 height 15
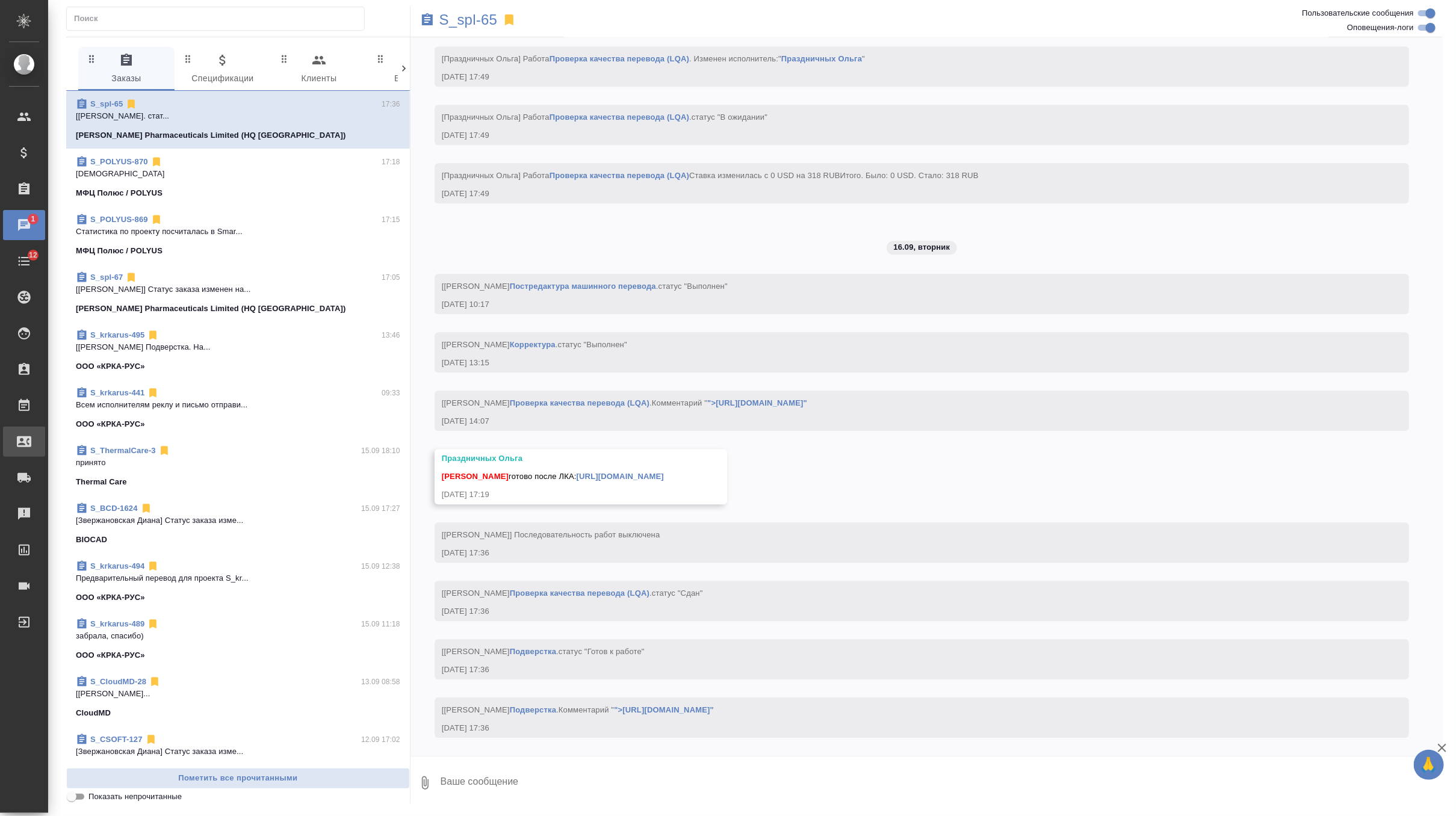
scroll to position [4936, 0]
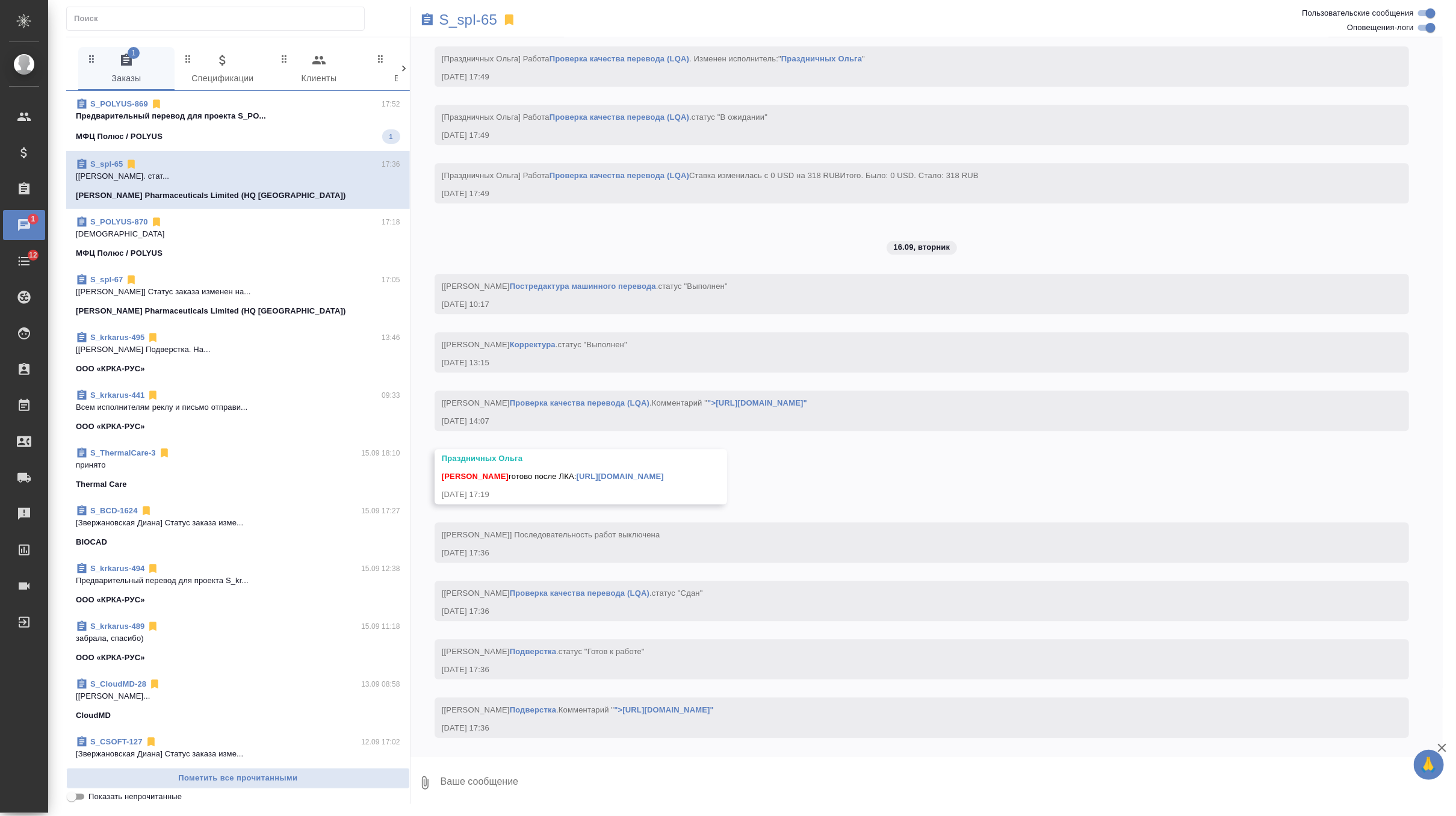
click at [331, 132] on div "МФЦ Полюс / POLYUS 1" at bounding box center [238, 137] width 324 height 15
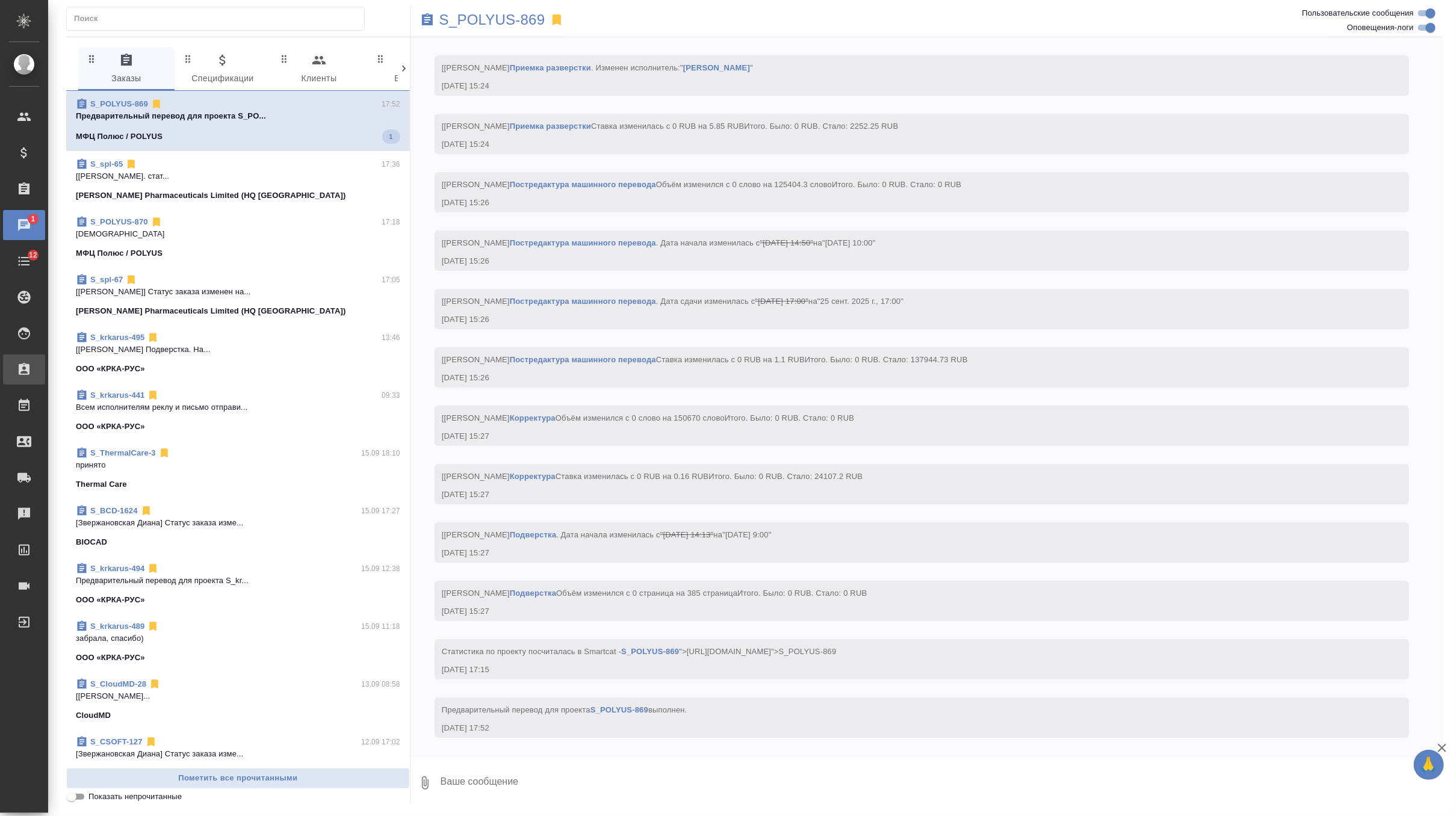
scroll to position [5496, 0]
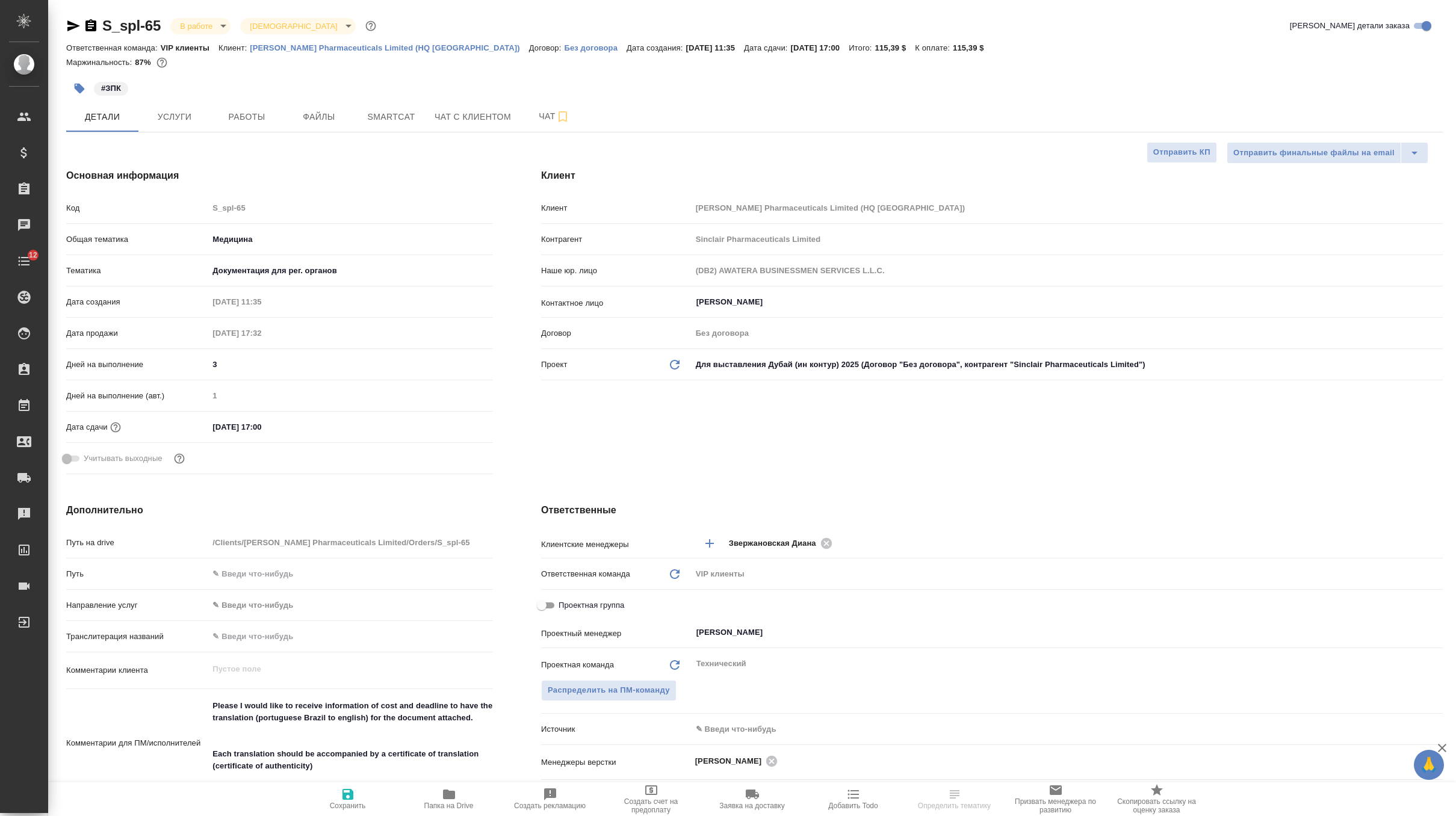
select select "RU"
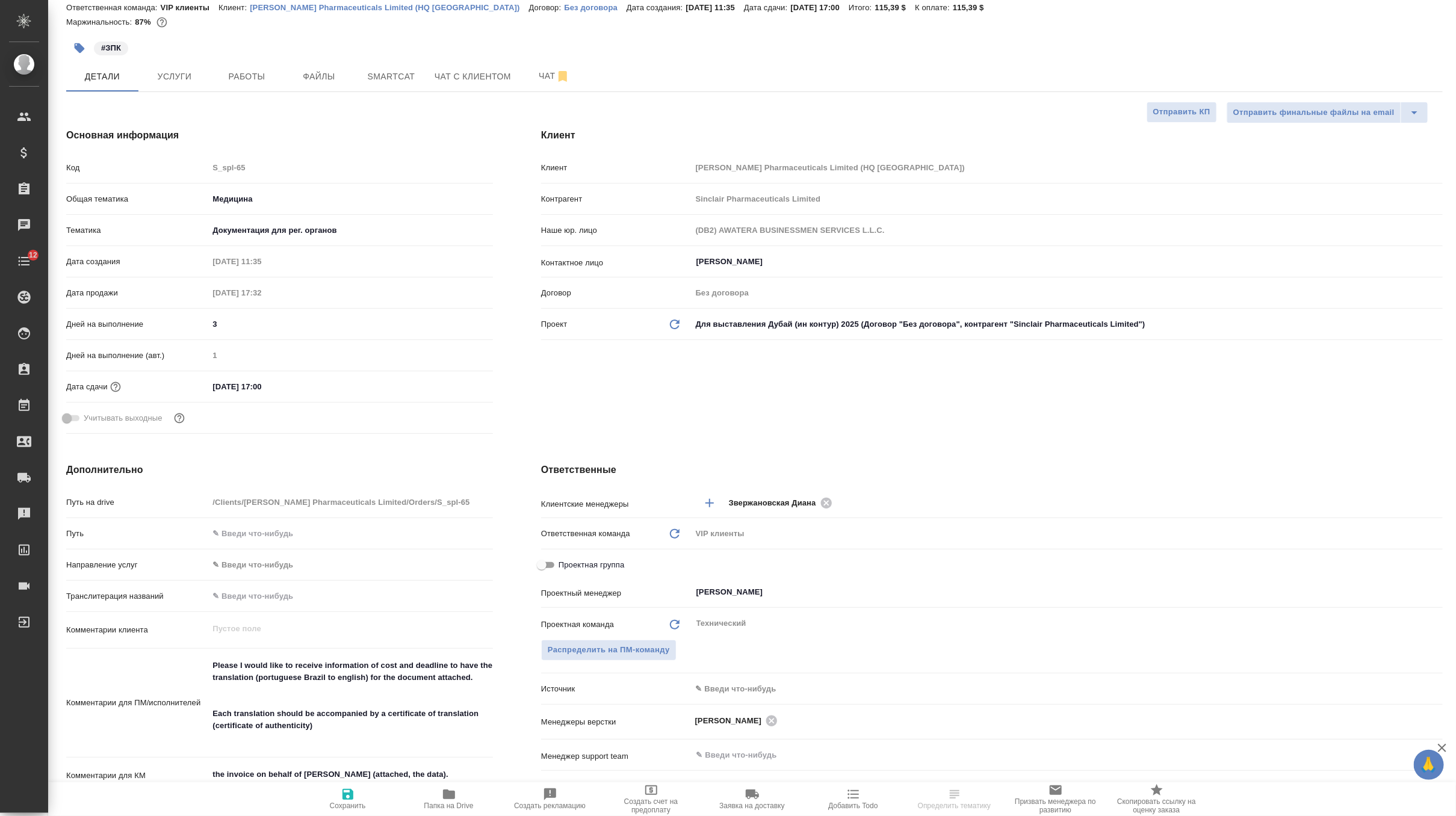
scroll to position [42, 0]
drag, startPoint x: 327, startPoint y: 726, endPoint x: 190, endPoint y: 703, distance: 138.9
click at [190, 703] on div "Комментарии для ПМ/исполнителей Please I would like to receive information of c…" at bounding box center [279, 702] width 427 height 100
select select "RU"
type textarea "x"
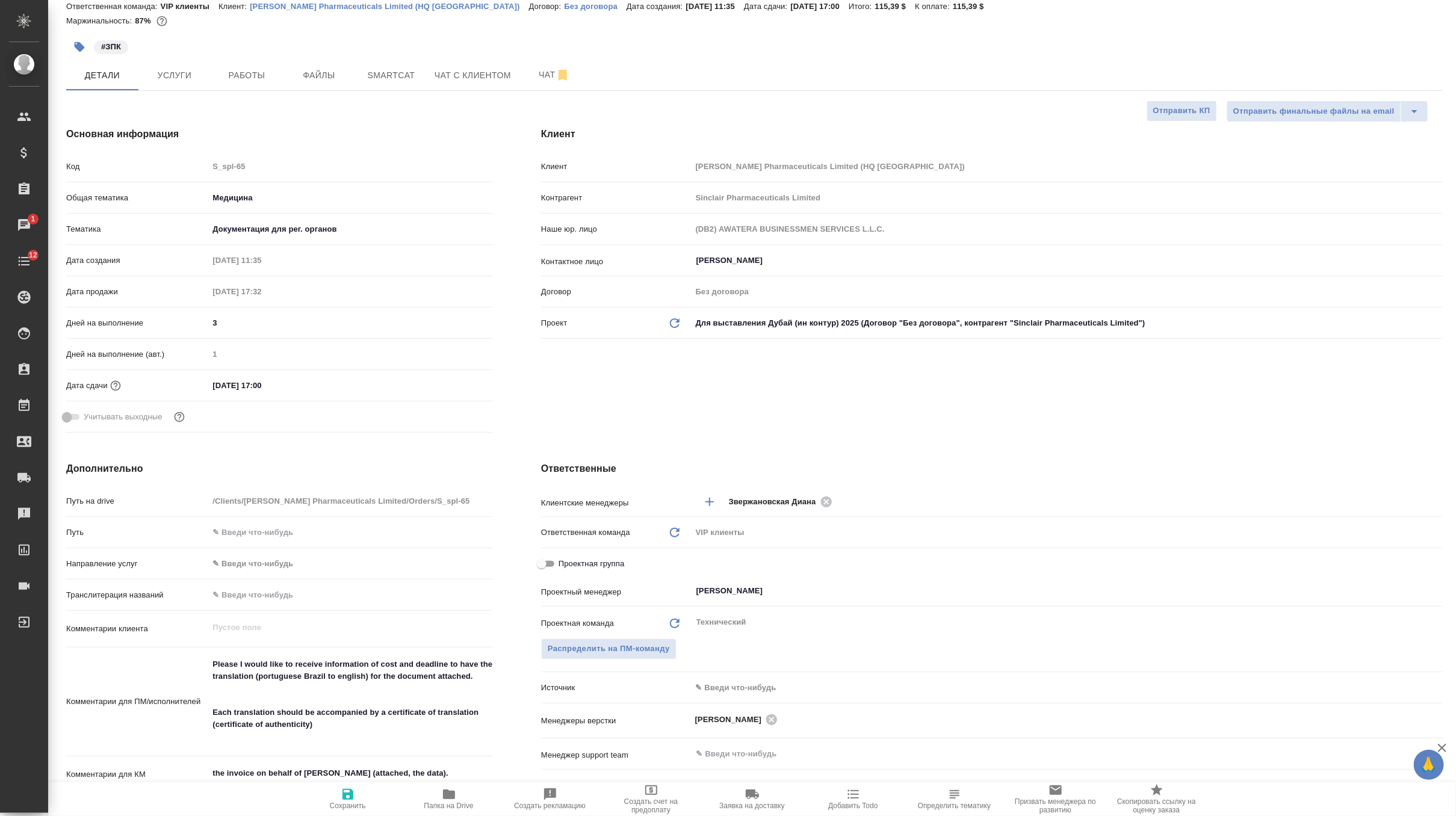
type textarea "x"
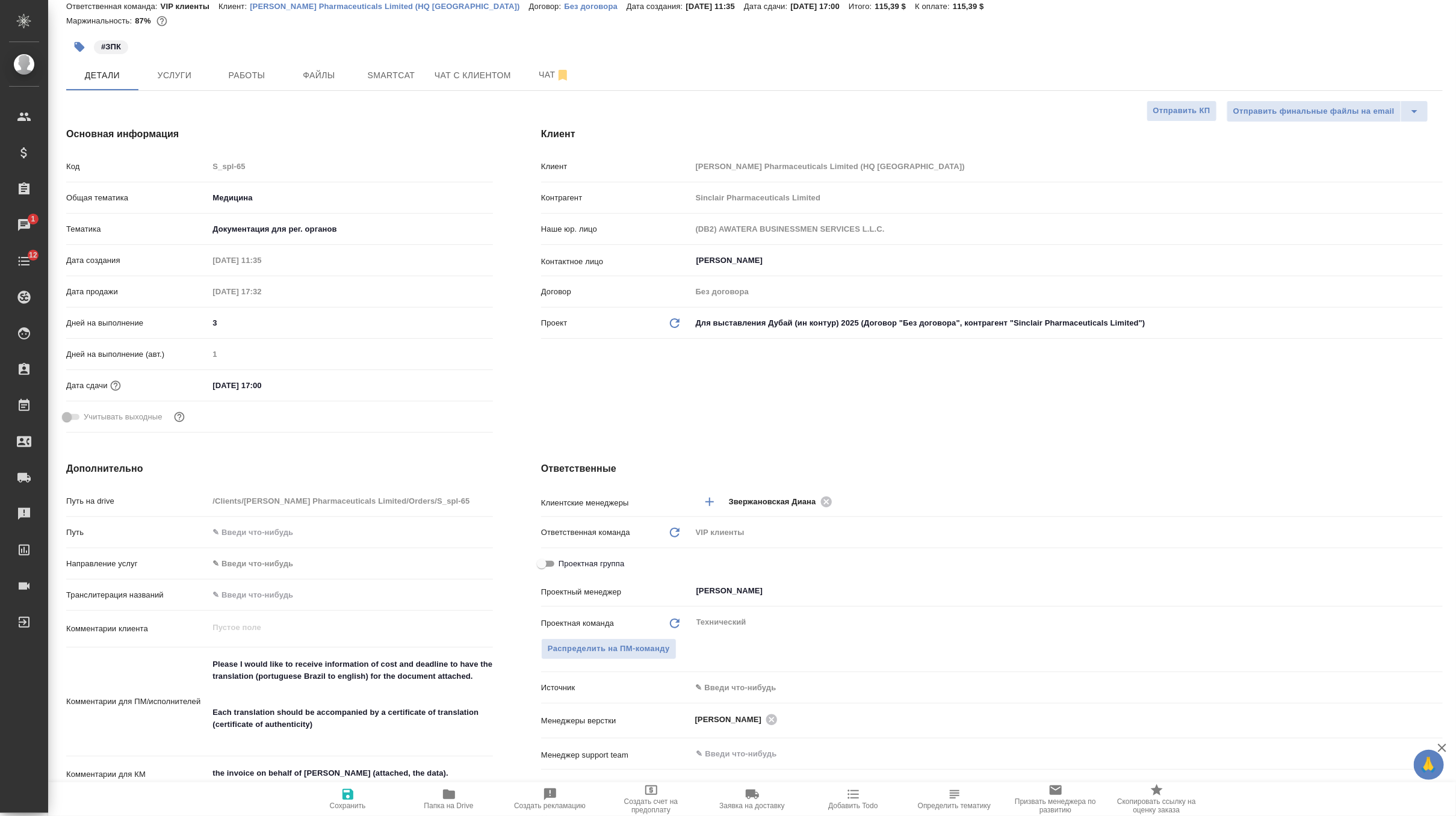
scroll to position [0, 0]
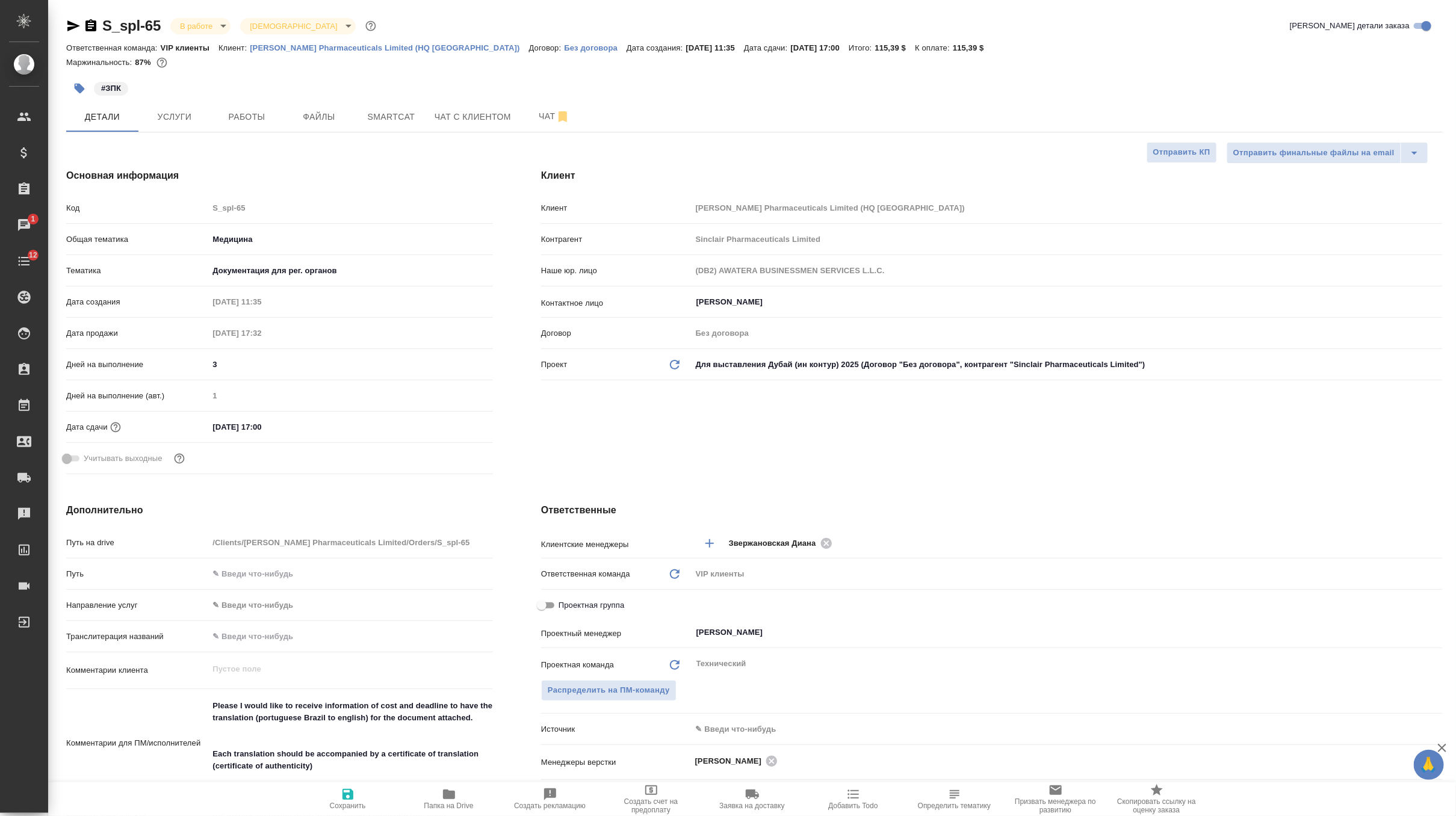
drag, startPoint x: 690, startPoint y: 271, endPoint x: 897, endPoint y: 259, distance: 207.3
click at [897, 260] on div "Наше юр. лицо (DB2) AWATERA BUSINESSMEN SERVICES L.L.C." at bounding box center [992, 270] width 901 height 21
select select "RU"
click at [362, 46] on p "[PERSON_NAME] Pharmaceuticals Limited (HQ [GEOGRAPHIC_DATA])" at bounding box center [389, 48] width 279 height 9
select select "RU"
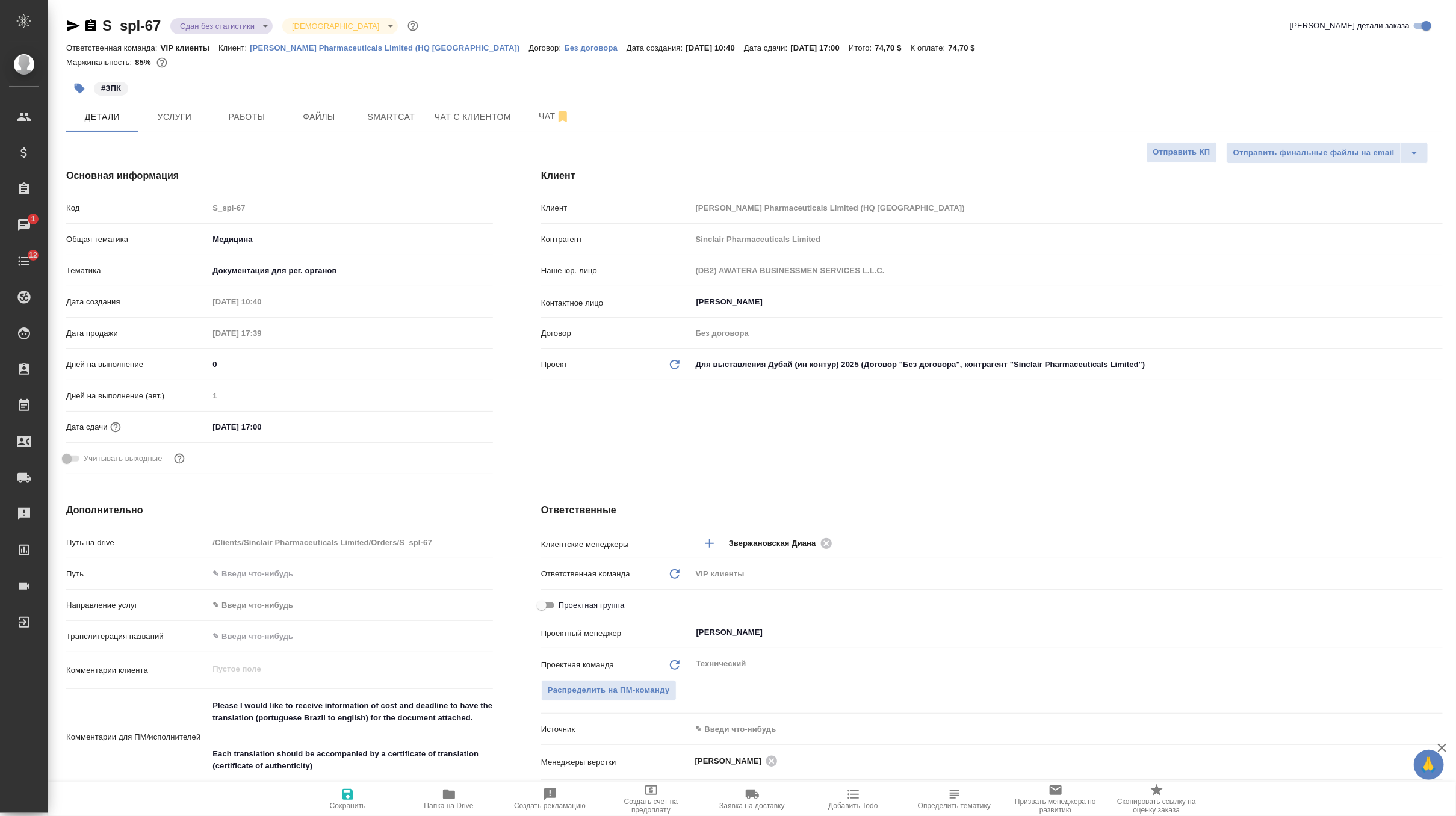
type textarea "x"
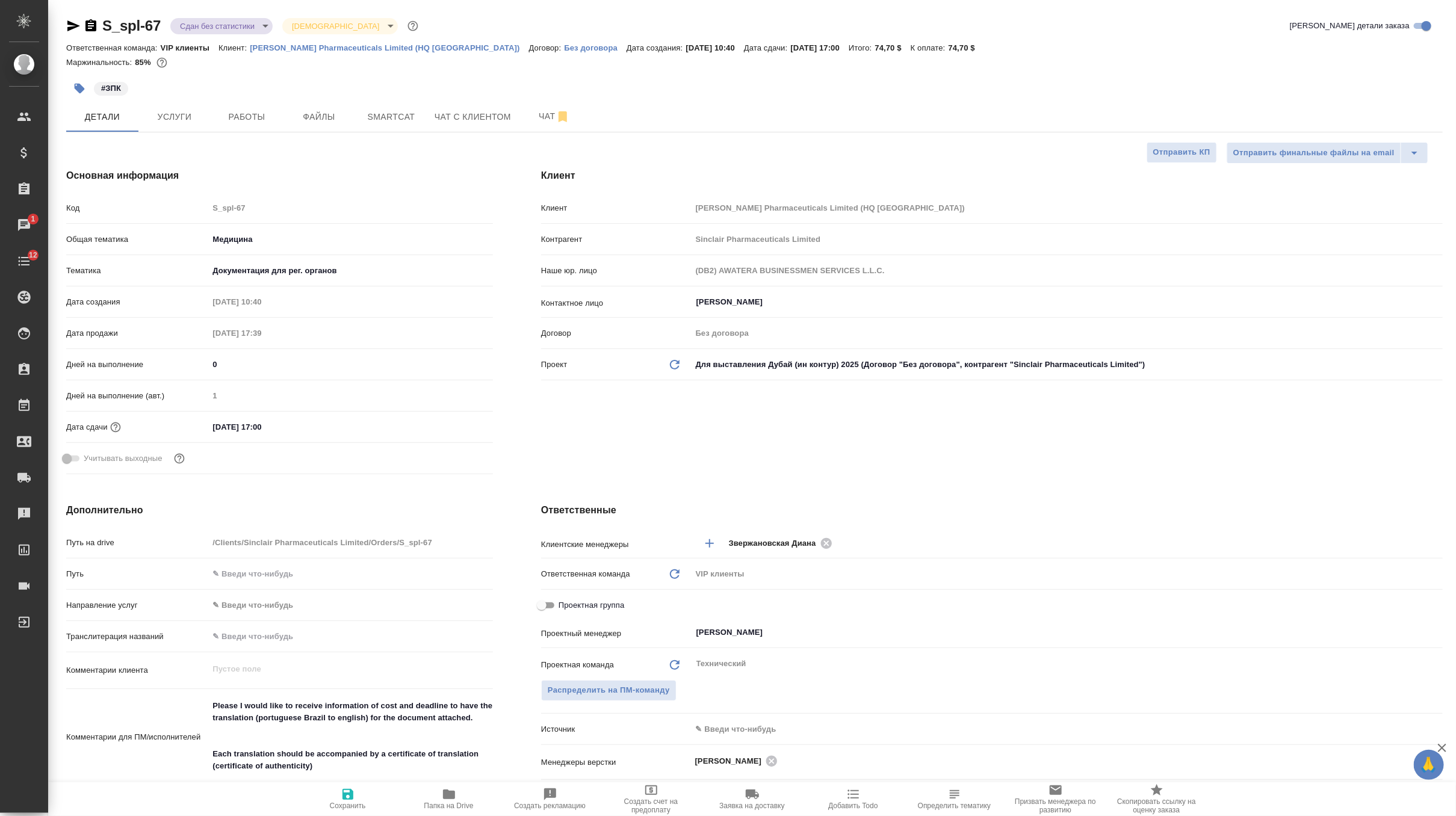
type textarea "x"
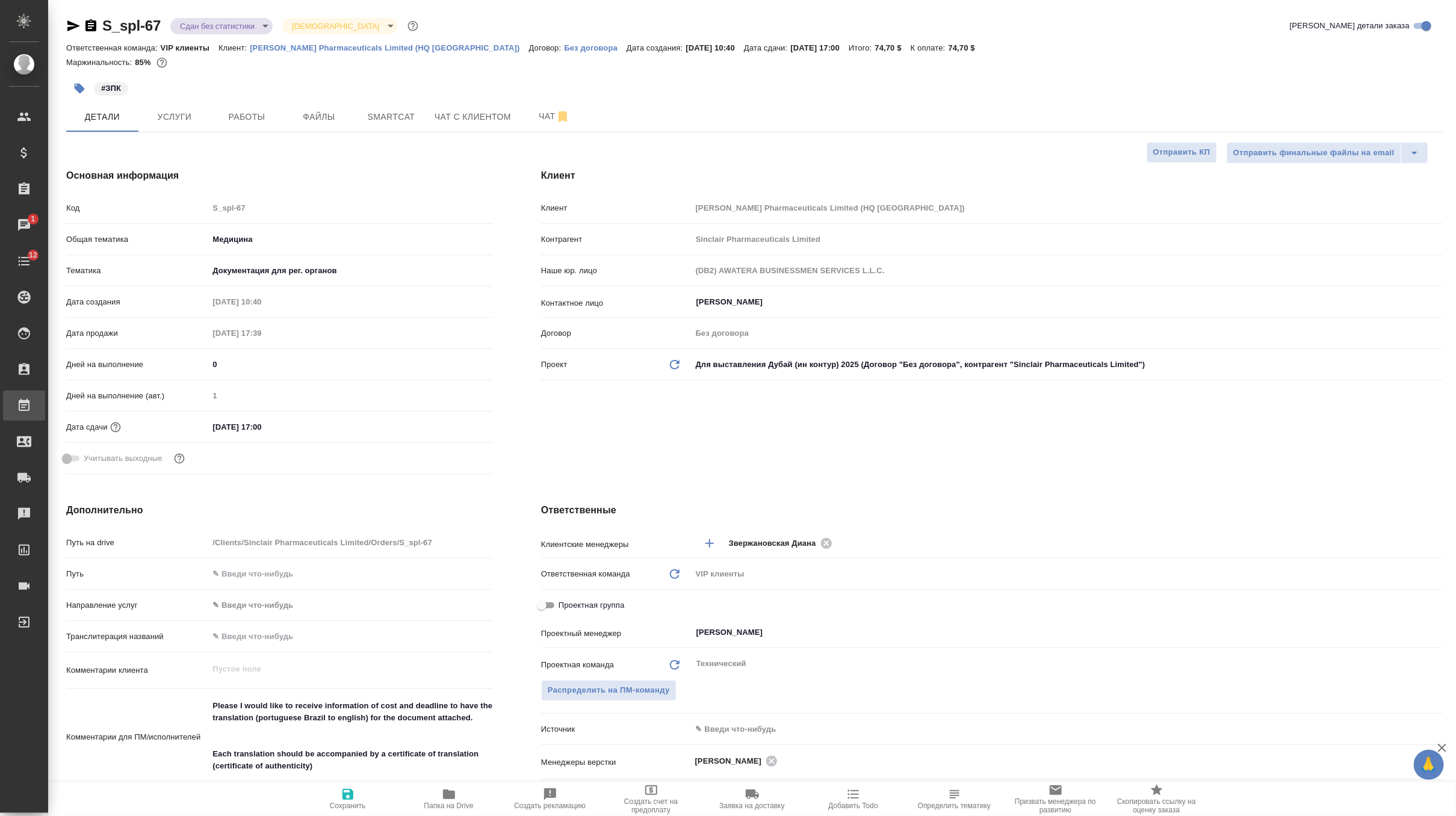
type textarea "x"
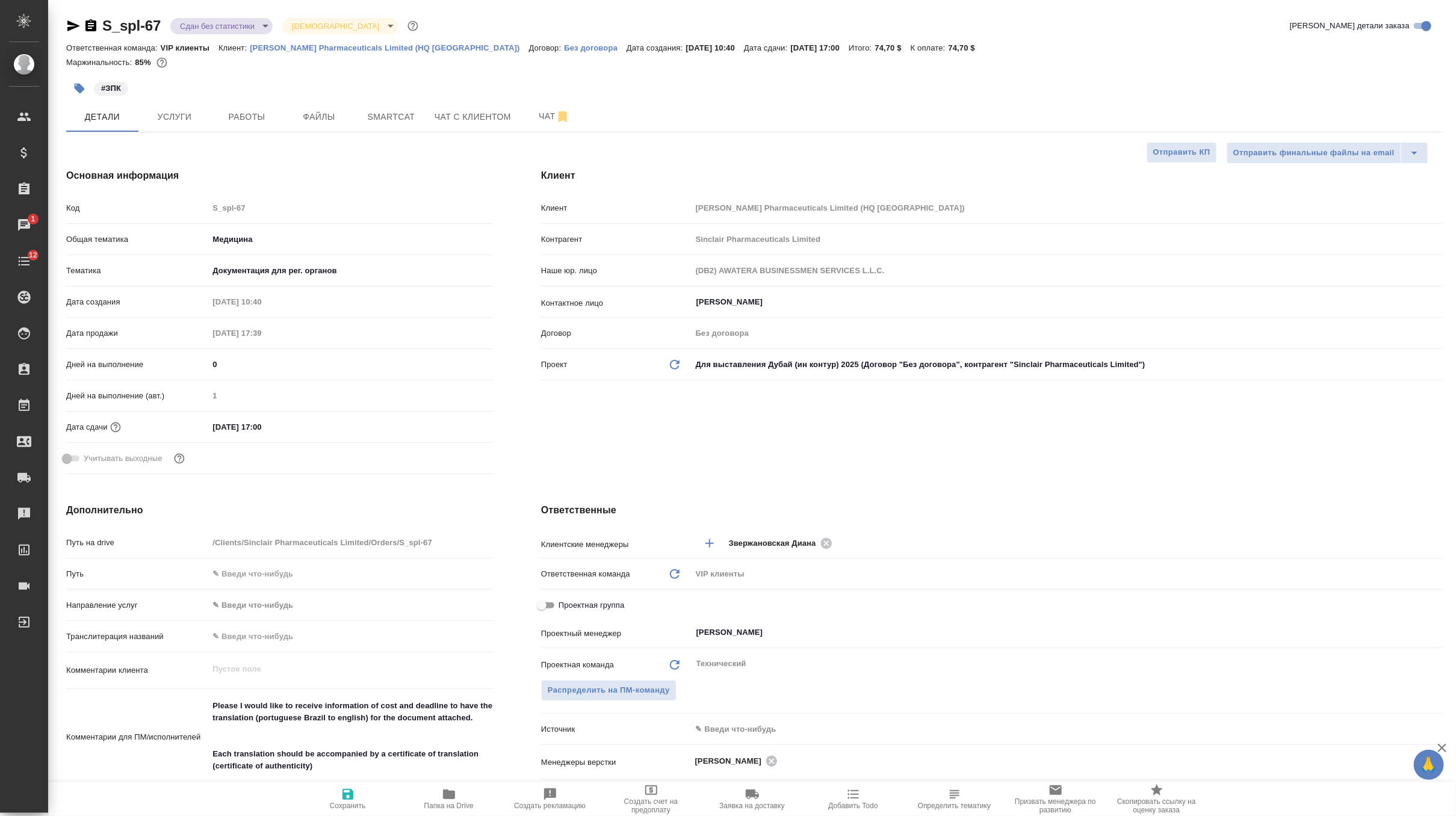
type textarea "x"
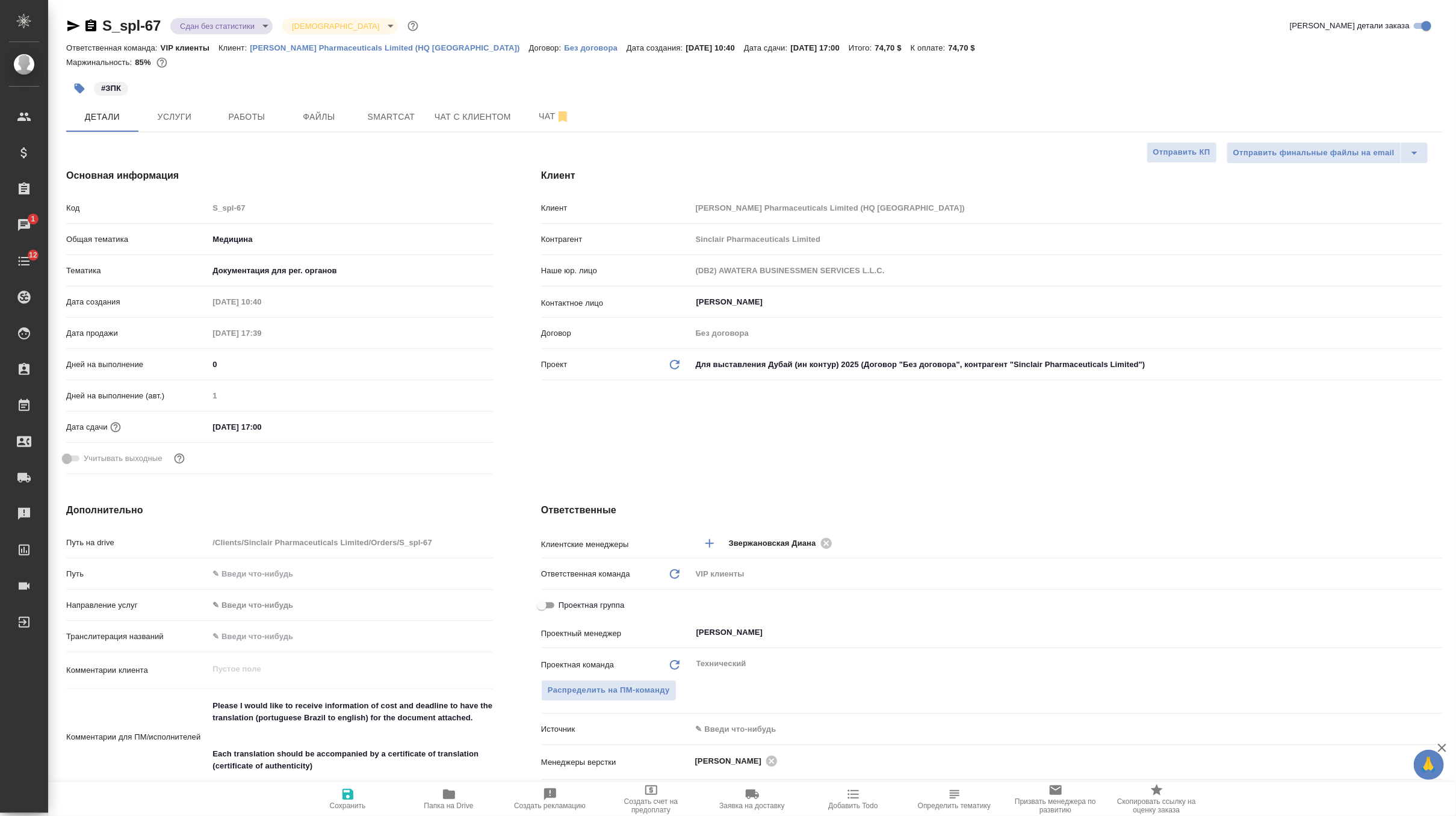
type textarea "x"
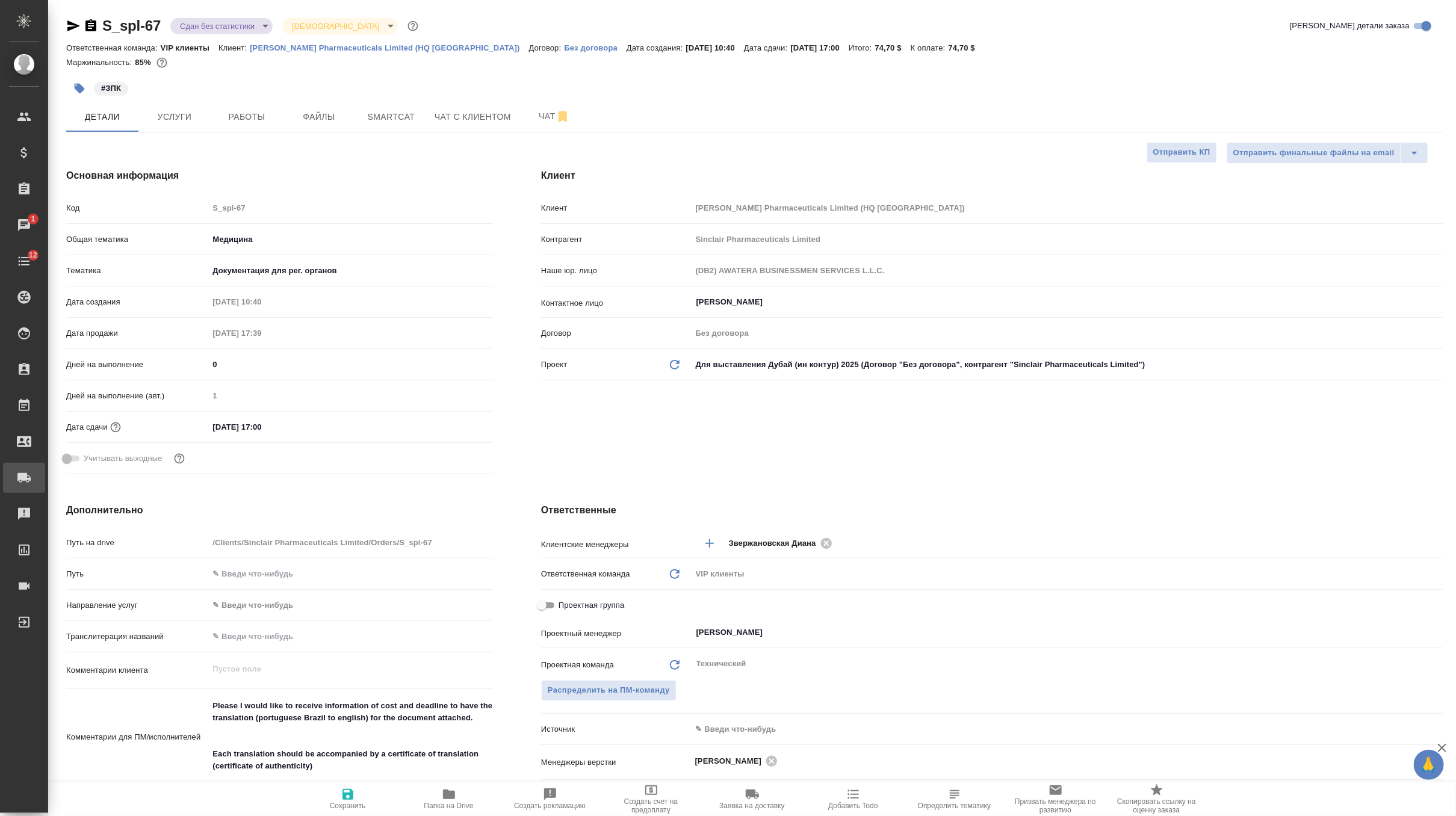
type textarea "x"
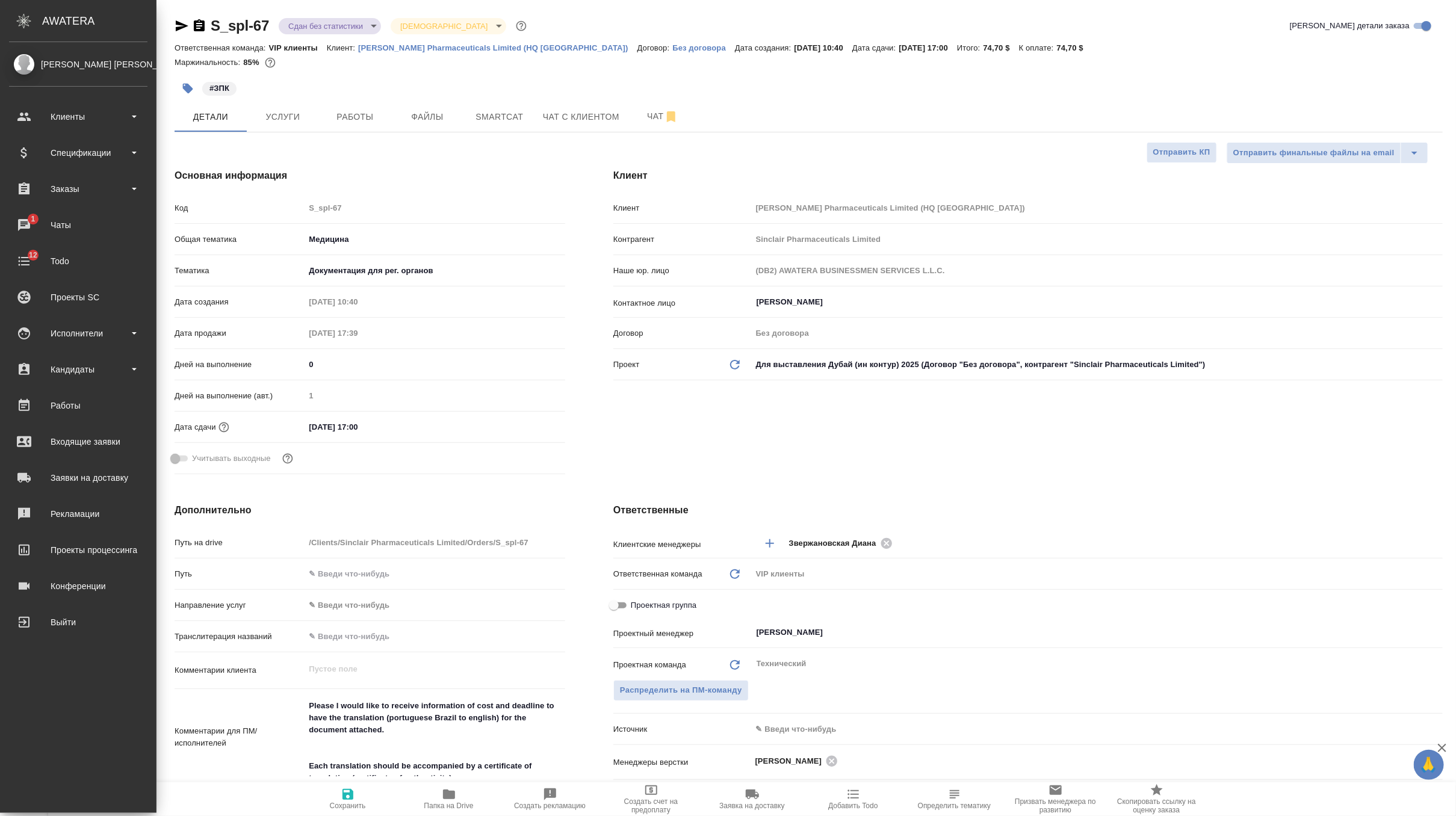
type textarea "x"
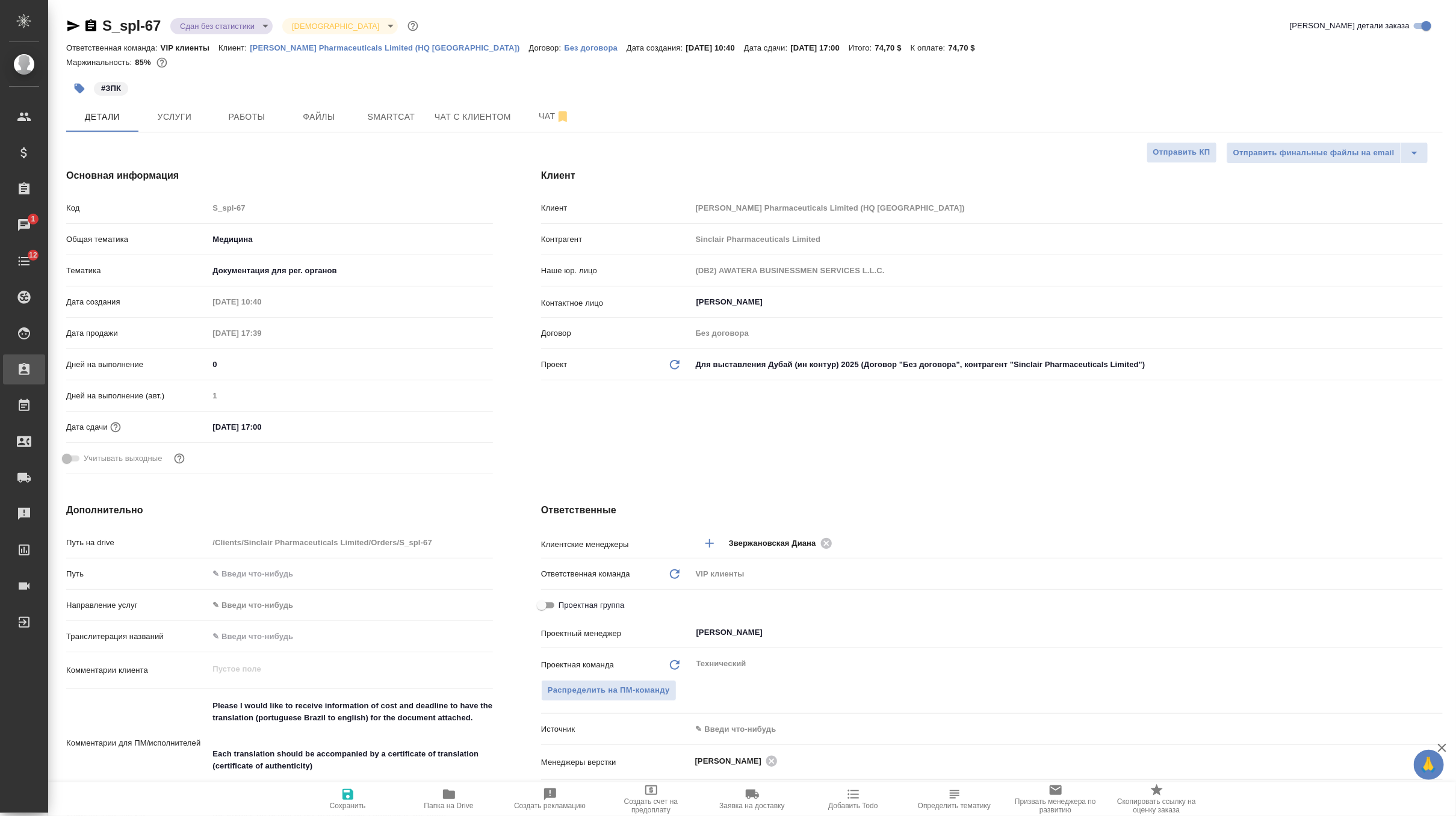
type textarea "x"
click at [697, 466] on div "Клиент Клиент Sinclair Pharmaceuticals Limited (HQ UK) Контрагент Sinclair Phar…" at bounding box center [992, 324] width 950 height 359
type textarea "x"
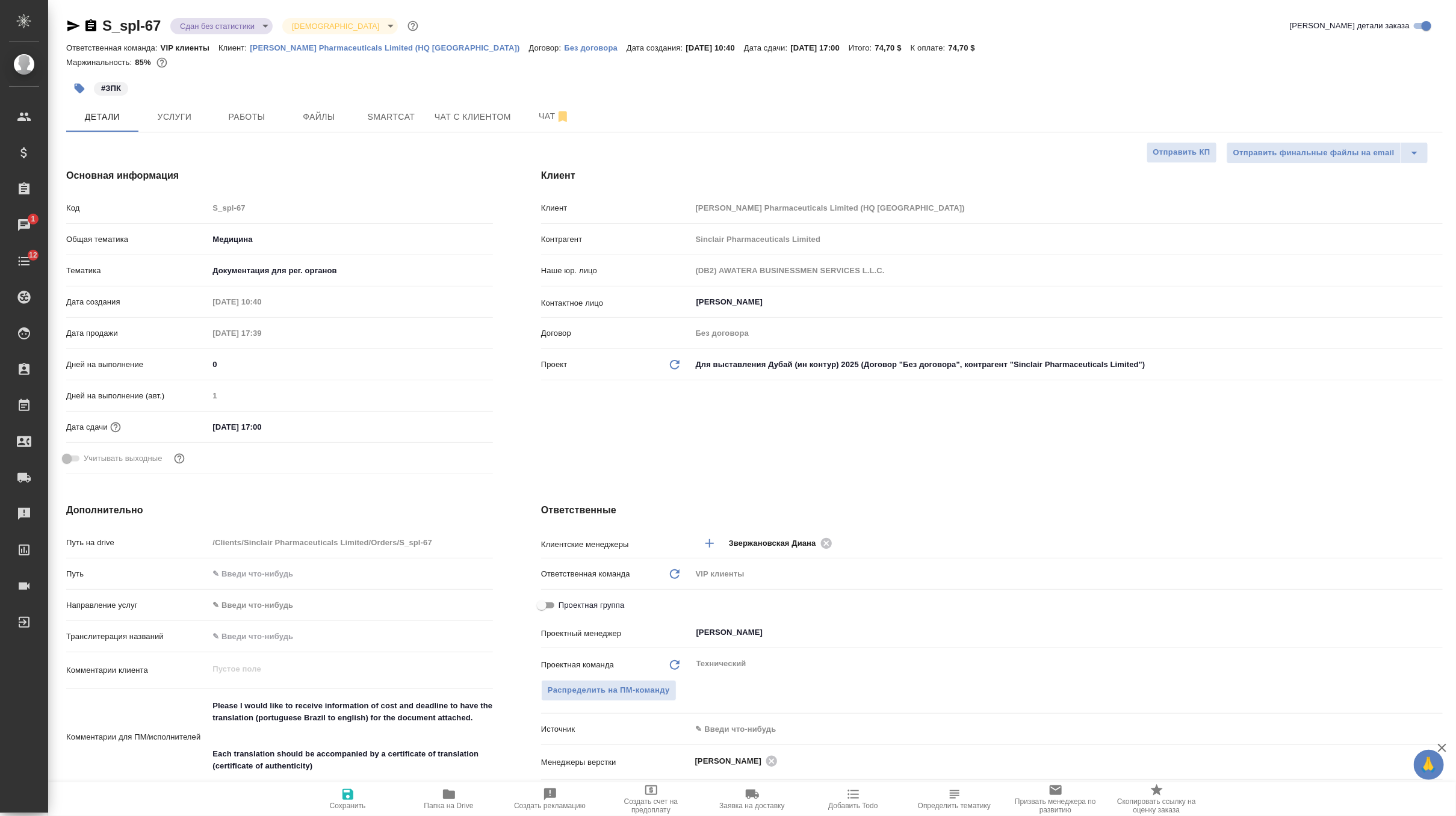
type textarea "x"
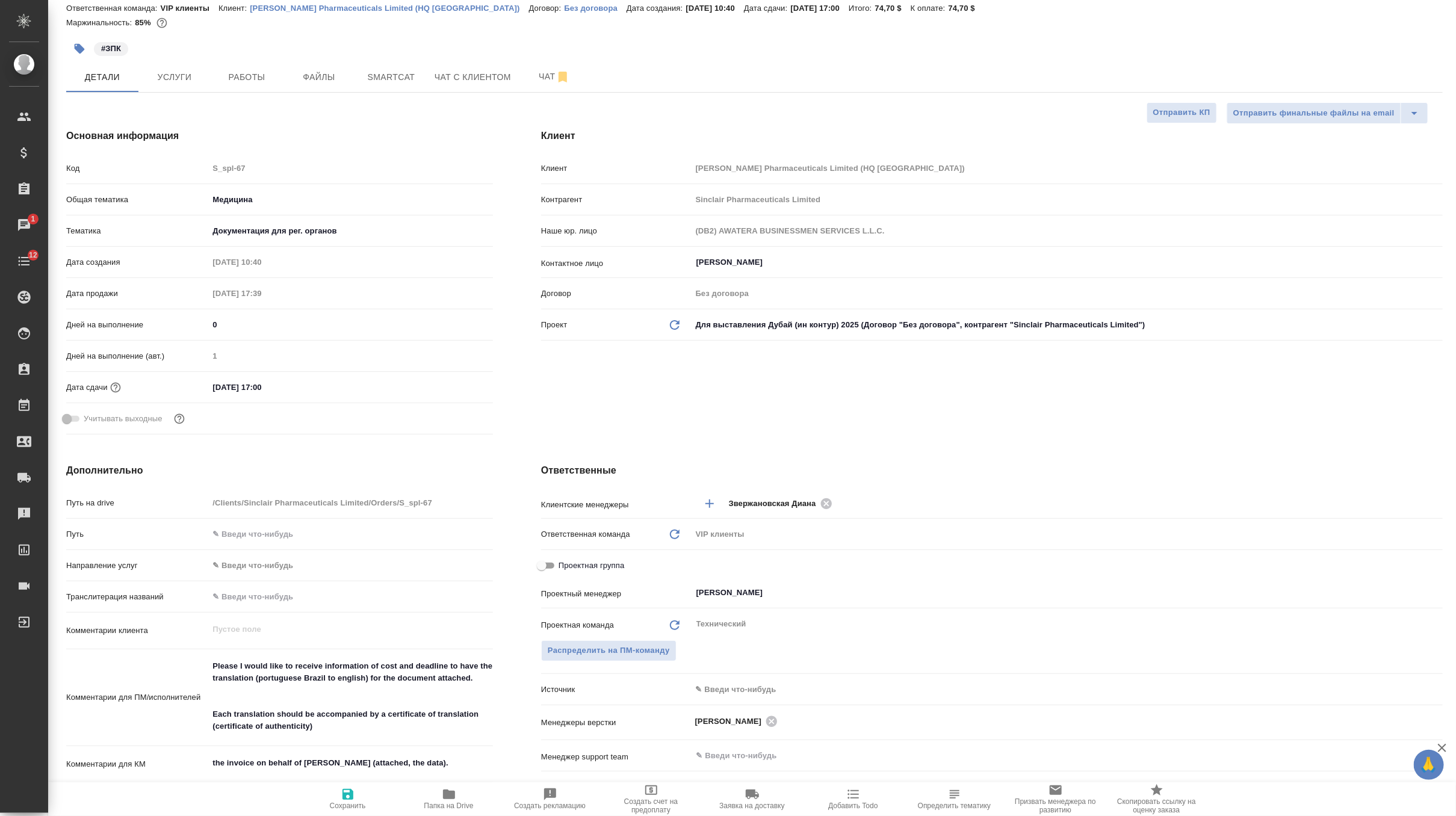
scroll to position [92, 0]
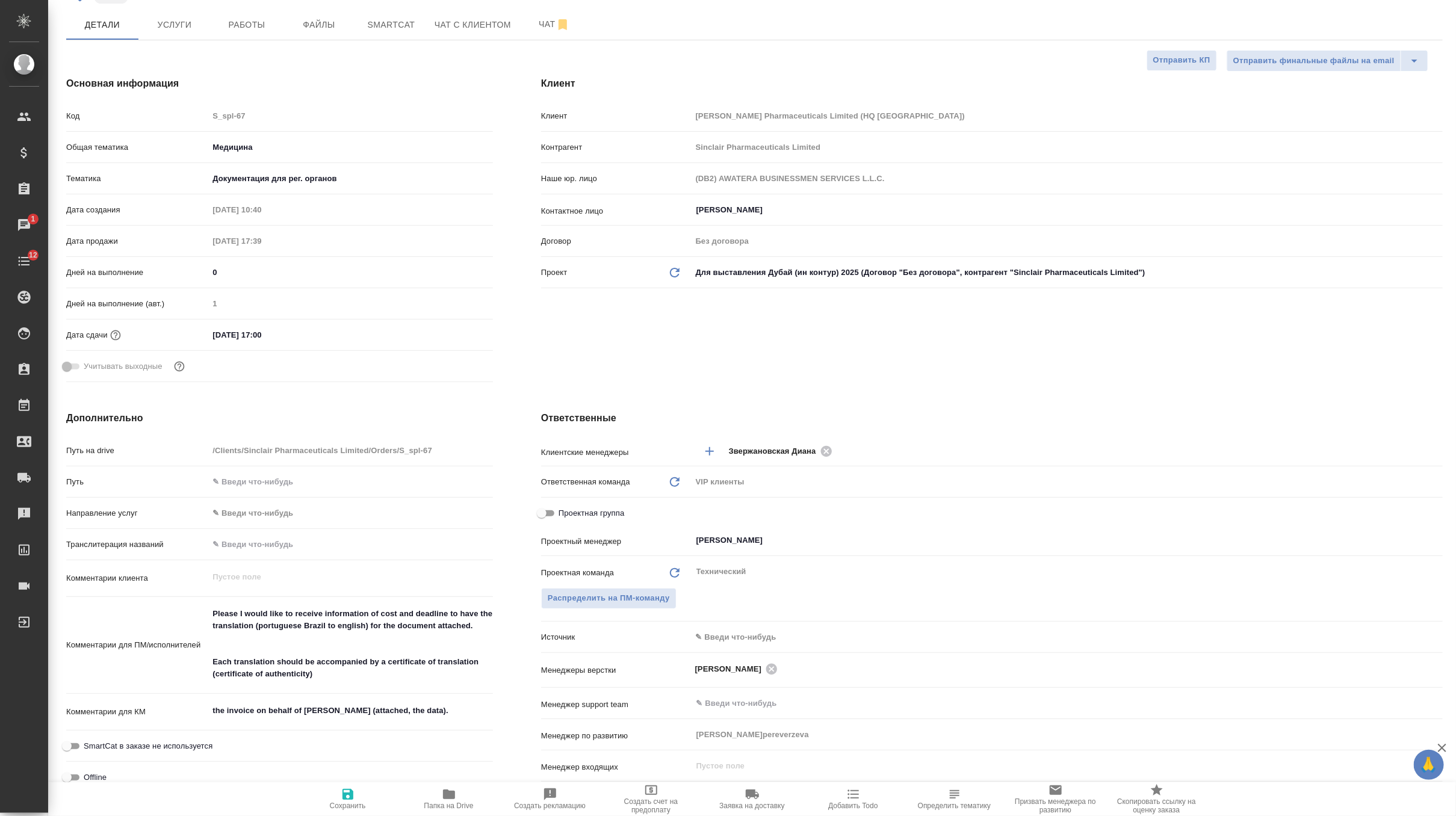
type textarea "x"
drag, startPoint x: 330, startPoint y: 677, endPoint x: 194, endPoint y: 647, distance: 139.3
click at [194, 647] on div "Комментарии для ПМ/исполнителей Please I would like to receive information of c…" at bounding box center [279, 645] width 427 height 88
type textarea "x"
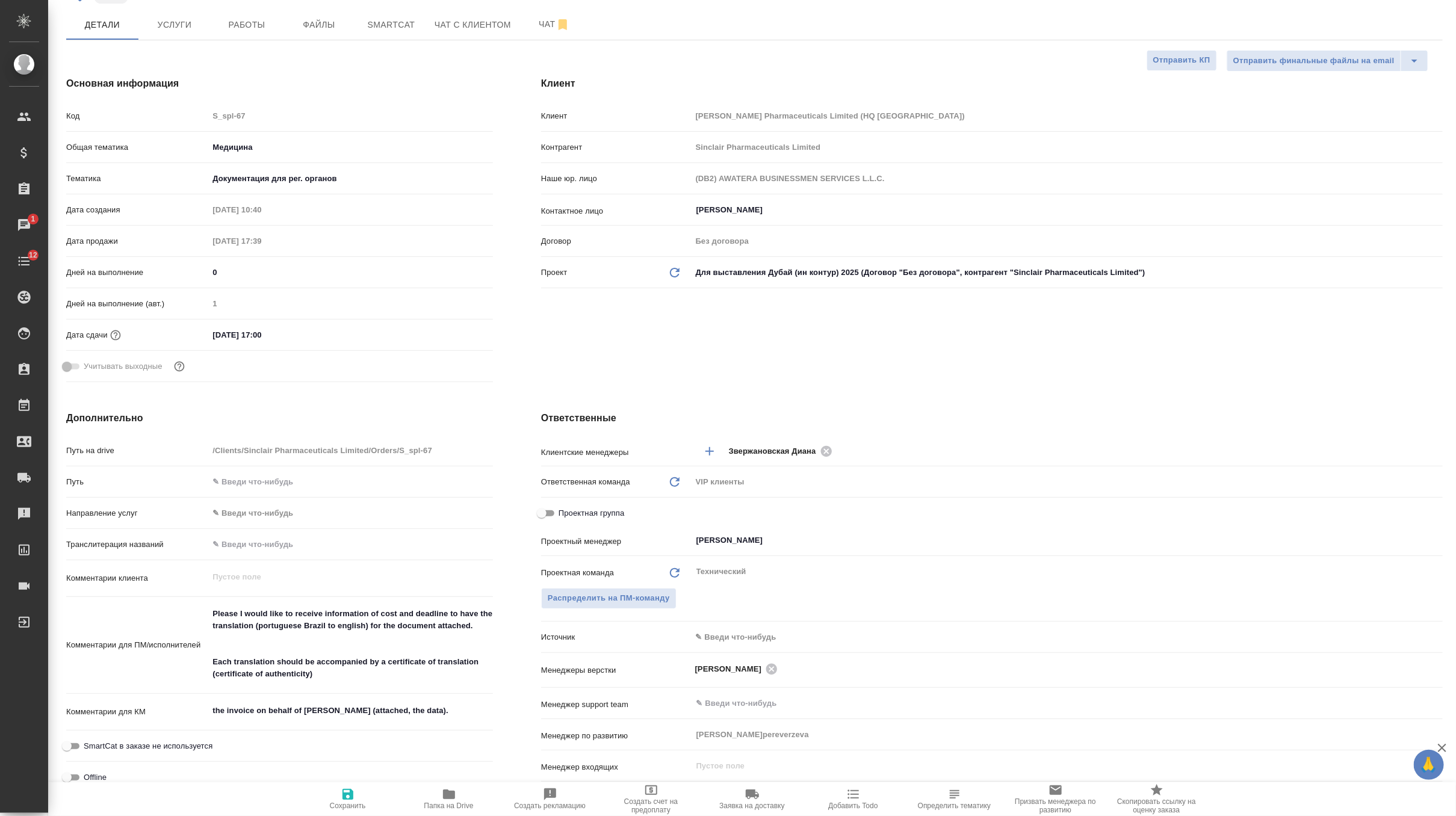
type textarea "x"
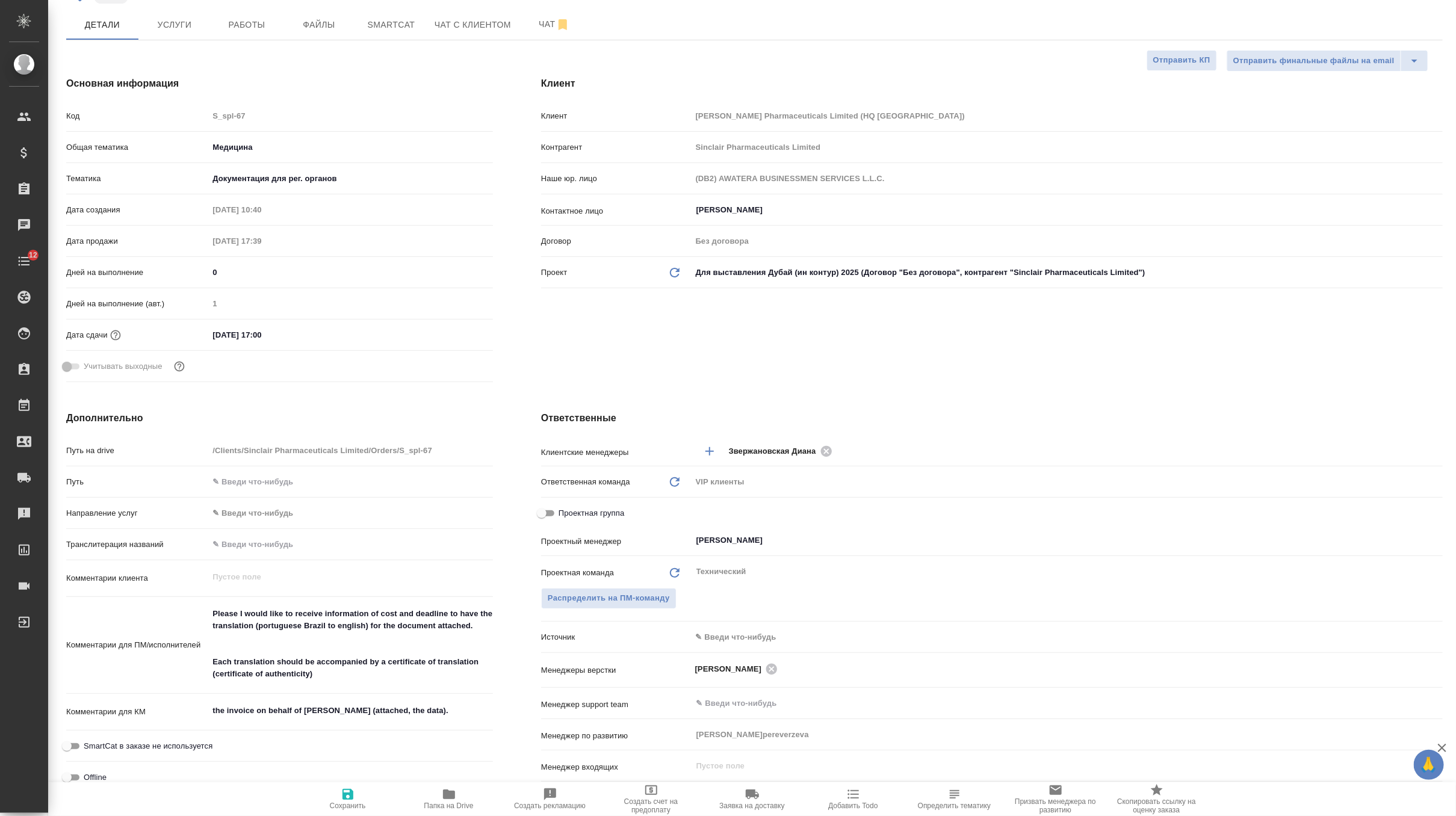
type textarea "x"
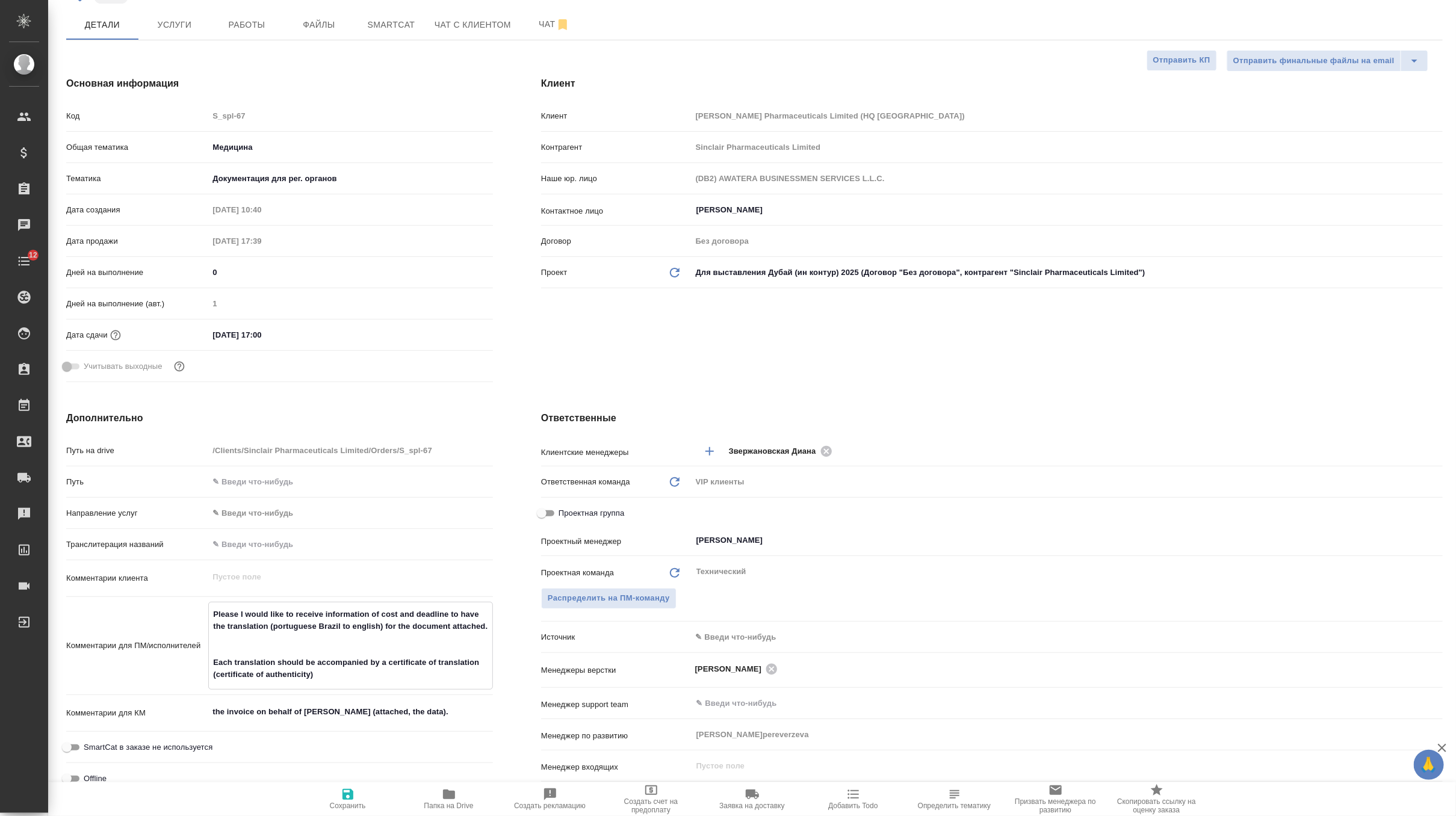
scroll to position [0, 0]
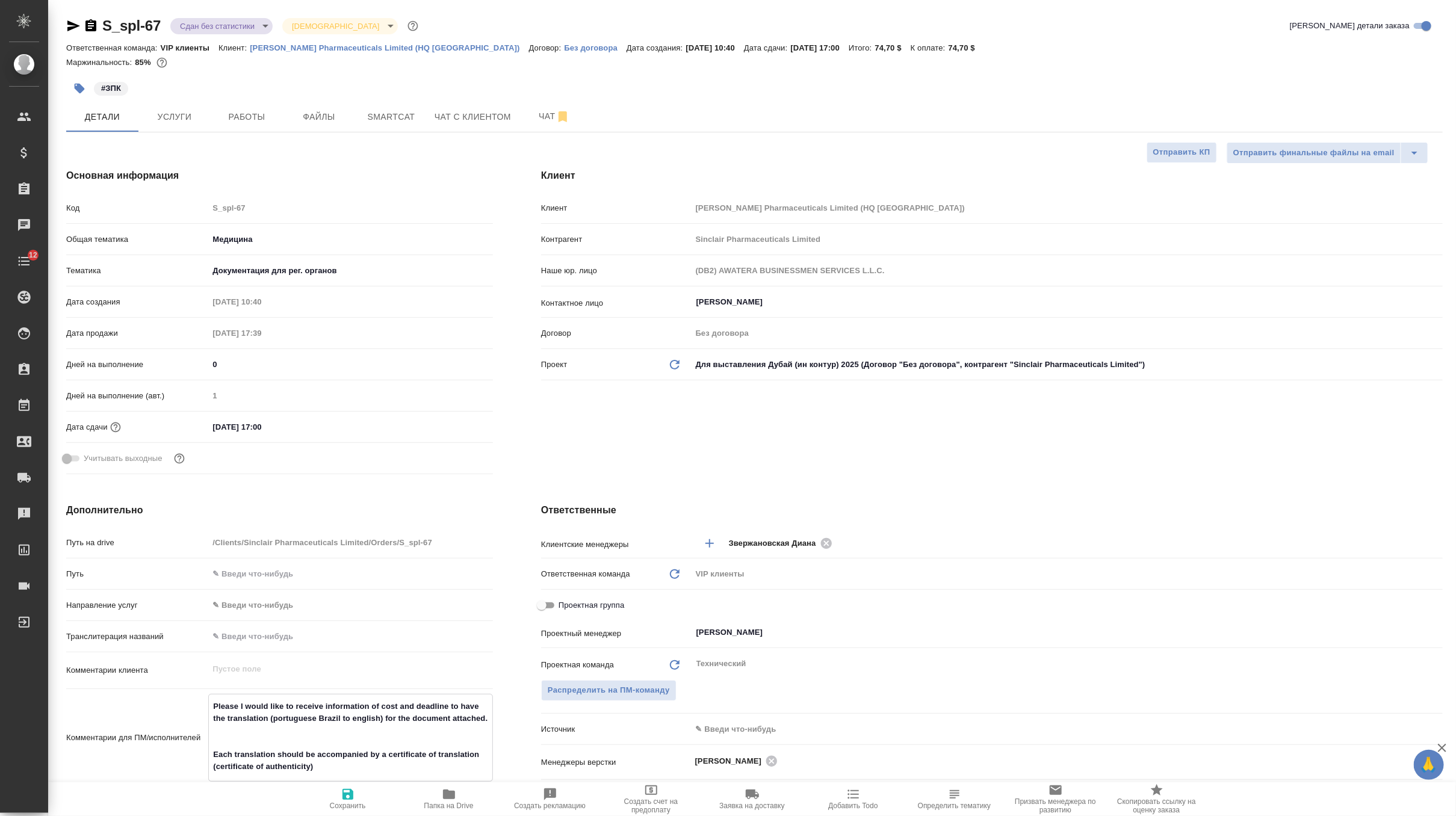
type textarea "x"
click at [598, 435] on div "Клиент Клиент Sinclair Pharmaceuticals Limited (HQ UK) Контрагент Sinclair Phar…" at bounding box center [992, 324] width 950 height 359
type textarea "x"
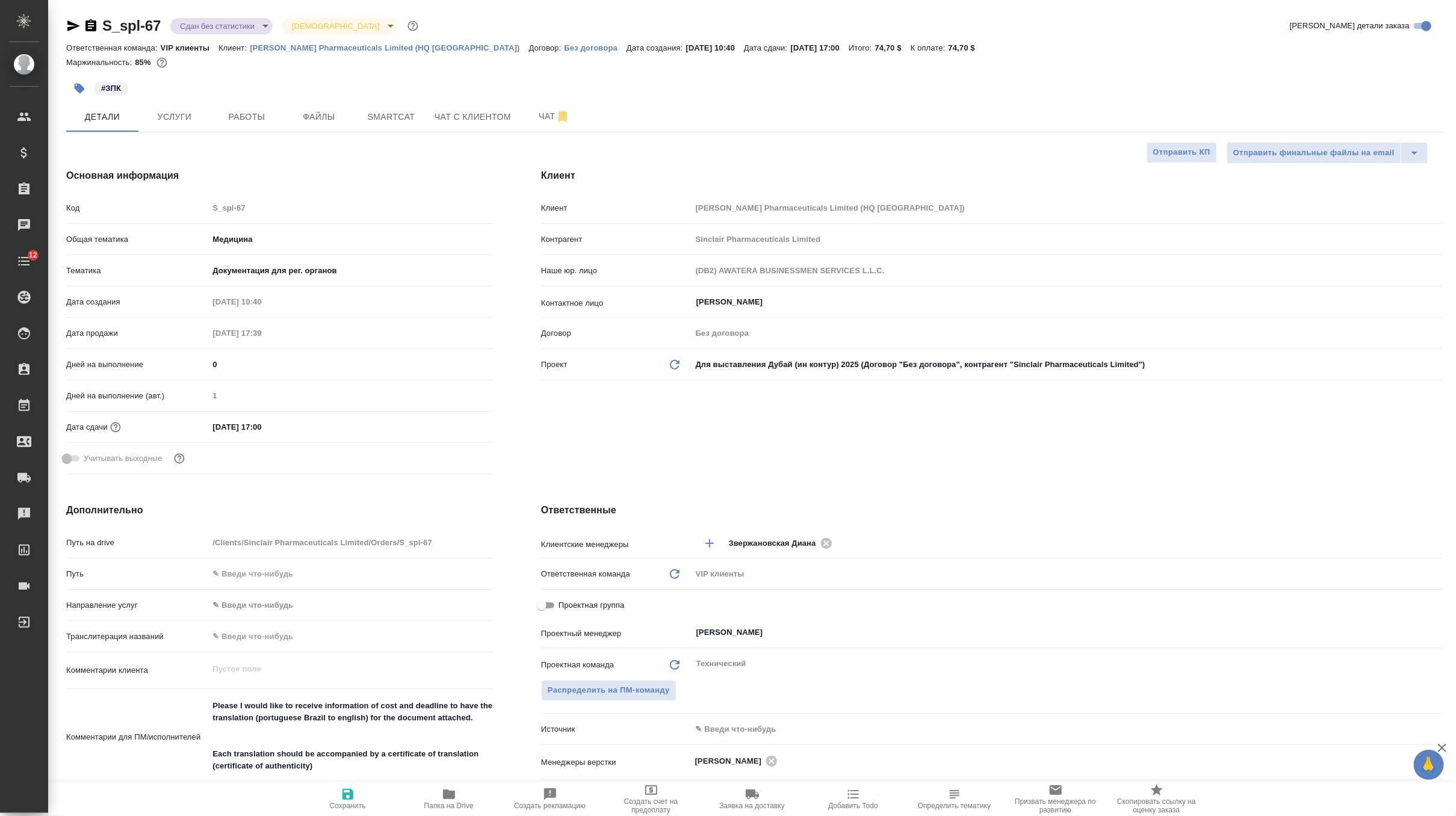
type textarea "x"
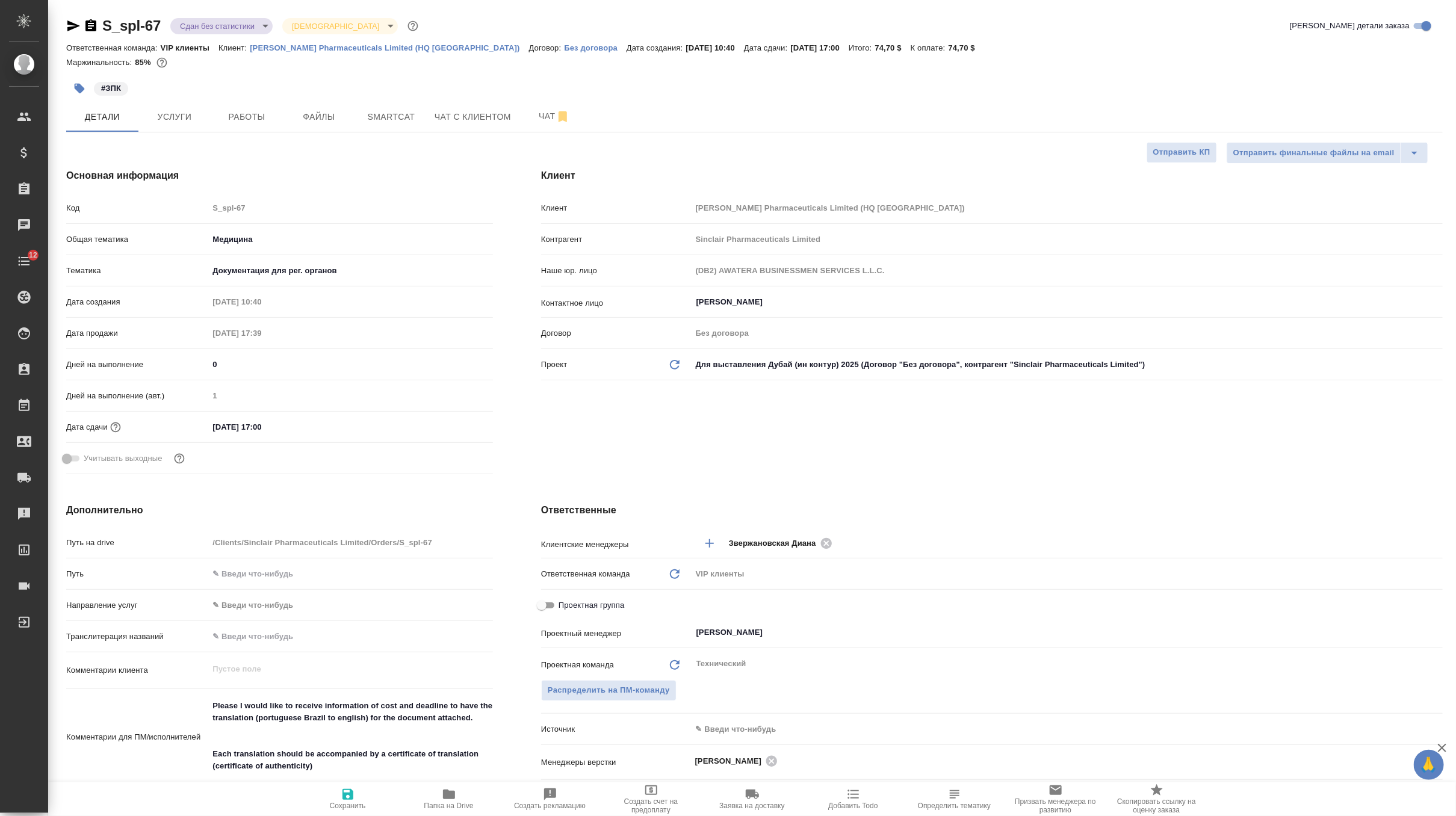
type textarea "x"
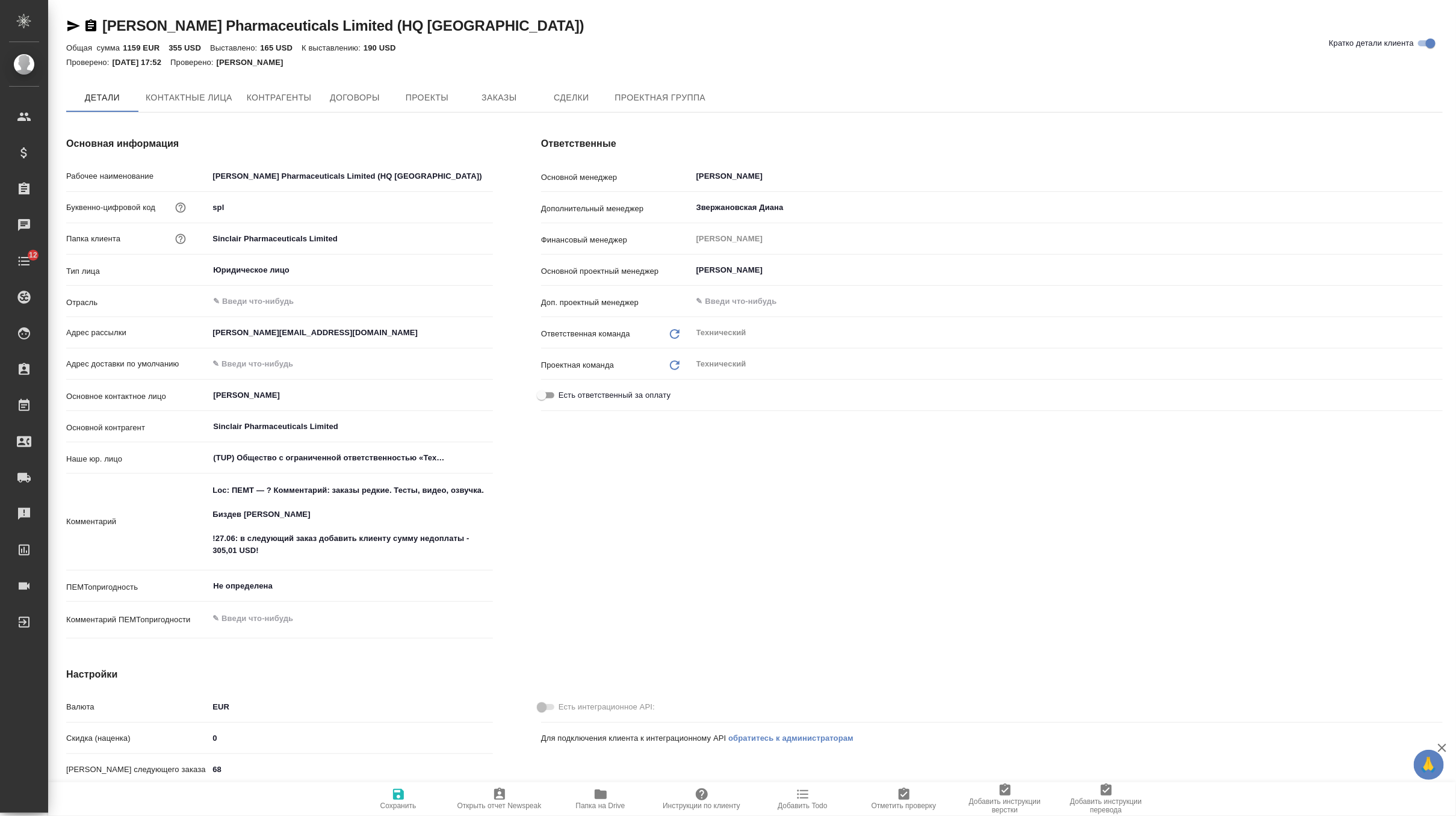
type textarea "x"
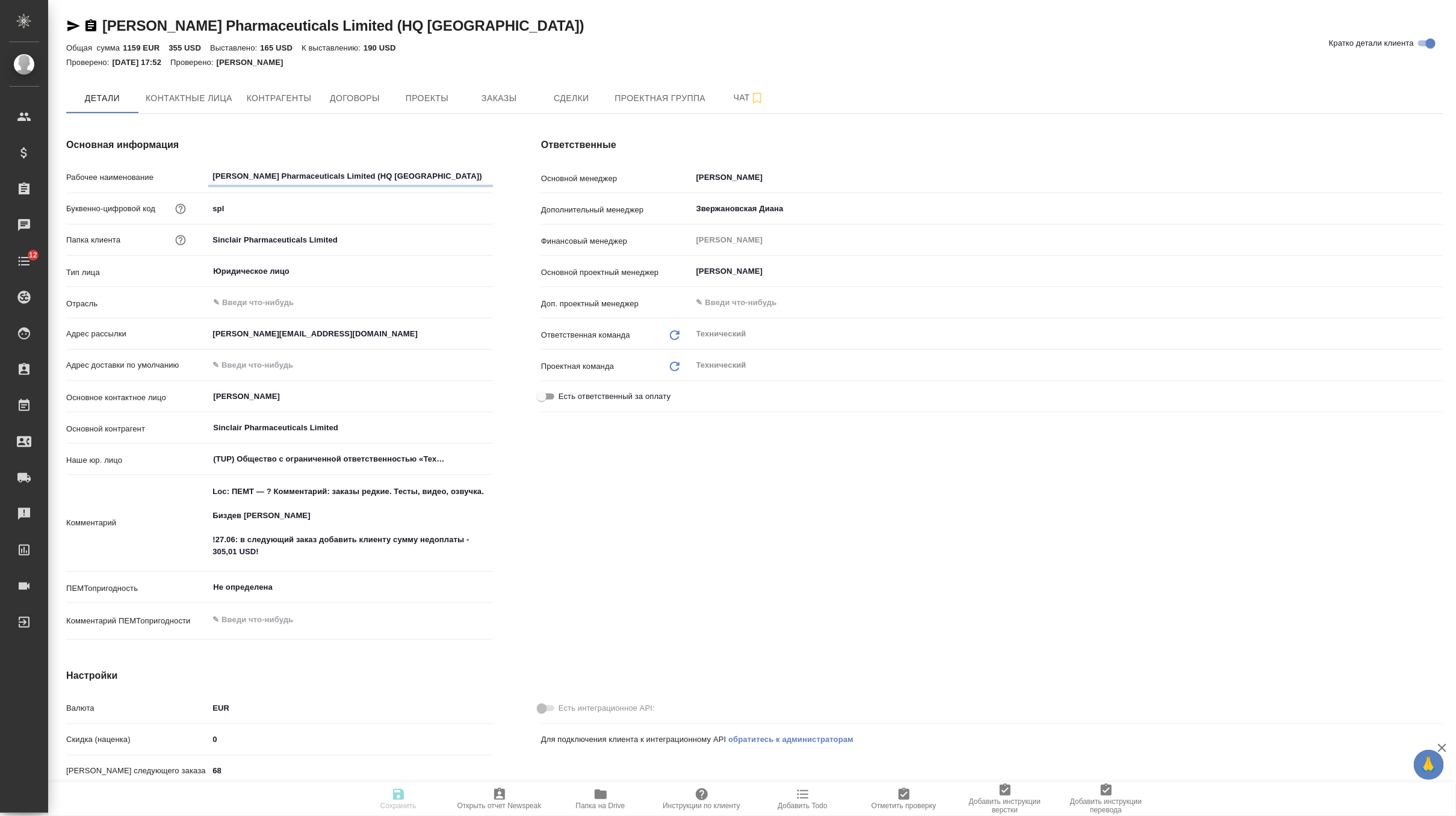
type textarea "x"
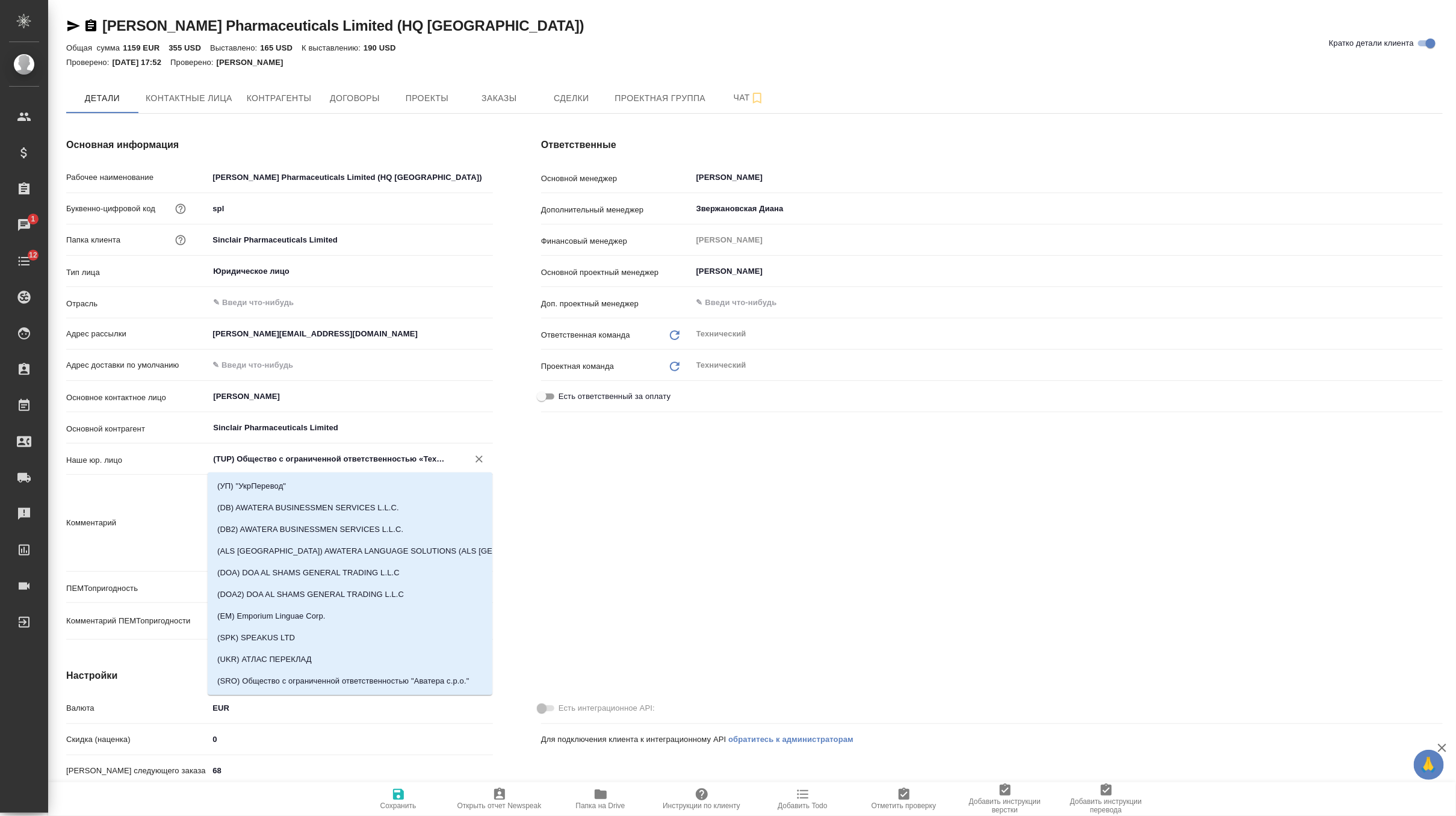
click at [395, 460] on input "(TUP) Общество с ограниченной ответственностью «Технологии управления переводом»" at bounding box center [330, 459] width 237 height 15
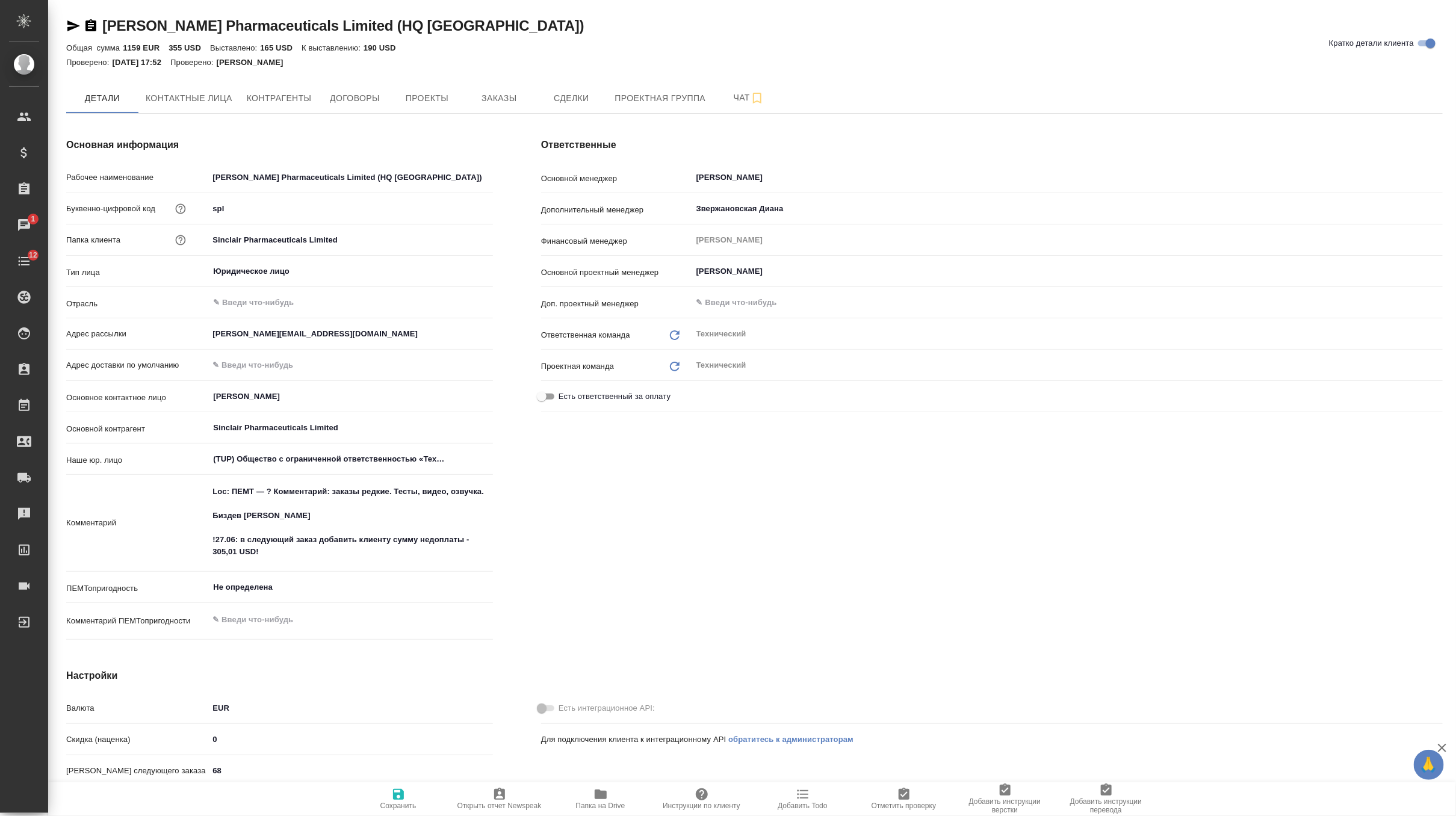
click at [654, 440] on div "Ответственные Основной менеджер [PERSON_NAME] ​ Дополнительный менеджер [PERSON…" at bounding box center [992, 391] width 950 height 555
click at [520, 108] on button "Заказы" at bounding box center [499, 98] width 72 height 30
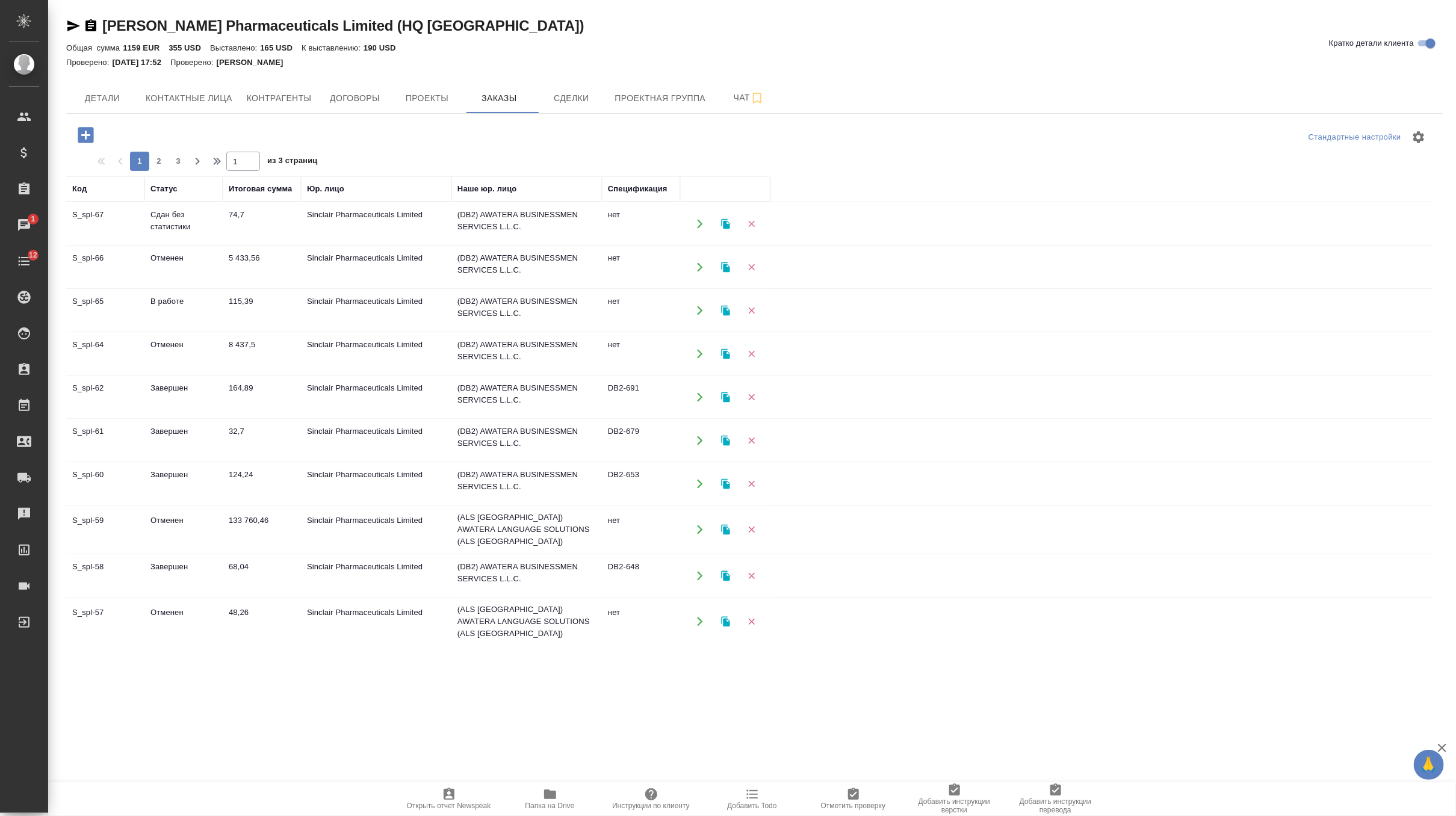
click at [90, 135] on icon "button" at bounding box center [85, 135] width 21 height 21
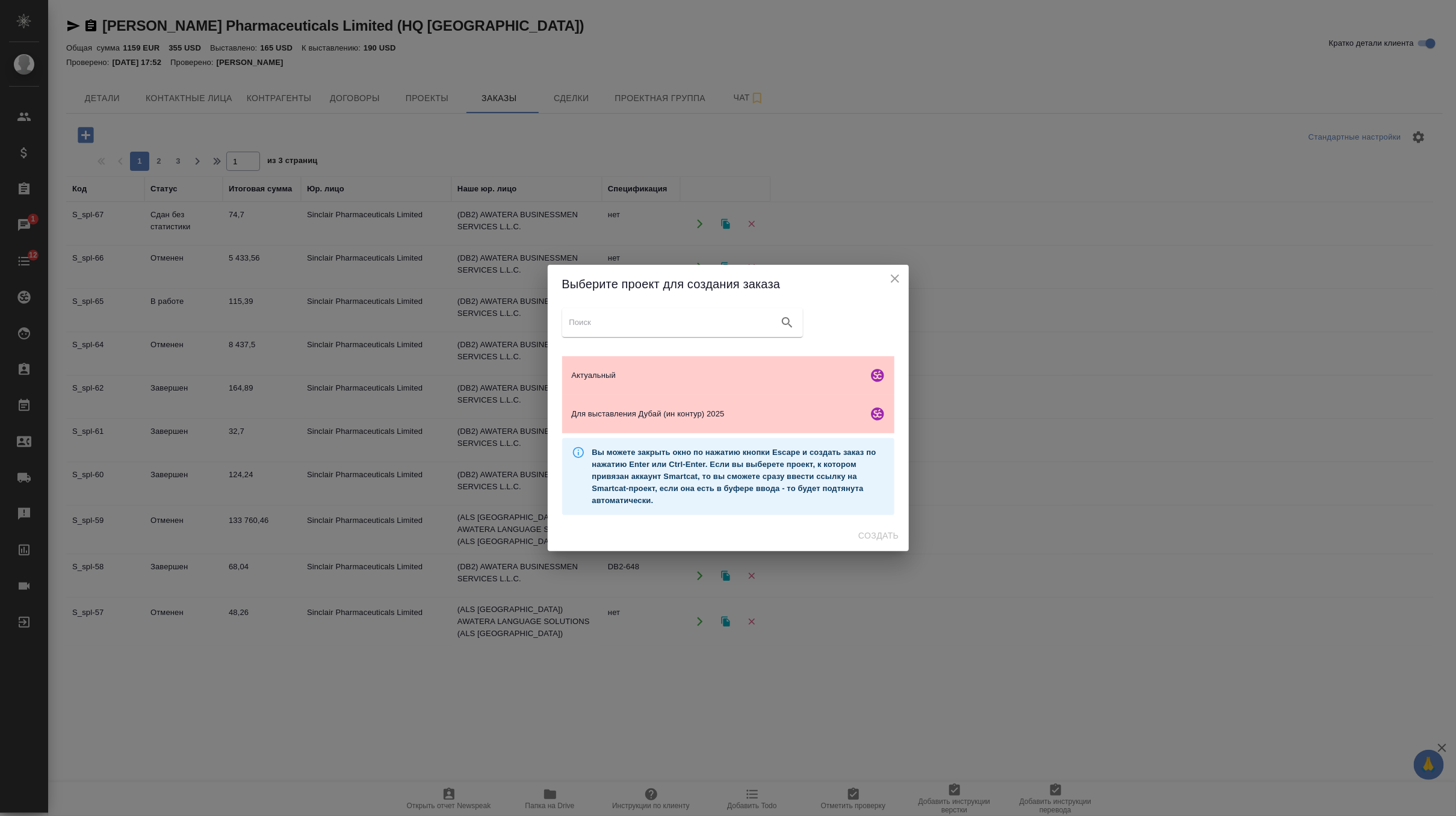
click at [897, 276] on icon "close" at bounding box center [895, 278] width 9 height 9
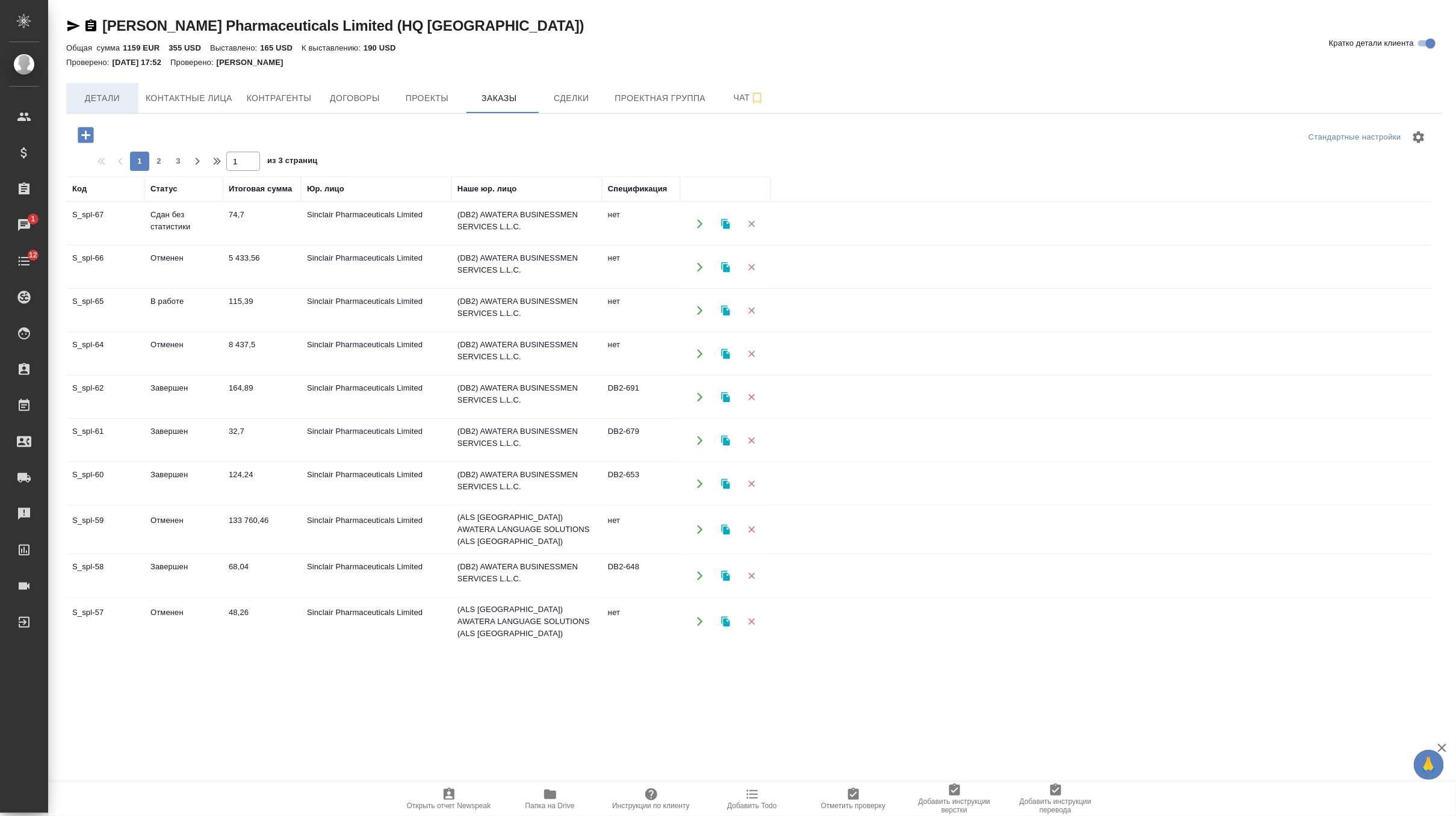
click at [124, 100] on span "Детали" at bounding box center [102, 98] width 58 height 15
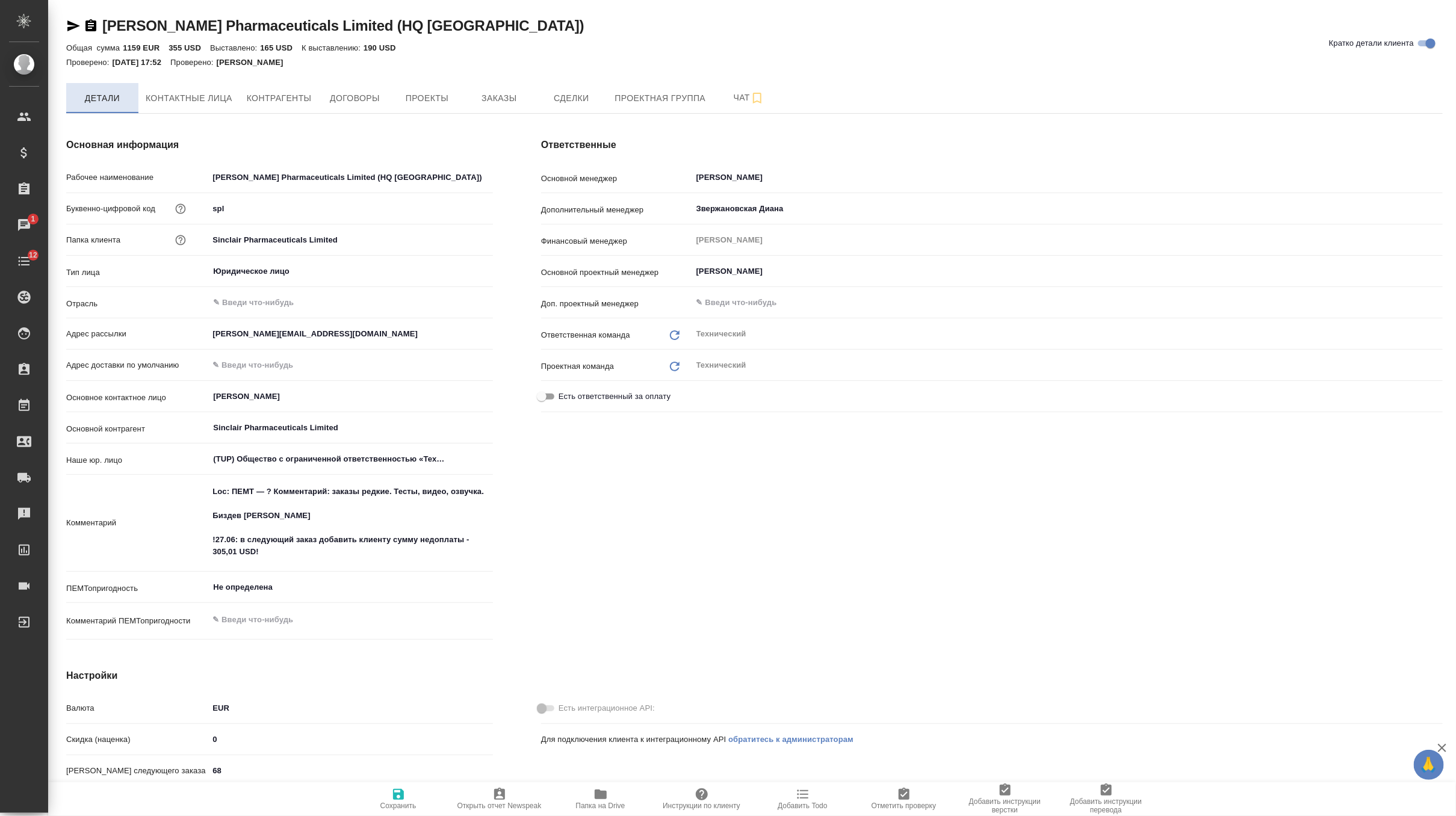
type textarea "x"
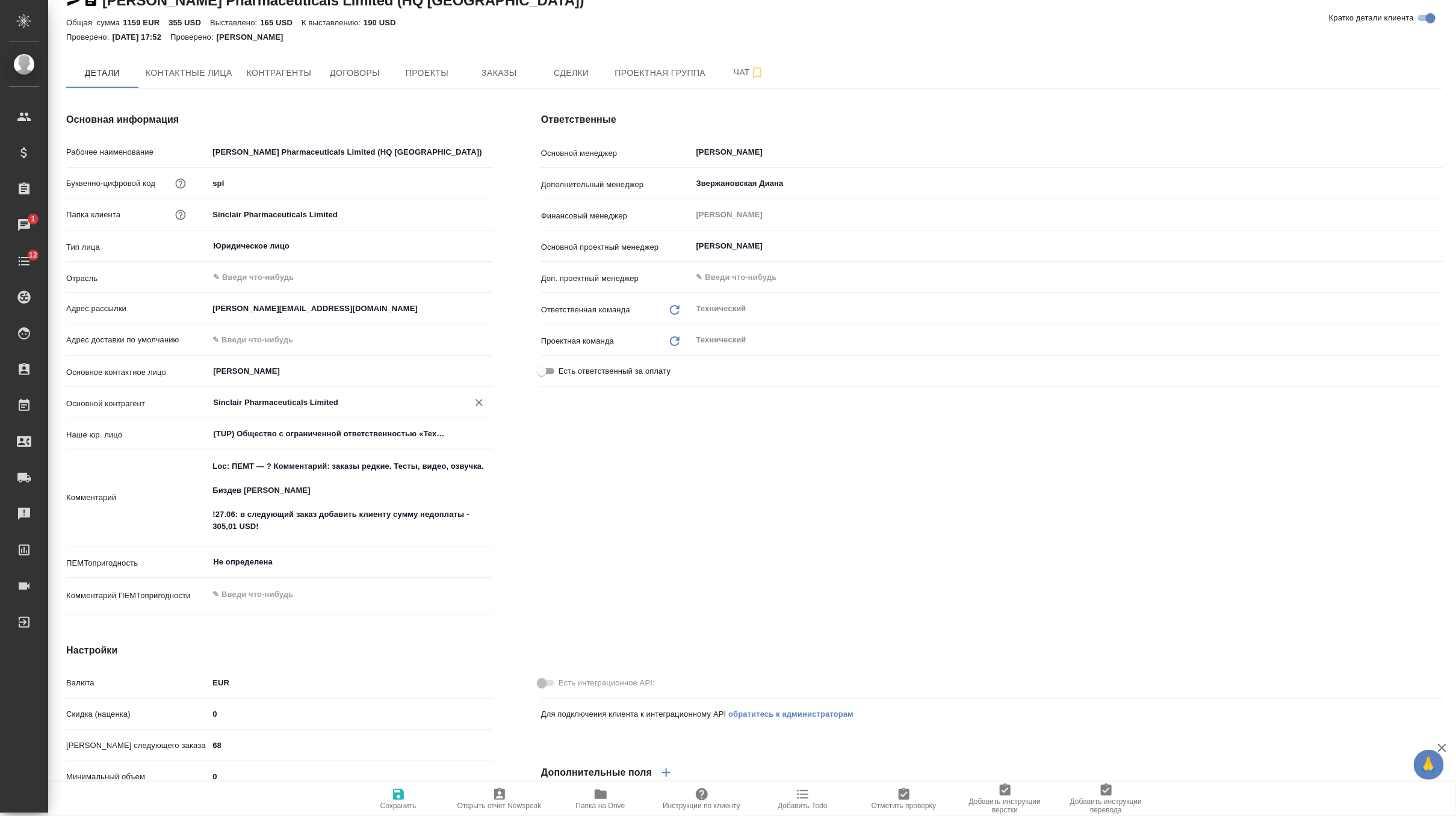
scroll to position [21, 0]
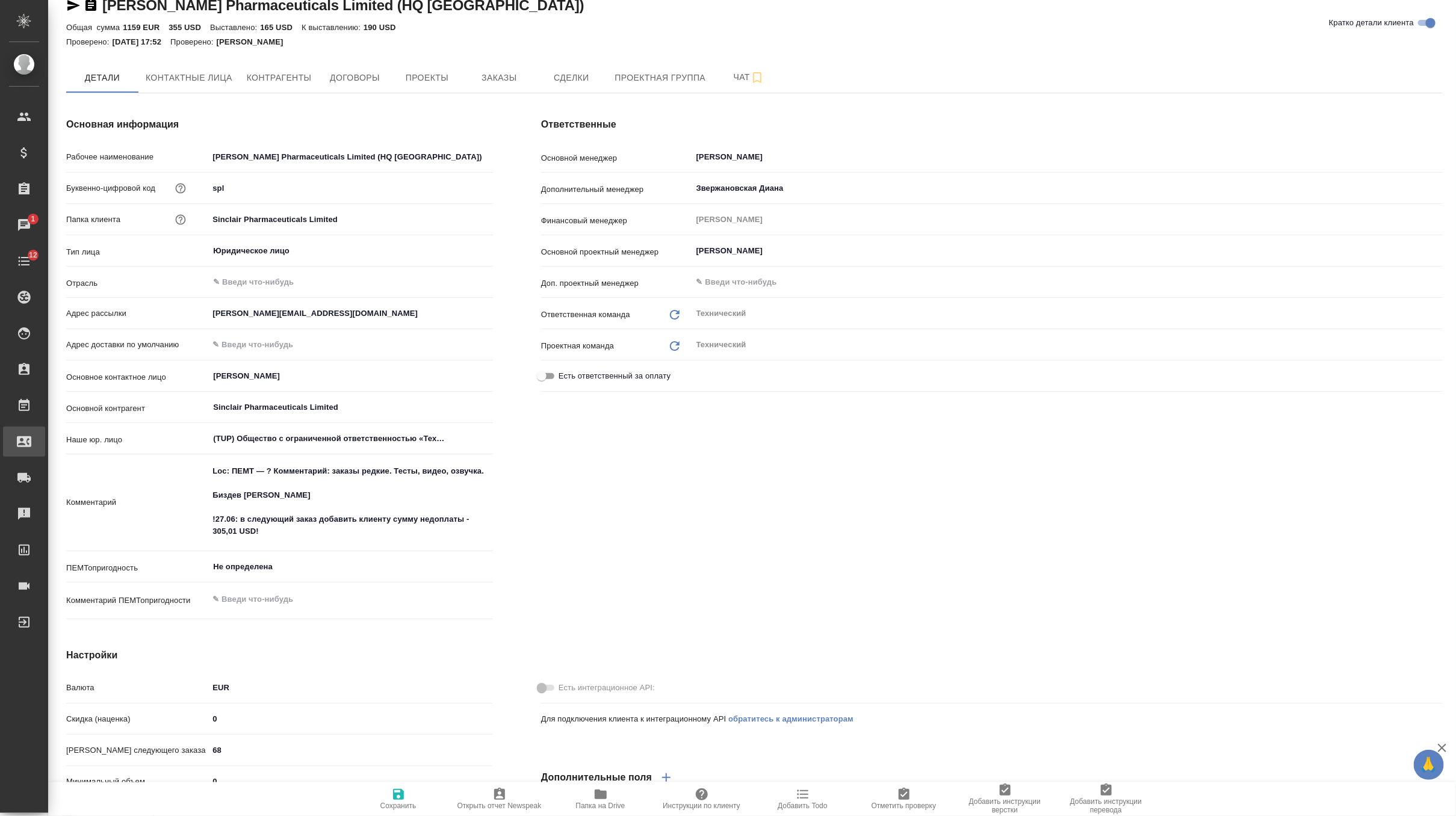
type textarea "x"
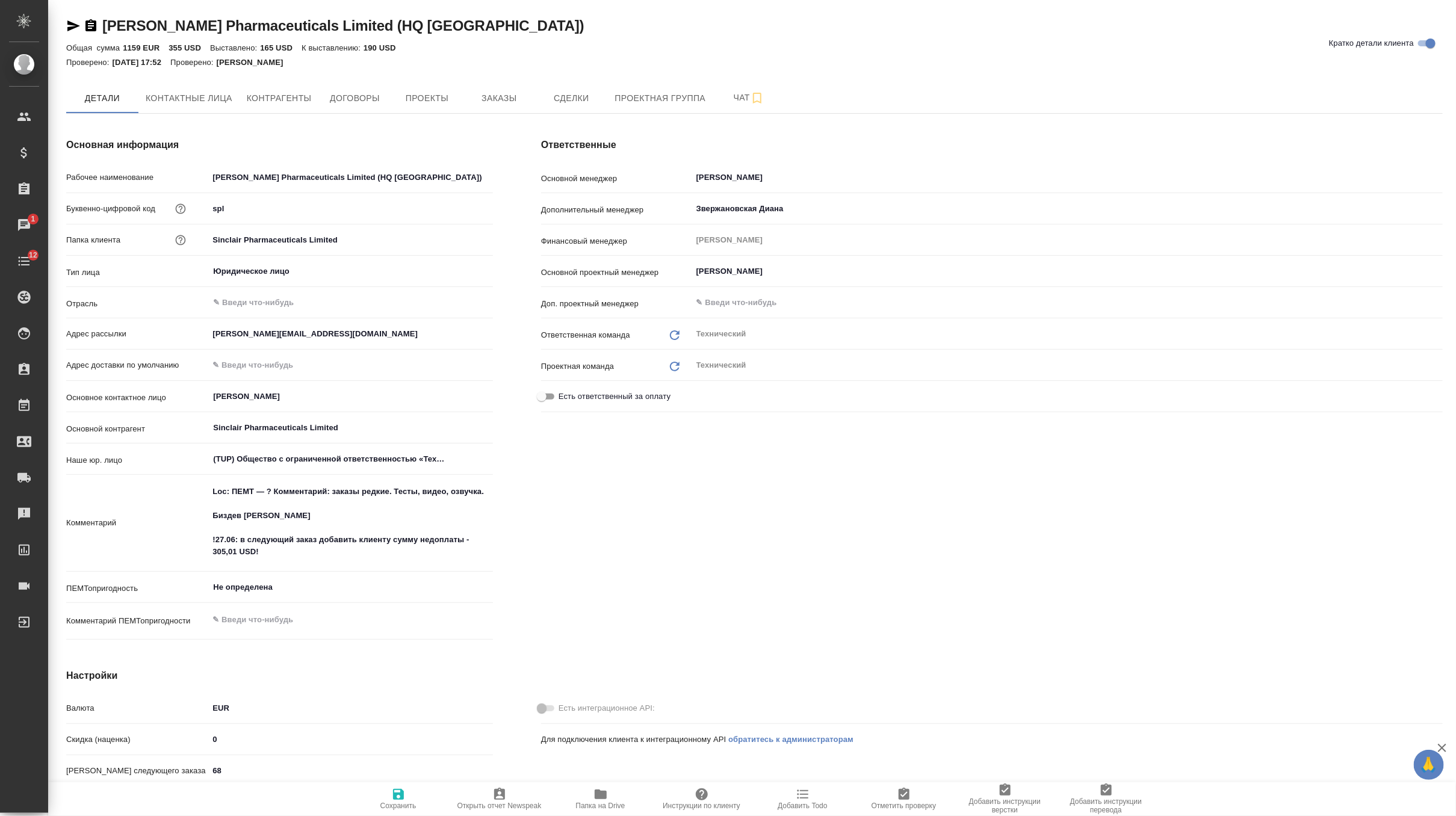
click at [78, 24] on icon "button" at bounding box center [74, 26] width 15 height 15
type textarea "x"
click at [297, 460] on input "(TUP) Общество с ограниченной ответственностью «Технологии управления переводом»" at bounding box center [330, 459] width 237 height 15
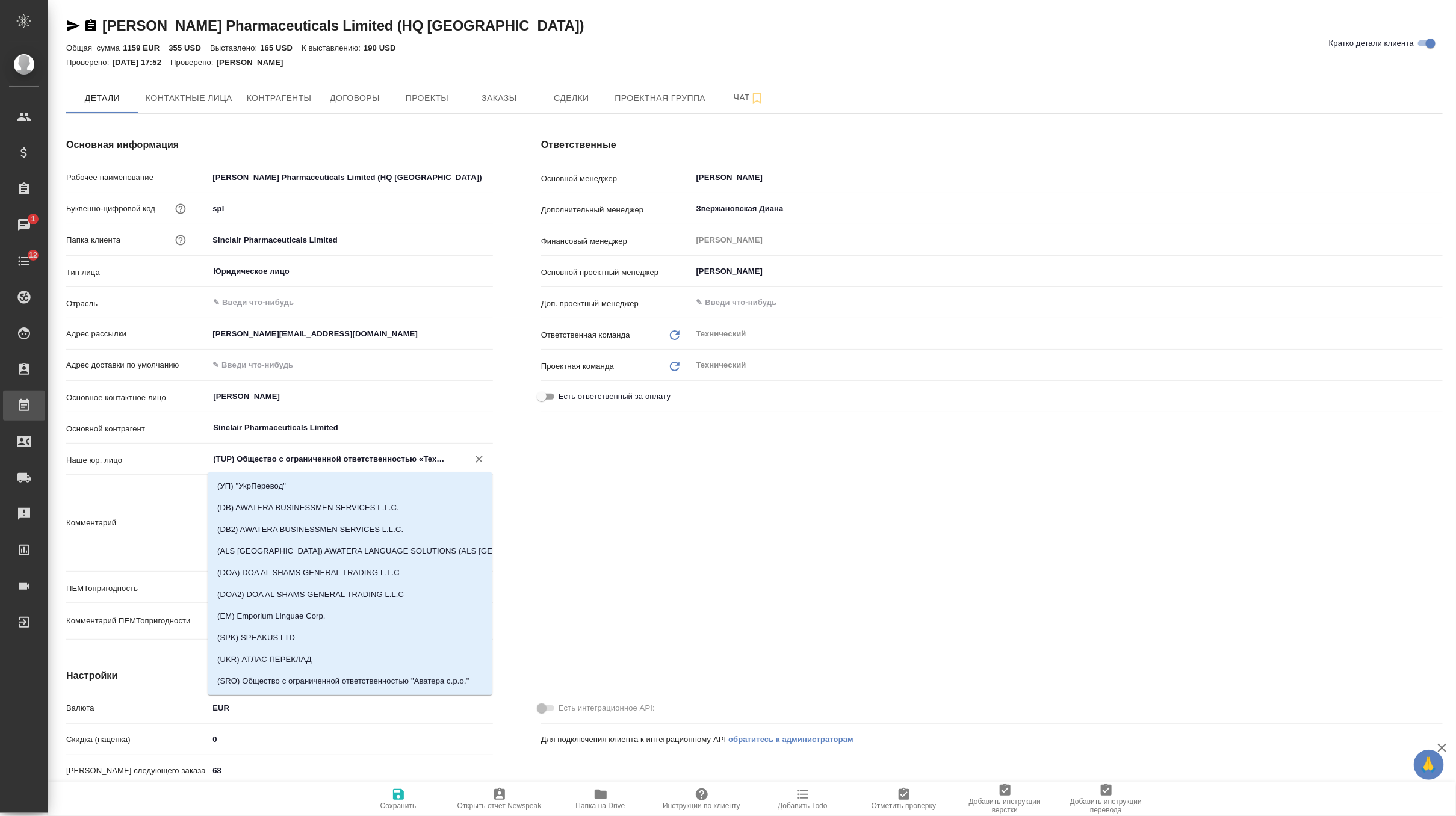
type textarea "x"
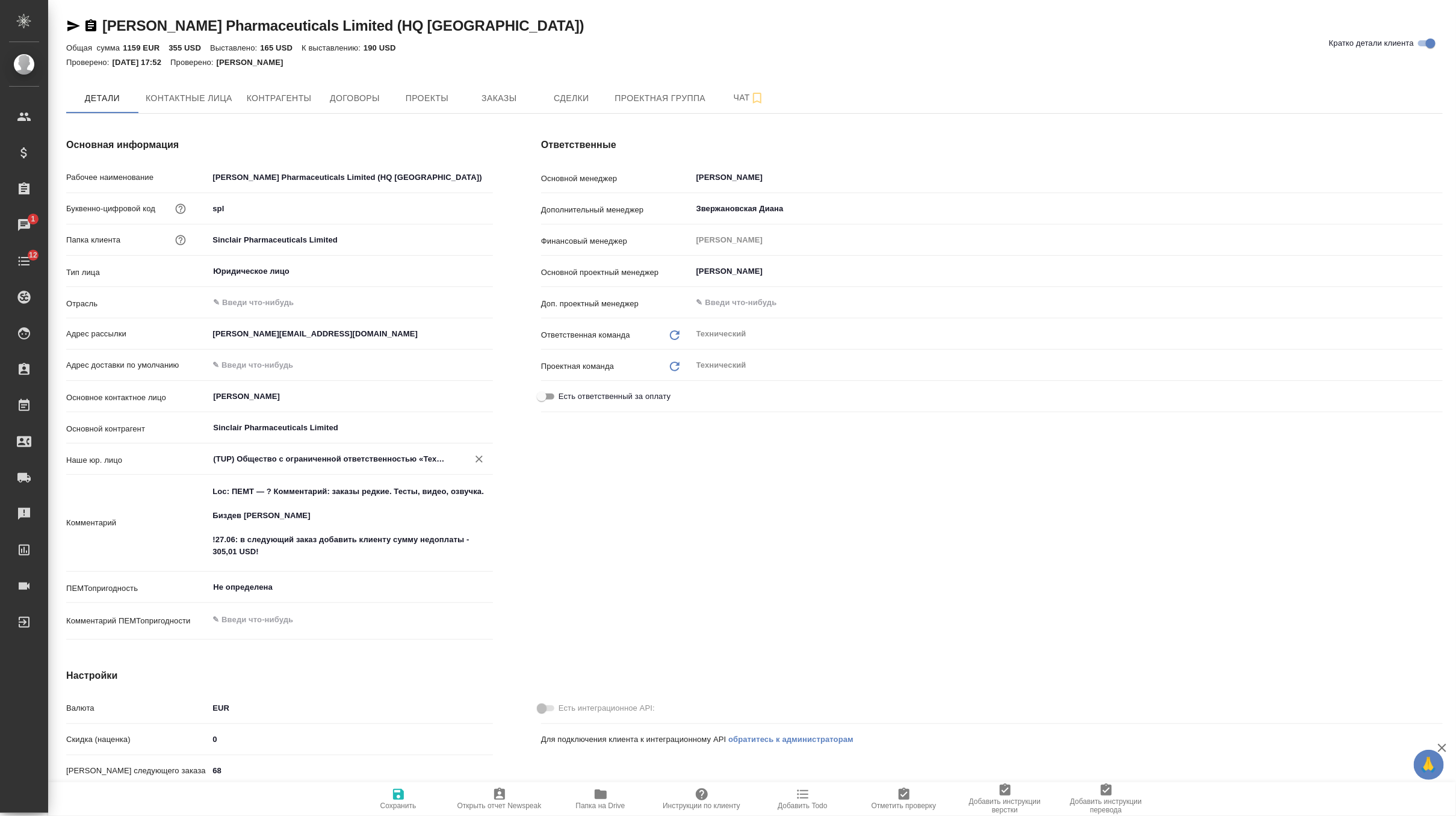
click at [653, 542] on div "Ответственные Основной менеджер Никифорова Валерия ​ Дополнительный менеджер Зв…" at bounding box center [992, 391] width 950 height 555
click at [488, 95] on span "Заказы" at bounding box center [499, 98] width 58 height 15
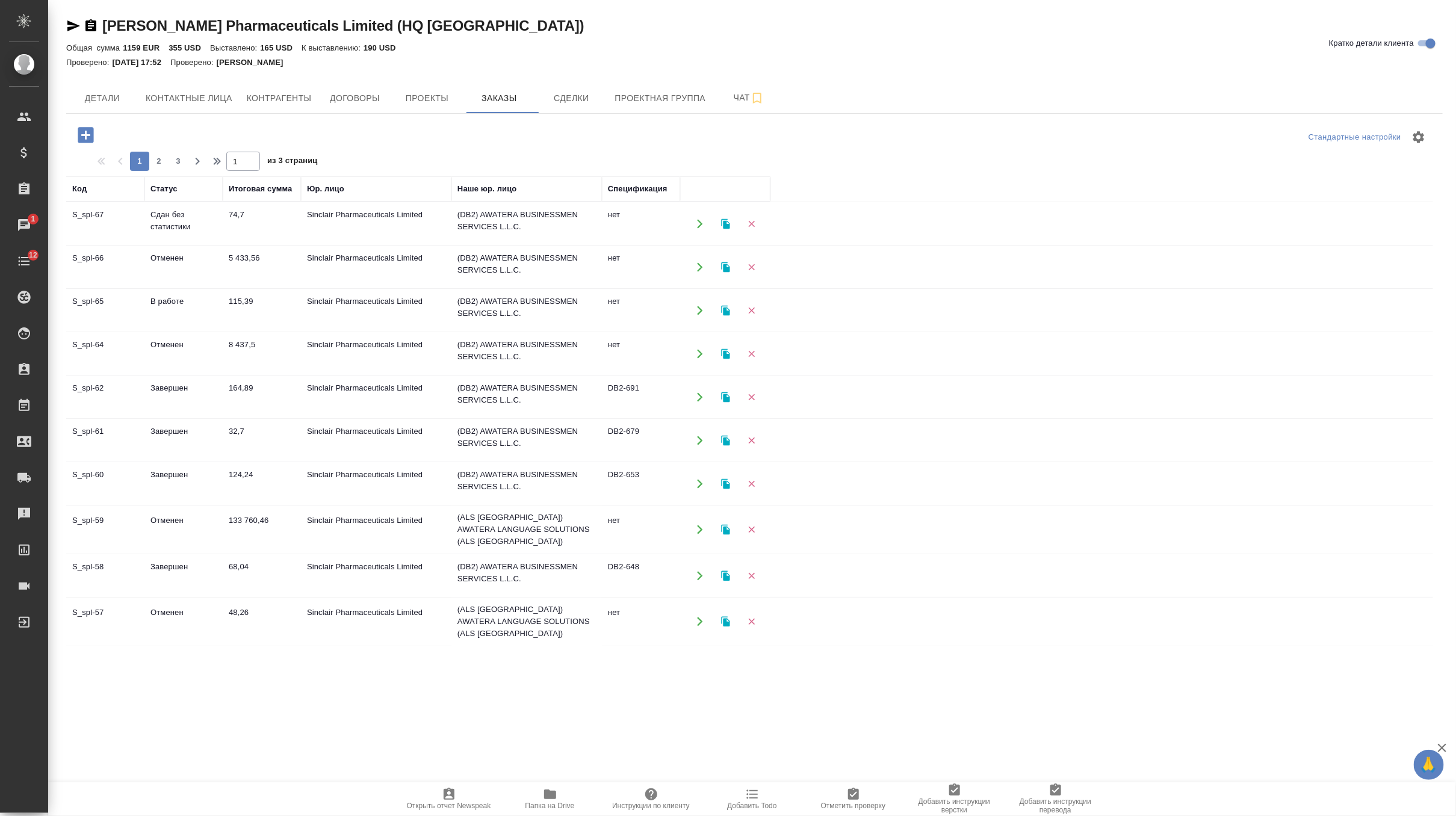
click at [283, 400] on td "164,89" at bounding box center [262, 397] width 78 height 42
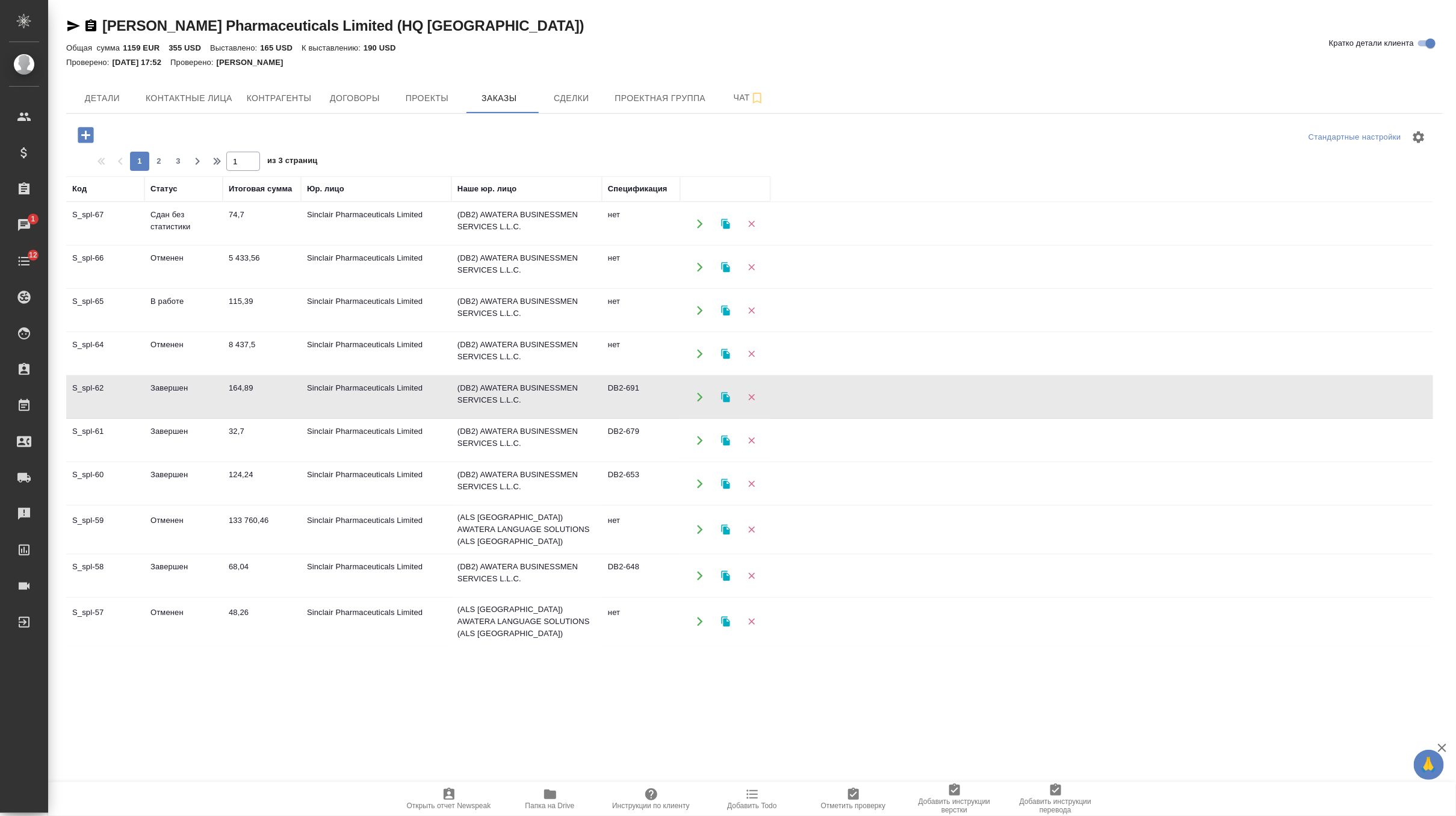
click at [283, 400] on td "164,89" at bounding box center [262, 397] width 78 height 42
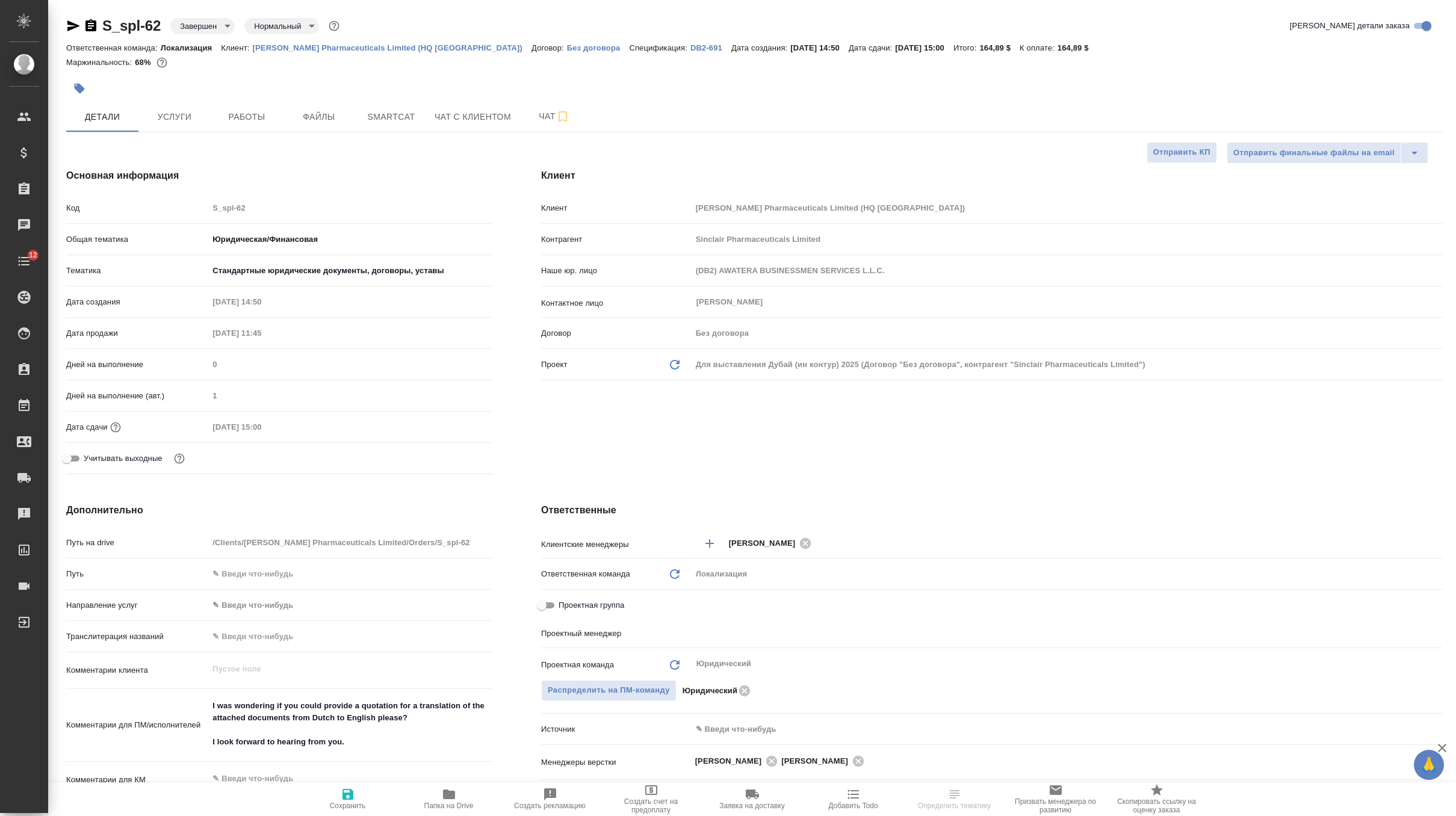
select select "RU"
type input "[PERSON_NAME]"
type input "[PERSON_NAME]pereverzeva"
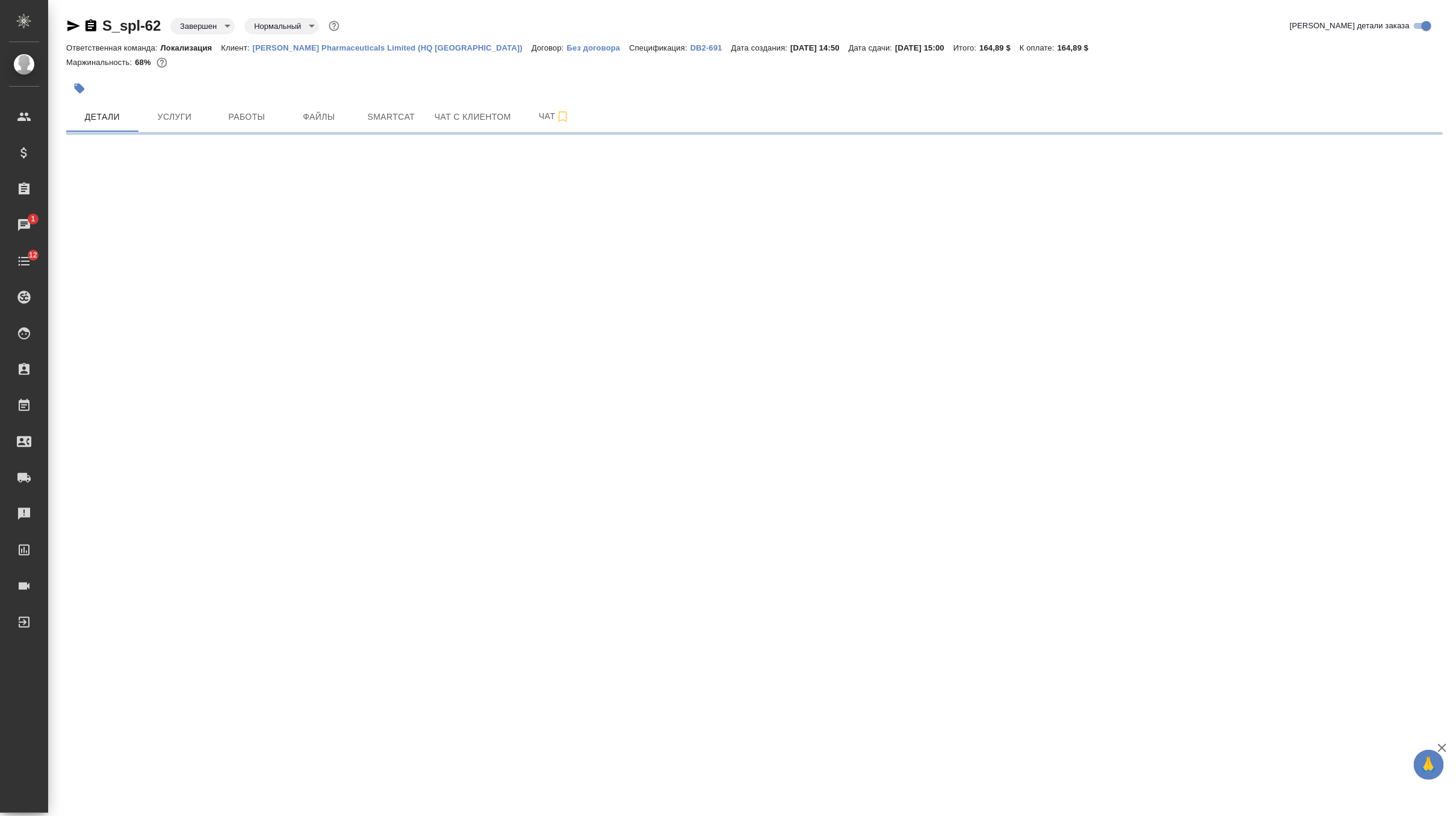
select select "RU"
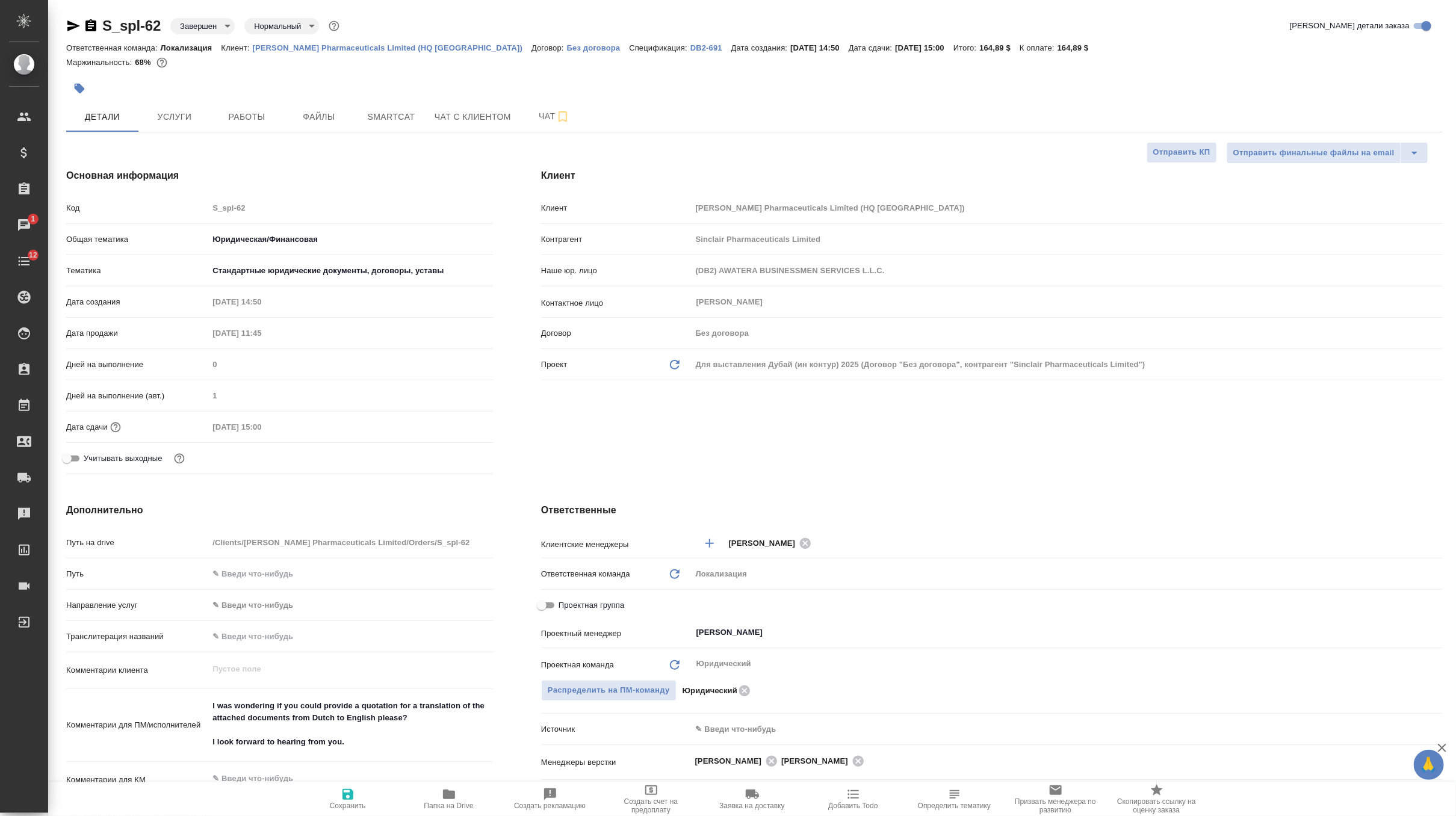
type textarea "x"
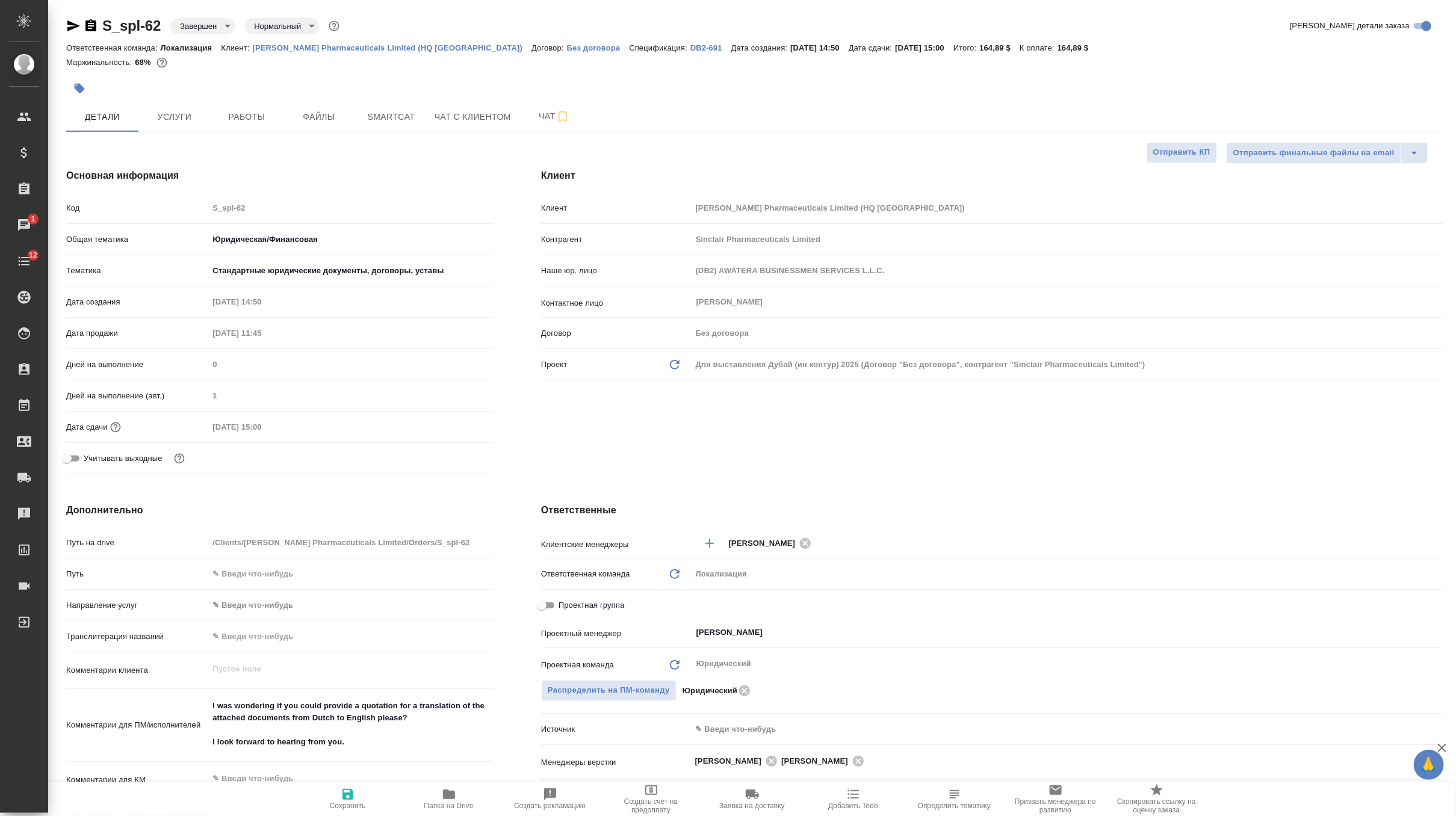
type textarea "x"
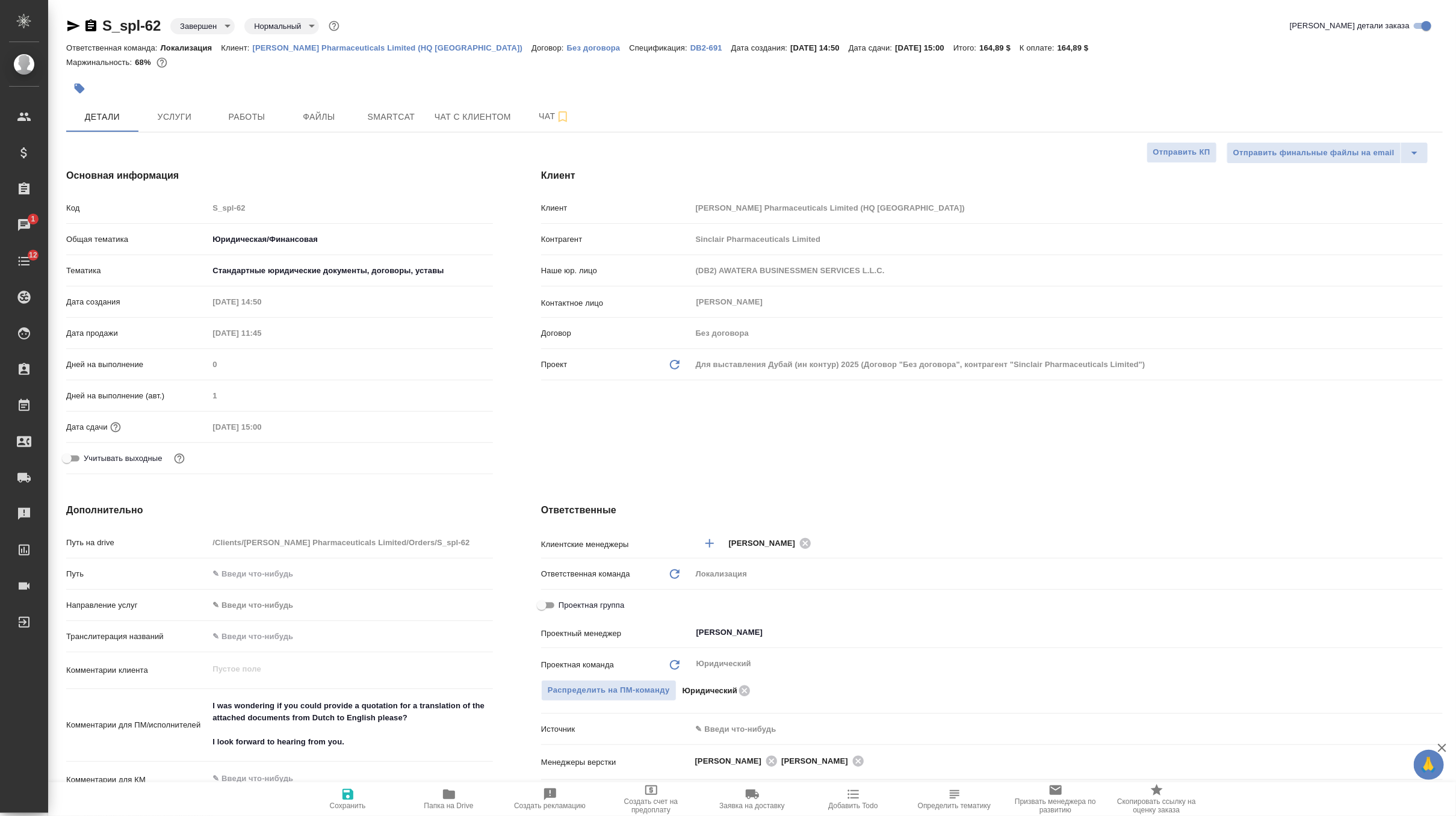
type textarea "x"
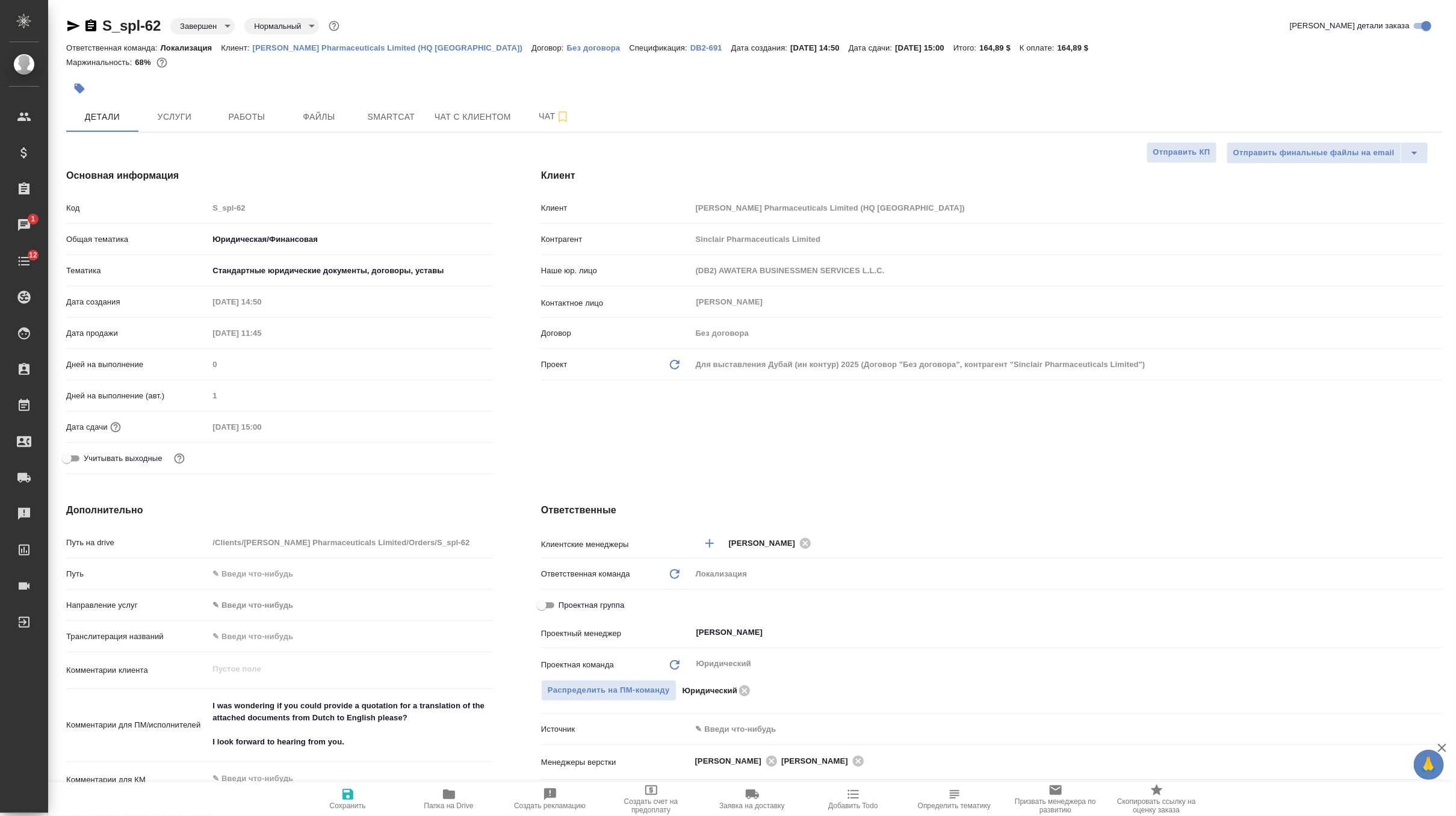
type textarea "x"
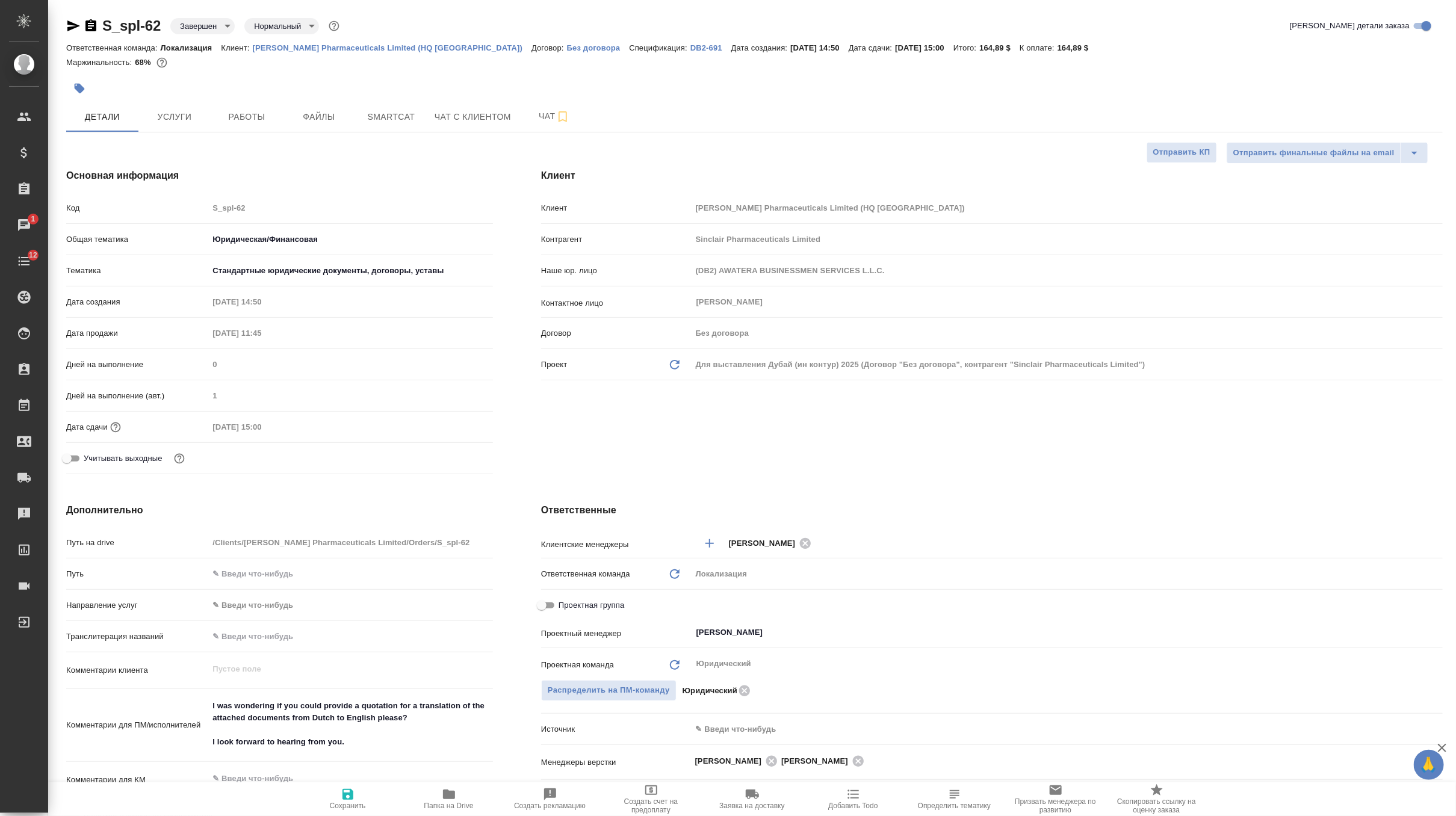
type textarea "x"
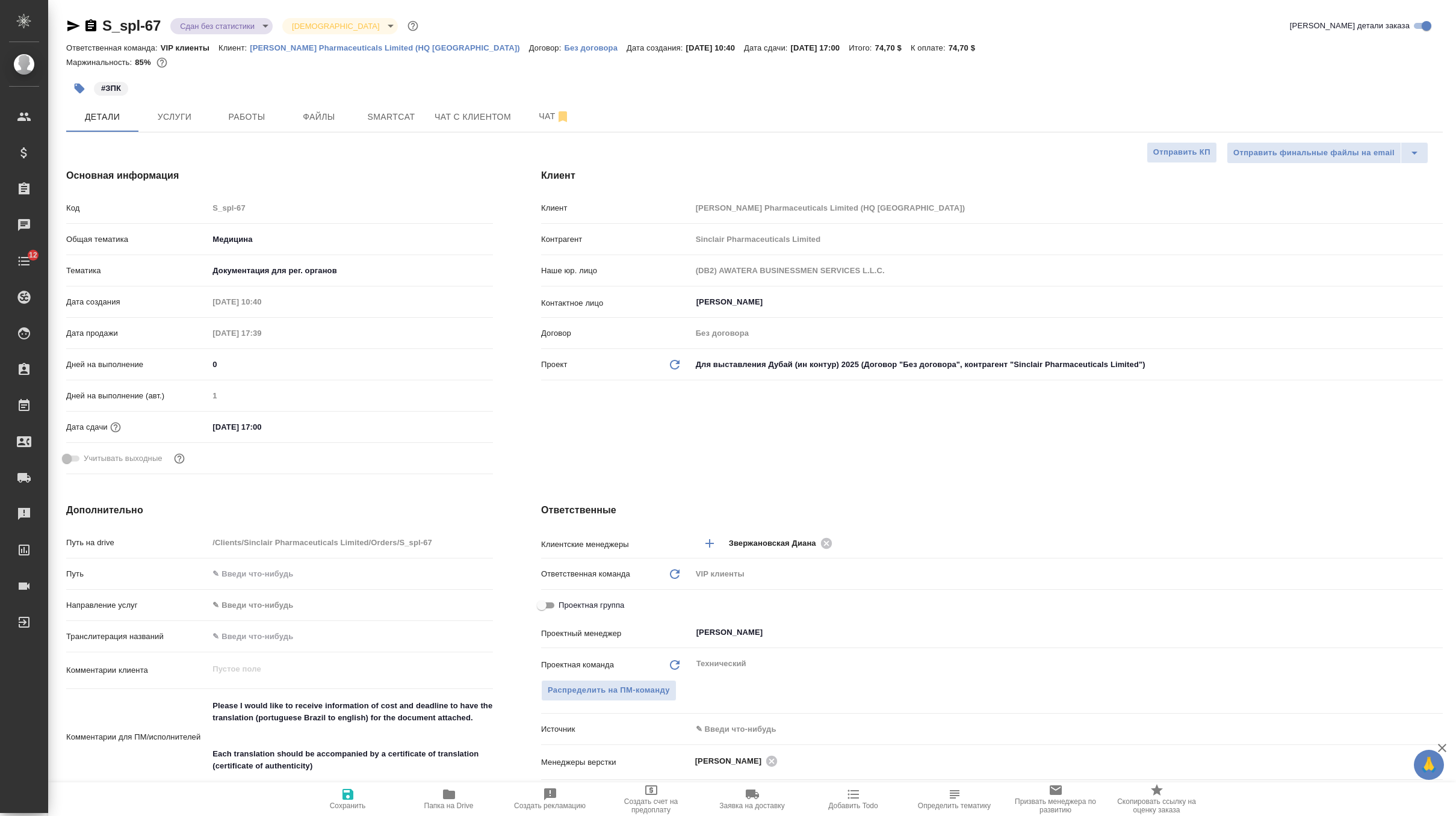
select select "RU"
click at [284, 47] on p "[PERSON_NAME] Pharmaceuticals Limited (HQ [GEOGRAPHIC_DATA])" at bounding box center [389, 48] width 279 height 9
click at [90, 27] on icon "button" at bounding box center [91, 25] width 11 height 12
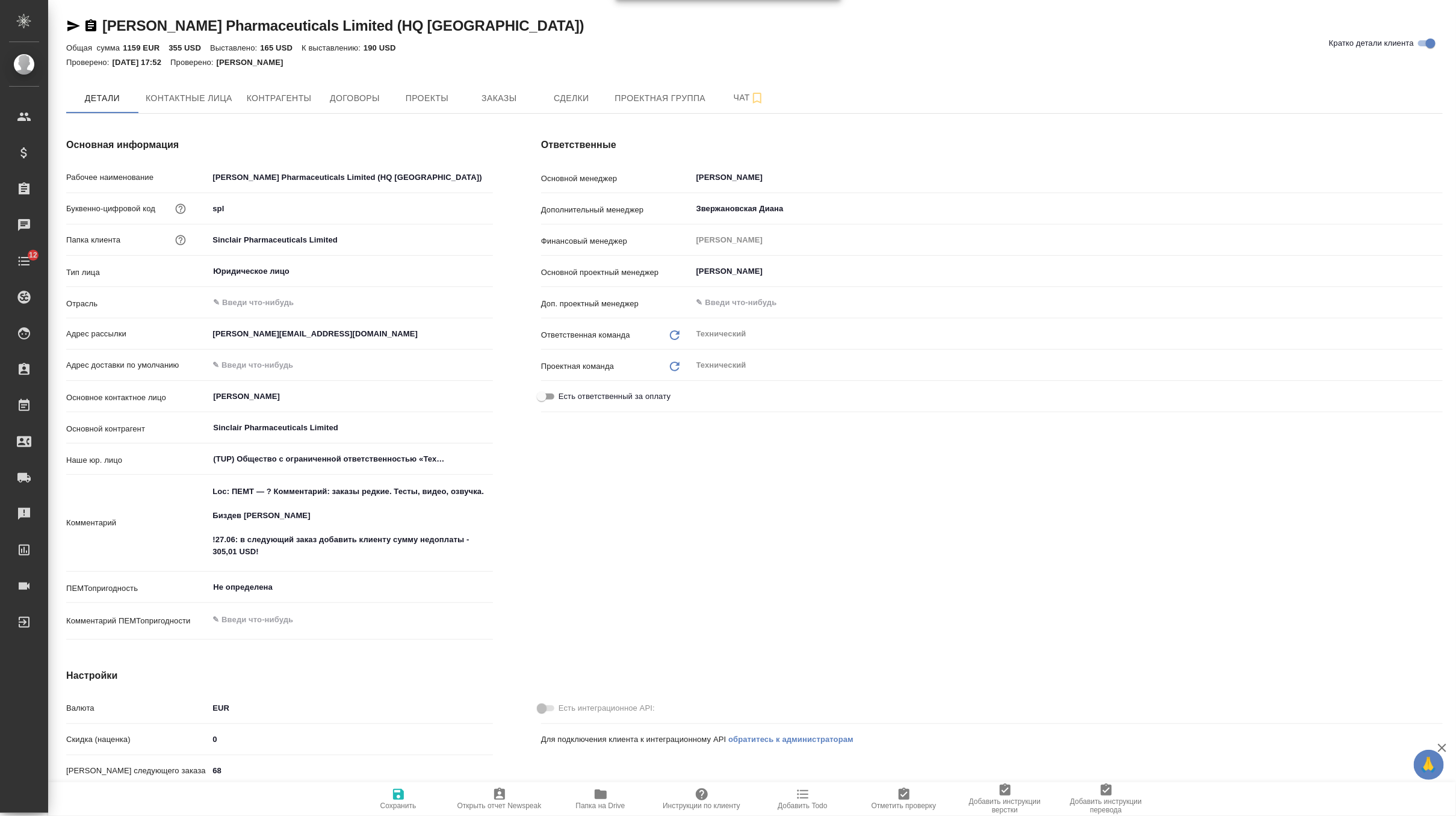
click at [70, 27] on icon "button" at bounding box center [74, 26] width 13 height 11
